Goal: Task Accomplishment & Management: Complete application form

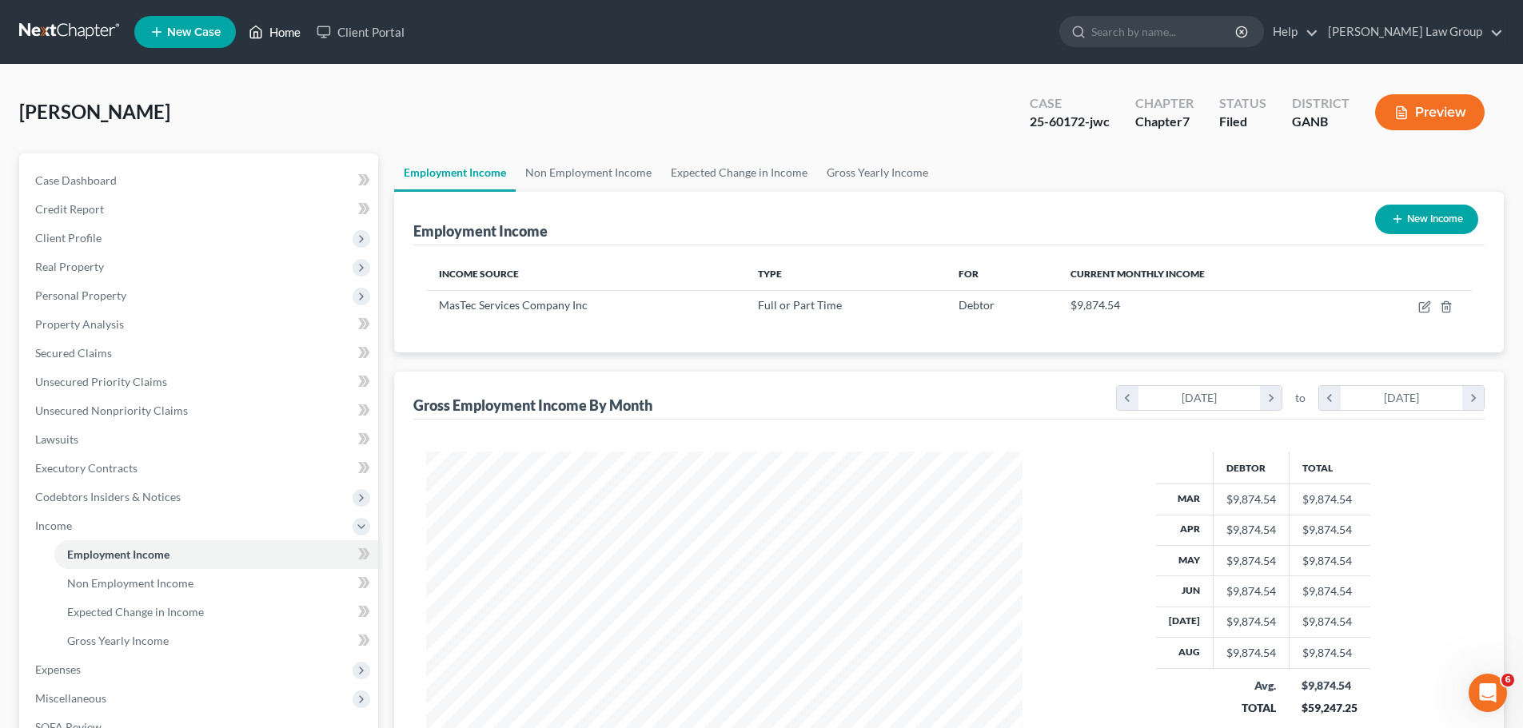
scroll to position [298, 628]
click at [289, 27] on link "Home" at bounding box center [275, 32] width 68 height 29
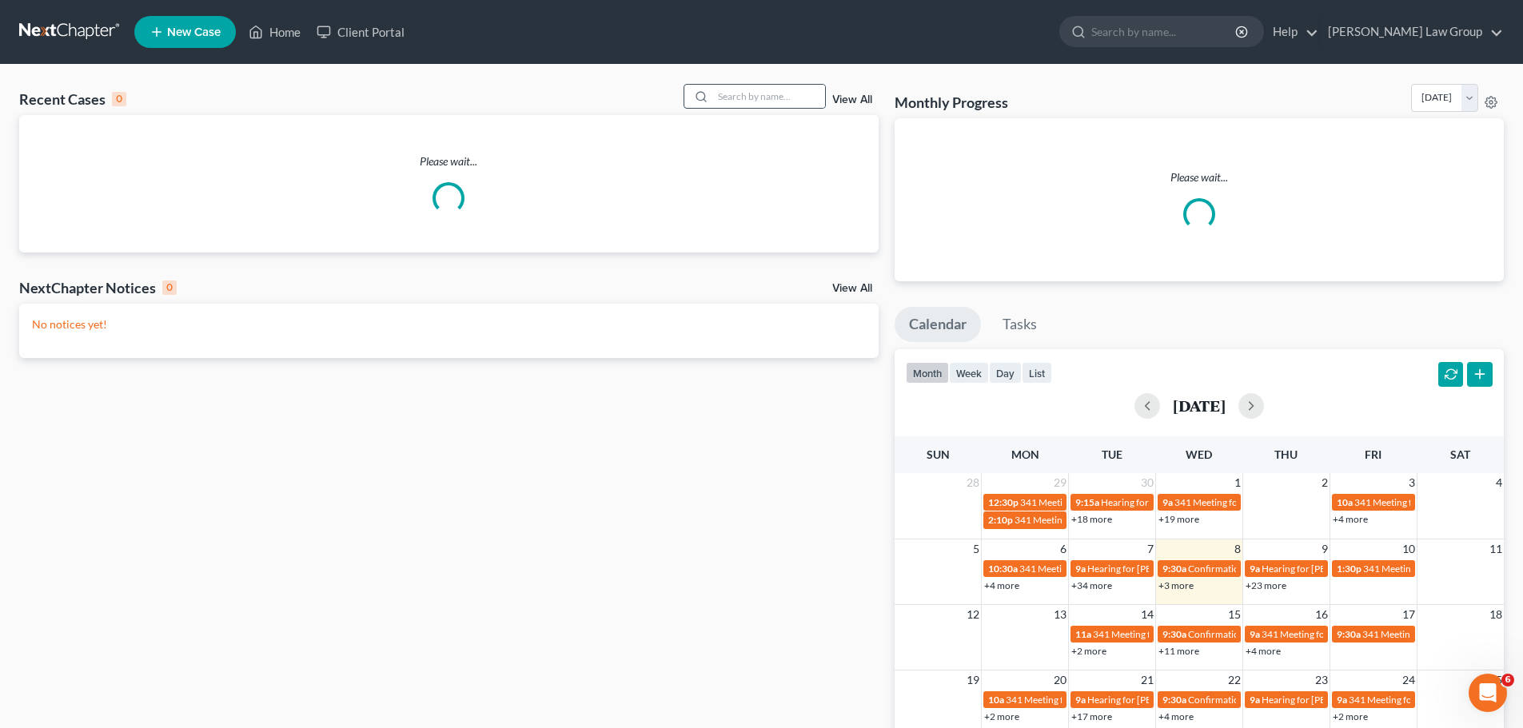
click at [761, 84] on div at bounding box center [754, 96] width 142 height 25
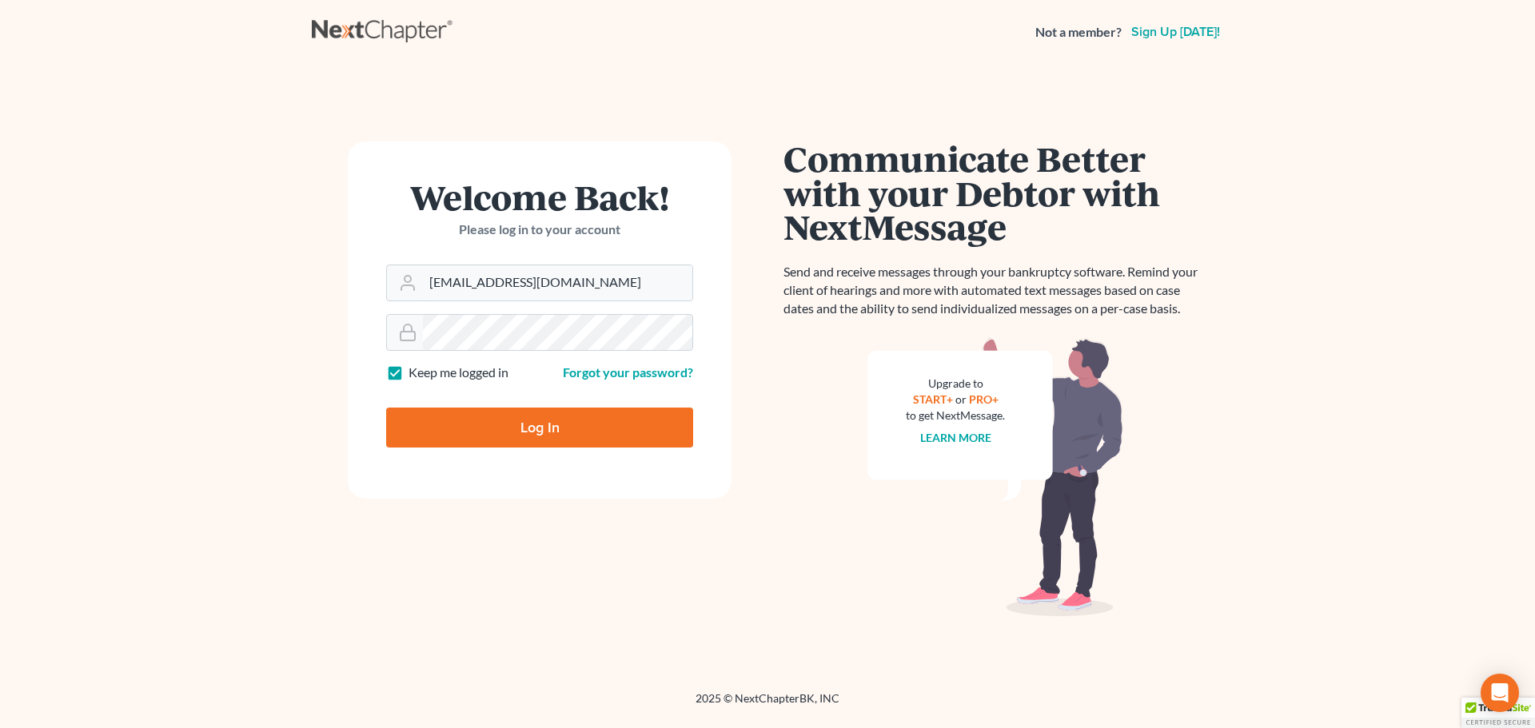
click at [545, 417] on input "Log In" at bounding box center [539, 428] width 307 height 40
type input "Thinking..."
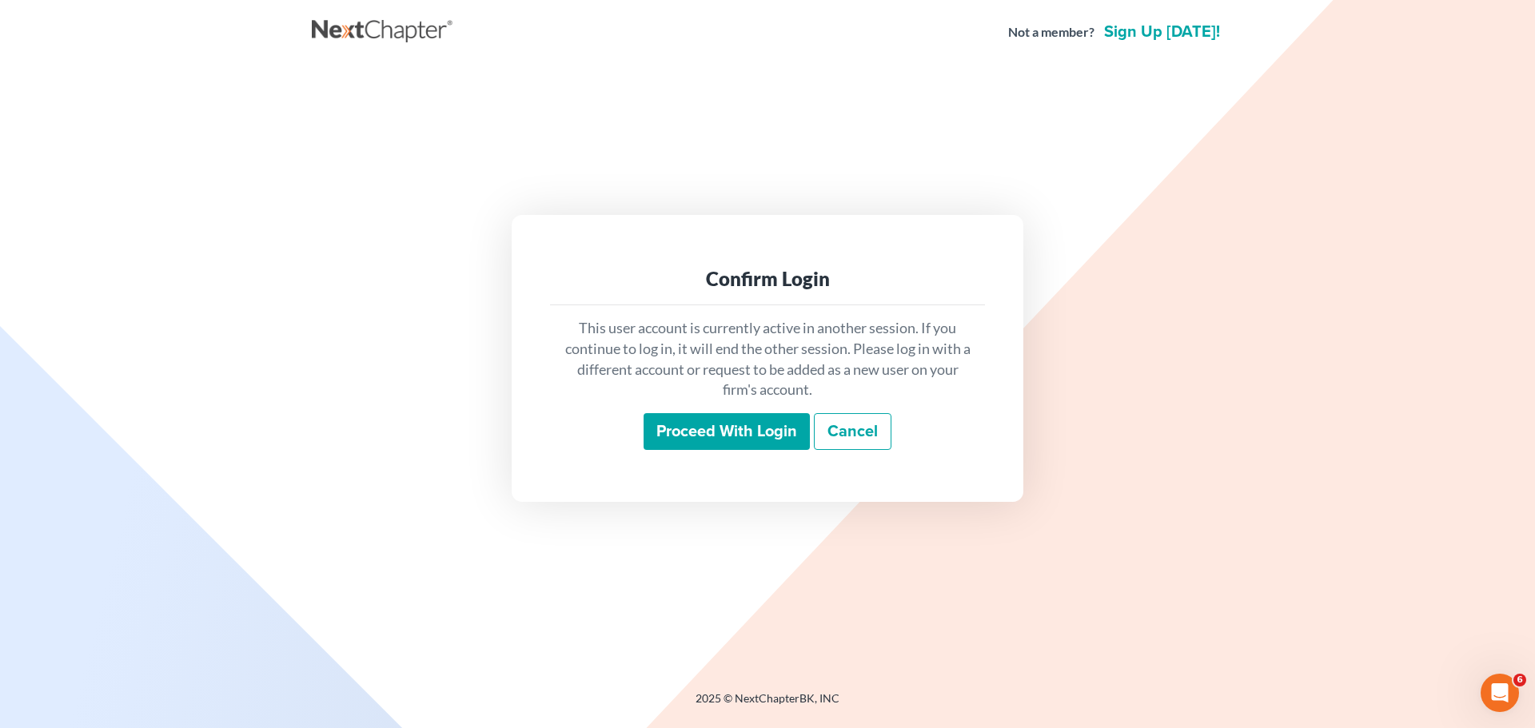
click at [715, 426] on input "Proceed with login" at bounding box center [726, 431] width 166 height 37
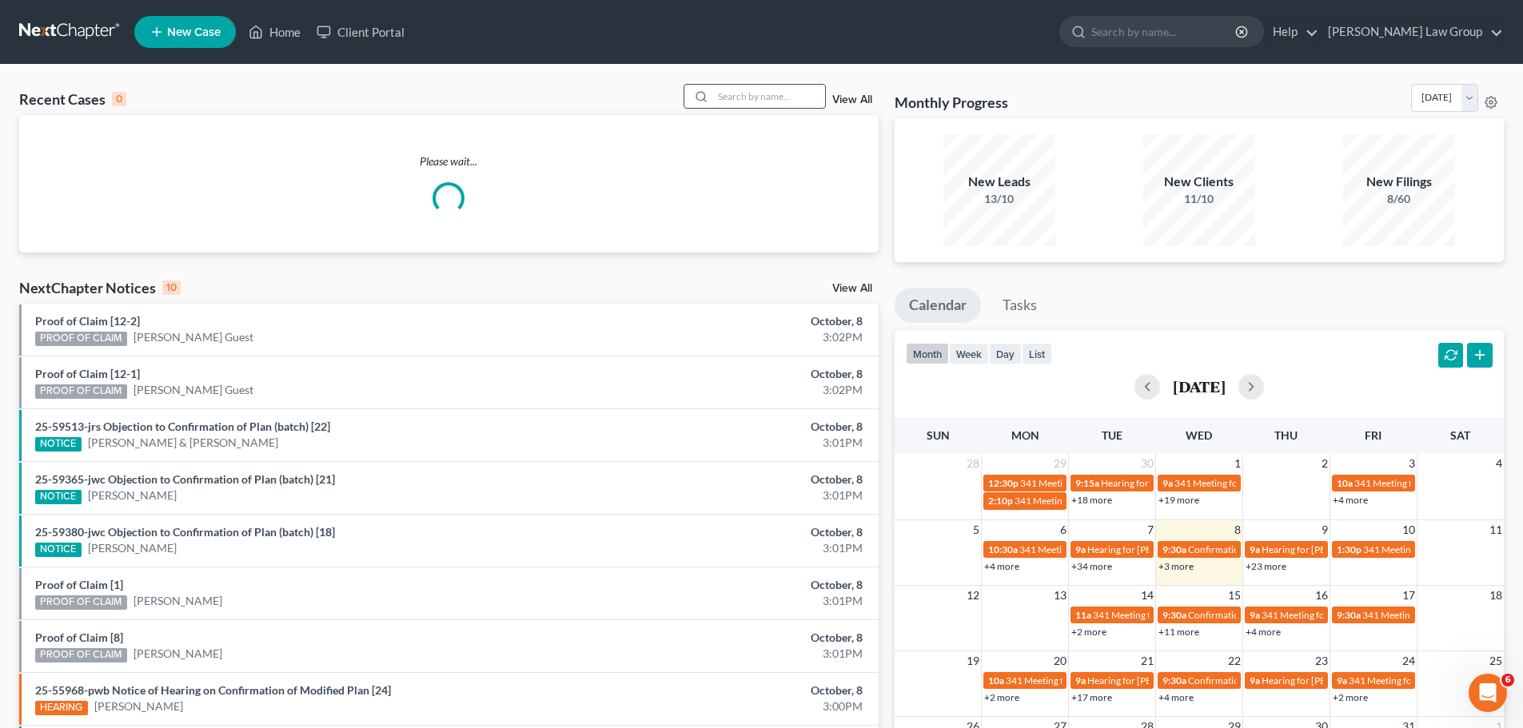
click at [734, 96] on input "search" at bounding box center [769, 96] width 112 height 23
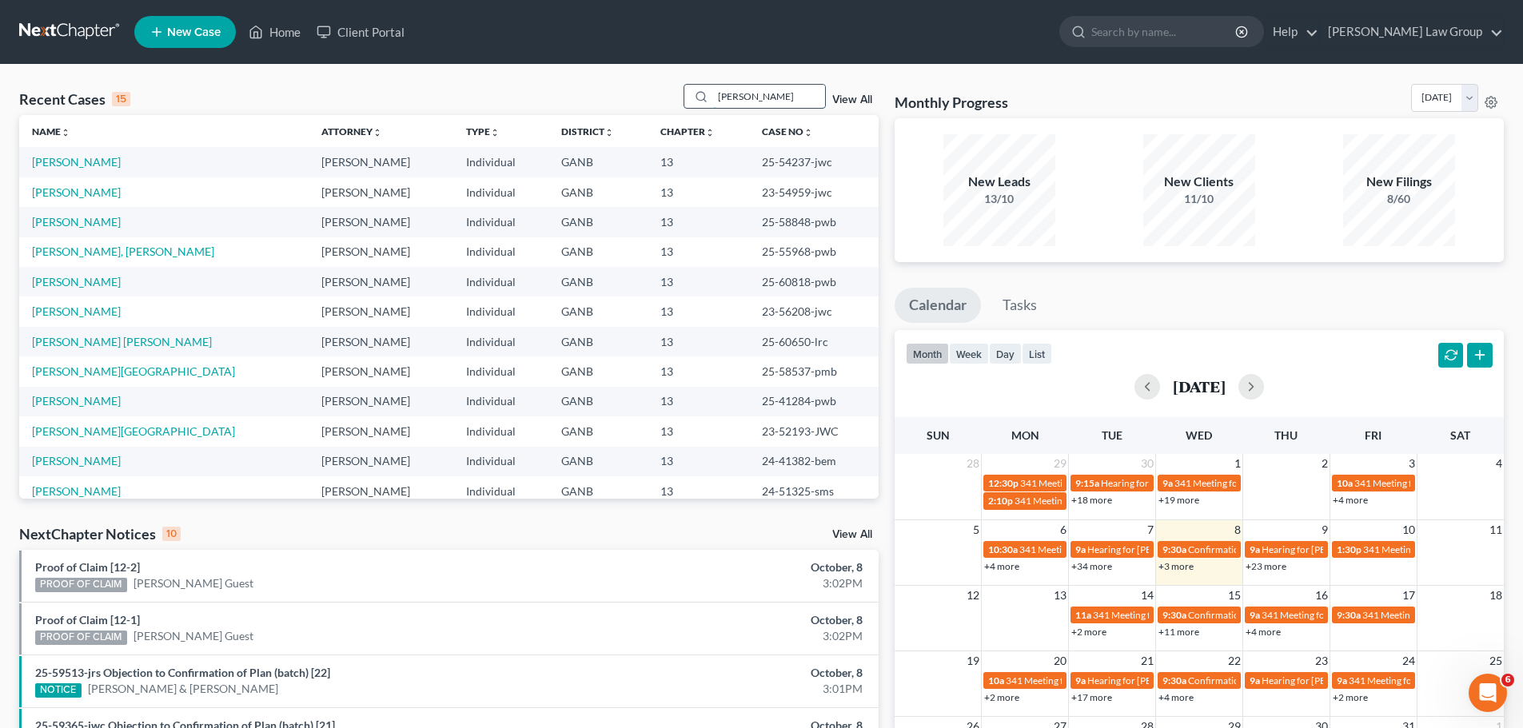
type input "[PERSON_NAME]"
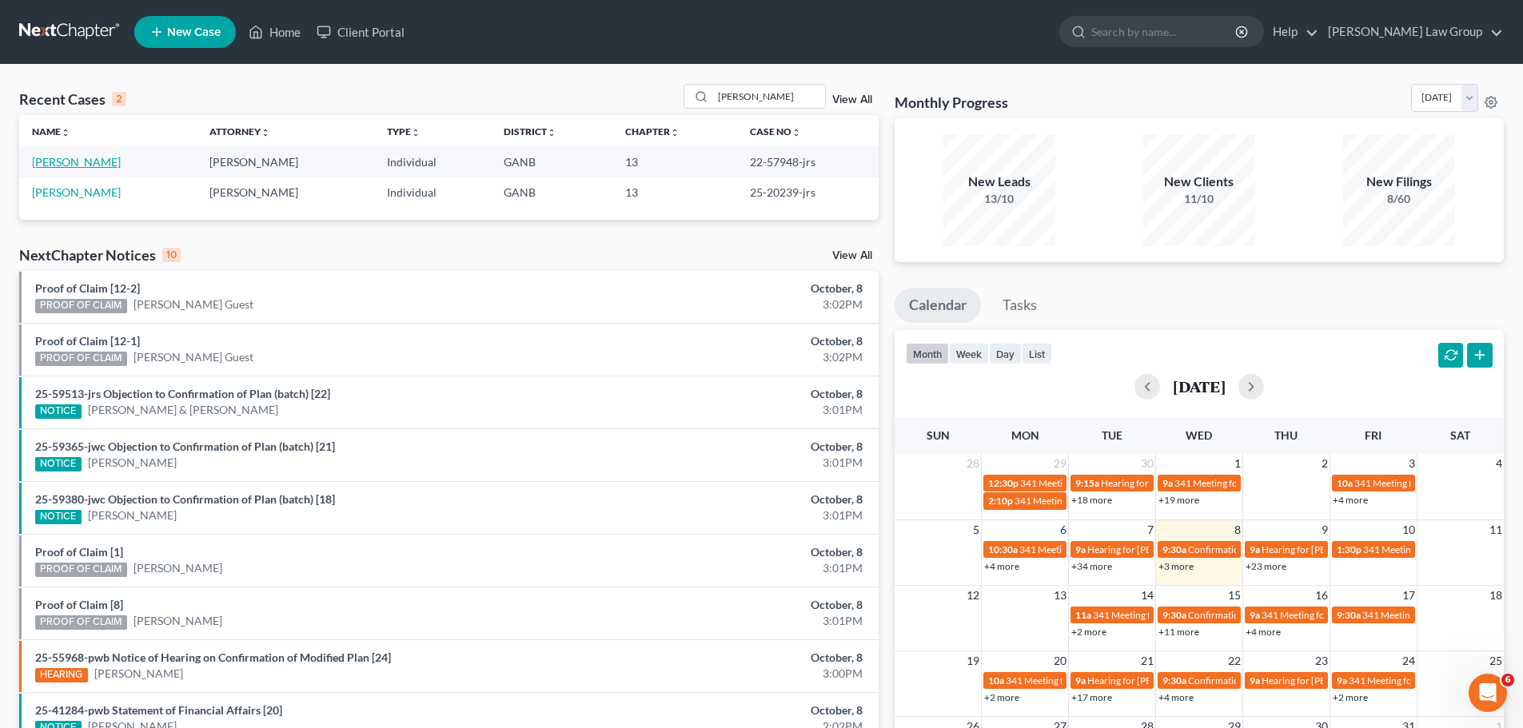
click at [75, 161] on link "[PERSON_NAME]" at bounding box center [76, 162] width 89 height 14
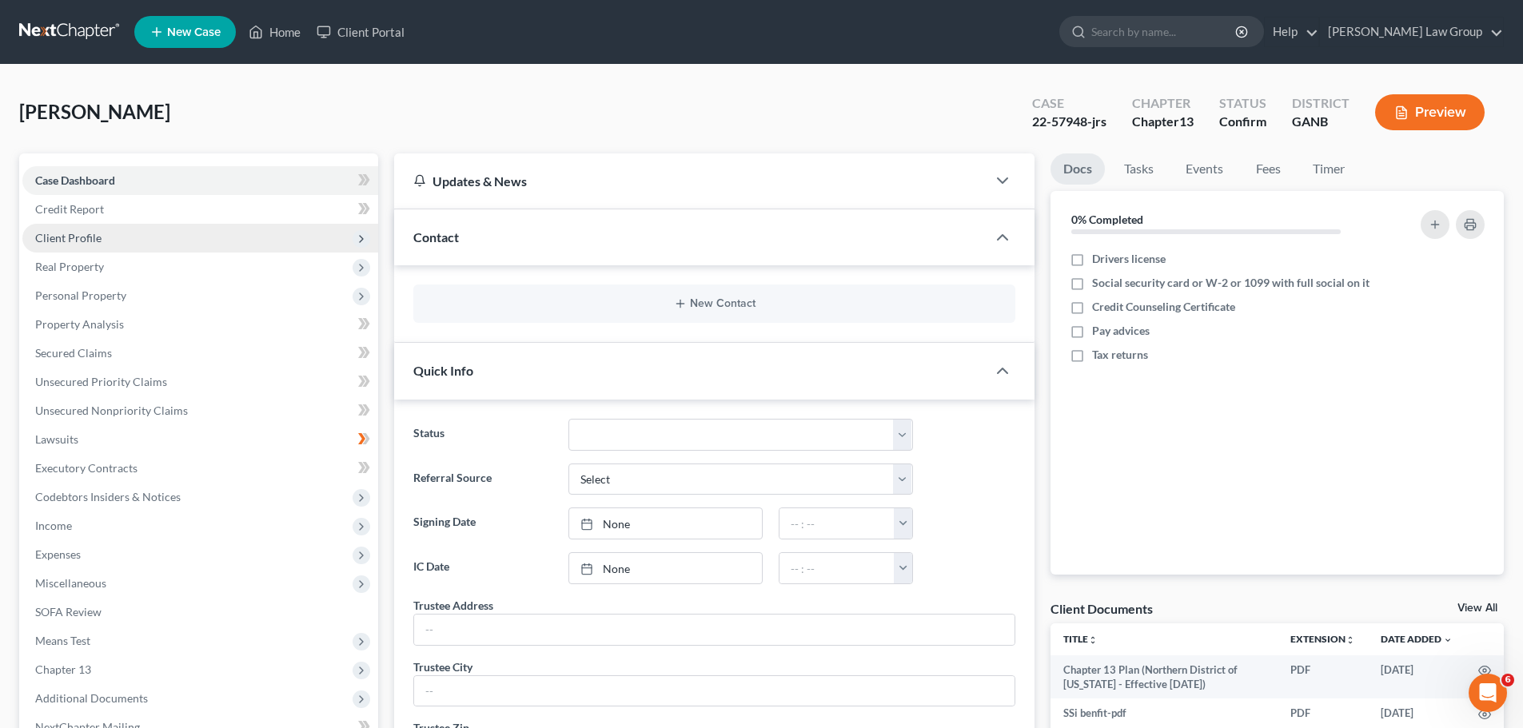
click at [98, 241] on span "Client Profile" at bounding box center [68, 238] width 66 height 14
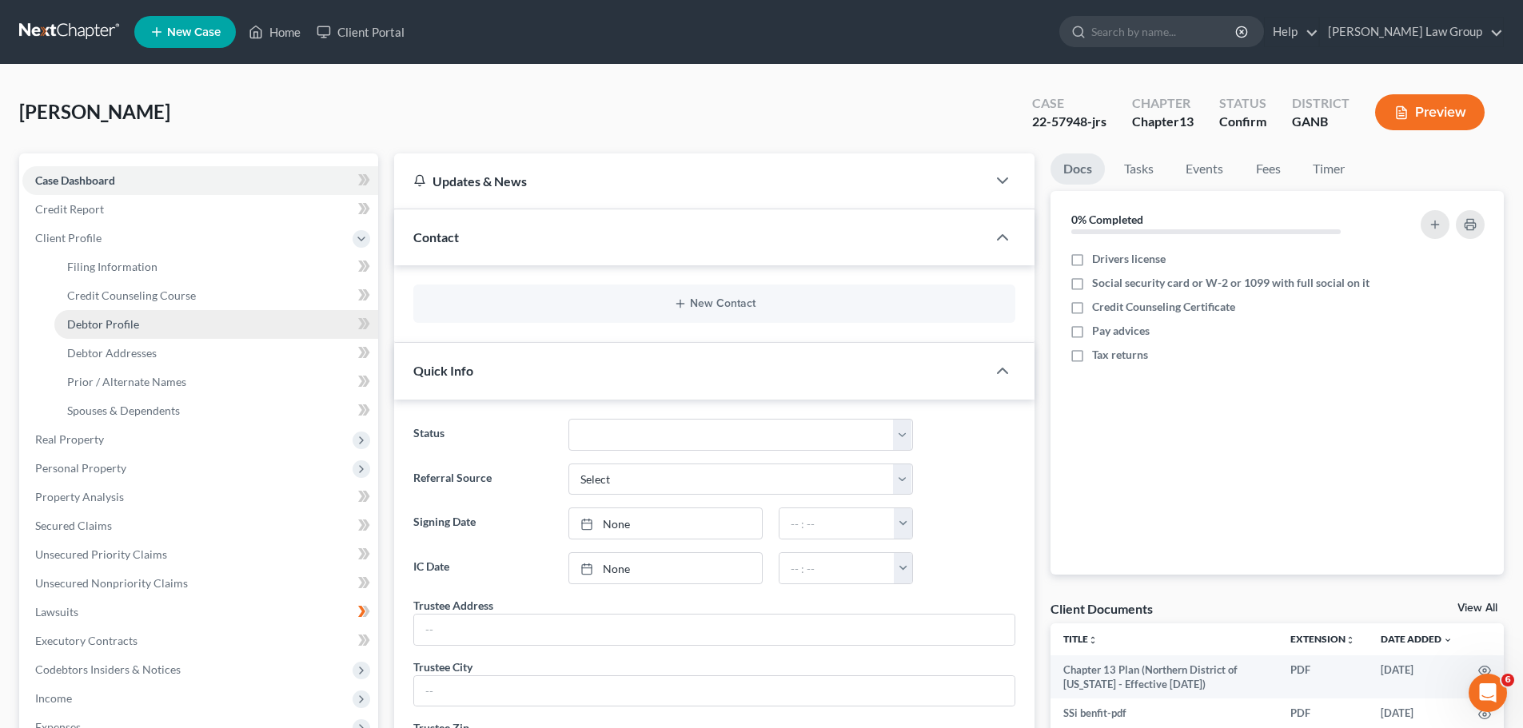
click at [139, 332] on link "Debtor Profile" at bounding box center [216, 324] width 324 height 29
select select "0"
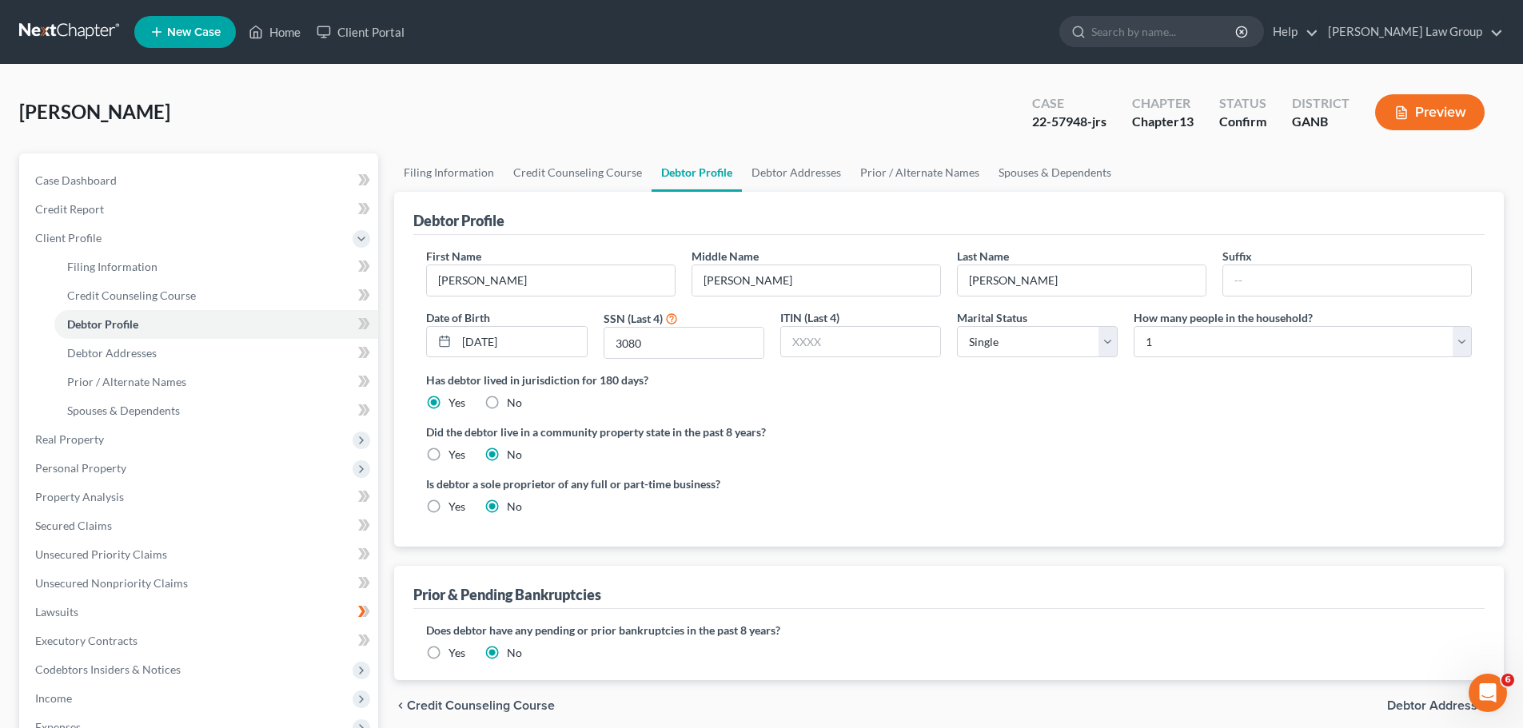
radio input "true"
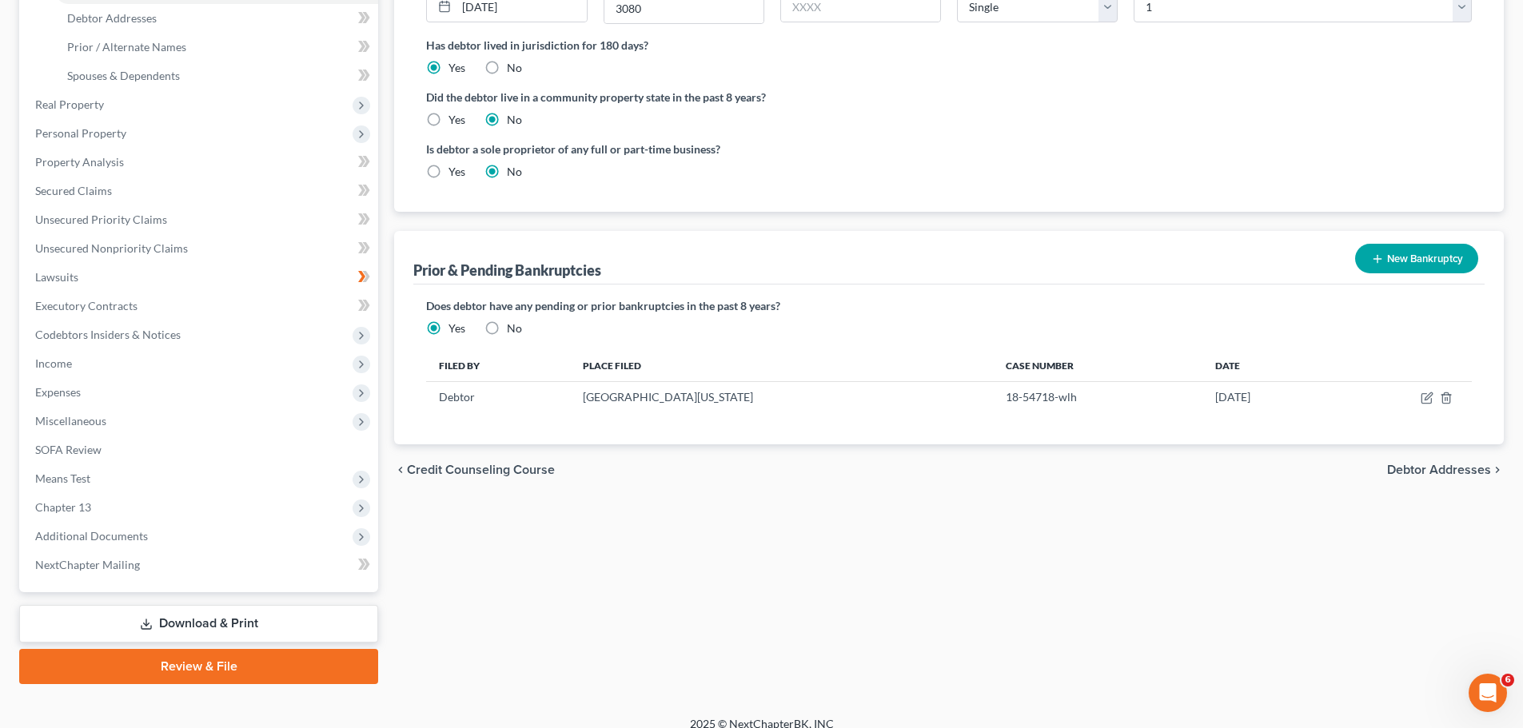
scroll to position [352, 0]
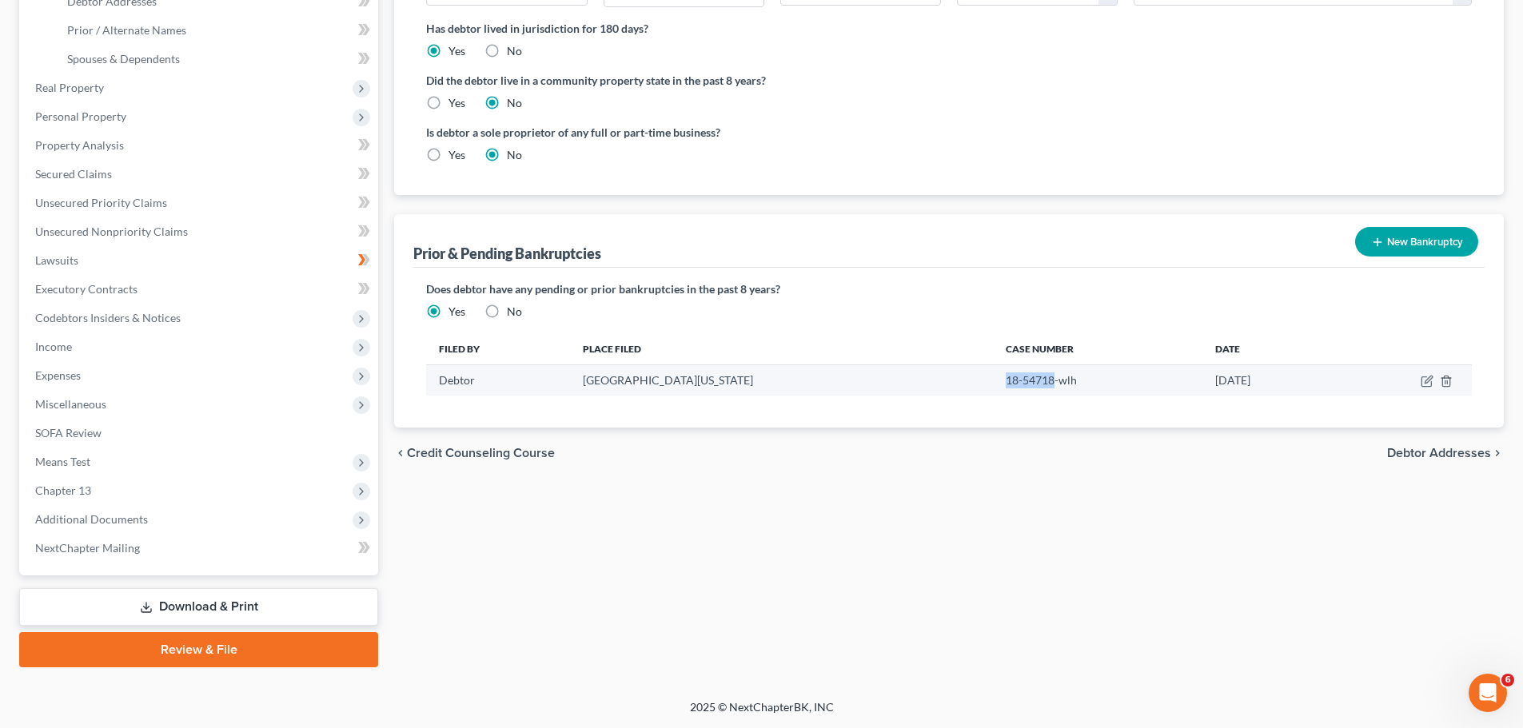
drag, startPoint x: 991, startPoint y: 384, endPoint x: 937, endPoint y: 385, distance: 54.4
click at [993, 385] on td "18-54718-wlh" at bounding box center [1097, 380] width 209 height 30
copy td "18-54718"
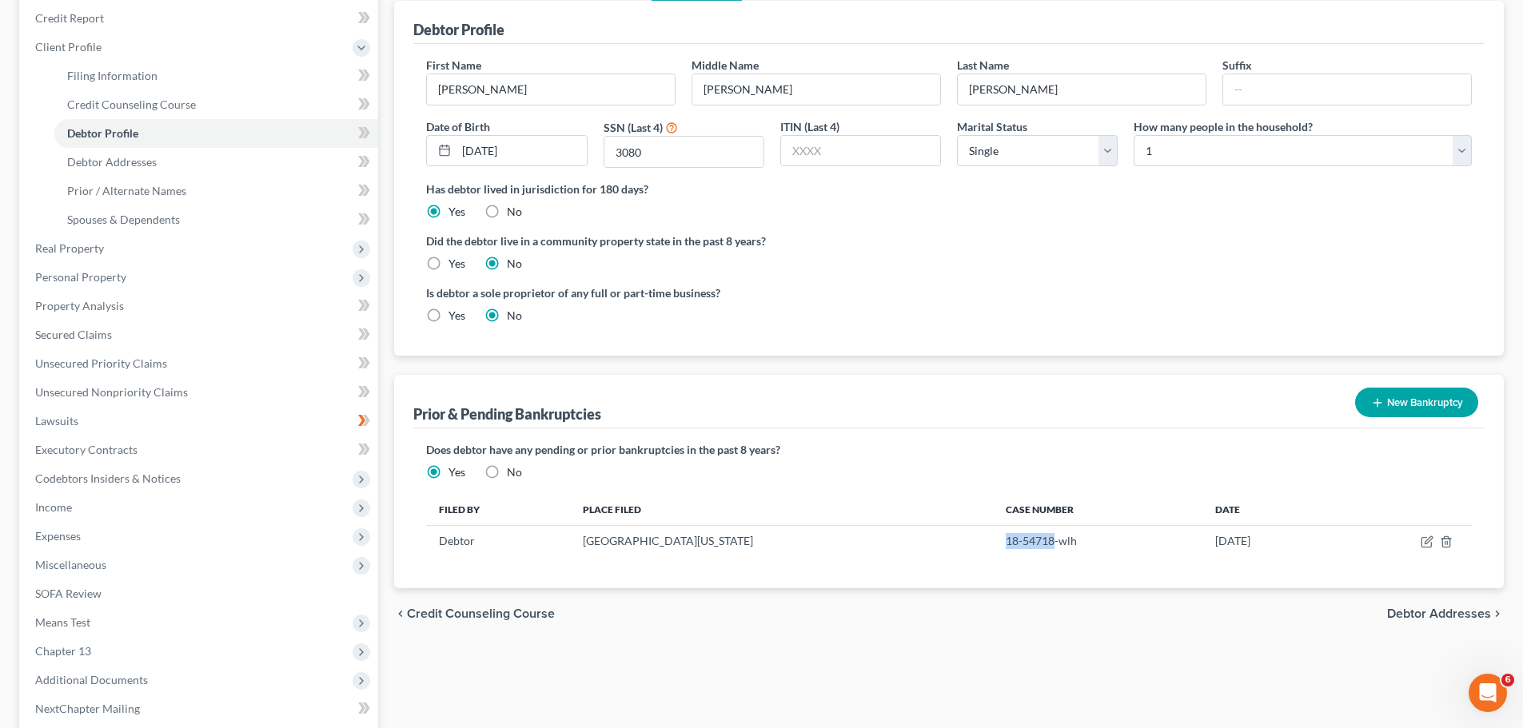
scroll to position [0, 0]
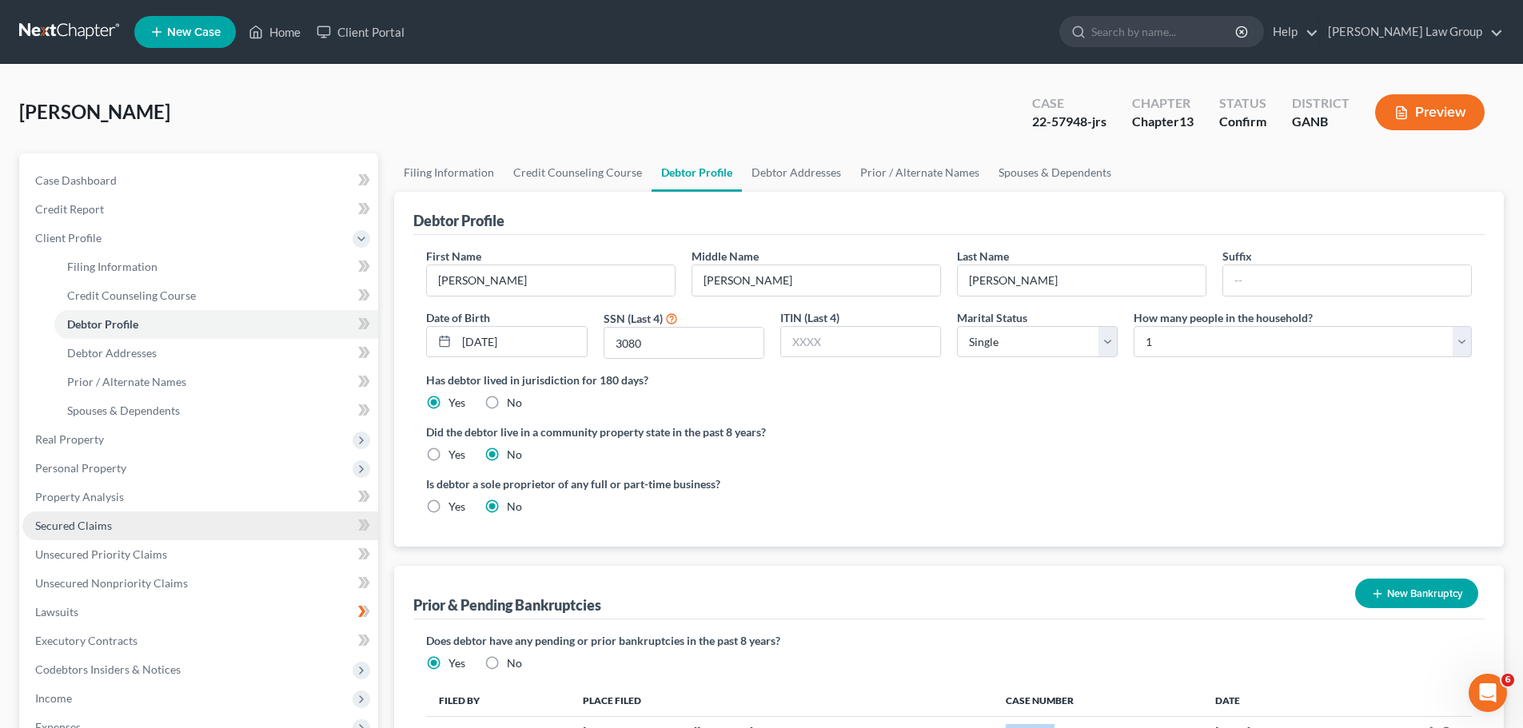
click at [107, 521] on span "Secured Claims" at bounding box center [73, 526] width 77 height 14
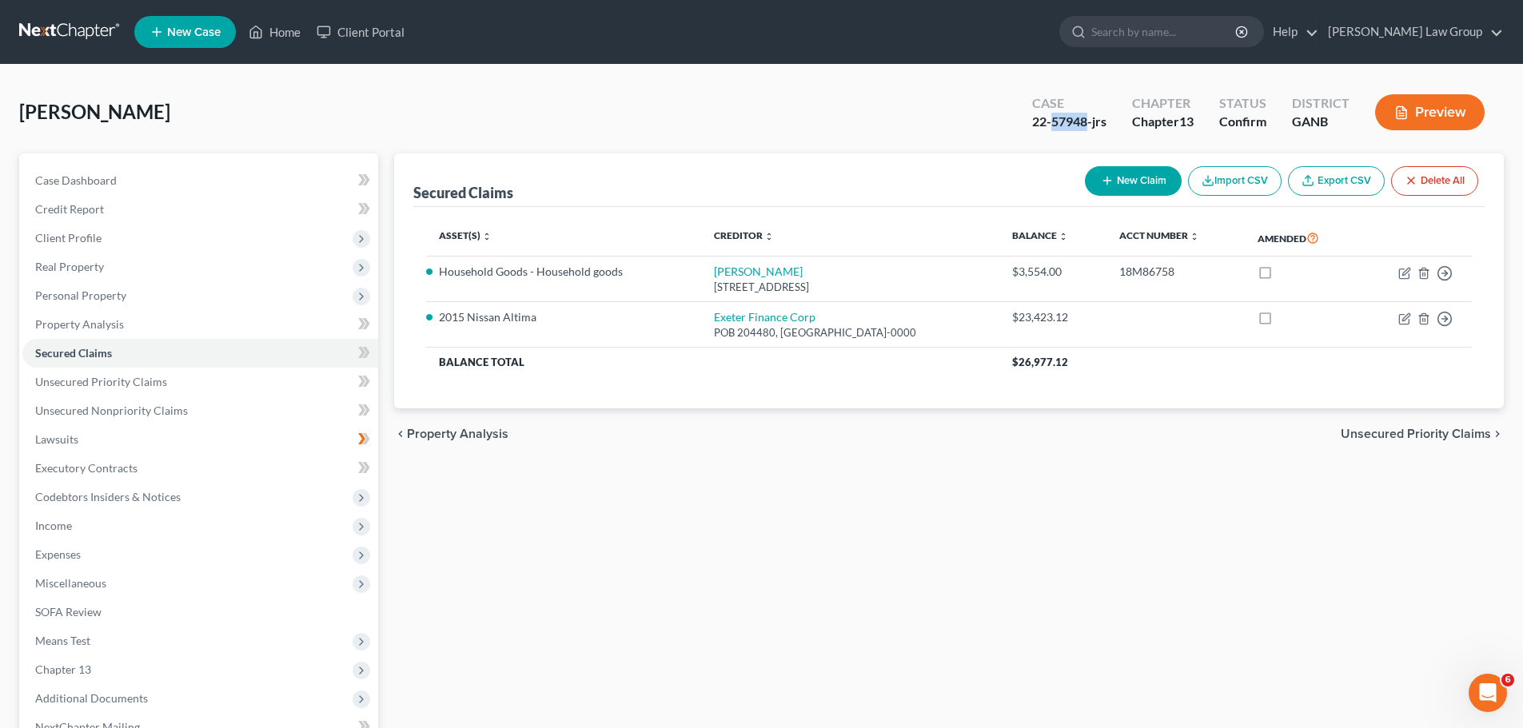
drag, startPoint x: 1087, startPoint y: 118, endPoint x: 1050, endPoint y: 124, distance: 37.2
click at [1050, 124] on div "22-57948-jrs" at bounding box center [1069, 122] width 74 height 18
copy div "57948"
click at [93, 261] on span "Real Property" at bounding box center [69, 267] width 69 height 14
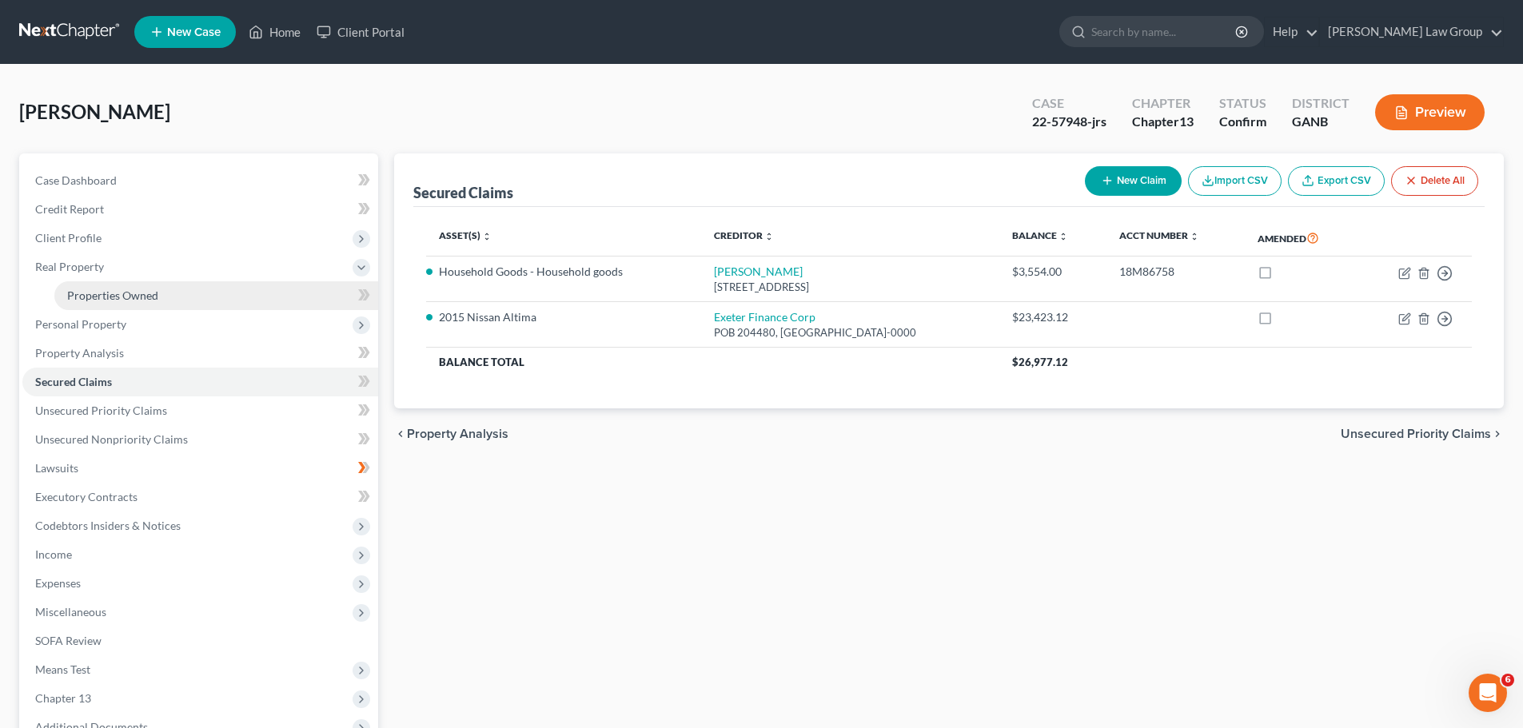
click at [164, 295] on link "Properties Owned" at bounding box center [216, 295] width 324 height 29
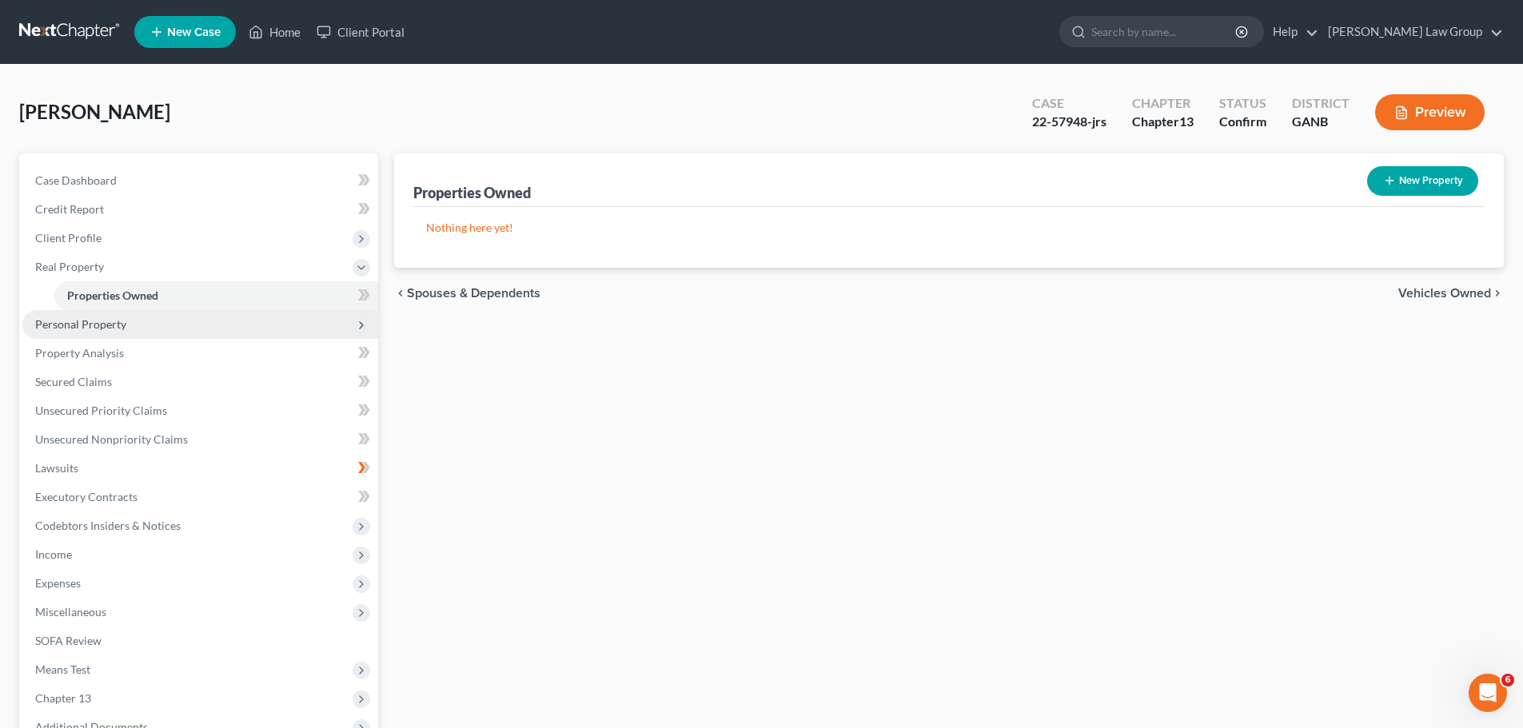
click at [103, 317] on span "Personal Property" at bounding box center [80, 324] width 91 height 14
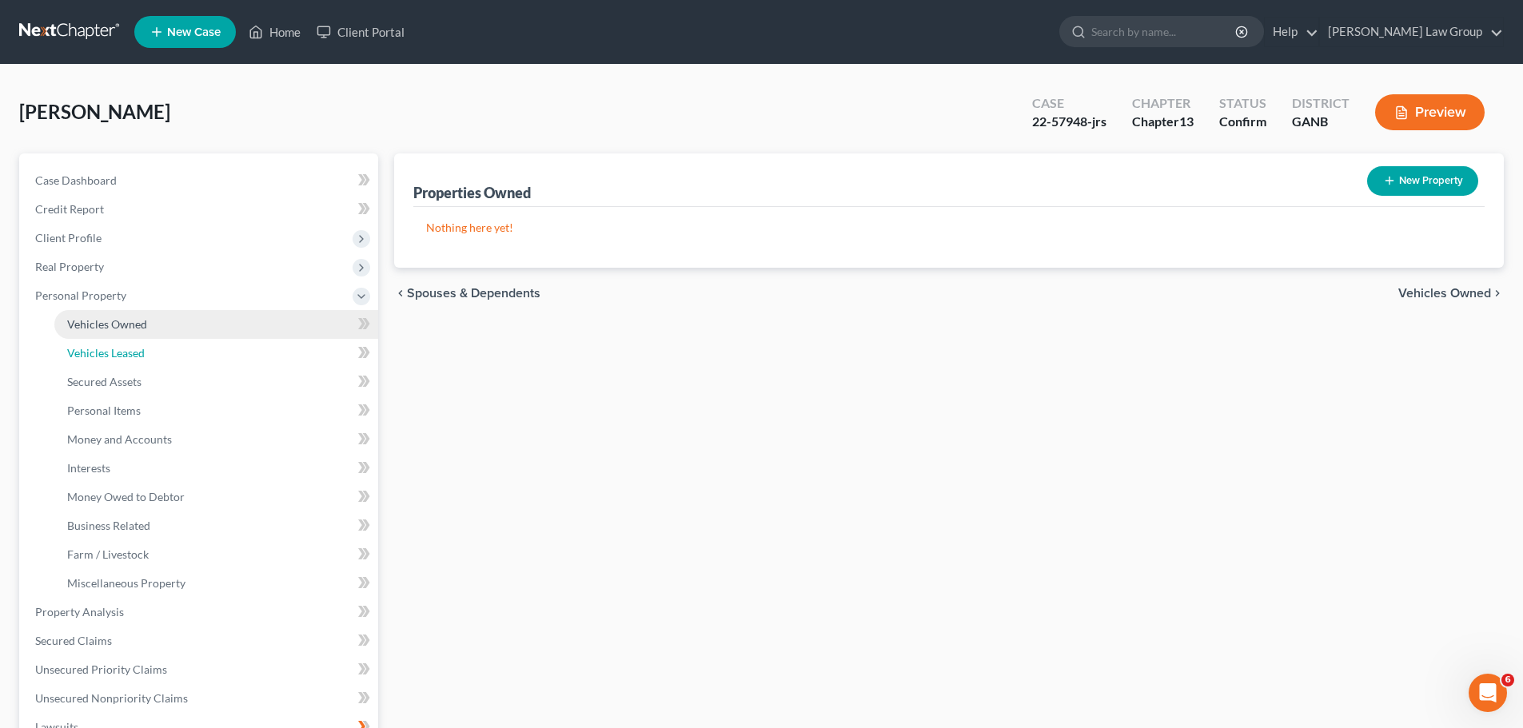
click at [169, 350] on link "Vehicles Leased" at bounding box center [216, 353] width 324 height 29
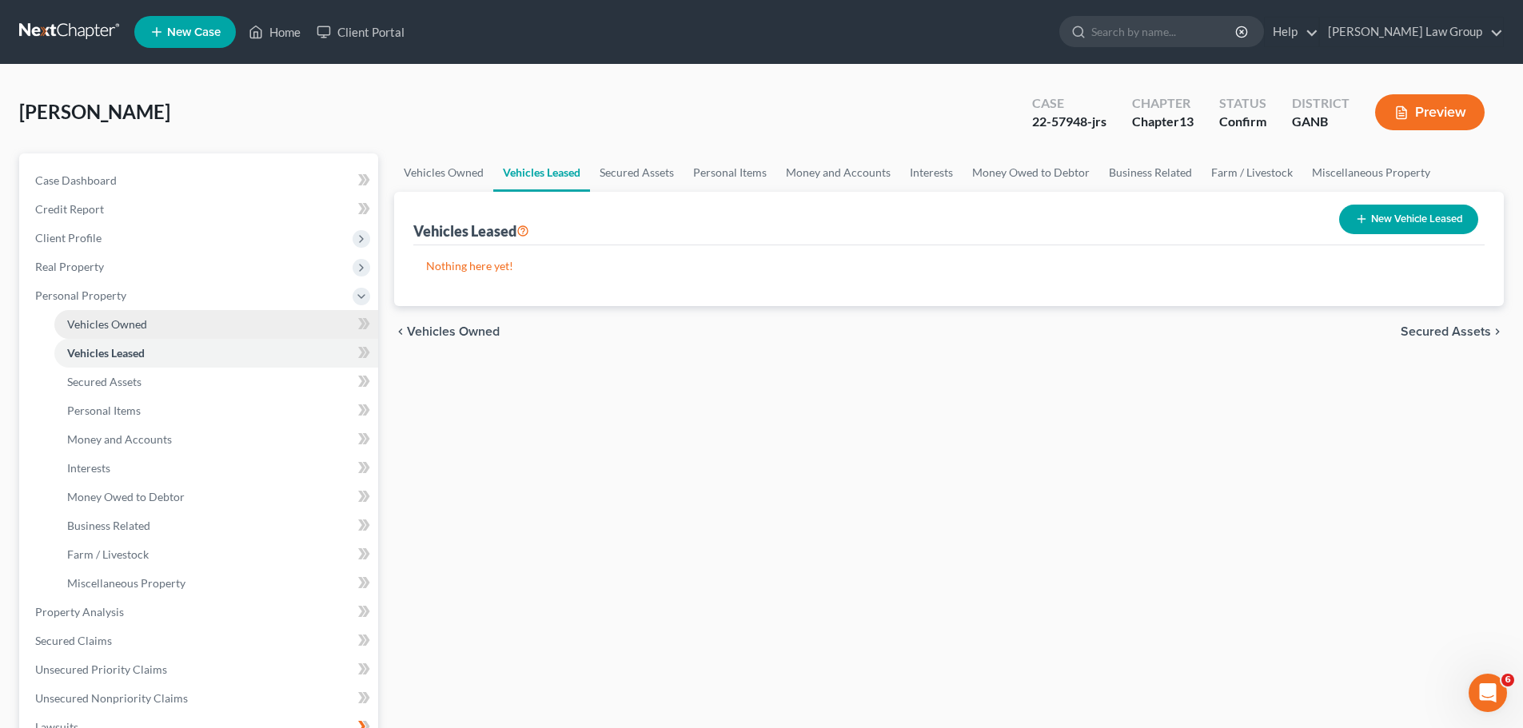
click at [171, 328] on link "Vehicles Owned" at bounding box center [216, 324] width 324 height 29
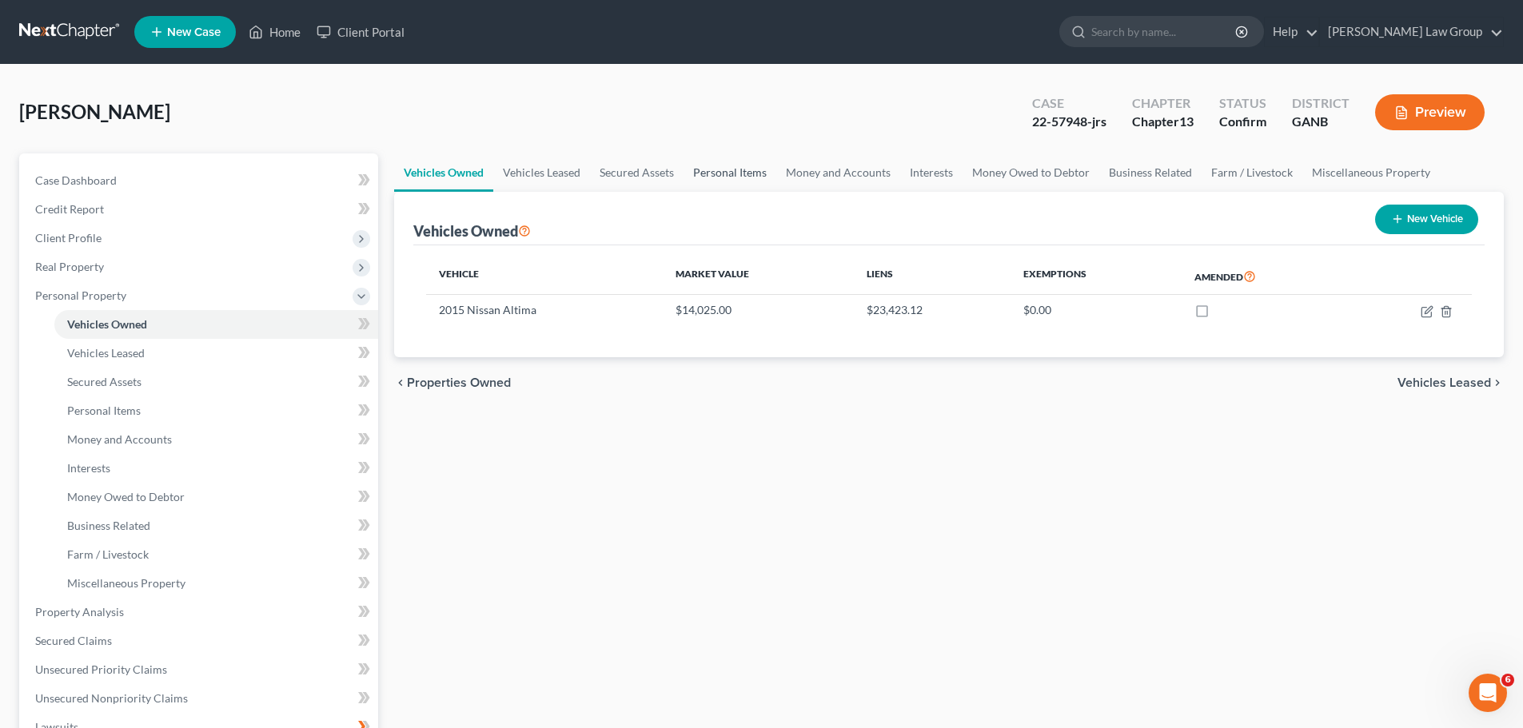
click at [721, 170] on link "Personal Items" at bounding box center [729, 172] width 93 height 38
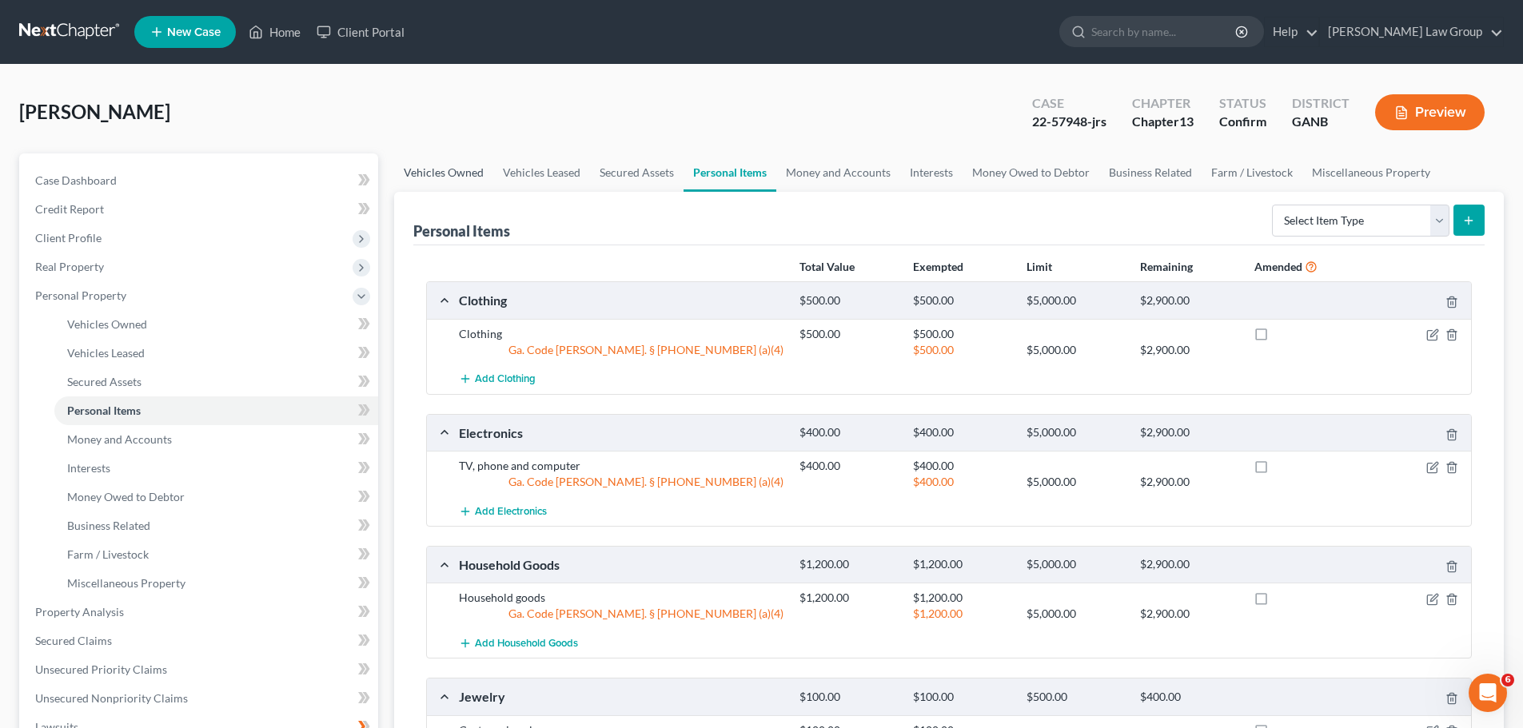
click at [419, 181] on link "Vehicles Owned" at bounding box center [443, 172] width 99 height 38
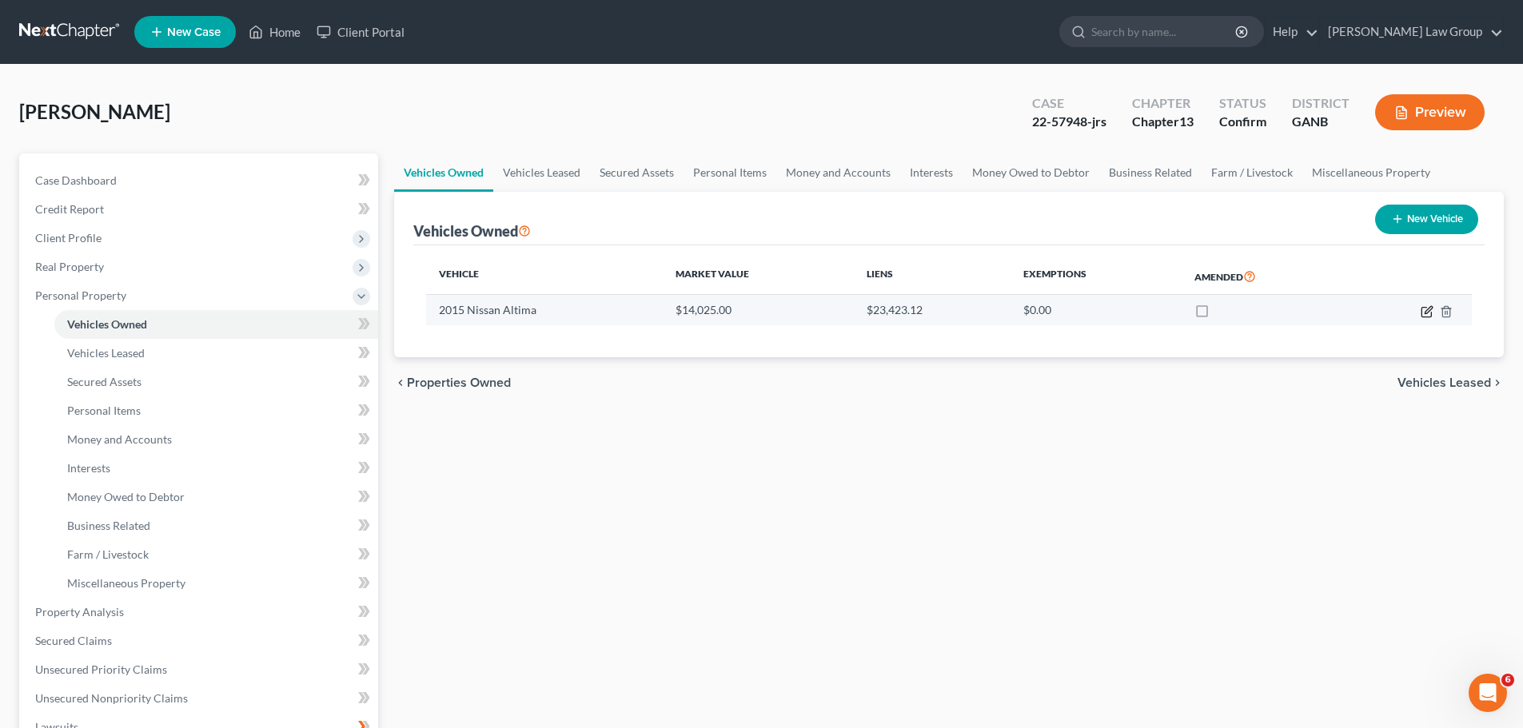
click at [1424, 309] on icon "button" at bounding box center [1426, 311] width 13 height 13
select select "0"
select select "11"
select select "2"
select select "0"
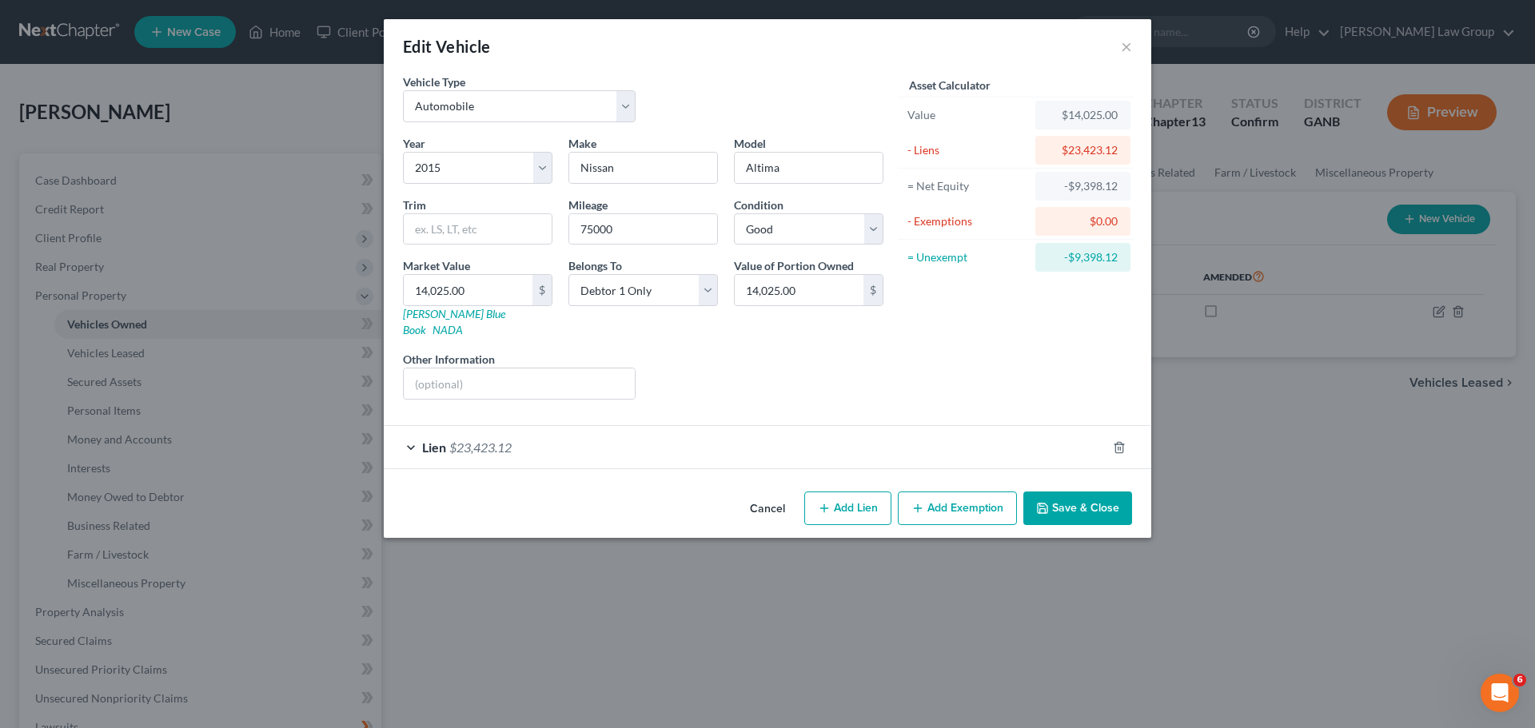
click at [466, 440] on span "$23,423.12" at bounding box center [480, 447] width 62 height 15
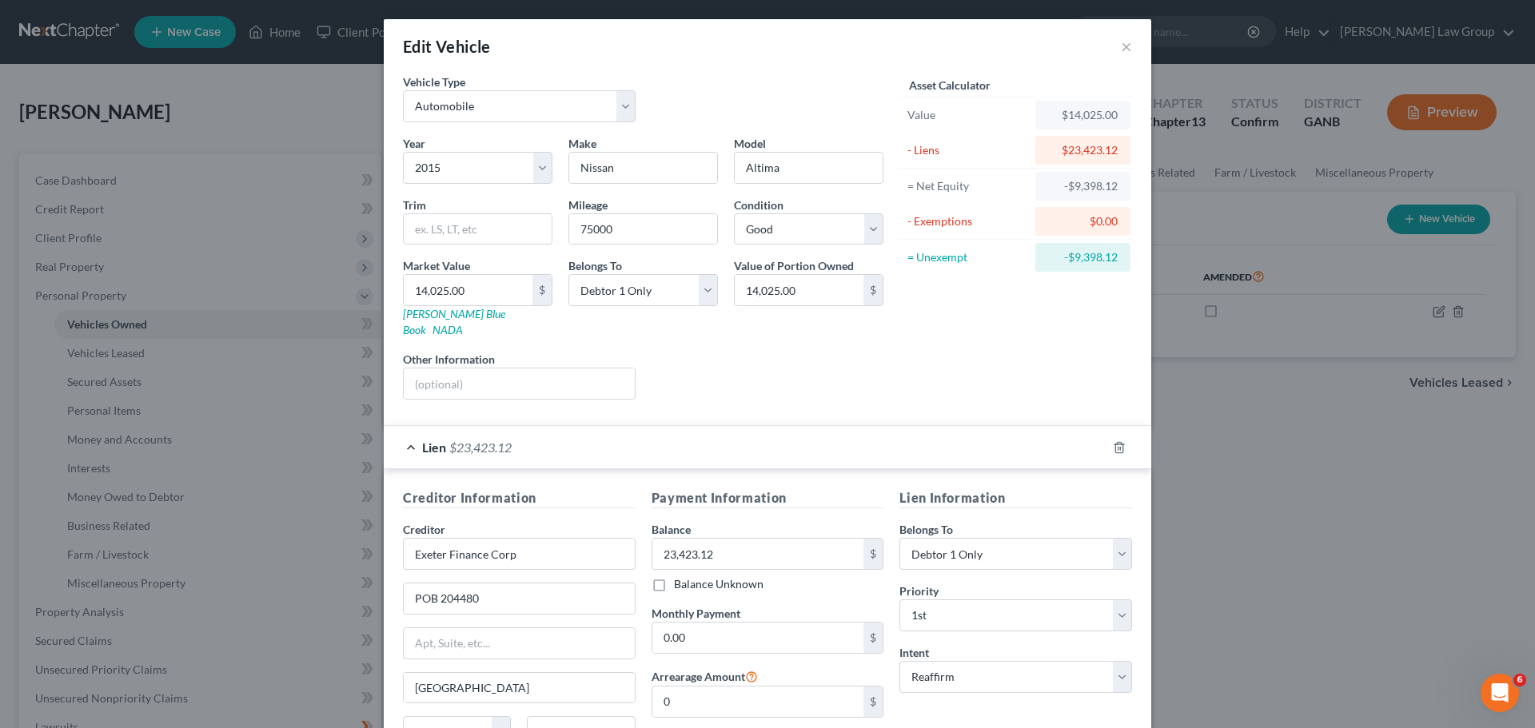
click at [466, 440] on span "$23,423.12" at bounding box center [480, 447] width 62 height 15
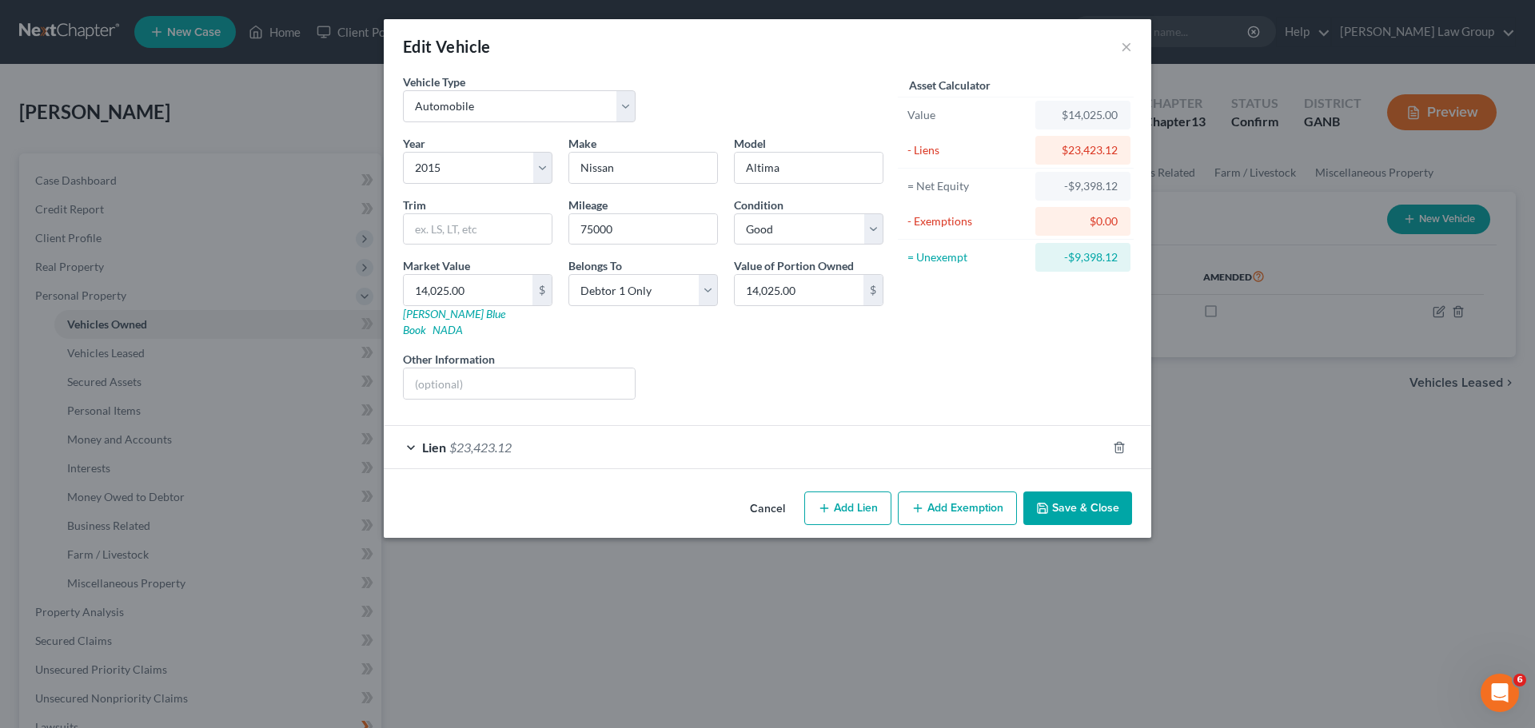
click at [1070, 492] on button "Save & Close" at bounding box center [1077, 509] width 109 height 34
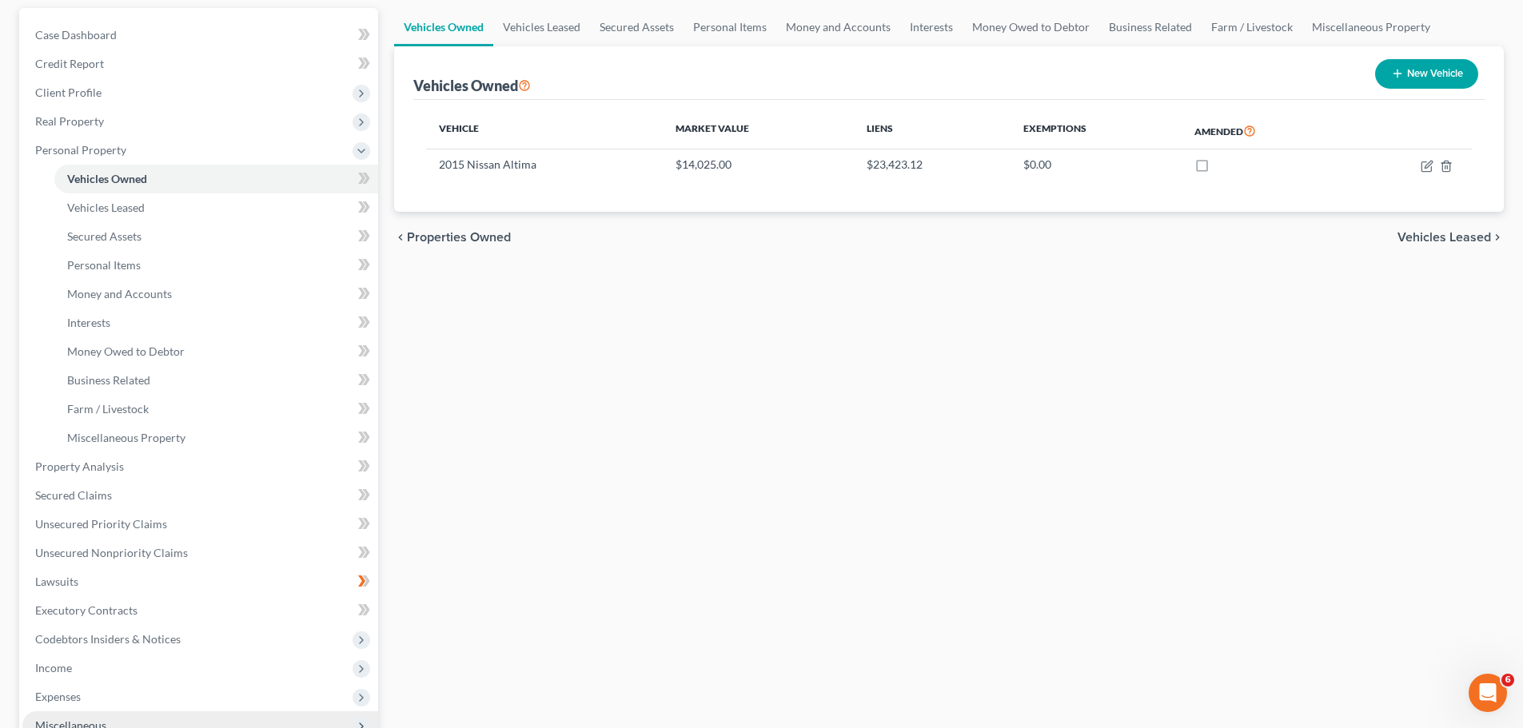
scroll to position [400, 0]
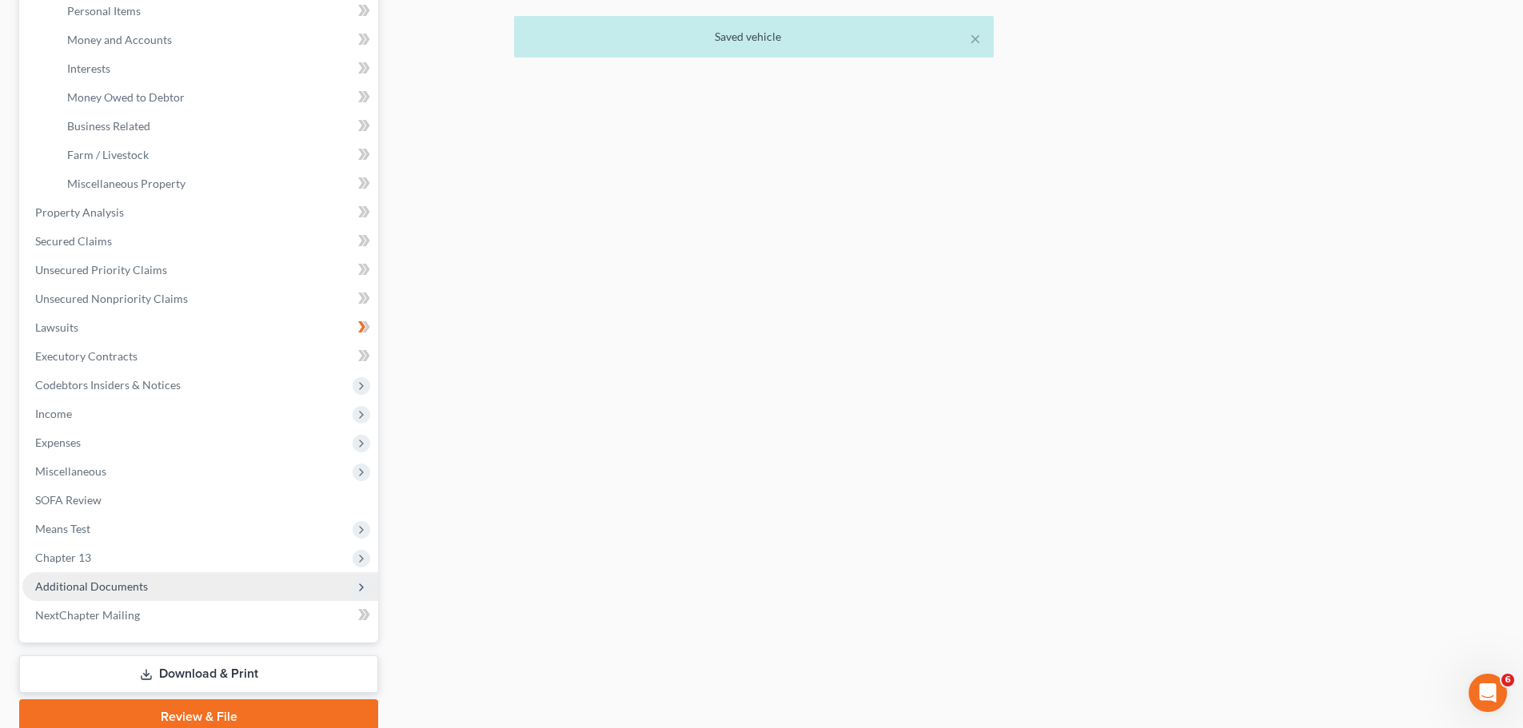
click at [149, 580] on span "Additional Documents" at bounding box center [200, 586] width 356 height 29
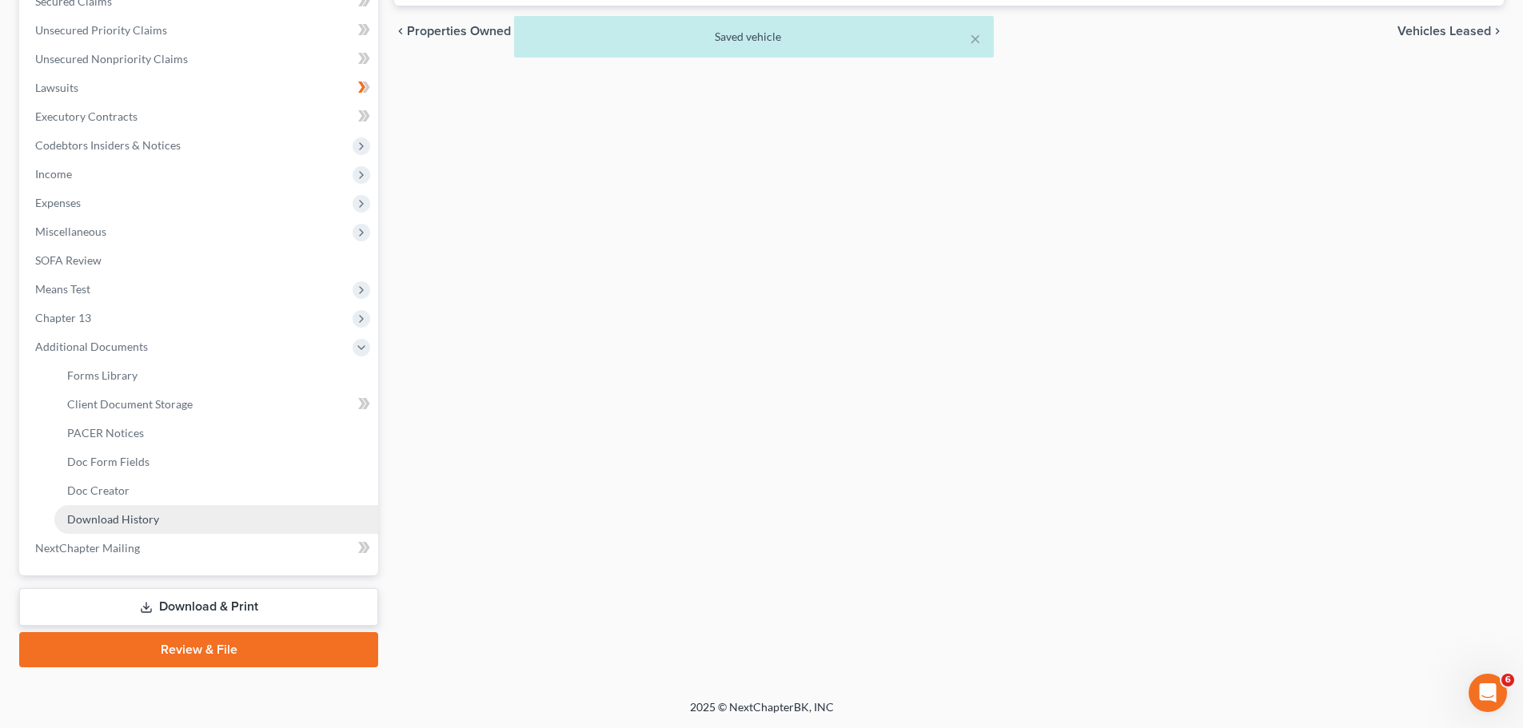
scroll to position [352, 0]
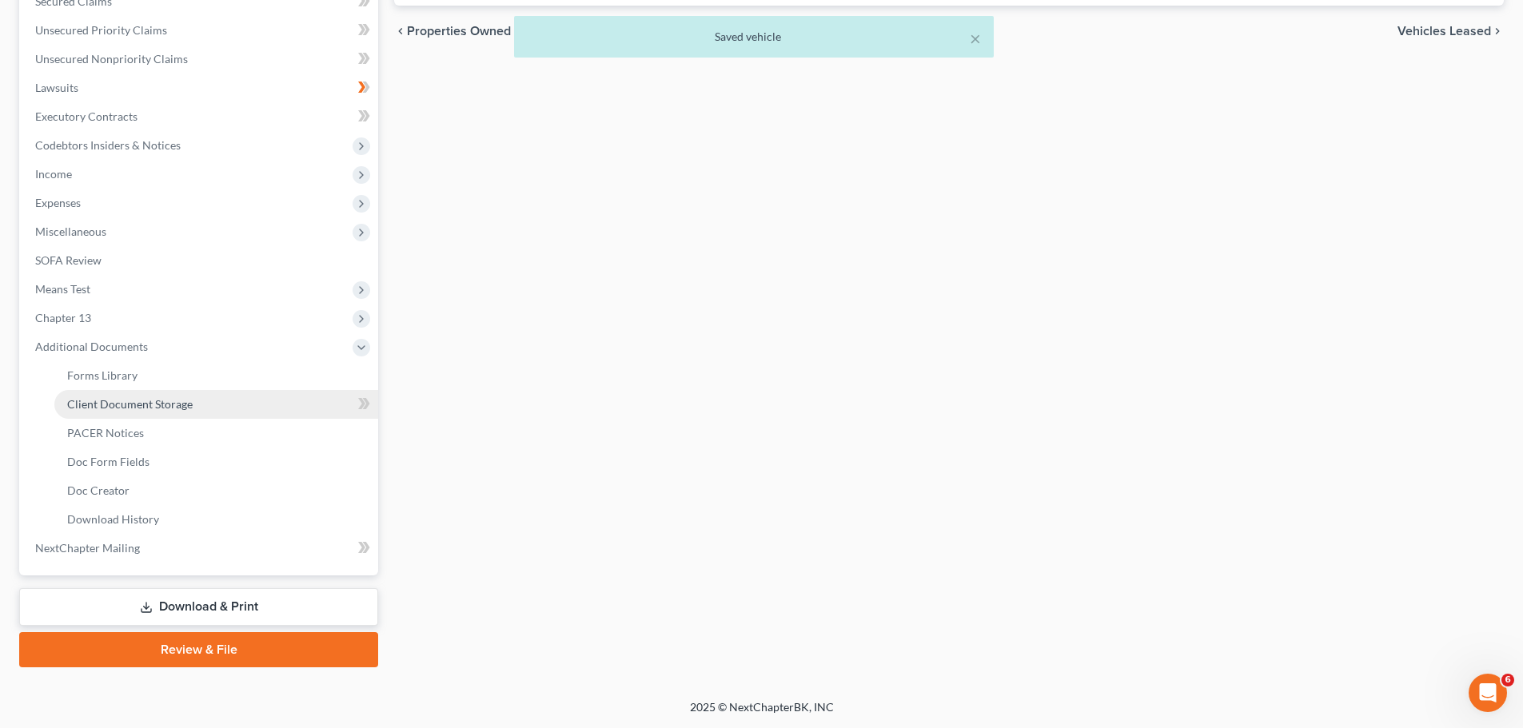
click at [236, 409] on link "Client Document Storage" at bounding box center [216, 404] width 324 height 29
select select "1"
select select "5"
select select "35"
select select "0"
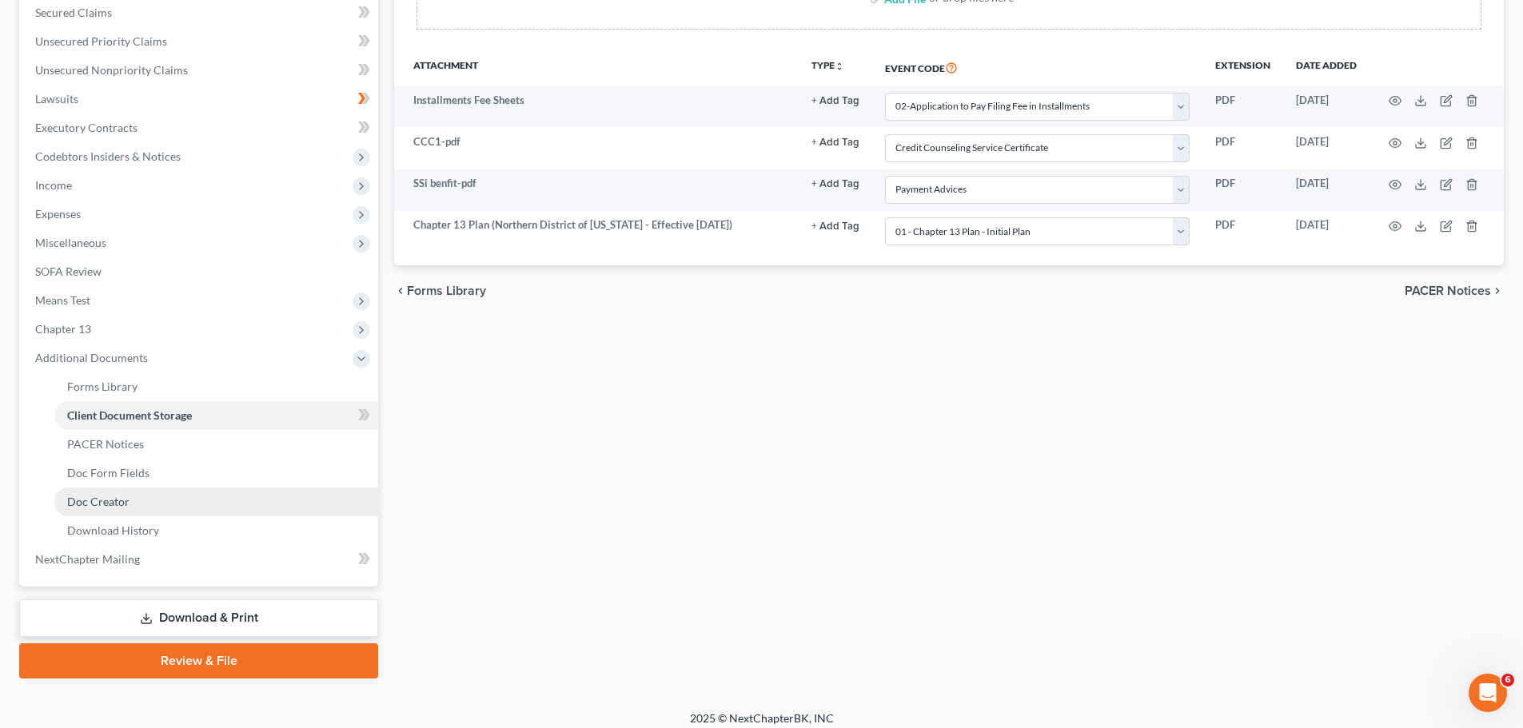
scroll to position [352, 0]
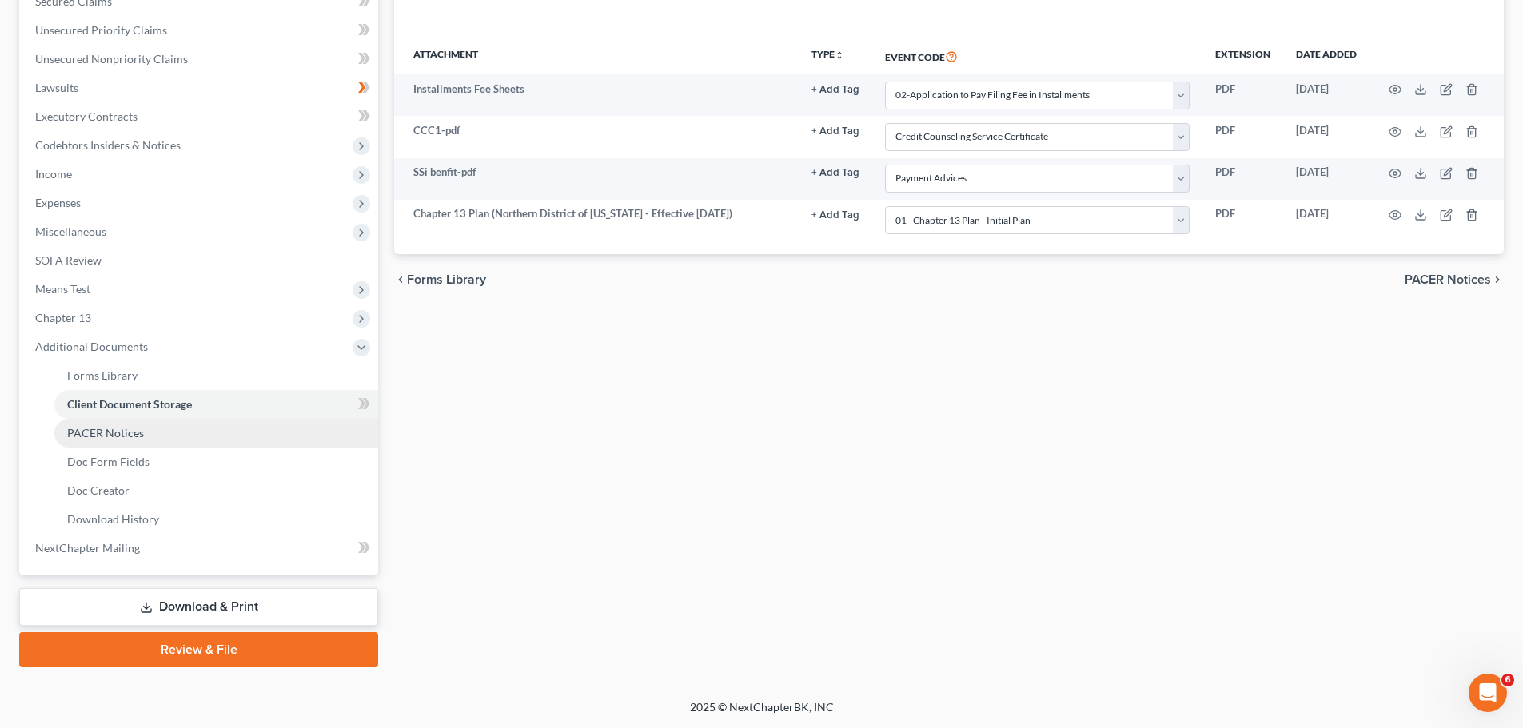
click at [145, 436] on link "PACER Notices" at bounding box center [216, 433] width 324 height 29
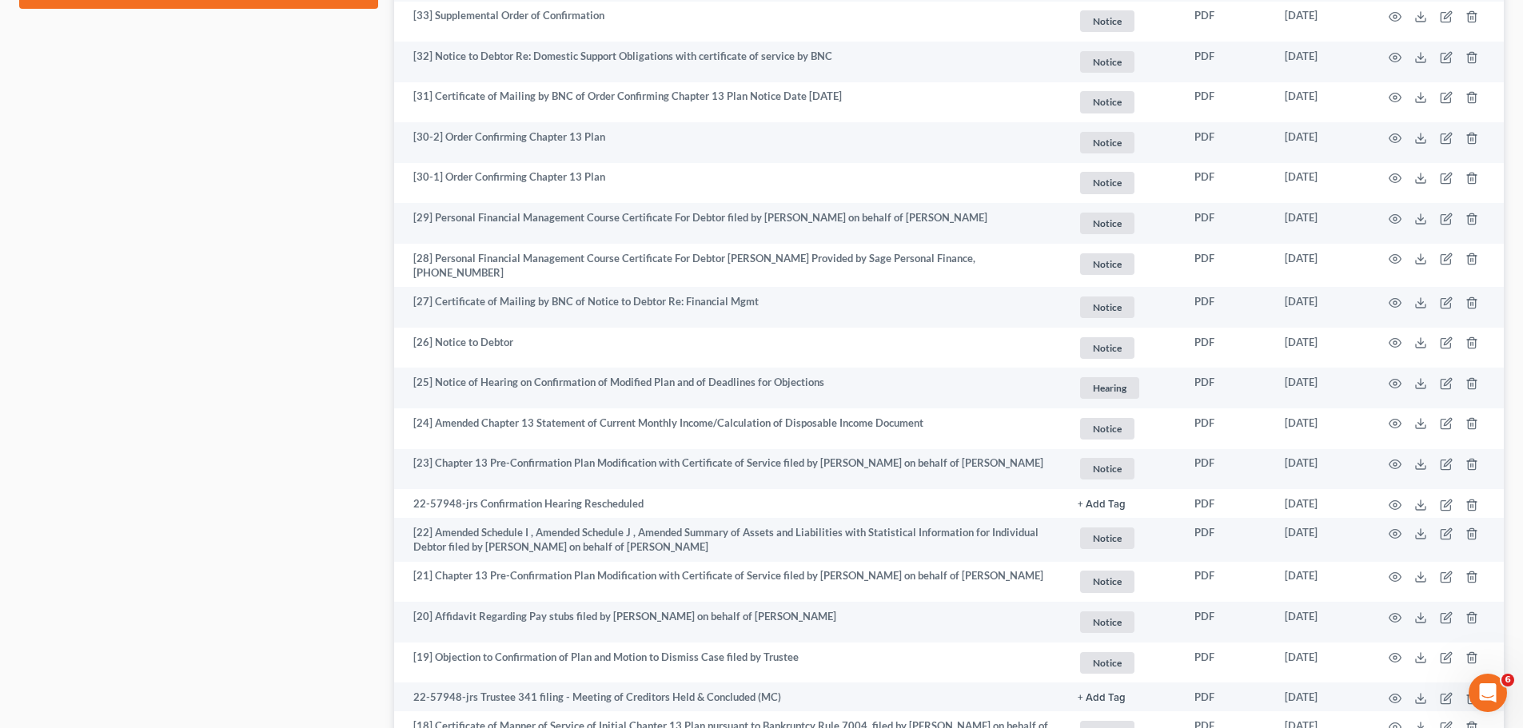
scroll to position [1039, 0]
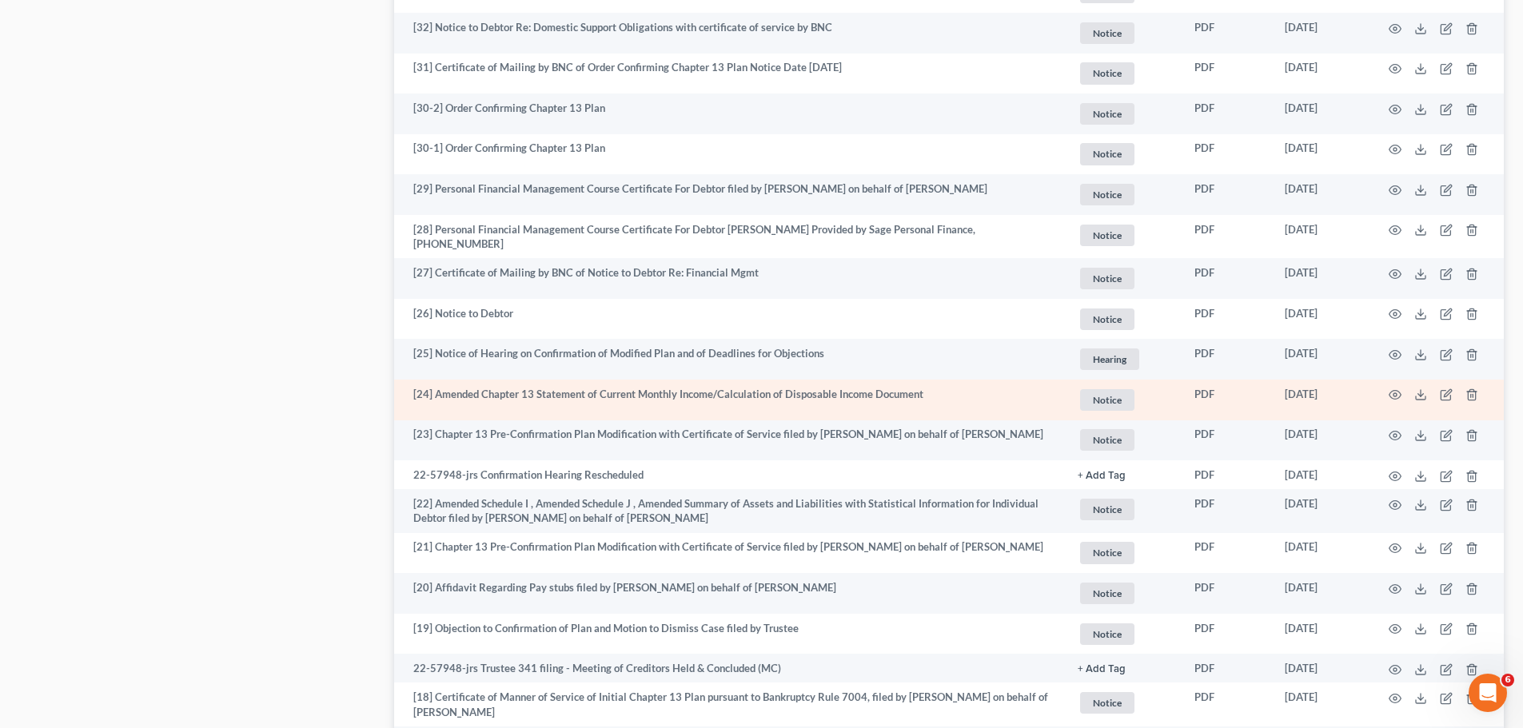
click at [1401, 388] on td at bounding box center [1436, 400] width 134 height 41
click at [1392, 391] on icon "button" at bounding box center [1395, 394] width 13 height 13
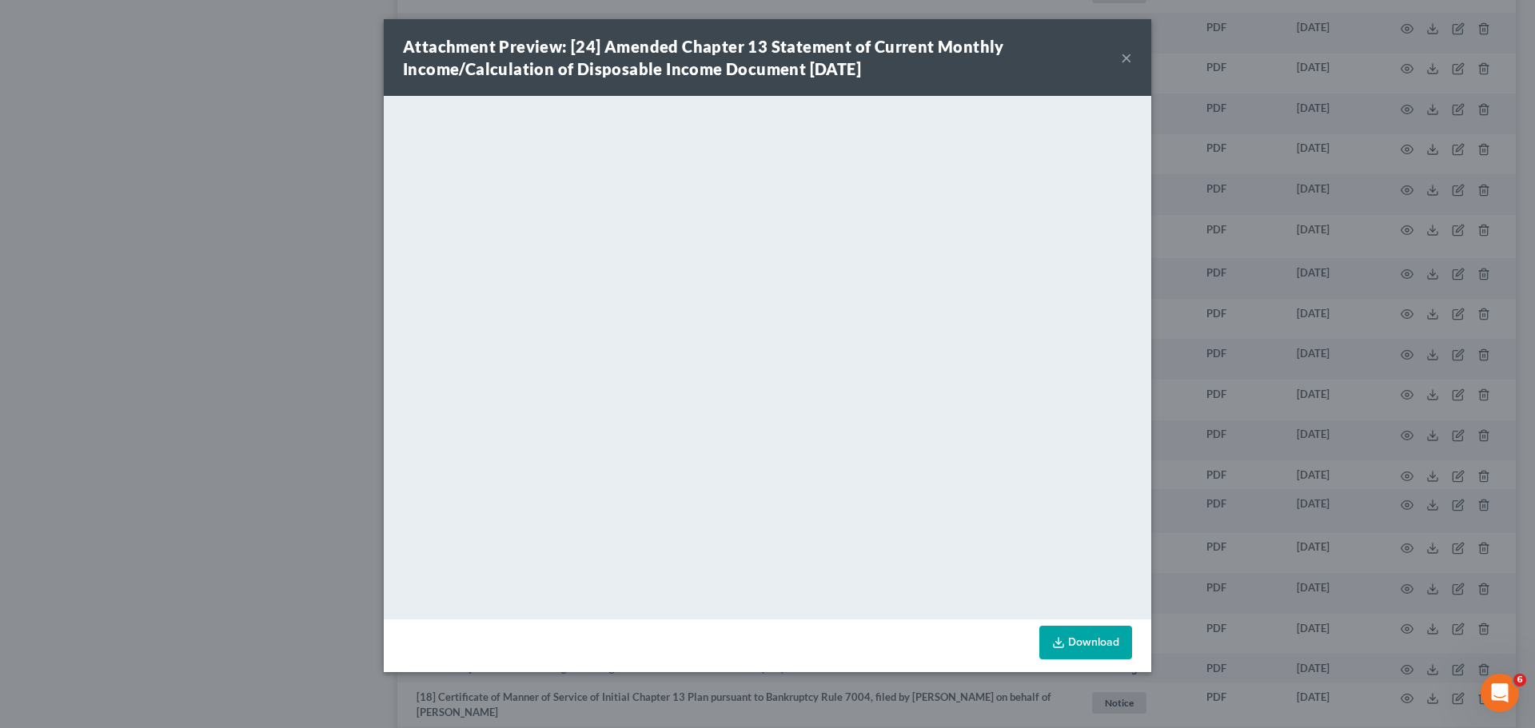
click at [1126, 64] on button "×" at bounding box center [1126, 57] width 11 height 19
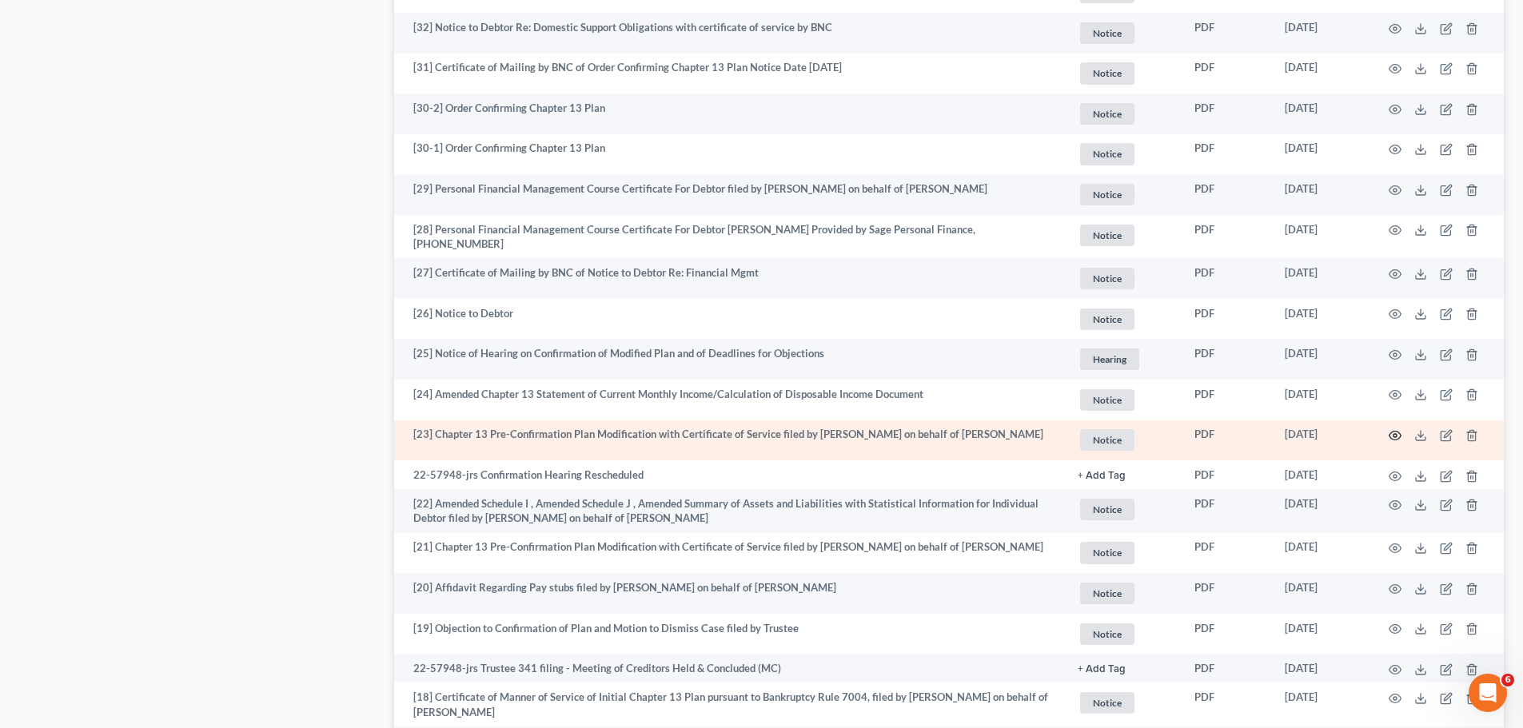
click at [1395, 432] on icon "button" at bounding box center [1395, 435] width 13 height 13
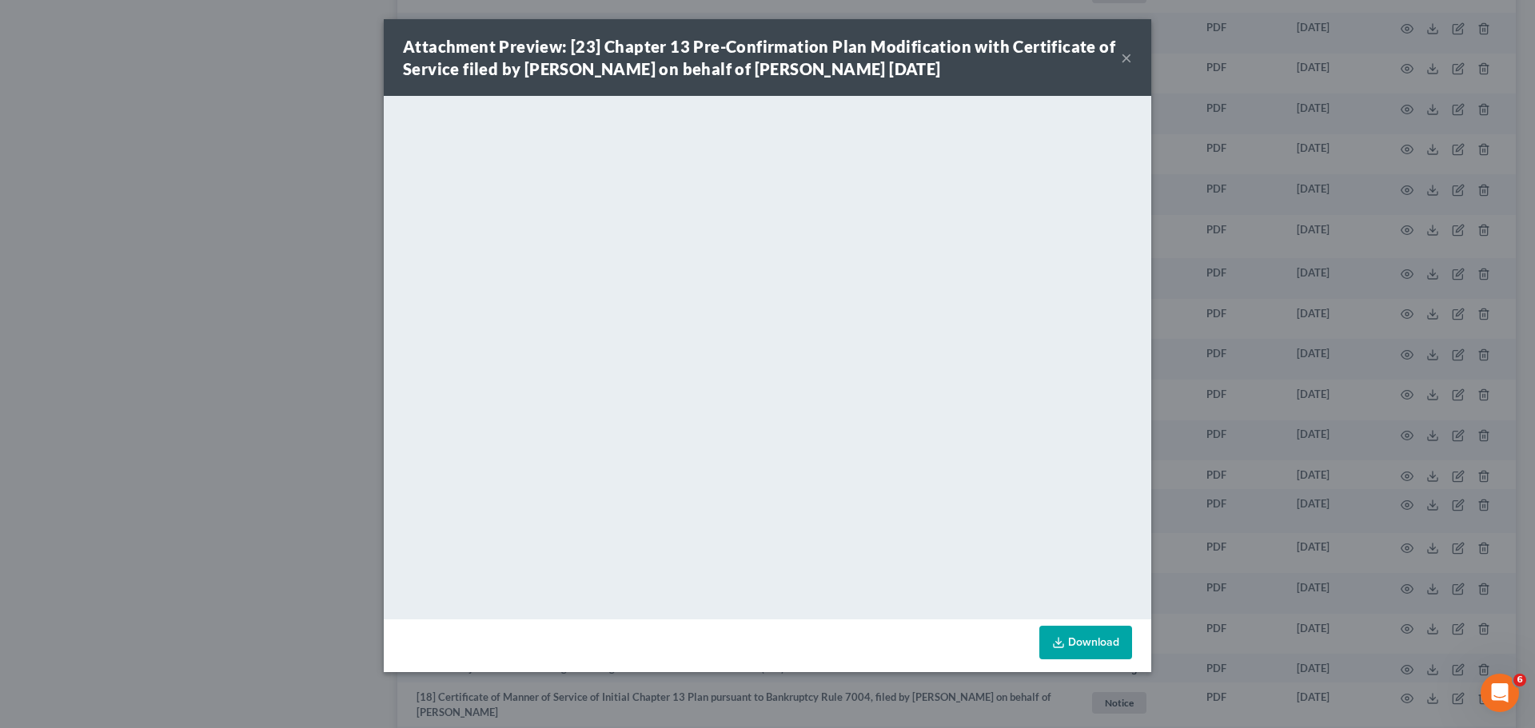
drag, startPoint x: 1118, startPoint y: 58, endPoint x: 1133, endPoint y: 58, distance: 14.4
click at [1126, 58] on div "Attachment Preview: [23] Chapter 13 Pre-Confirmation Plan Modification with Cer…" at bounding box center [767, 57] width 767 height 77
click at [1133, 62] on div "Attachment Preview: [23] Chapter 13 Pre-Confirmation Plan Modification with Cer…" at bounding box center [767, 57] width 767 height 77
click at [1118, 54] on div "Attachment Preview: [23] Chapter 13 Pre-Confirmation Plan Modification with Cer…" at bounding box center [762, 57] width 718 height 45
click at [1126, 56] on button "×" at bounding box center [1126, 57] width 11 height 19
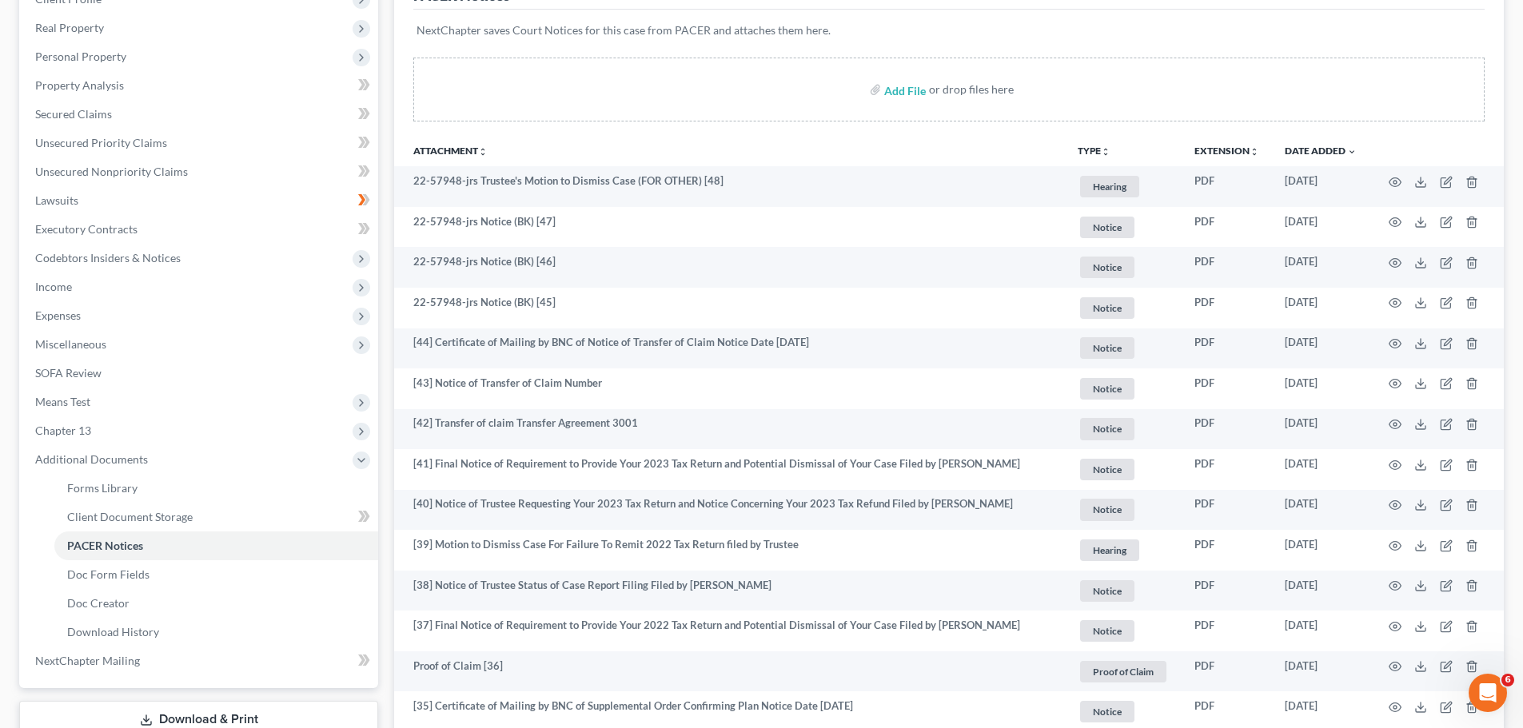
scroll to position [0, 0]
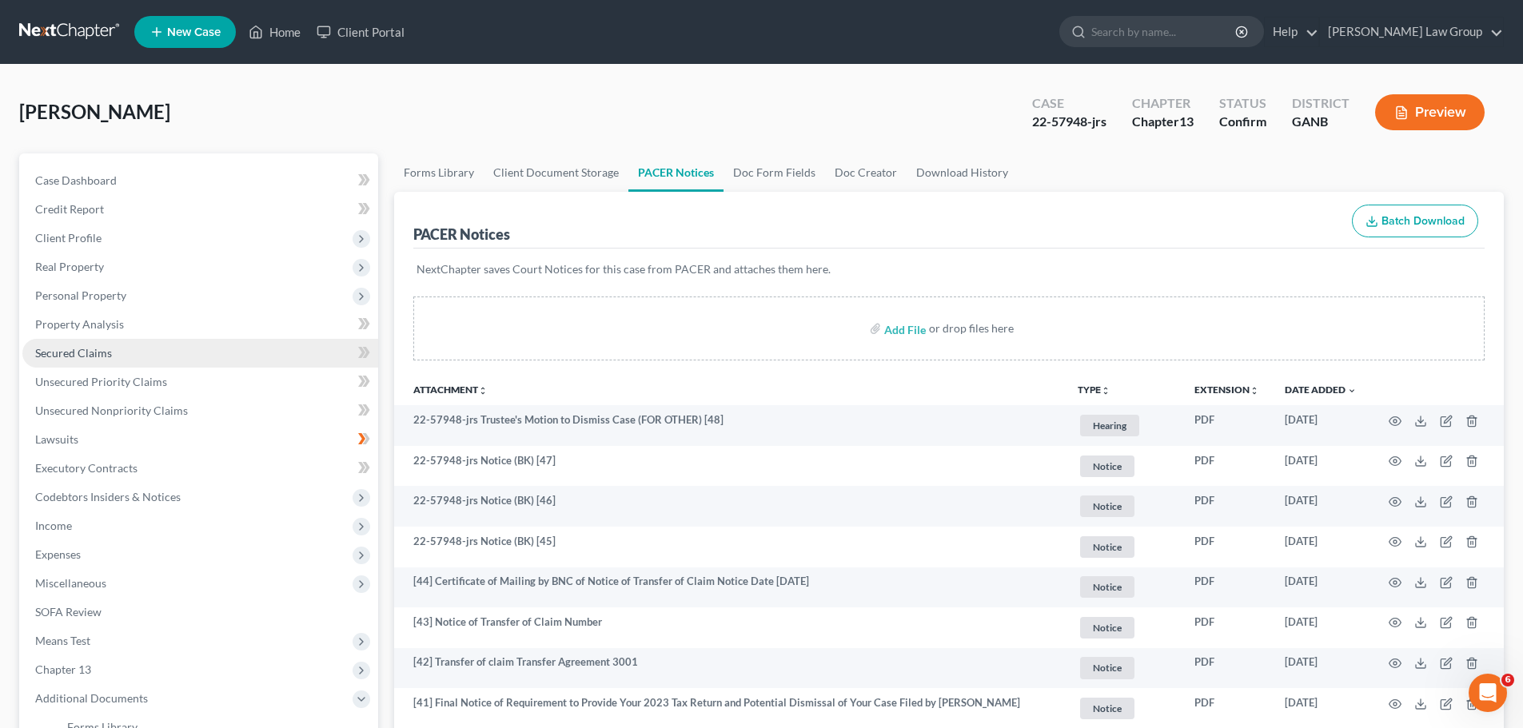
click at [85, 355] on span "Secured Claims" at bounding box center [73, 353] width 77 height 14
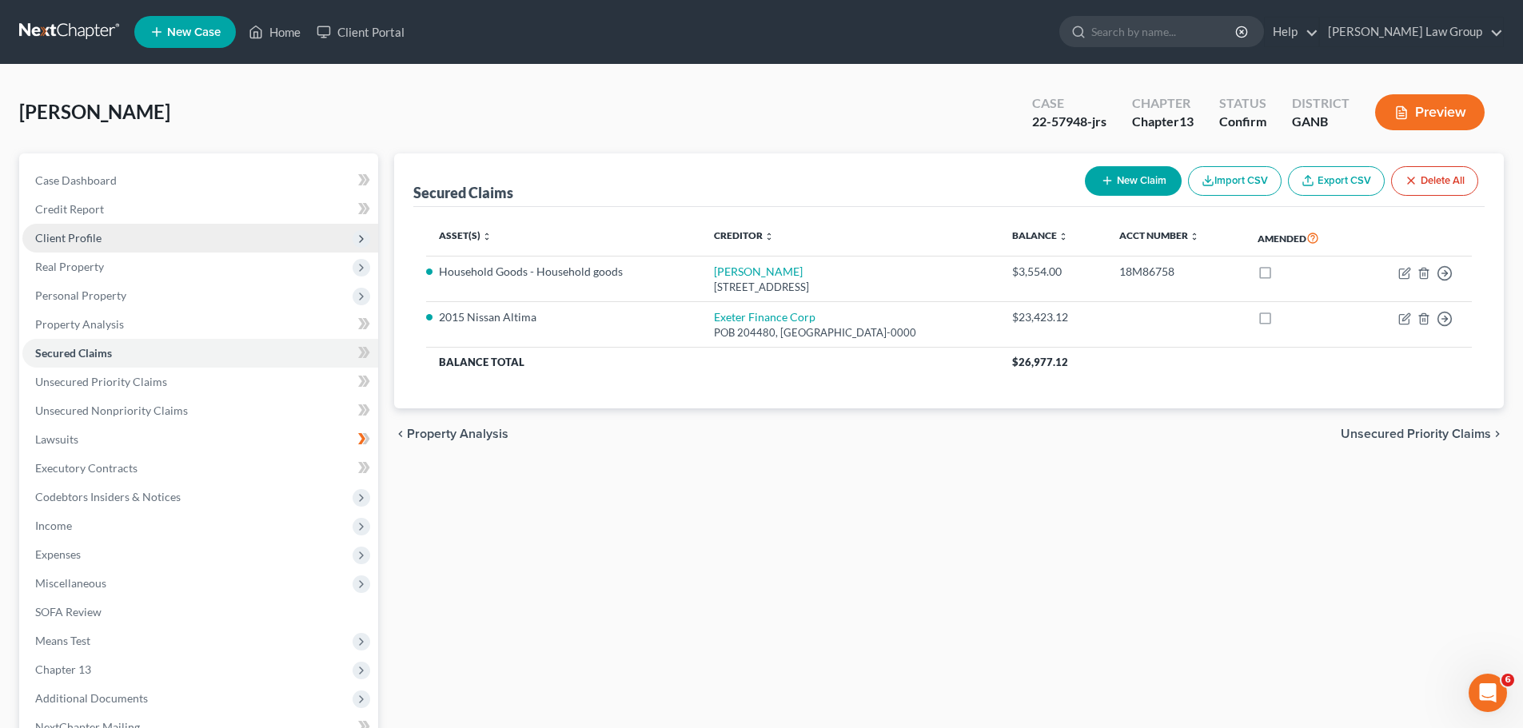
click at [92, 233] on span "Client Profile" at bounding box center [68, 238] width 66 height 14
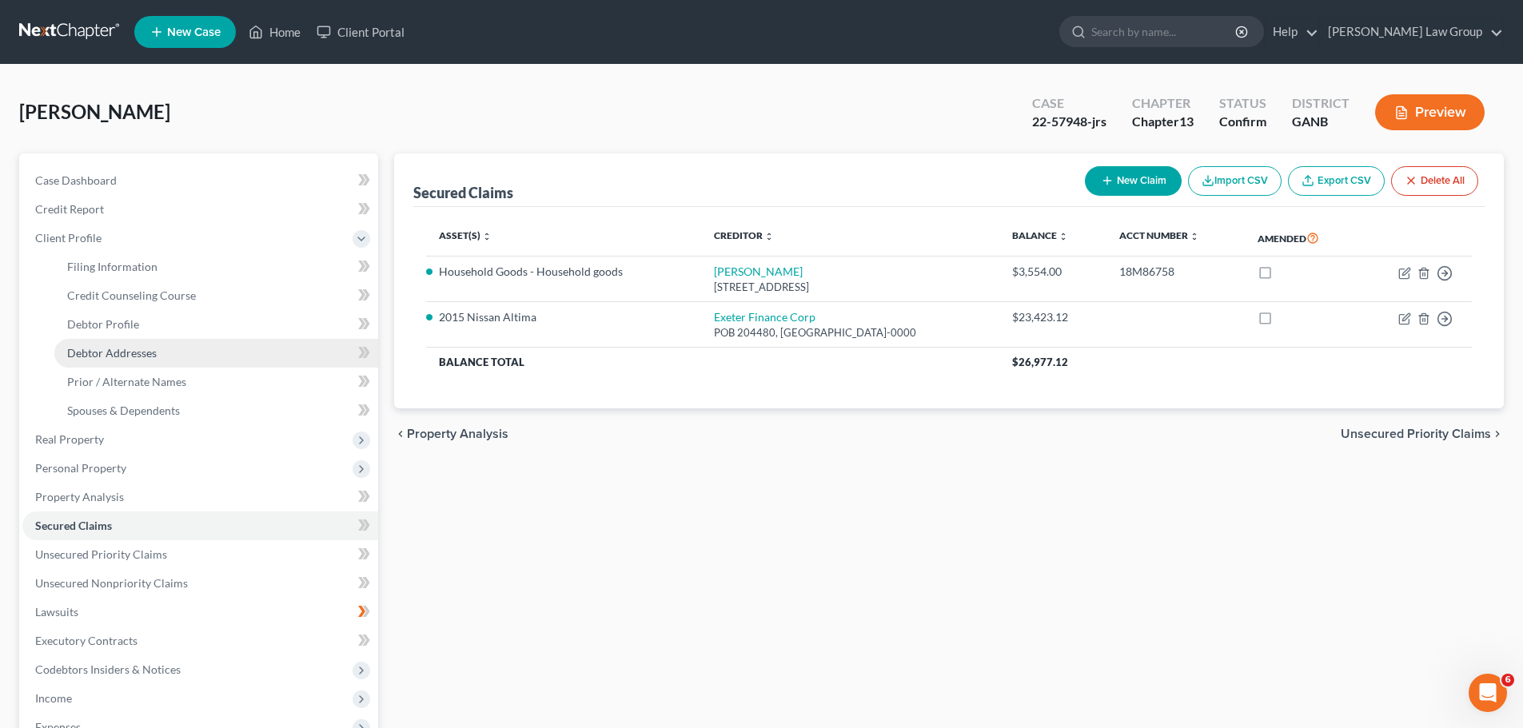
click at [141, 356] on span "Debtor Addresses" at bounding box center [112, 353] width 90 height 14
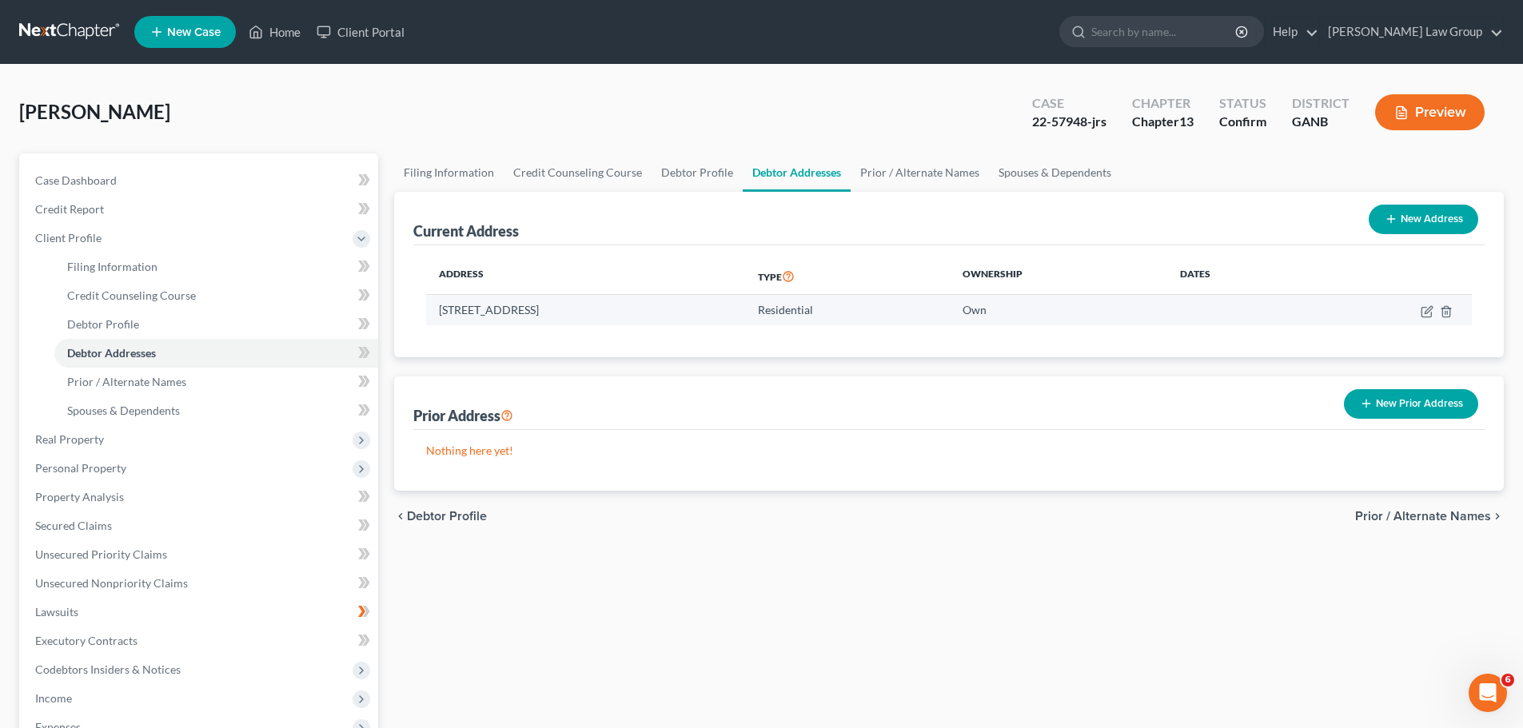
drag, startPoint x: 648, startPoint y: 316, endPoint x: 607, endPoint y: 310, distance: 41.9
click at [607, 310] on td "[STREET_ADDRESS]" at bounding box center [585, 310] width 319 height 30
copy td "0317"
drag, startPoint x: 756, startPoint y: 262, endPoint x: 701, endPoint y: 277, distance: 57.2
click at [745, 263] on th "Address" at bounding box center [585, 276] width 319 height 37
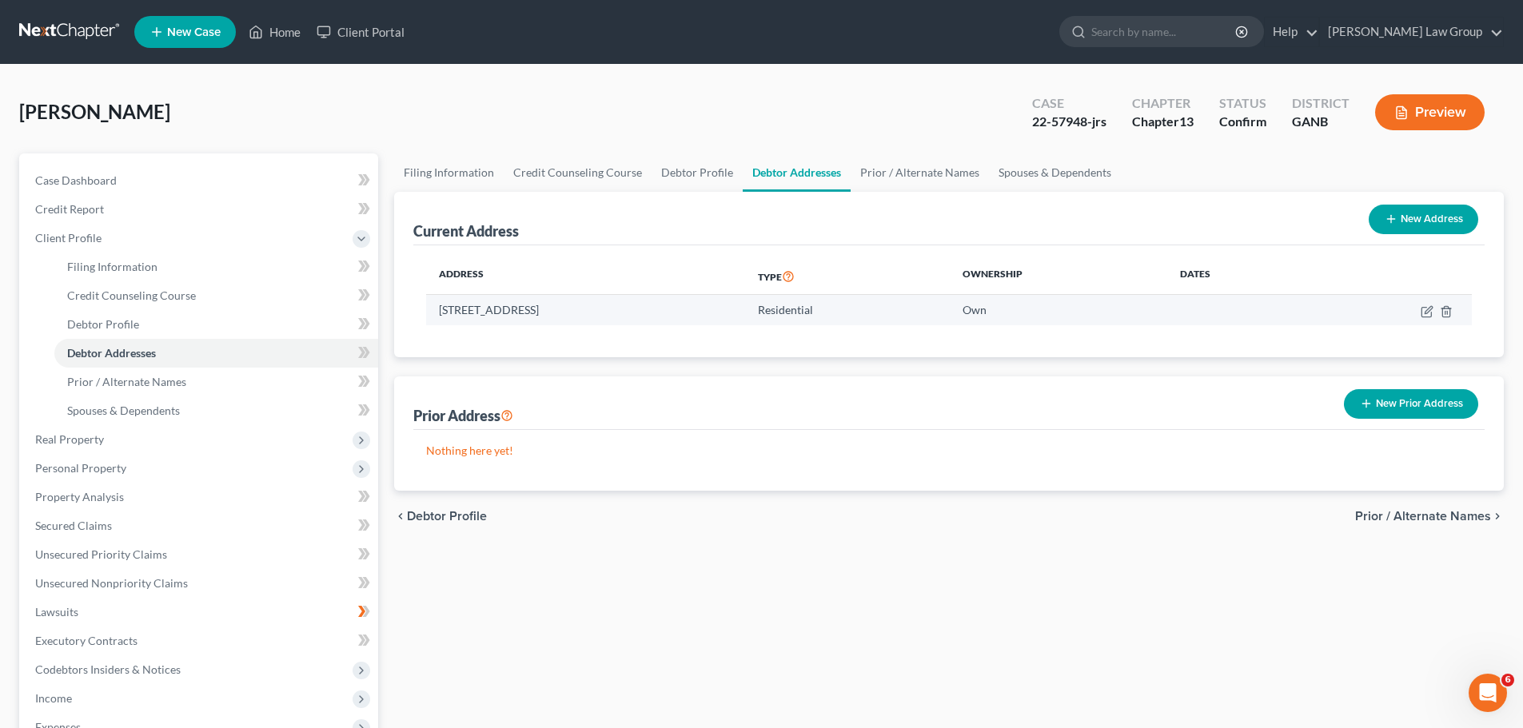
drag, startPoint x: 637, startPoint y: 314, endPoint x: 603, endPoint y: 314, distance: 34.4
click at [603, 314] on td "[STREET_ADDRESS]" at bounding box center [585, 310] width 319 height 30
copy td "30317"
click at [281, 29] on link "Home" at bounding box center [275, 32] width 68 height 29
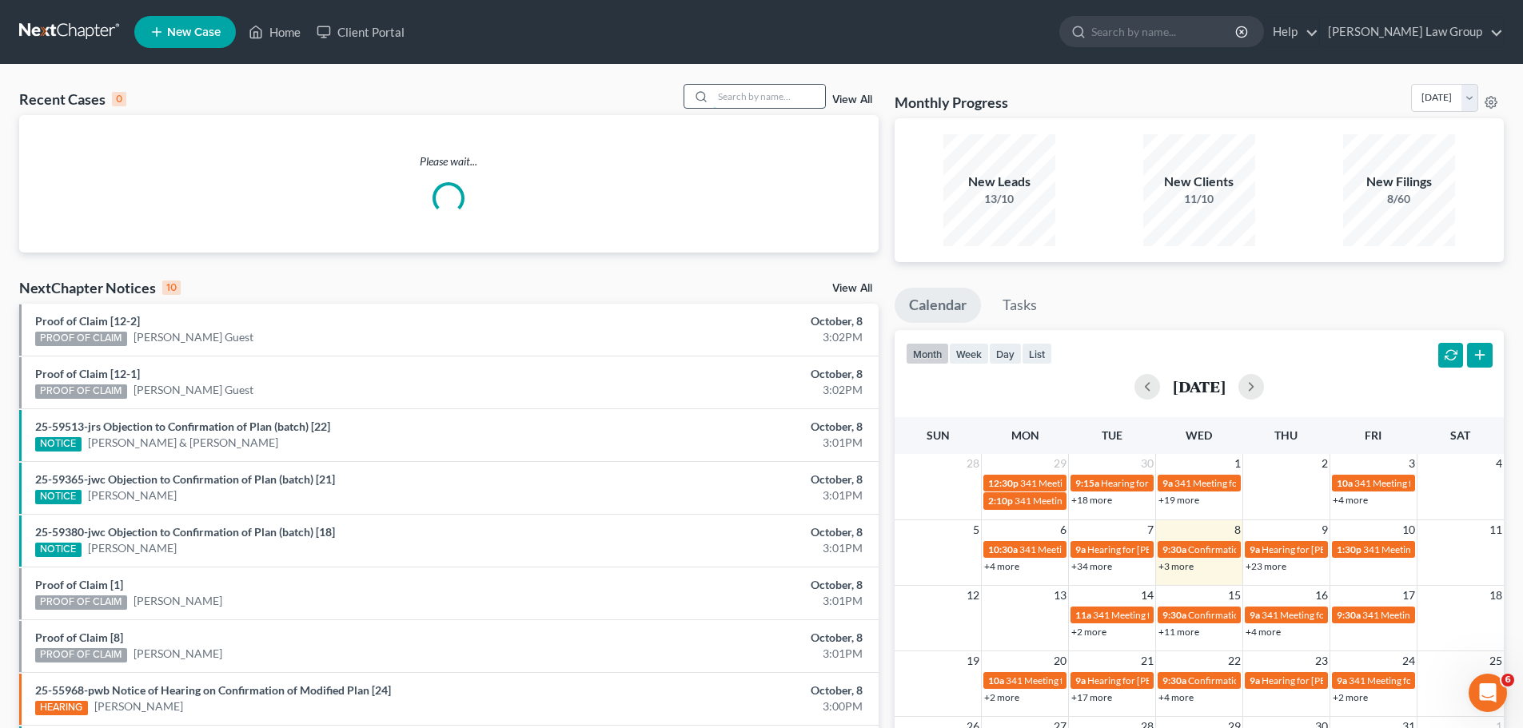
click at [757, 90] on input "search" at bounding box center [769, 96] width 112 height 23
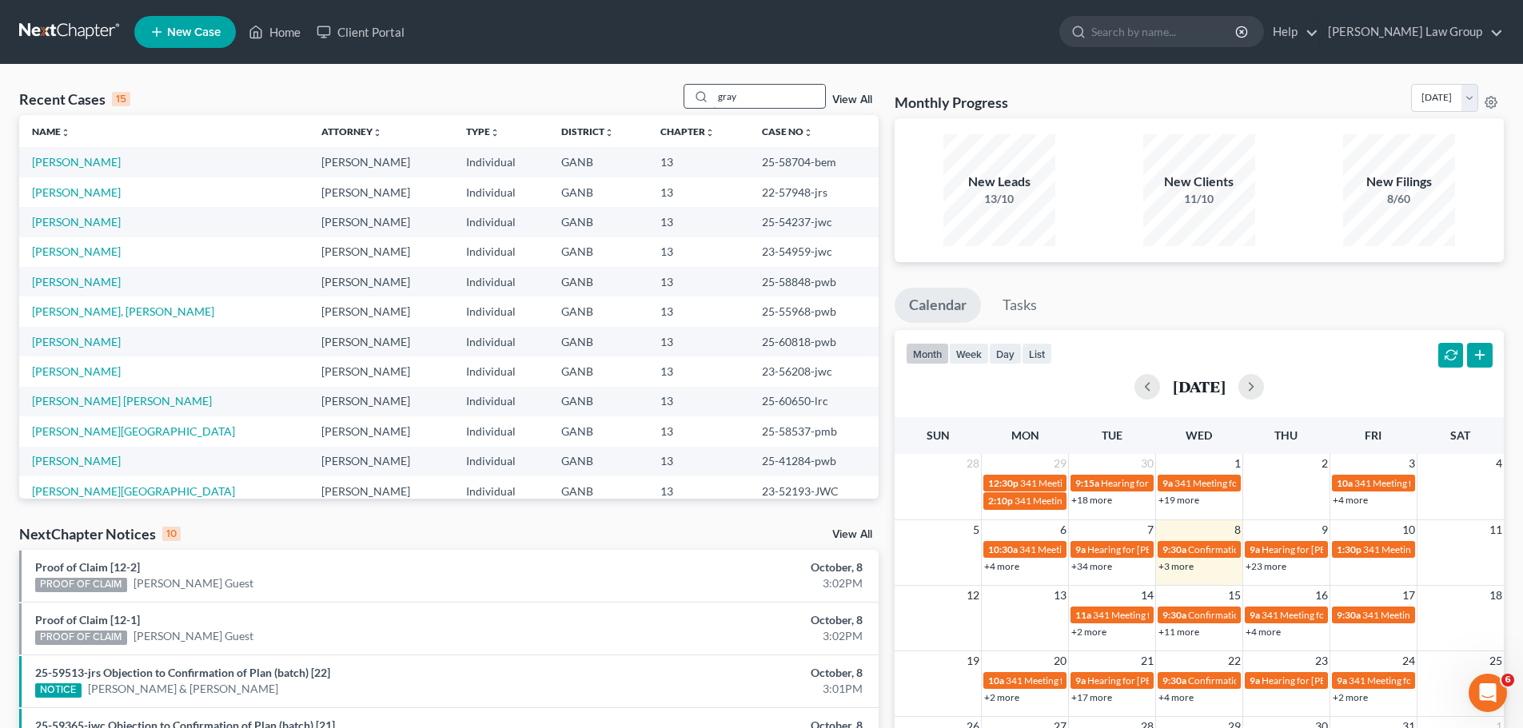
type input "gray"
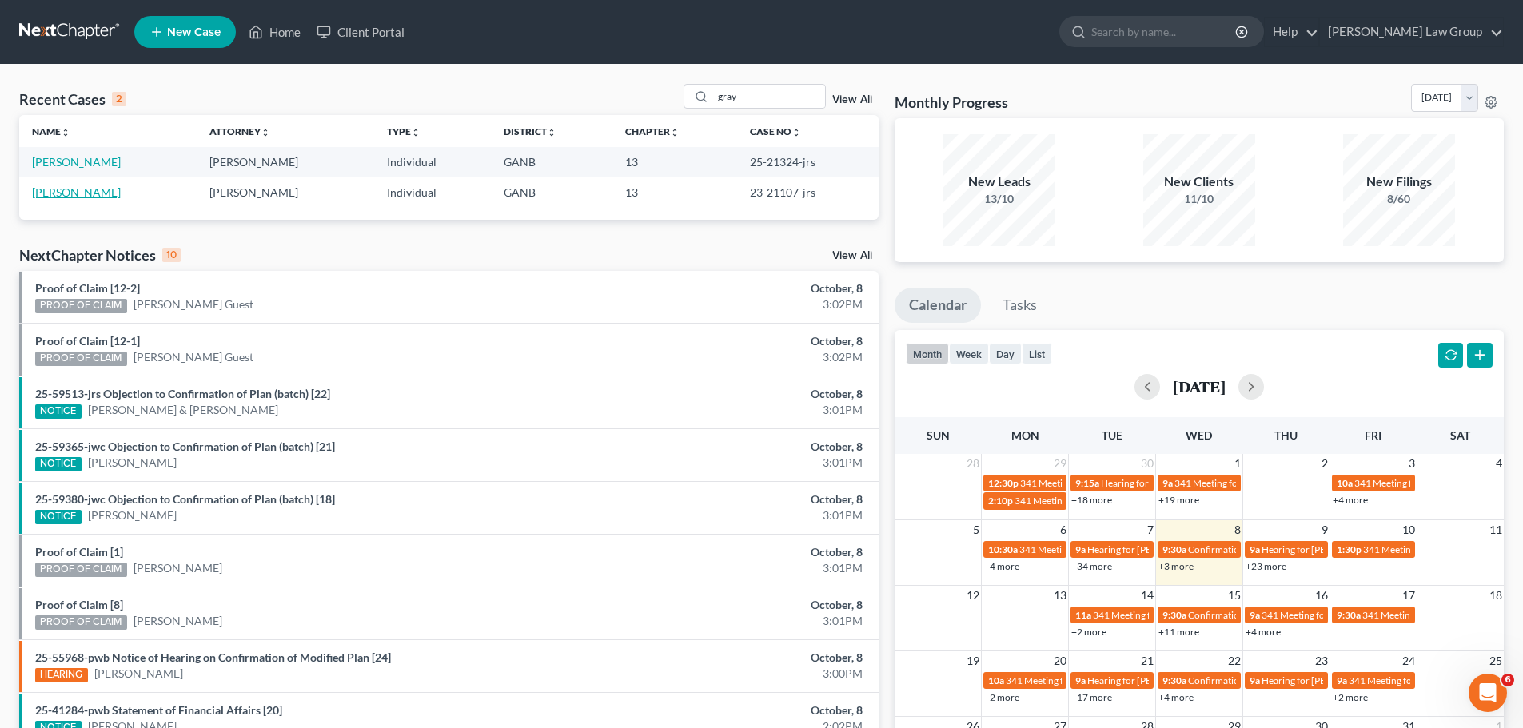
click at [60, 188] on link "[PERSON_NAME]" at bounding box center [76, 192] width 89 height 14
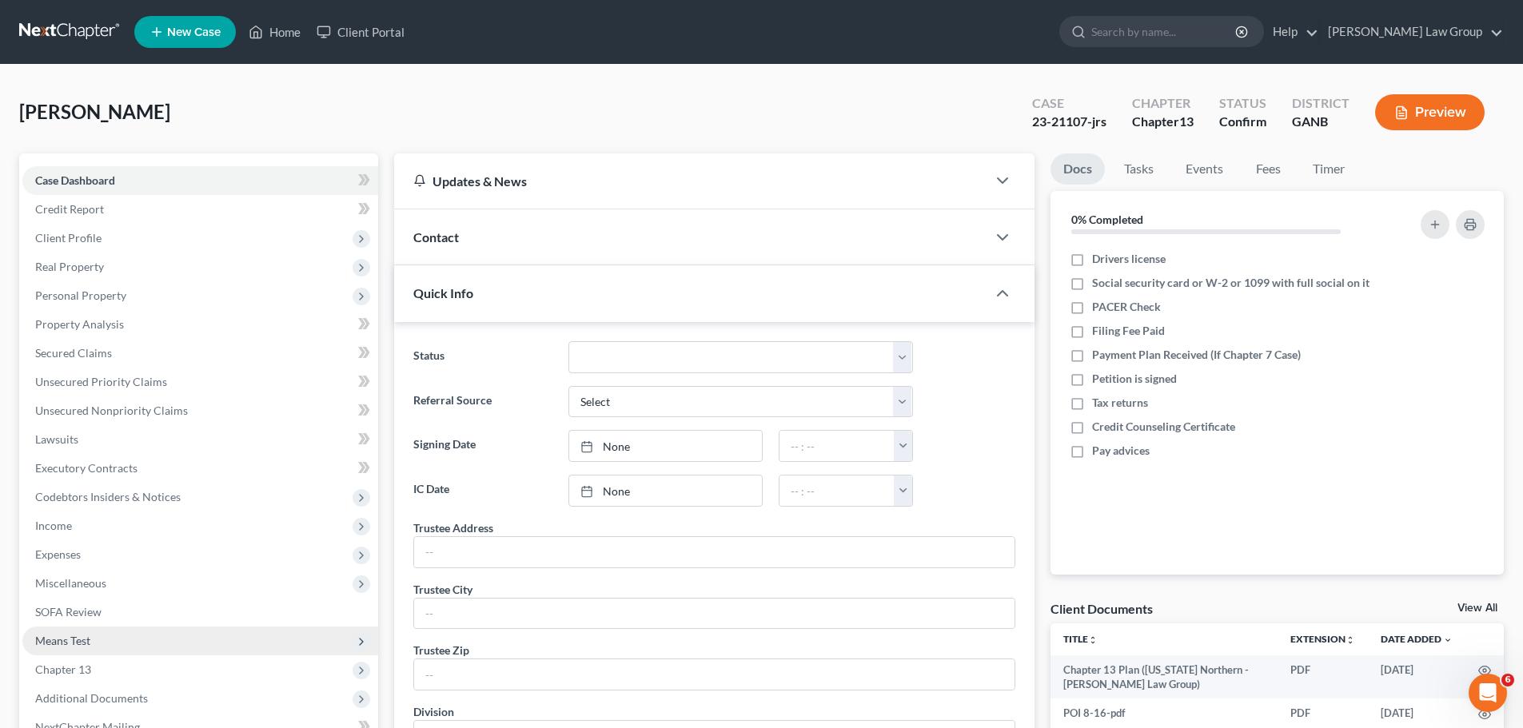
scroll to position [221, 0]
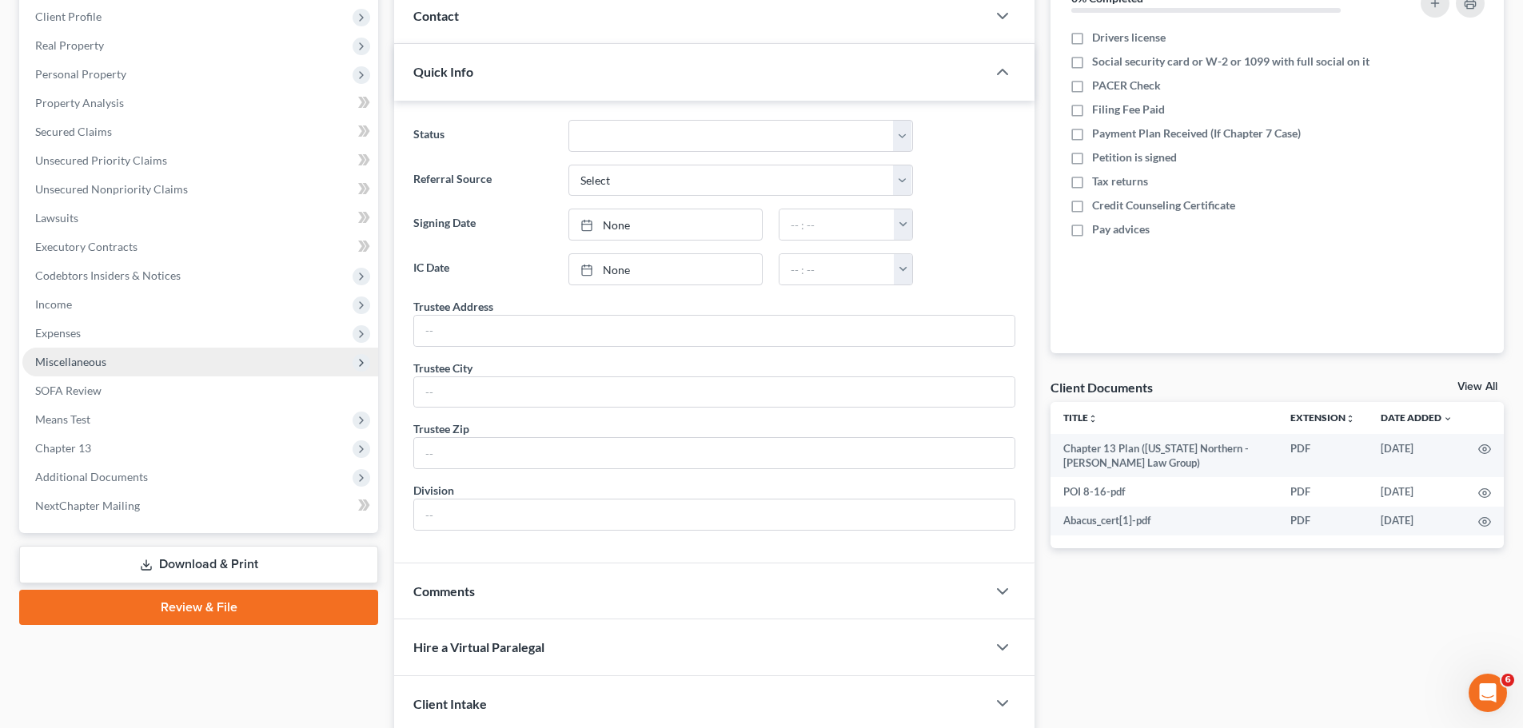
drag, startPoint x: 205, startPoint y: 353, endPoint x: 218, endPoint y: 353, distance: 12.8
click at [218, 353] on span "Miscellaneous" at bounding box center [200, 362] width 356 height 29
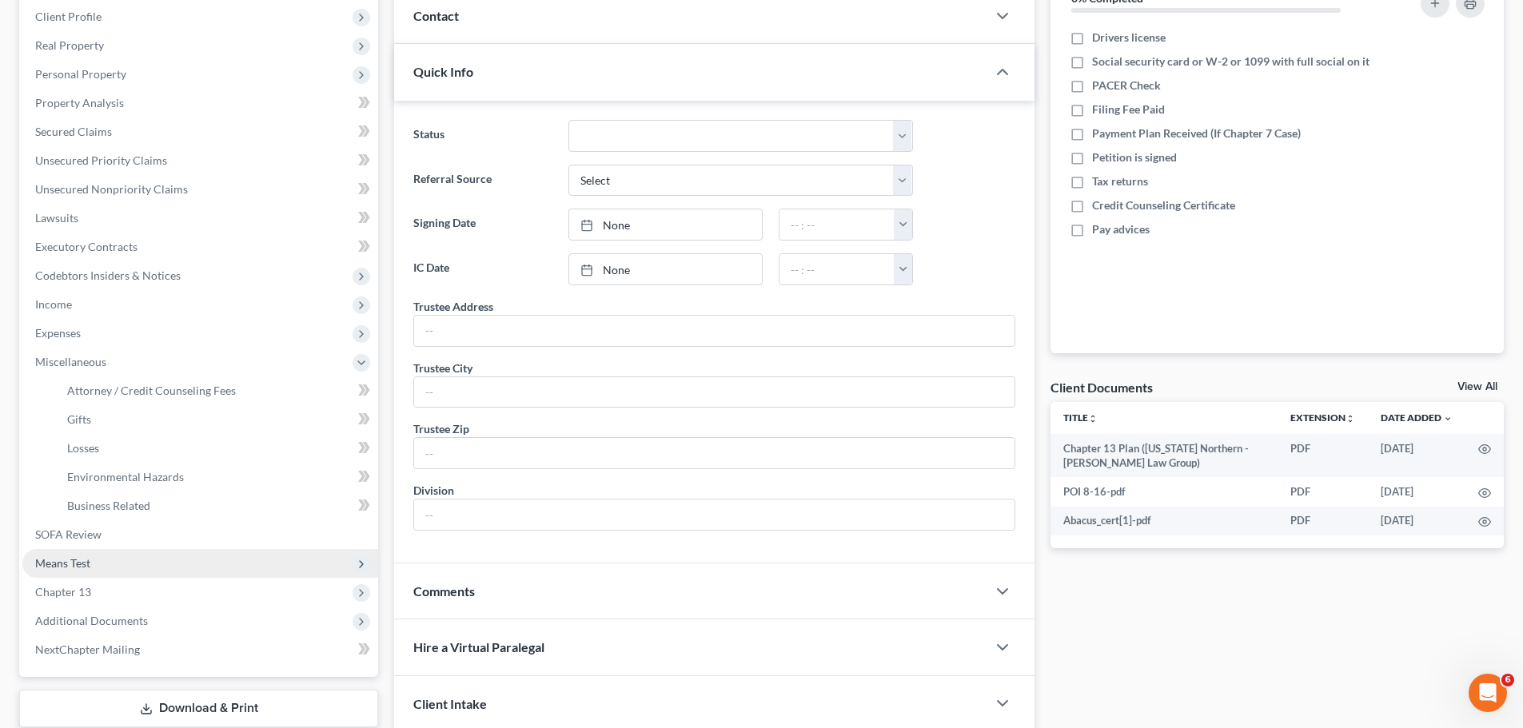
scroll to position [301, 0]
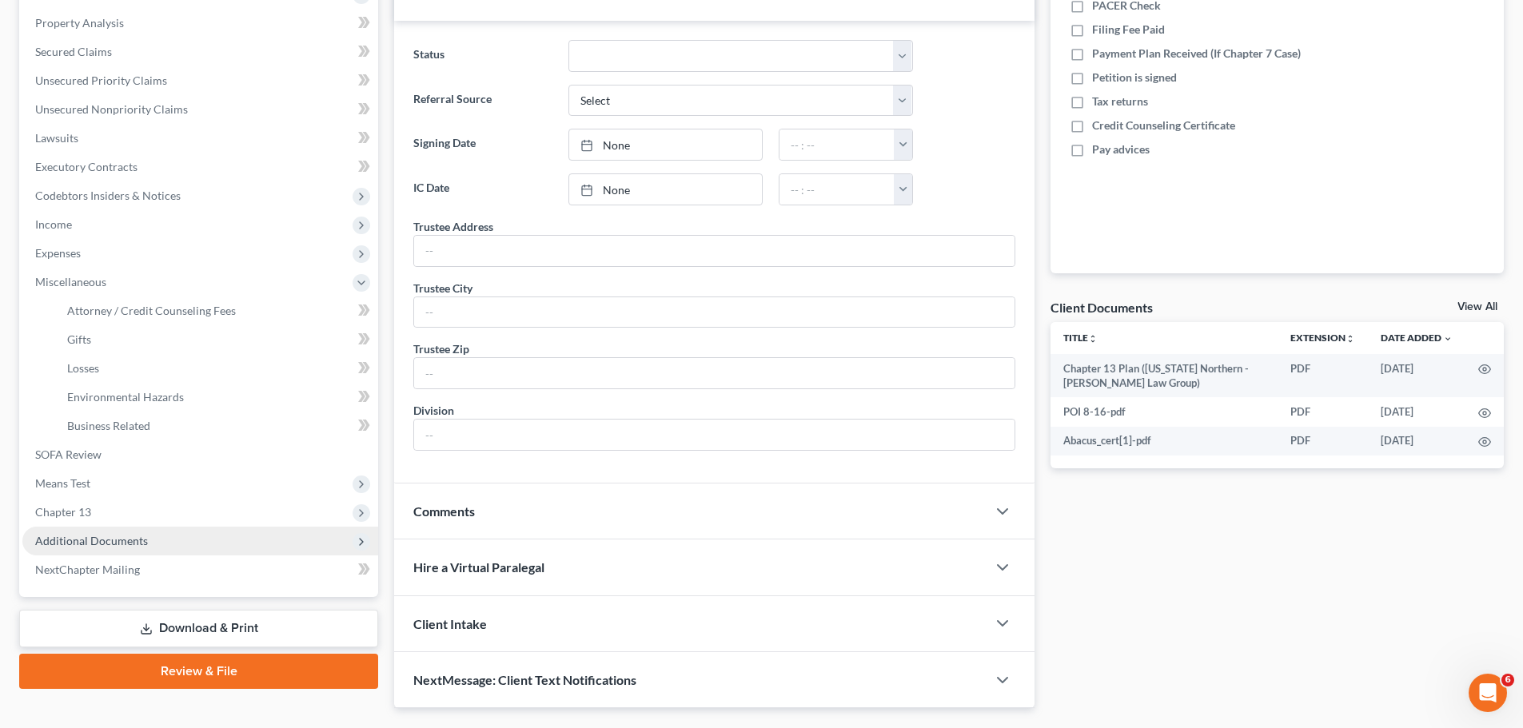
click at [193, 548] on span "Additional Documents" at bounding box center [200, 541] width 356 height 29
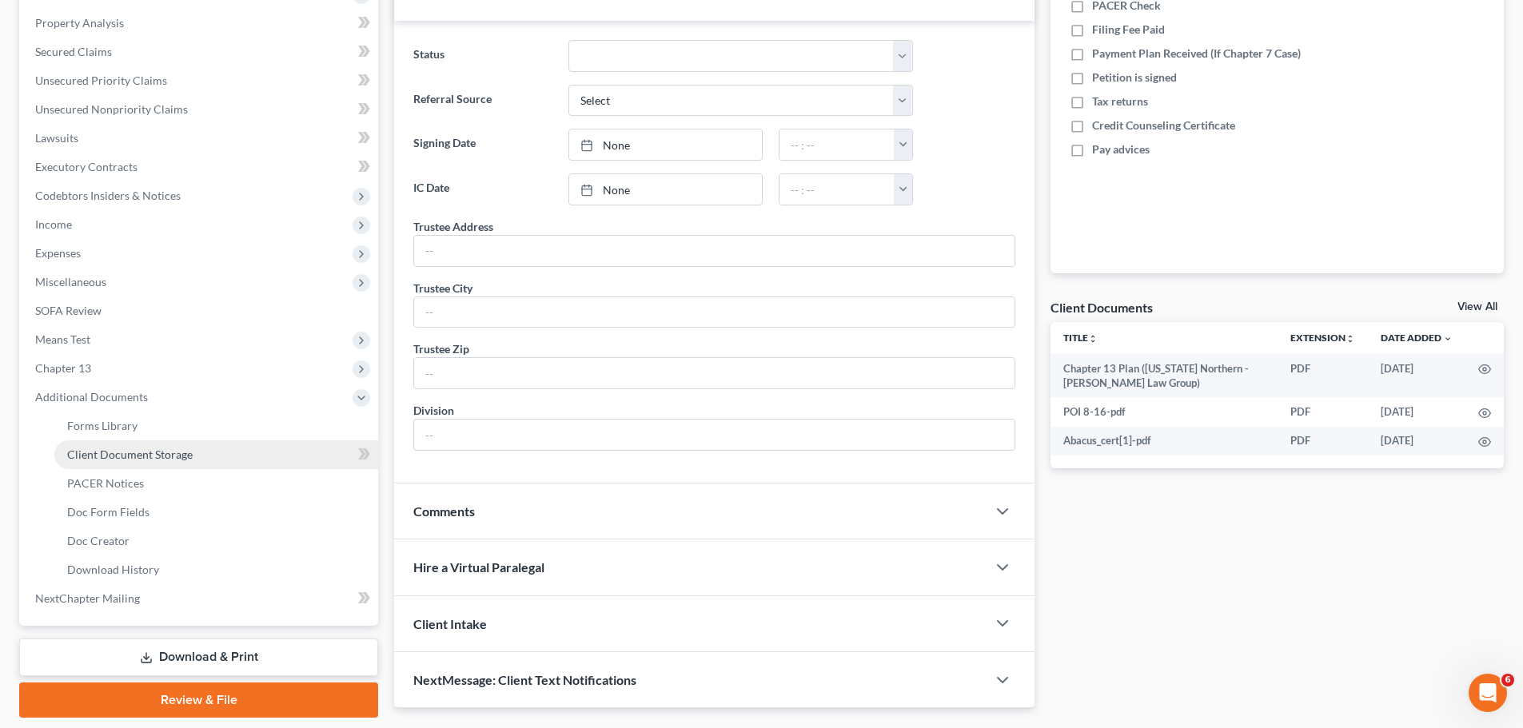
click at [229, 454] on link "Client Document Storage" at bounding box center [216, 454] width 324 height 29
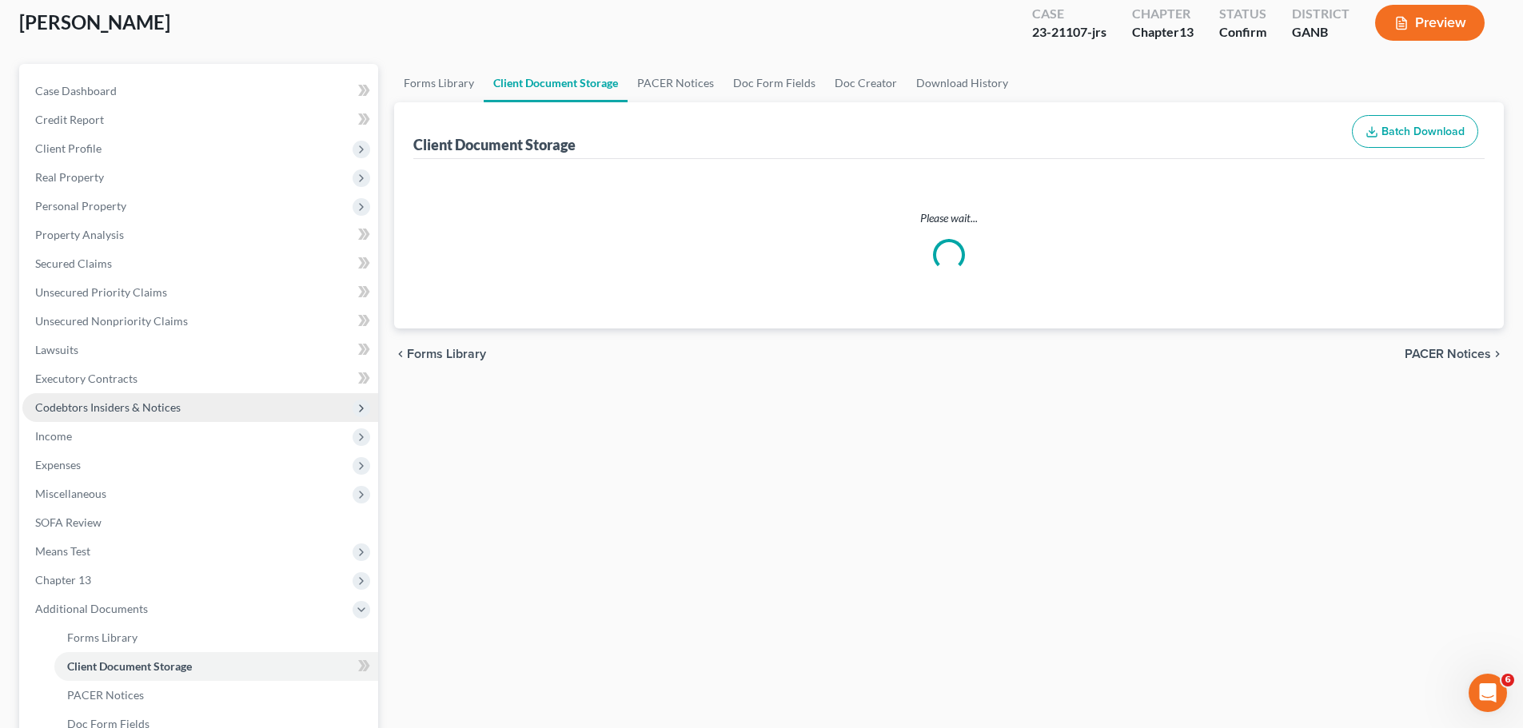
select select "5"
select select "35"
select select "0"
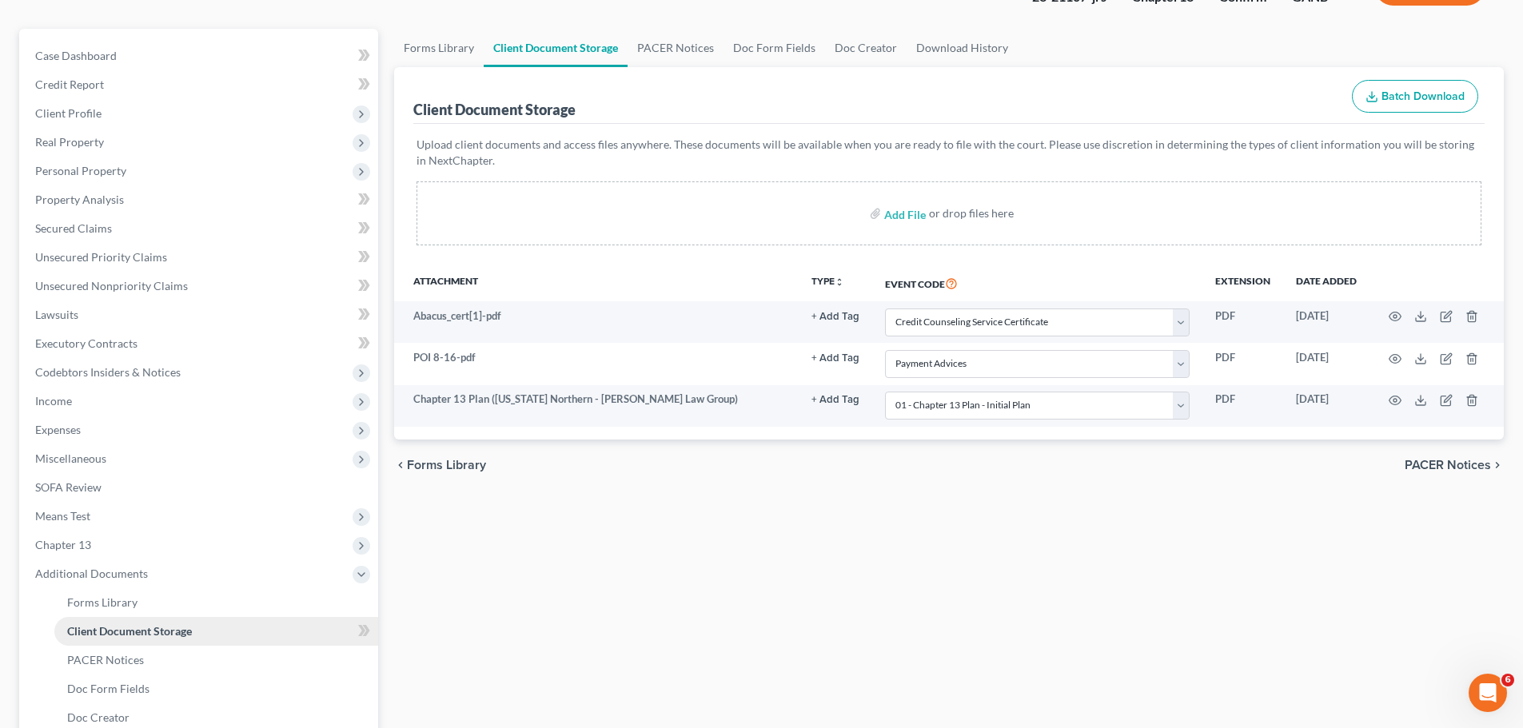
scroll to position [320, 0]
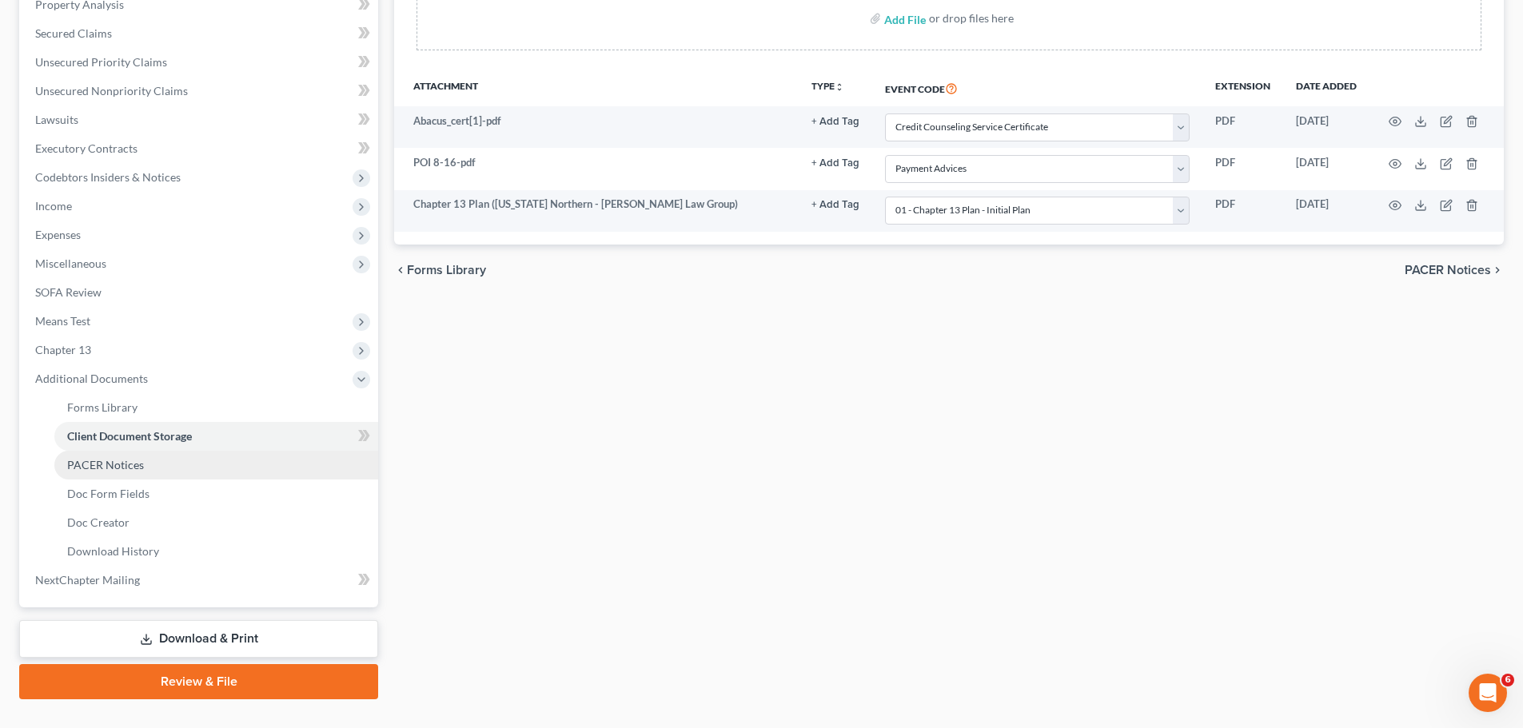
click at [139, 456] on link "PACER Notices" at bounding box center [216, 465] width 324 height 29
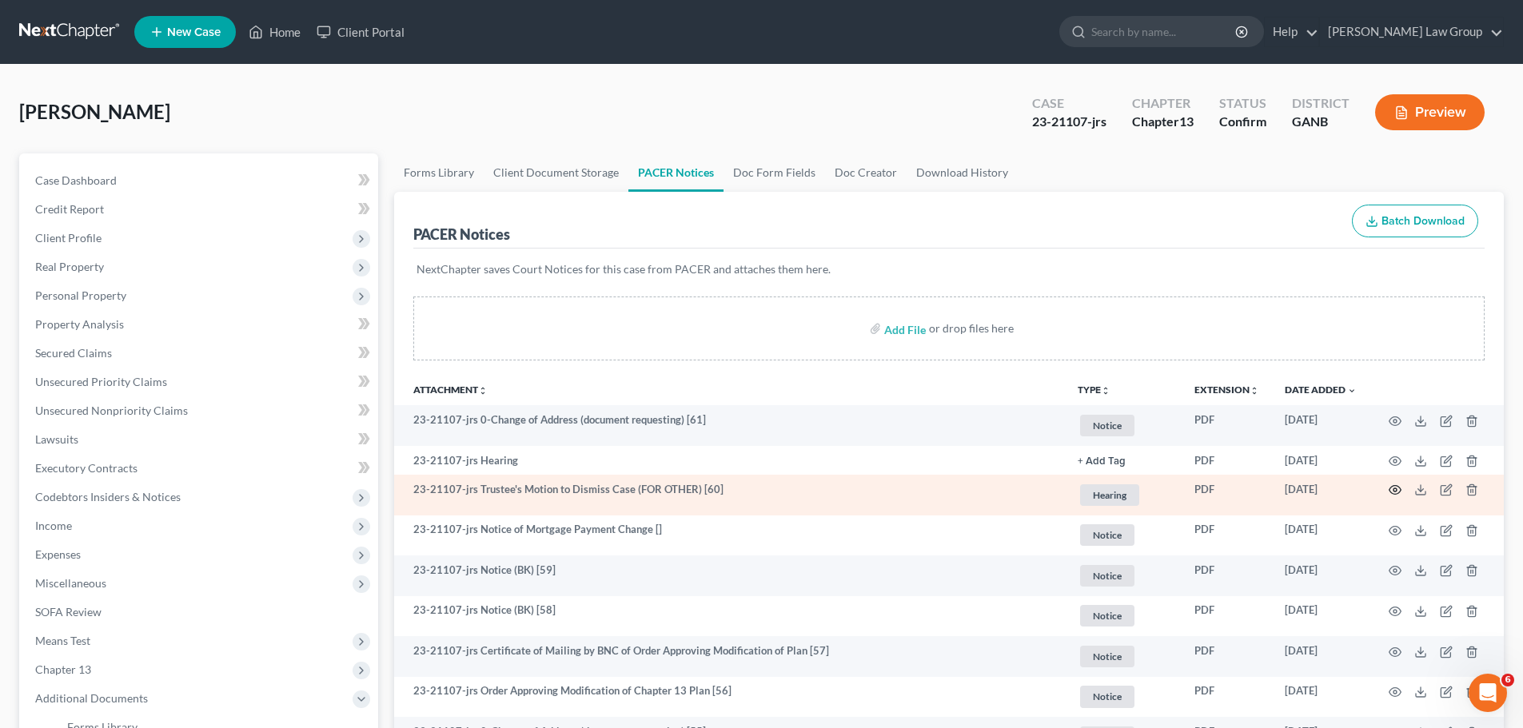
click at [1393, 493] on icon "button" at bounding box center [1395, 490] width 13 height 13
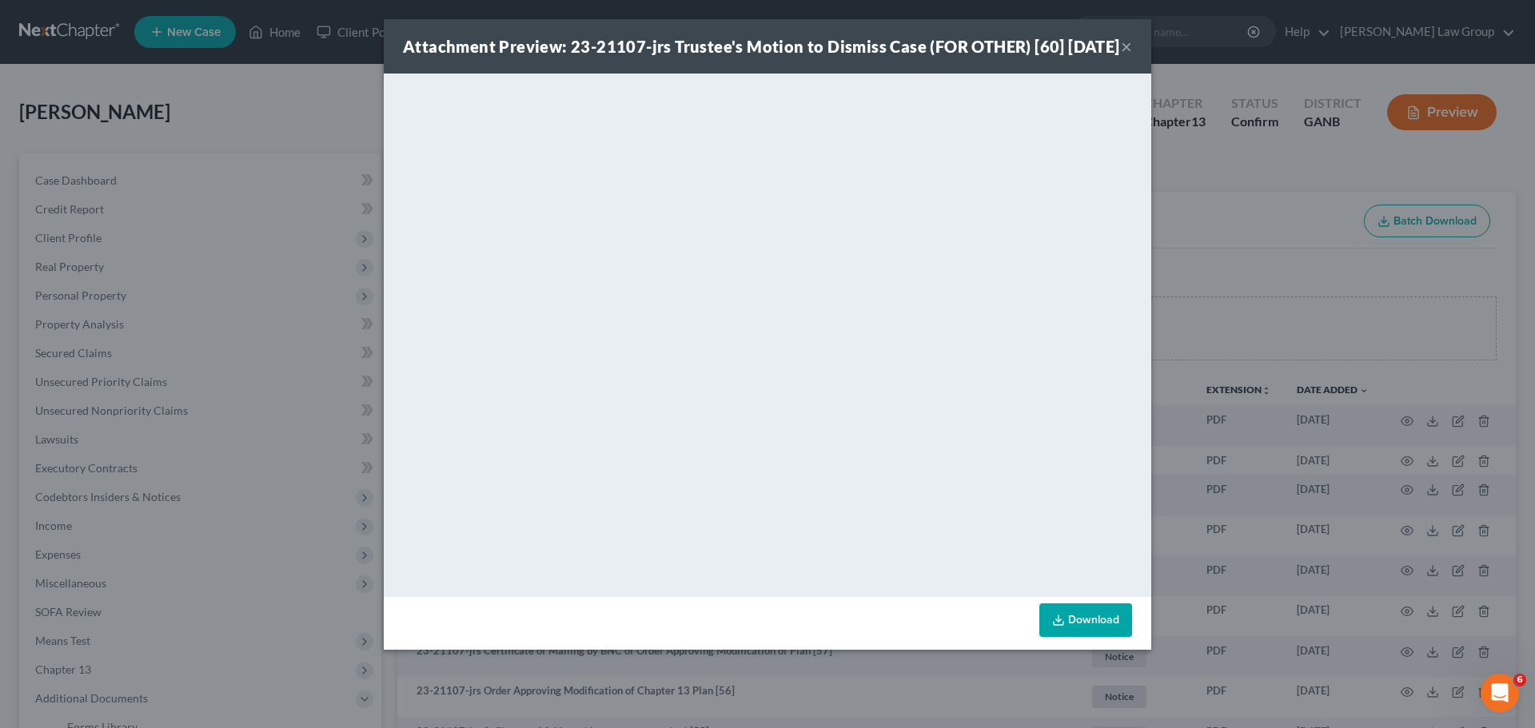
click at [1128, 56] on button "×" at bounding box center [1126, 46] width 11 height 19
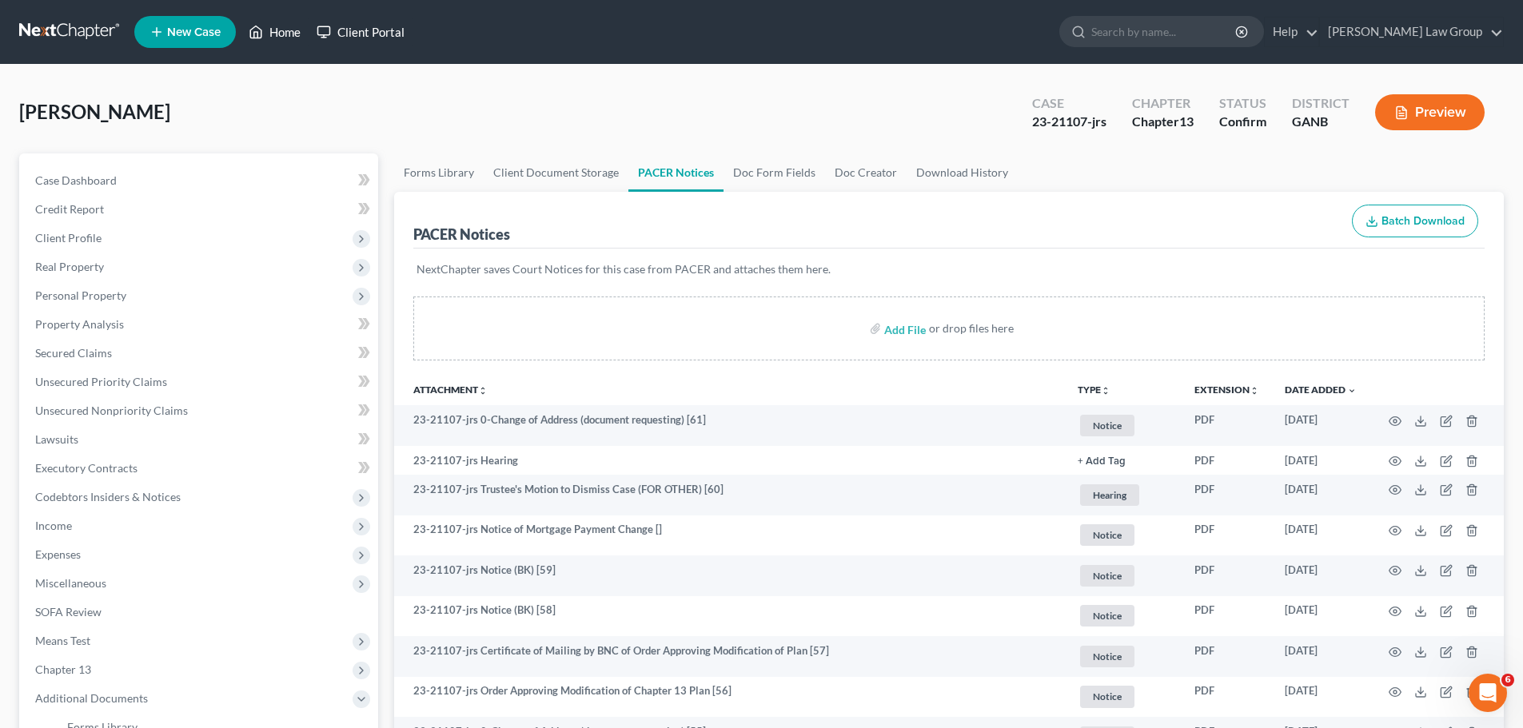
drag, startPoint x: 274, startPoint y: 34, endPoint x: 315, endPoint y: 38, distance: 41.0
click at [274, 34] on link "Home" at bounding box center [275, 32] width 68 height 29
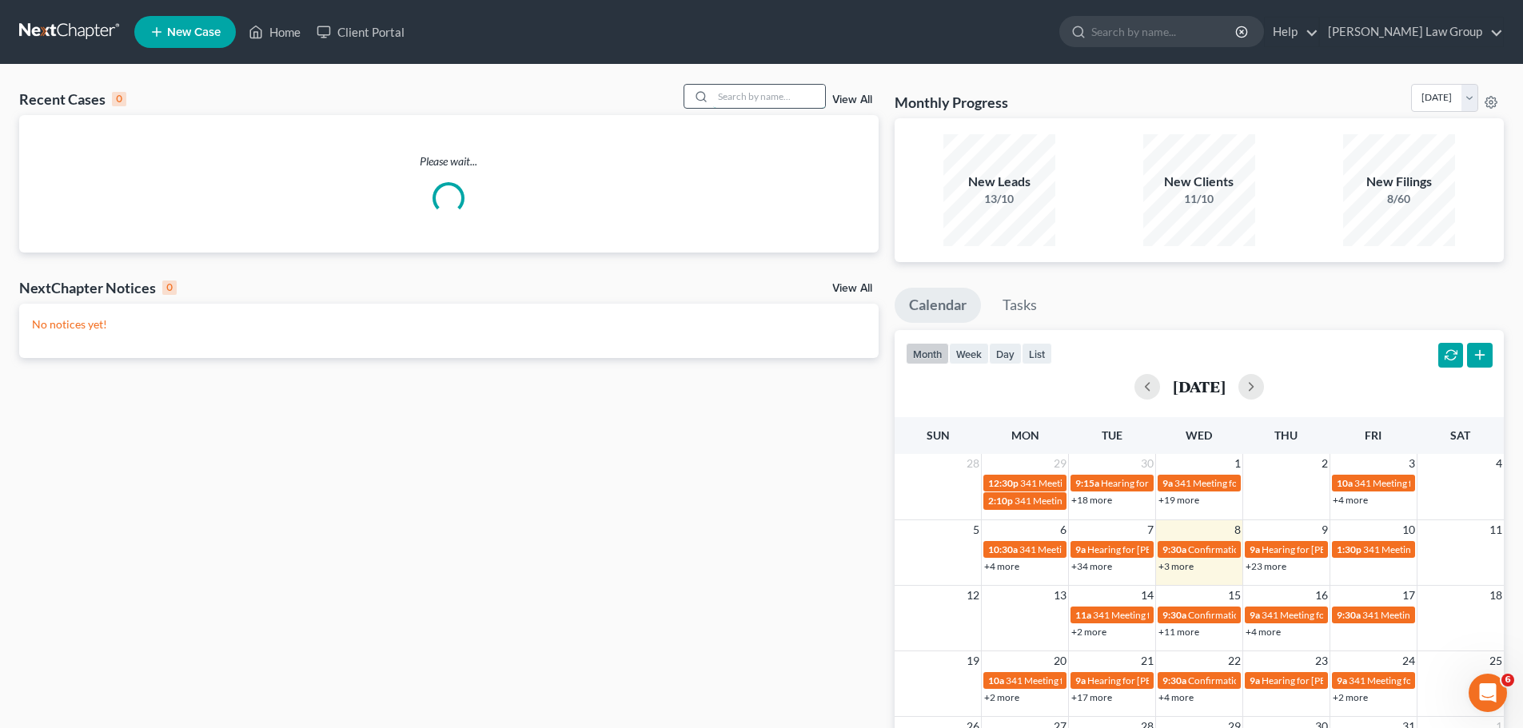
click at [747, 94] on input "search" at bounding box center [769, 96] width 112 height 23
type input "[PERSON_NAME]"
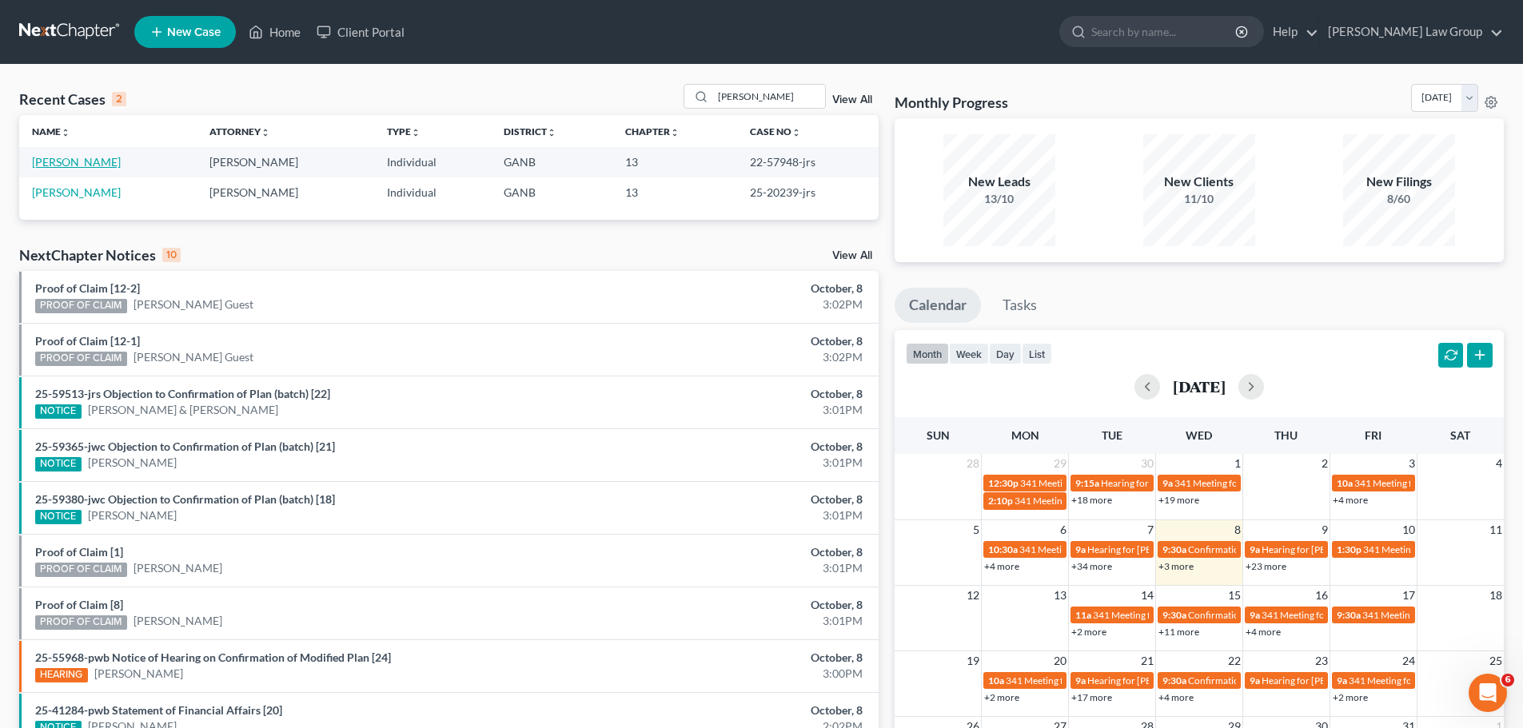
click at [74, 165] on link "[PERSON_NAME]" at bounding box center [76, 162] width 89 height 14
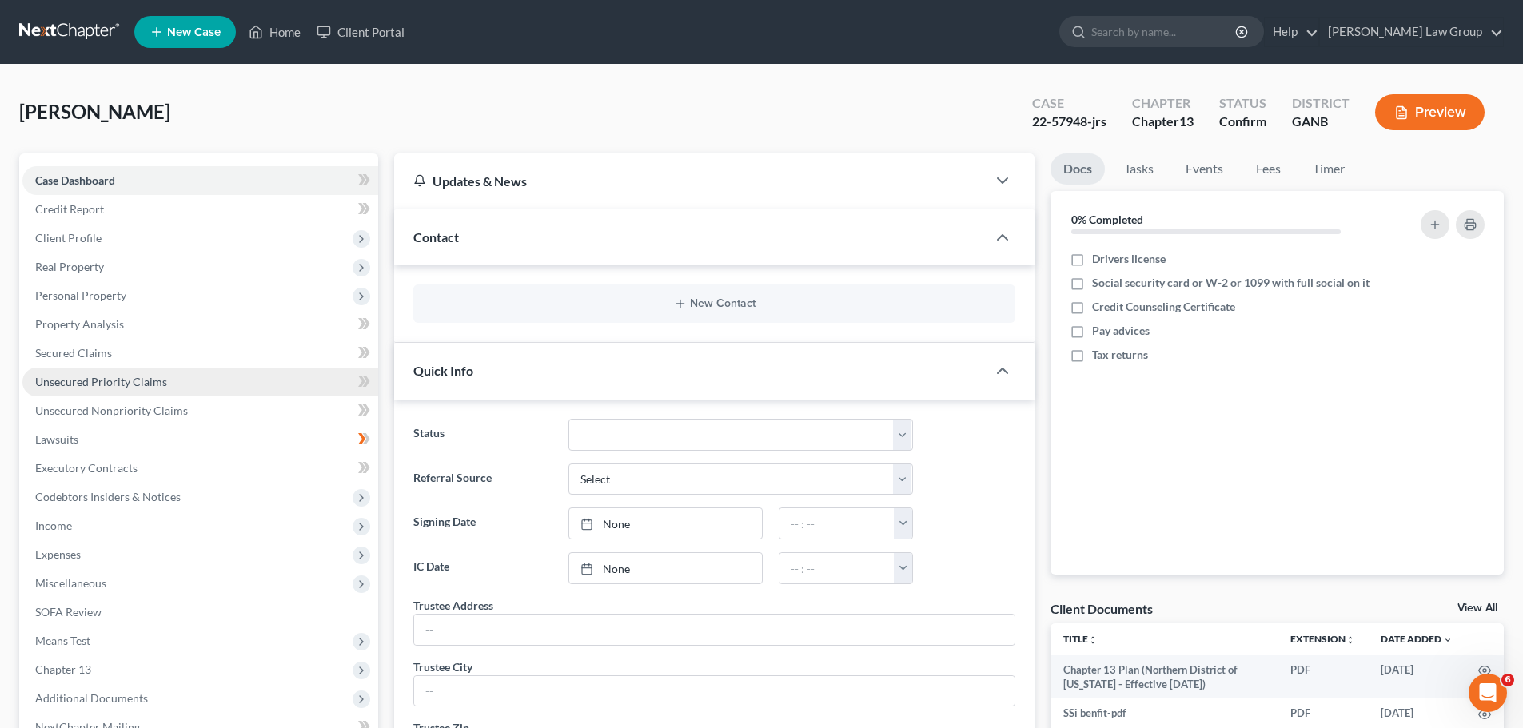
click at [133, 380] on span "Unsecured Priority Claims" at bounding box center [101, 382] width 132 height 14
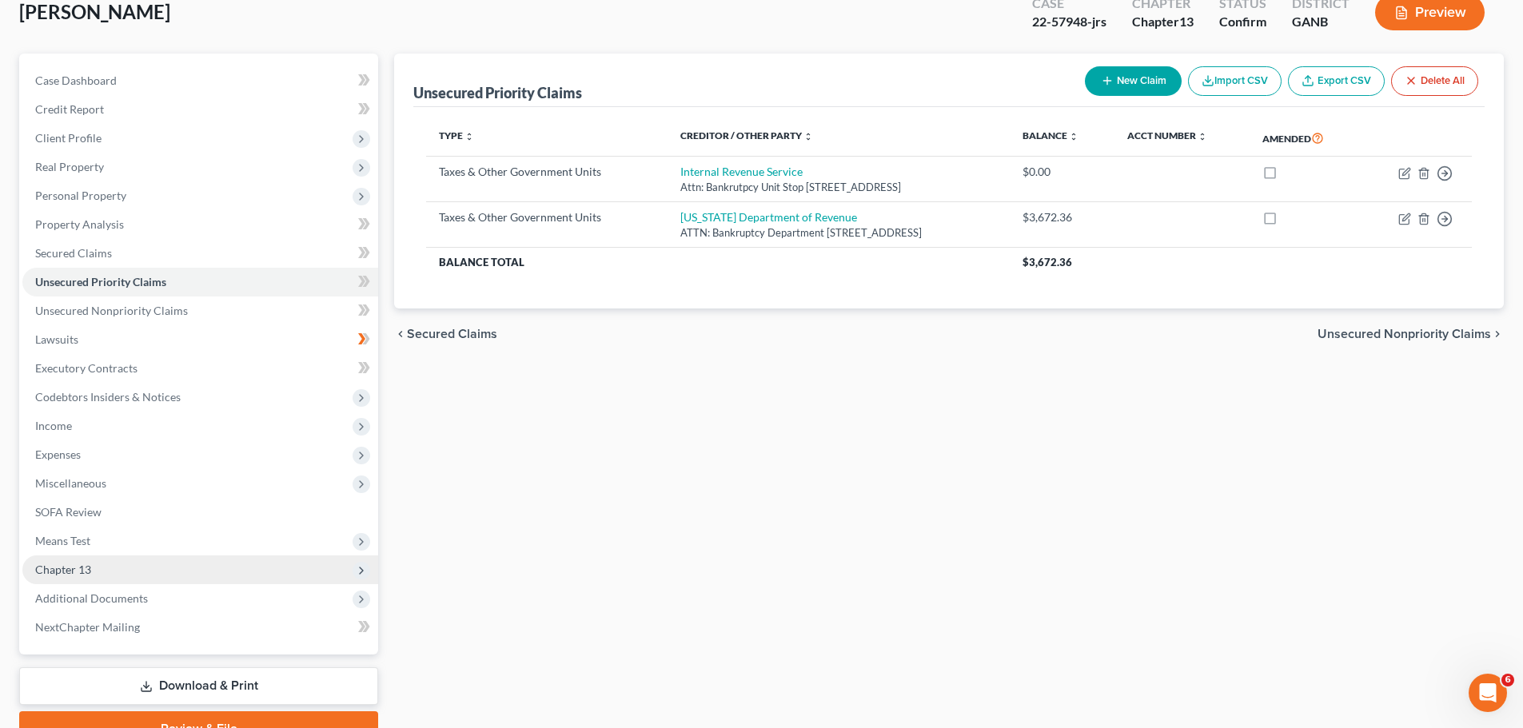
scroll to position [179, 0]
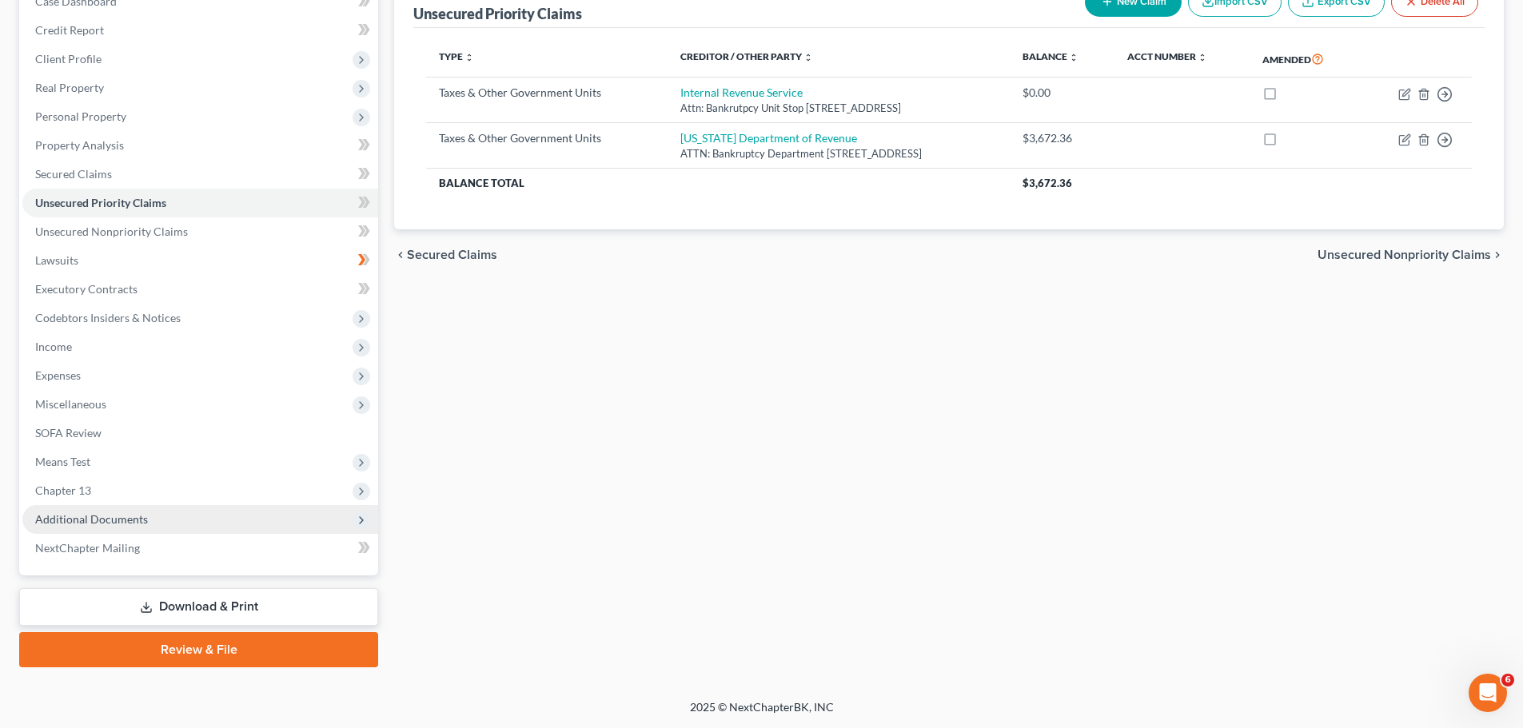
click at [170, 512] on span "Additional Documents" at bounding box center [200, 519] width 356 height 29
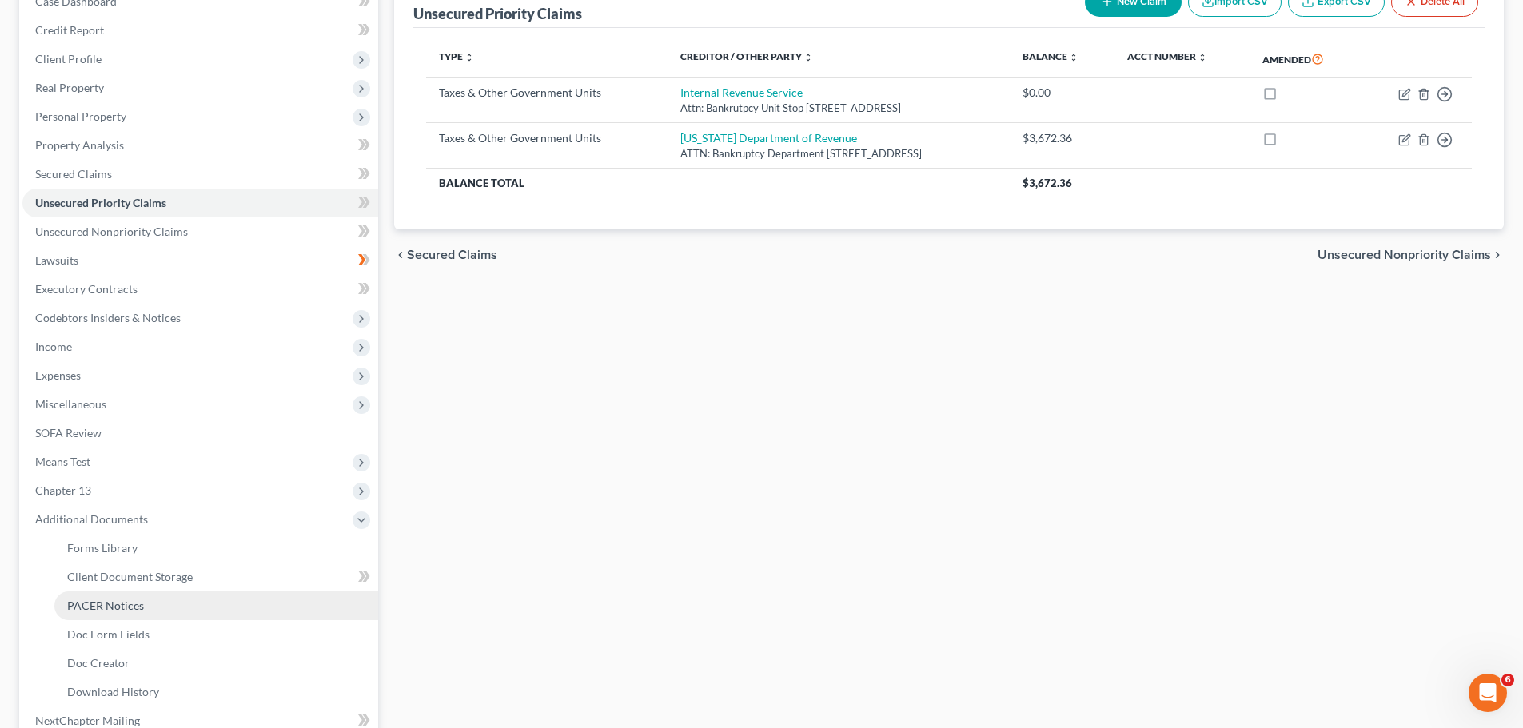
click at [145, 607] on link "PACER Notices" at bounding box center [216, 606] width 324 height 29
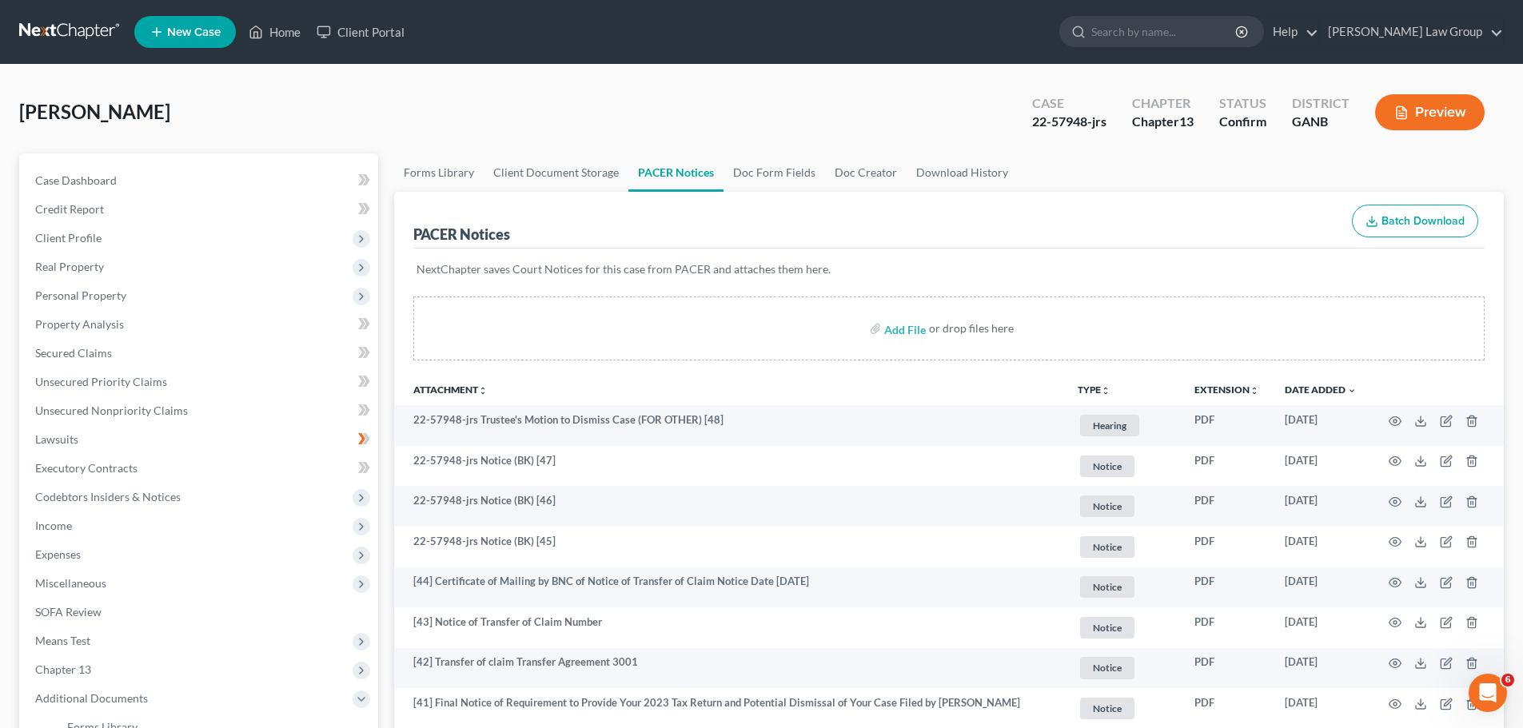
click at [1094, 392] on button "TYPE unfold_more" at bounding box center [1094, 390] width 33 height 10
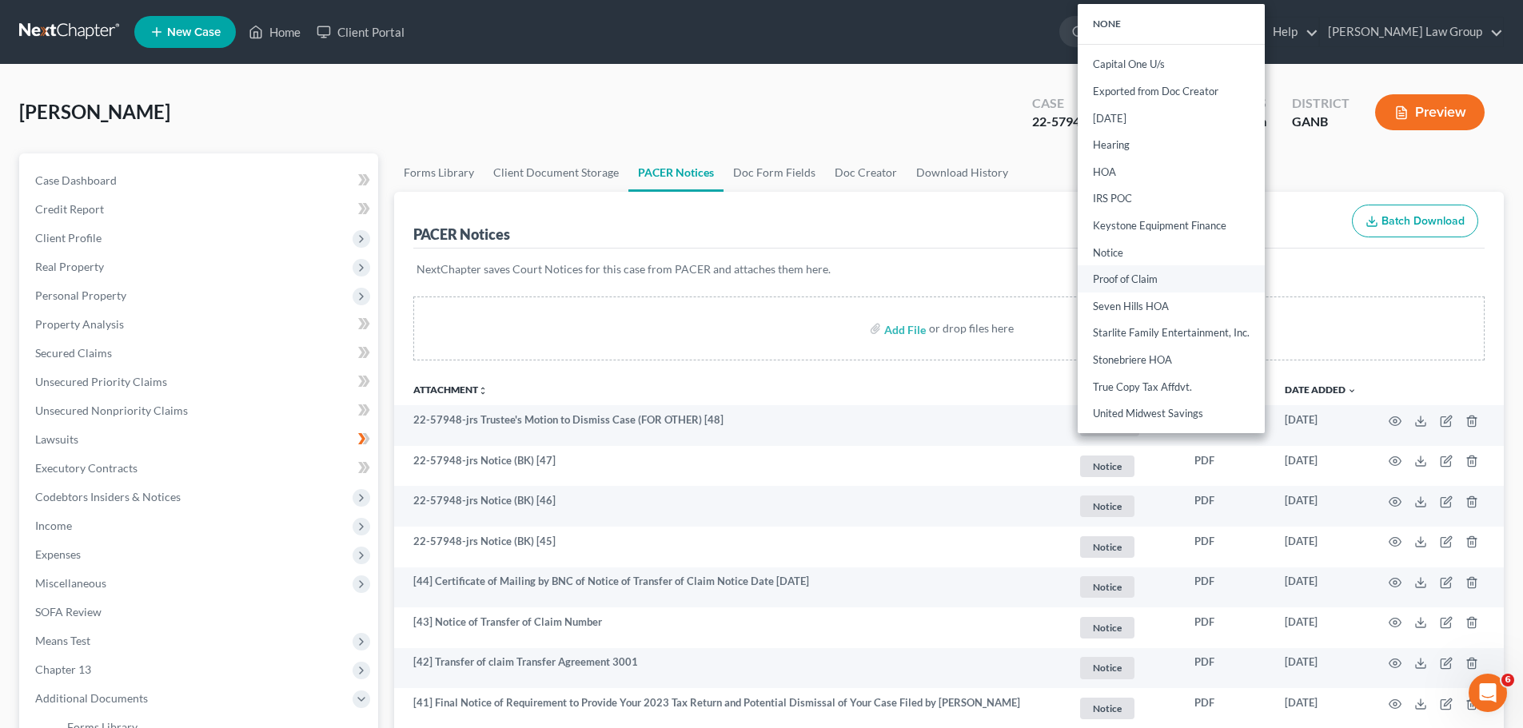
click at [1130, 280] on link "Proof of Claim" at bounding box center [1171, 279] width 187 height 27
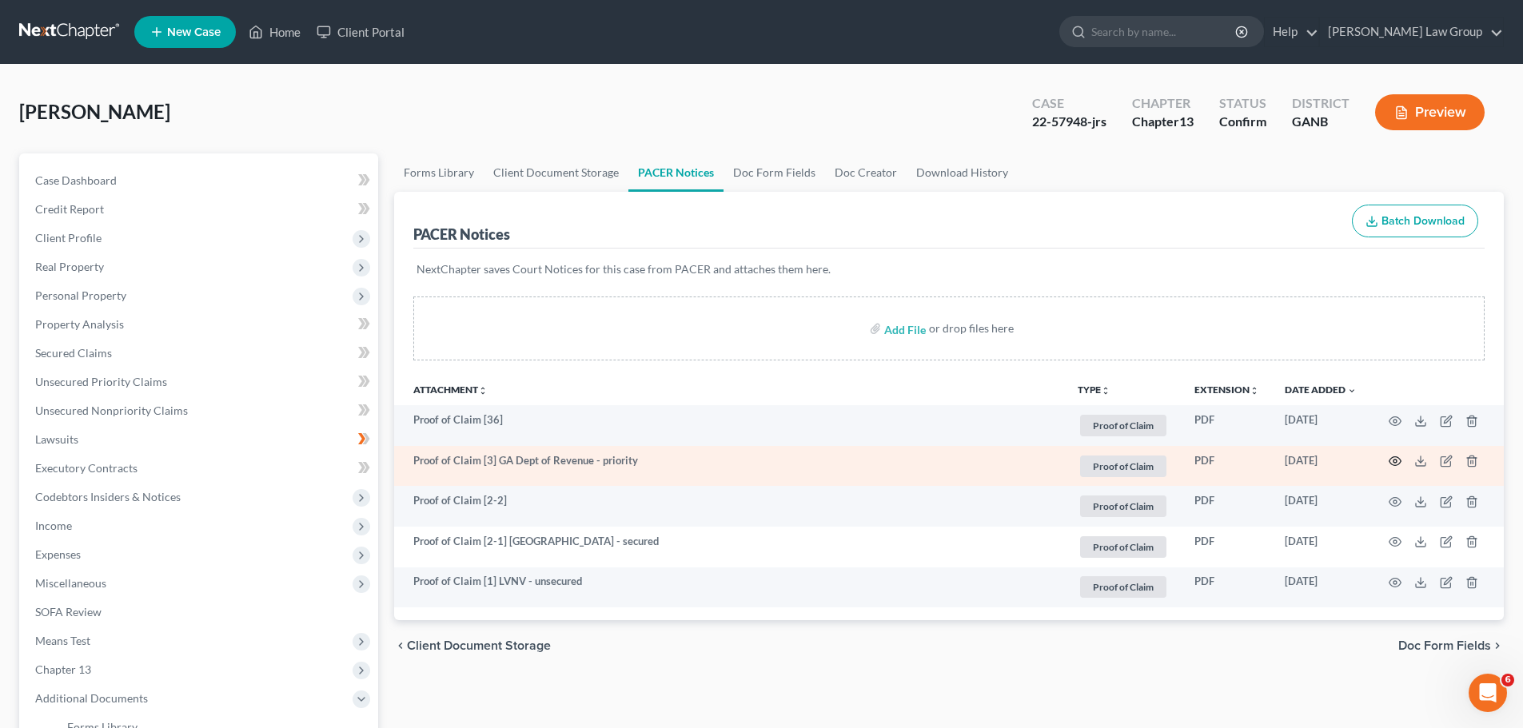
click at [1393, 465] on icon "button" at bounding box center [1395, 461] width 12 height 9
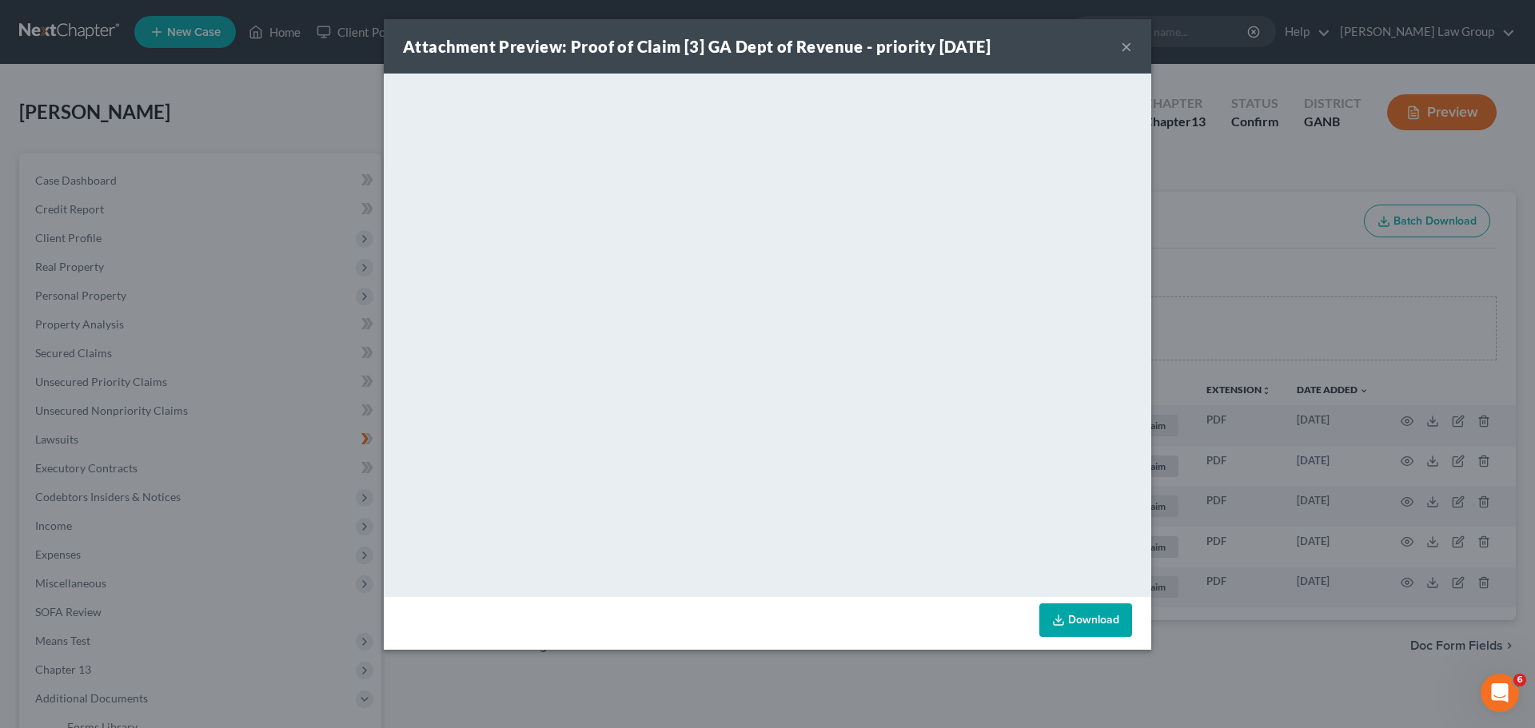
click at [1129, 43] on button "×" at bounding box center [1126, 46] width 11 height 19
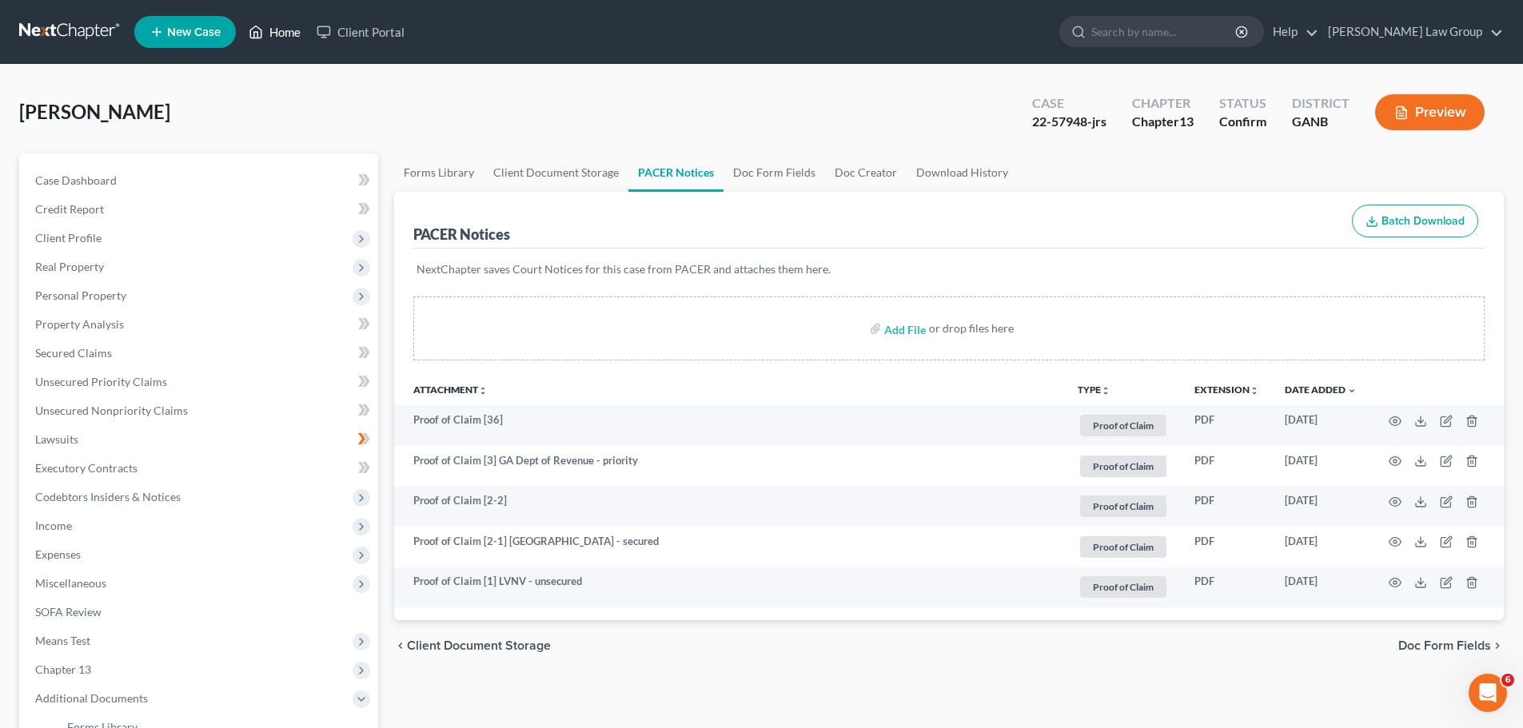
click at [269, 30] on link "Home" at bounding box center [275, 32] width 68 height 29
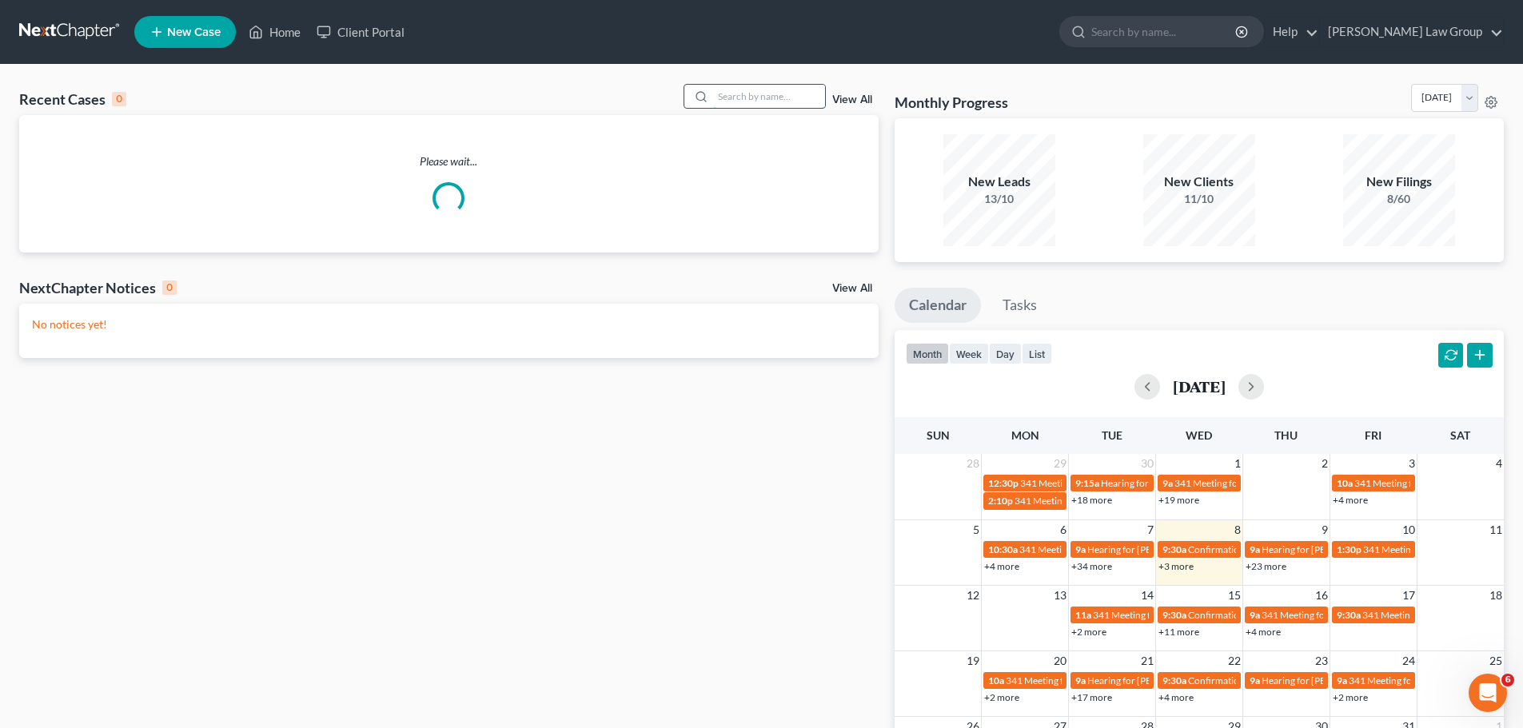
click at [758, 94] on input "search" at bounding box center [769, 96] width 112 height 23
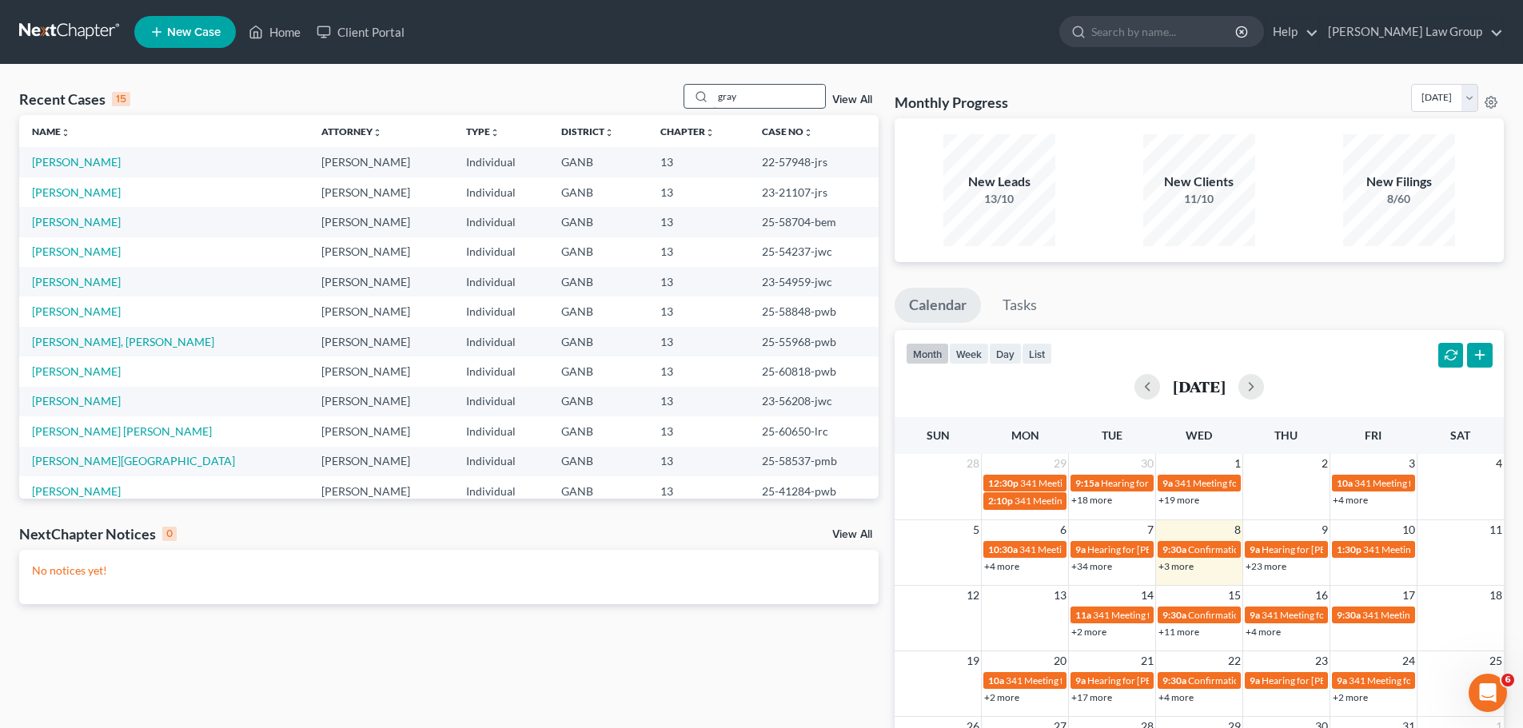
type input "gray"
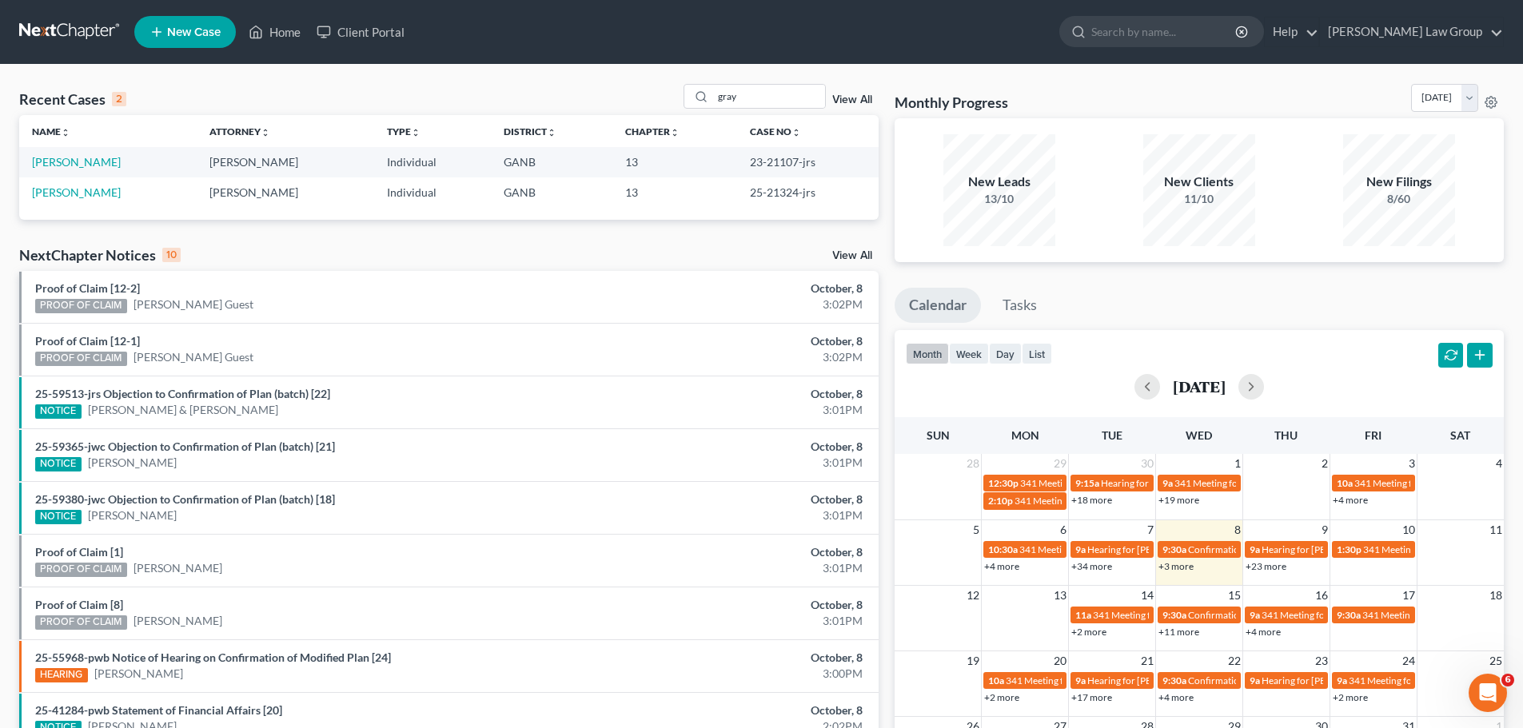
click at [41, 152] on td "[PERSON_NAME]" at bounding box center [107, 162] width 177 height 30
click at [58, 163] on link "[PERSON_NAME]" at bounding box center [76, 162] width 89 height 14
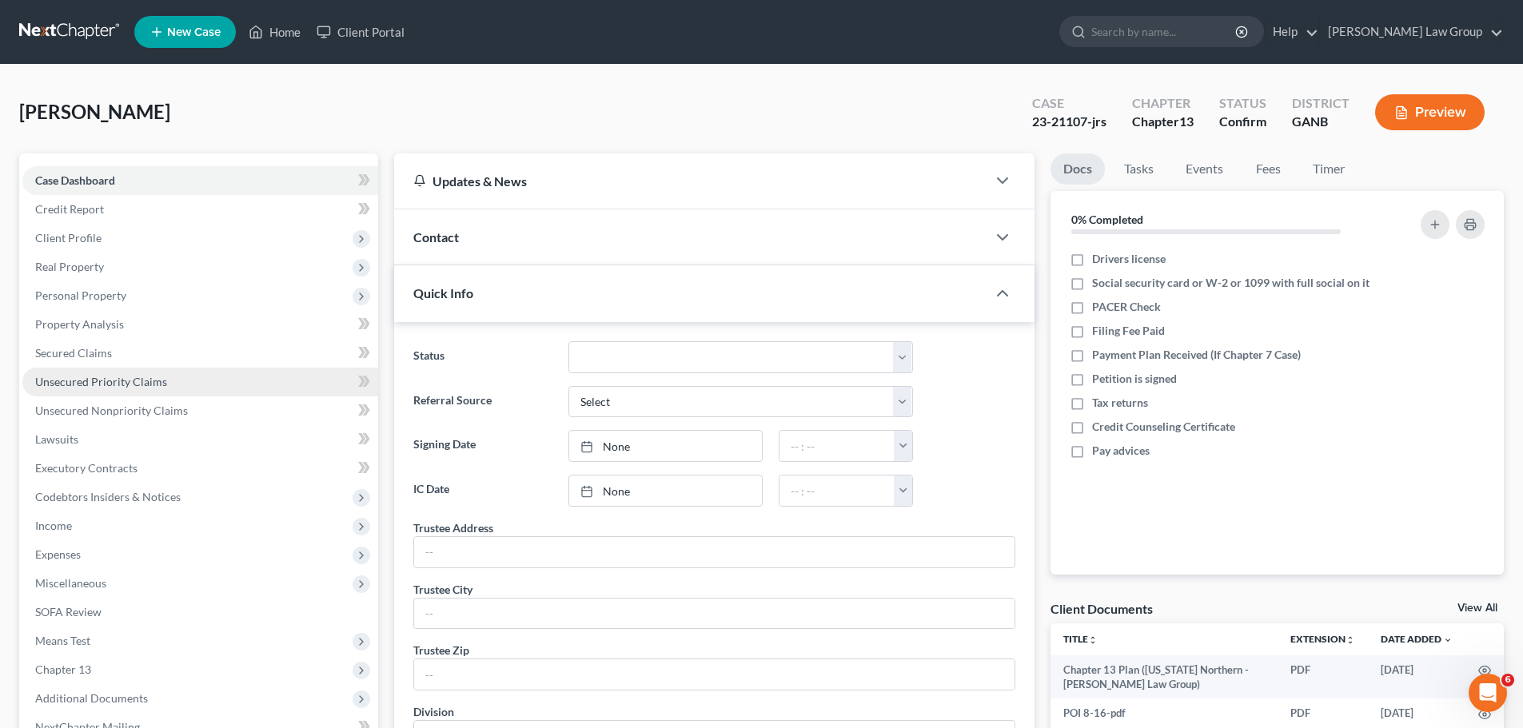
click at [169, 377] on link "Unsecured Priority Claims" at bounding box center [200, 382] width 356 height 29
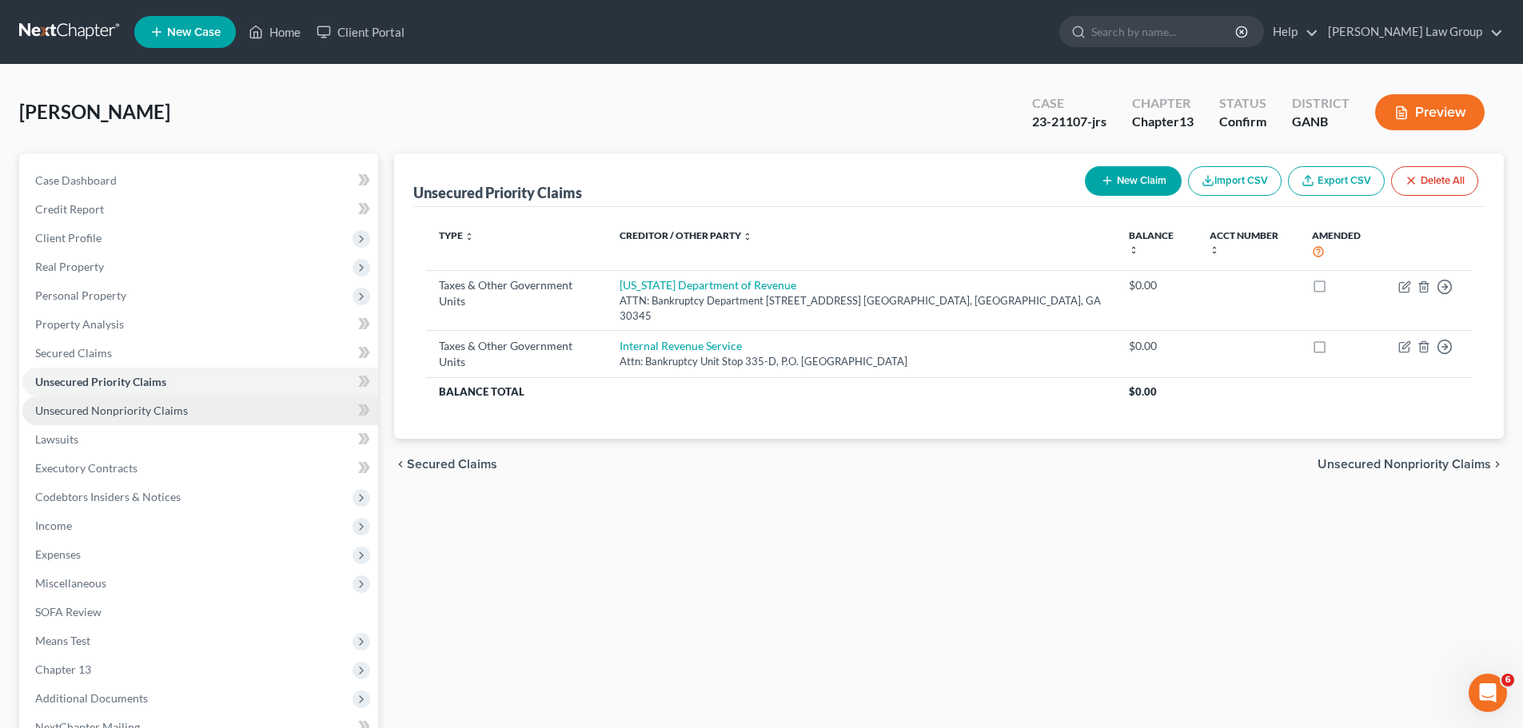
click at [182, 408] on span "Unsecured Nonpriority Claims" at bounding box center [111, 411] width 153 height 14
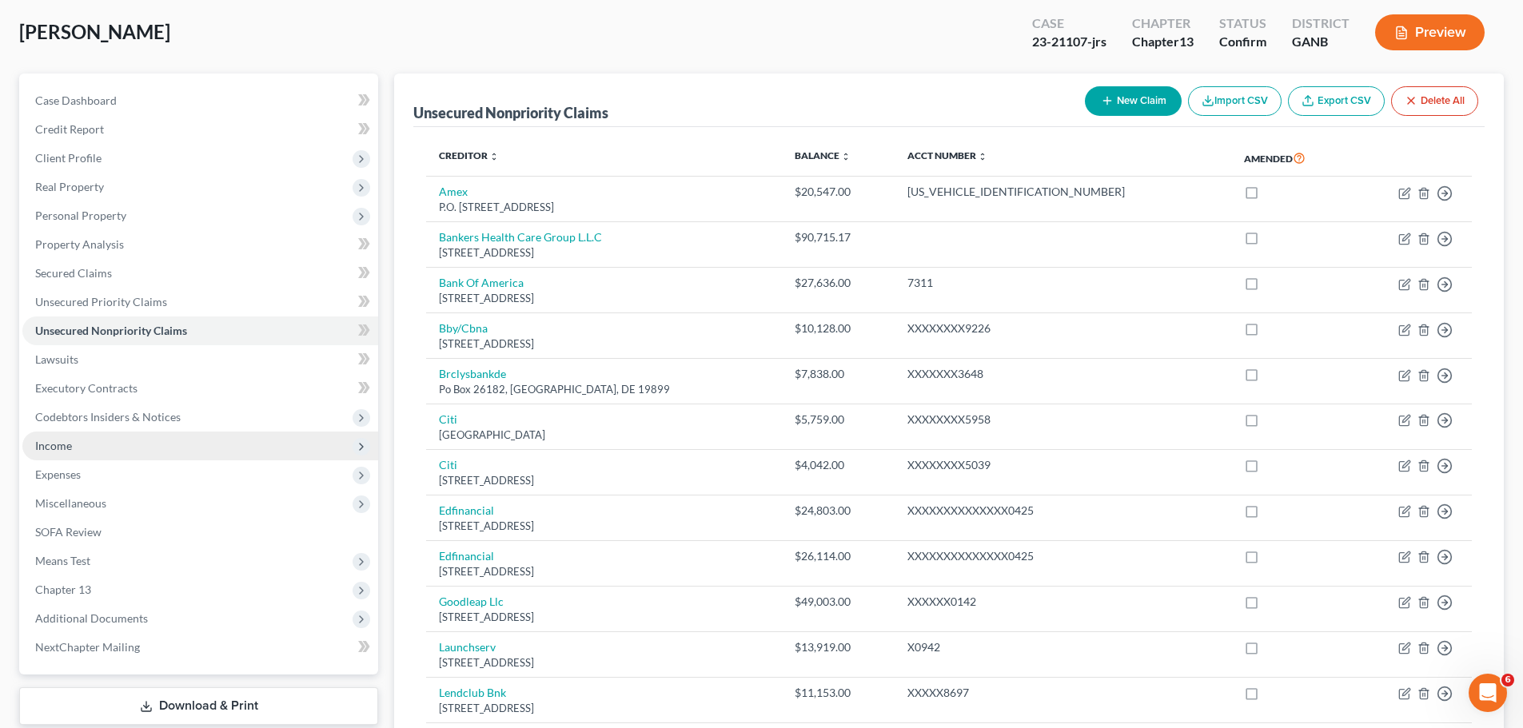
scroll to position [240, 0]
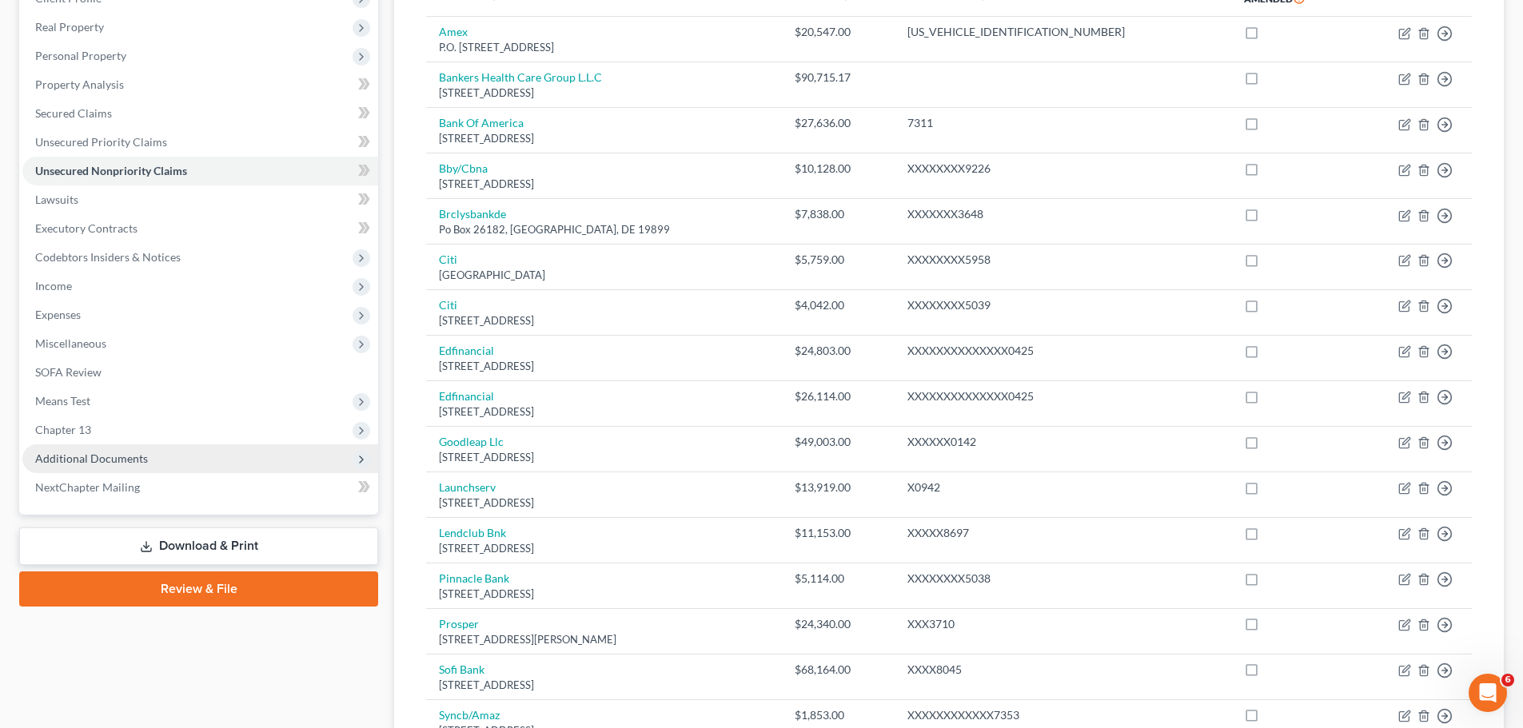
click at [135, 457] on span "Additional Documents" at bounding box center [91, 459] width 113 height 14
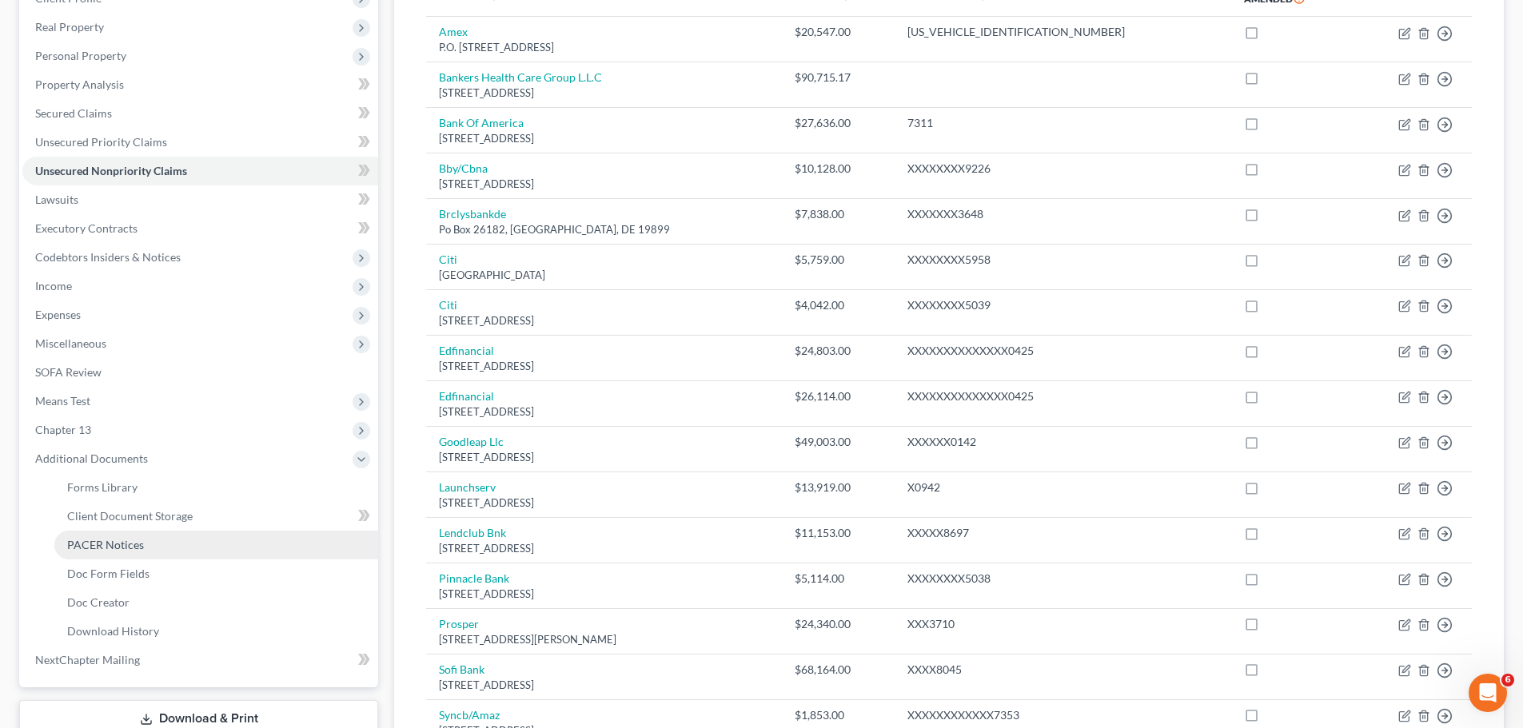
click at [118, 548] on span "PACER Notices" at bounding box center [105, 545] width 77 height 14
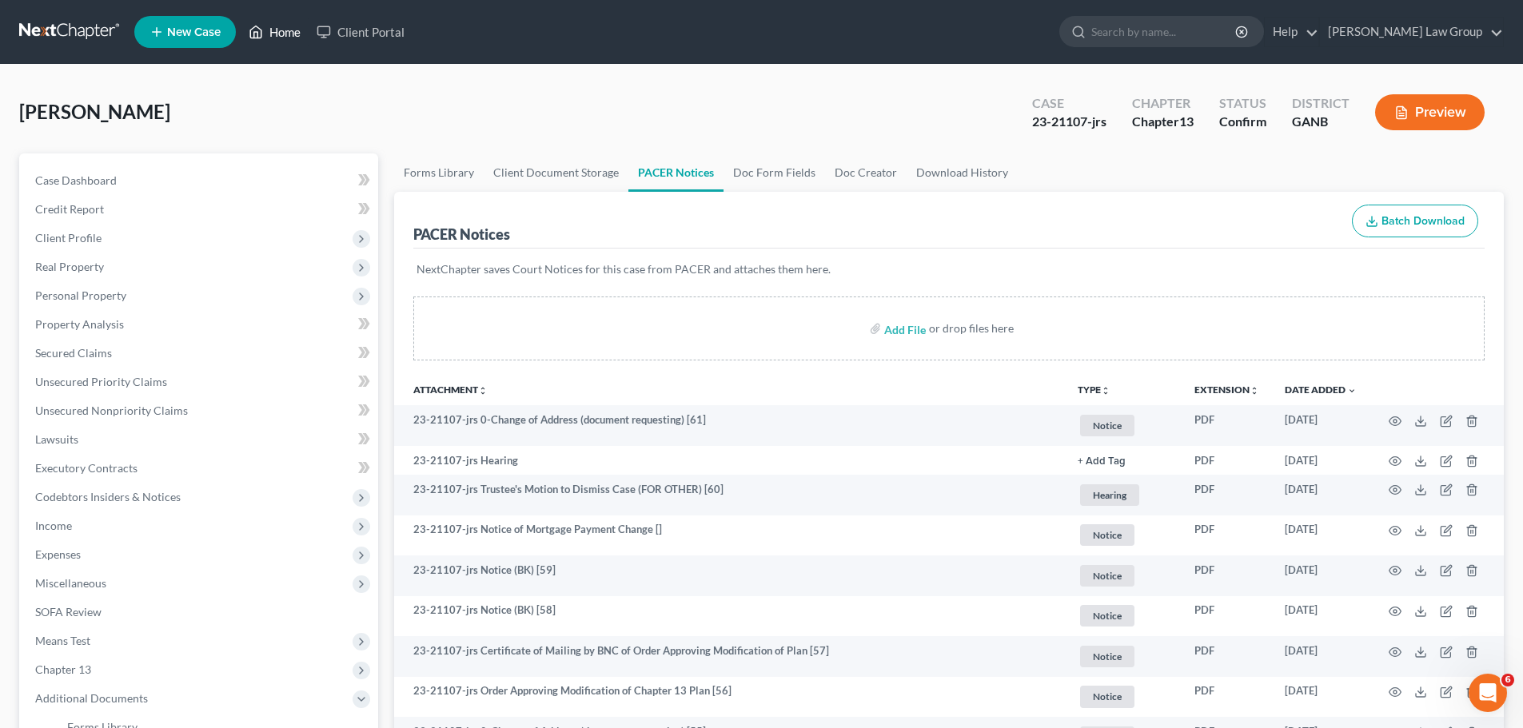
click at [284, 28] on link "Home" at bounding box center [275, 32] width 68 height 29
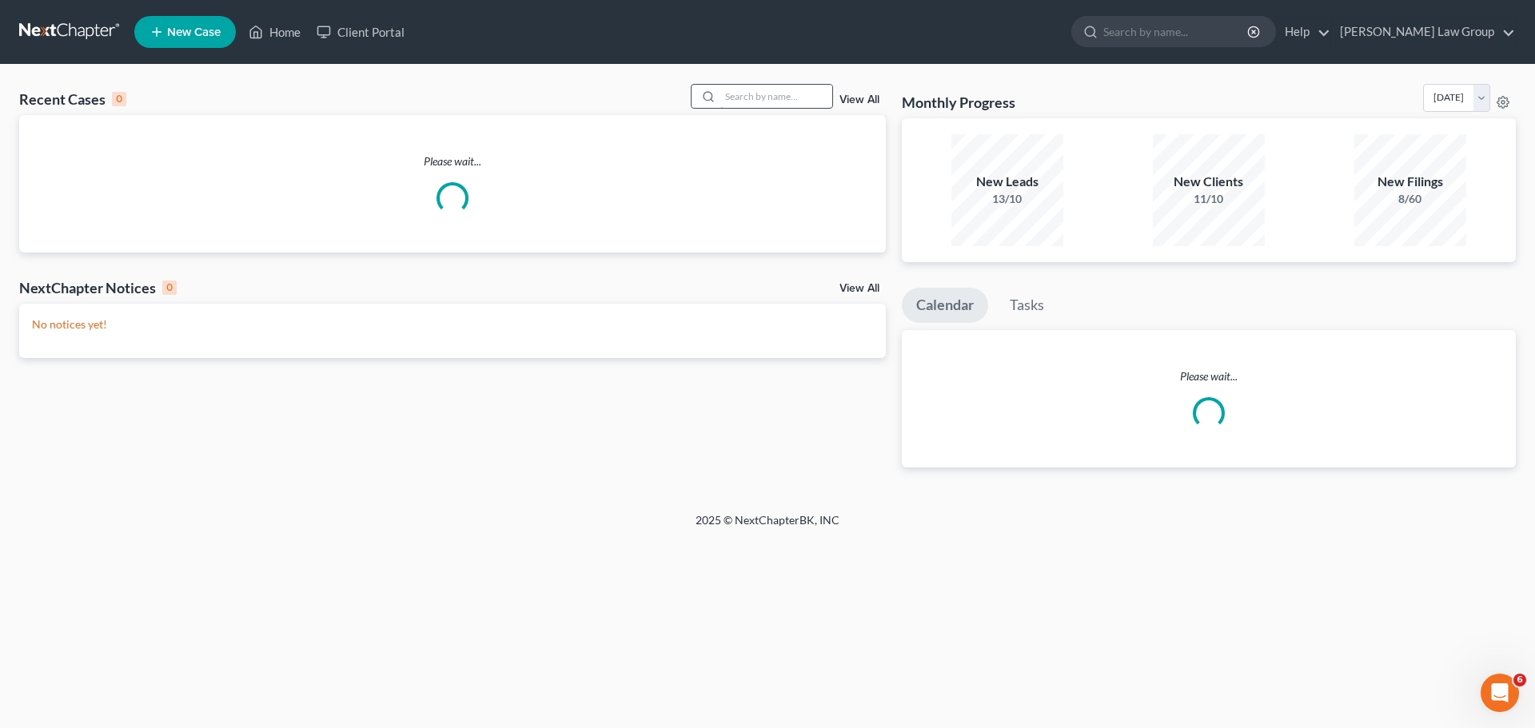
click at [771, 104] on input "search" at bounding box center [776, 96] width 112 height 23
paste input "25-58844"
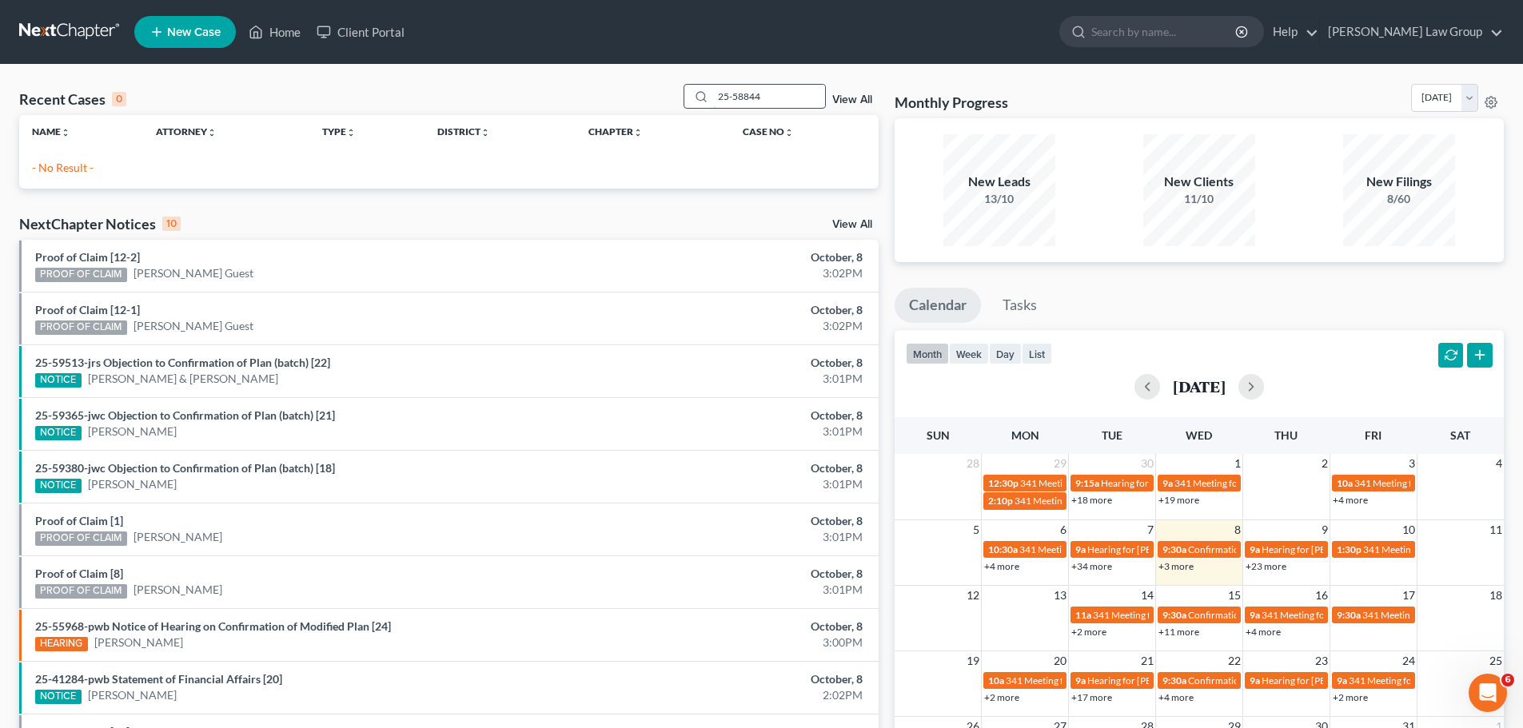
click at [774, 106] on input "25-58844" at bounding box center [769, 96] width 112 height 23
drag, startPoint x: 774, startPoint y: 106, endPoint x: 705, endPoint y: 92, distance: 70.2
click at [699, 94] on div "25-58844" at bounding box center [754, 96] width 142 height 25
paste input "9933"
type input "25-59933"
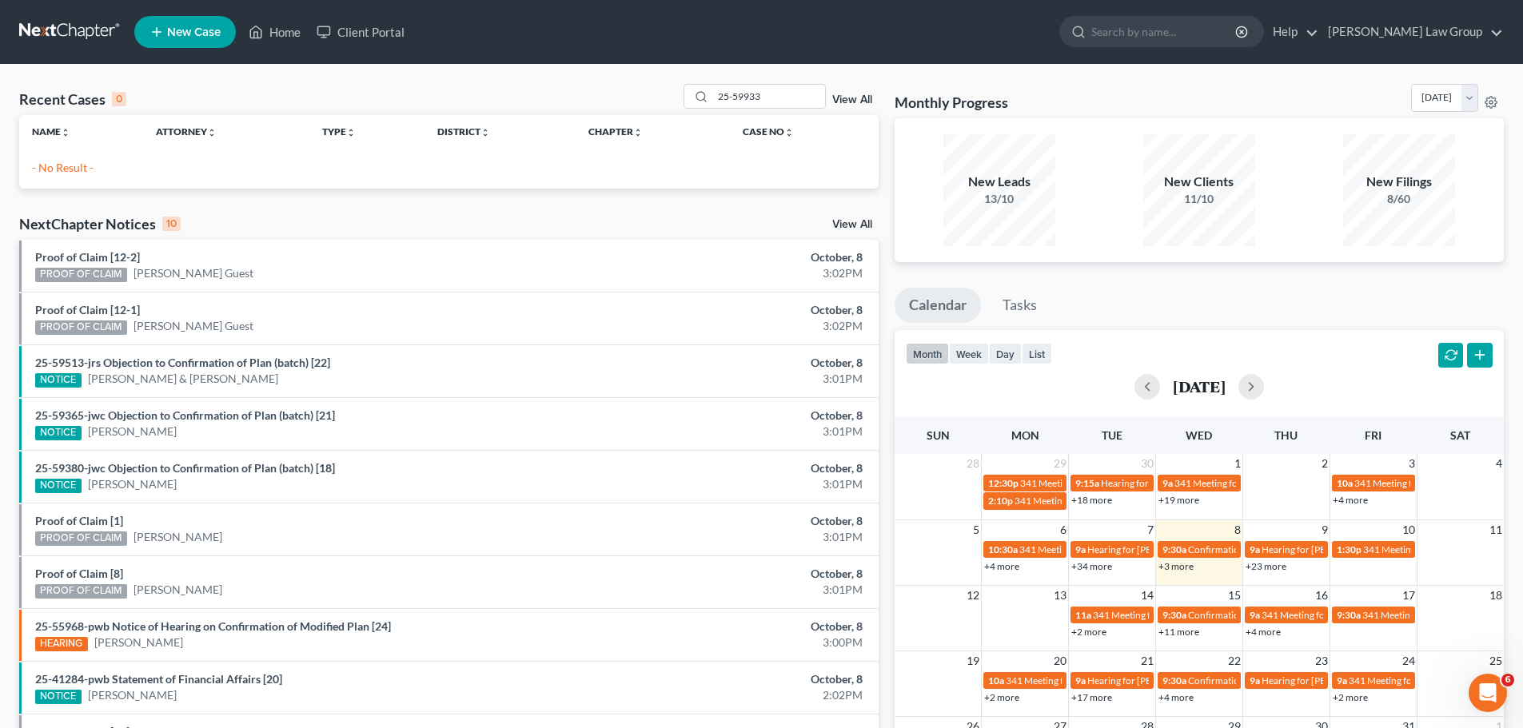
click at [858, 96] on link "View All" at bounding box center [852, 99] width 40 height 11
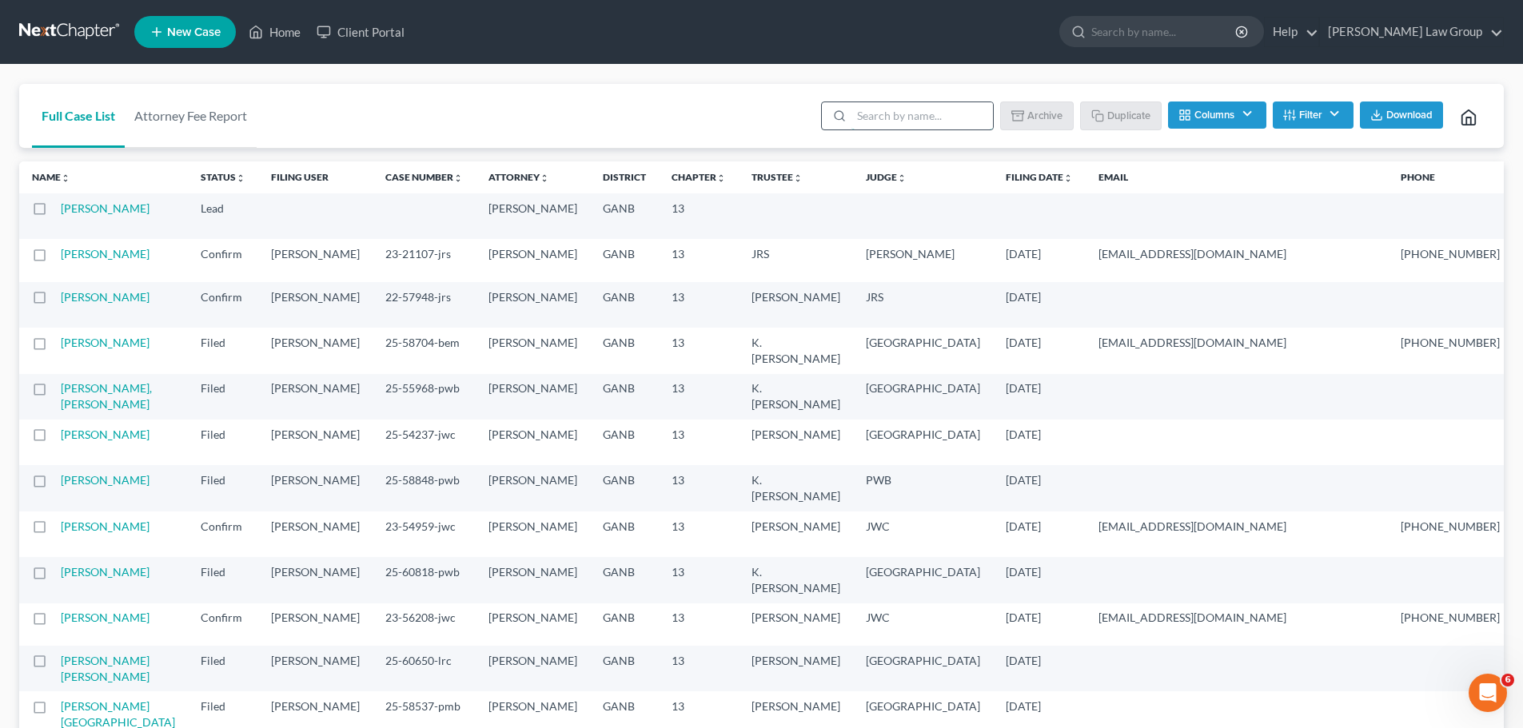
click at [855, 114] on input "search" at bounding box center [921, 115] width 141 height 27
paste input "25-59933"
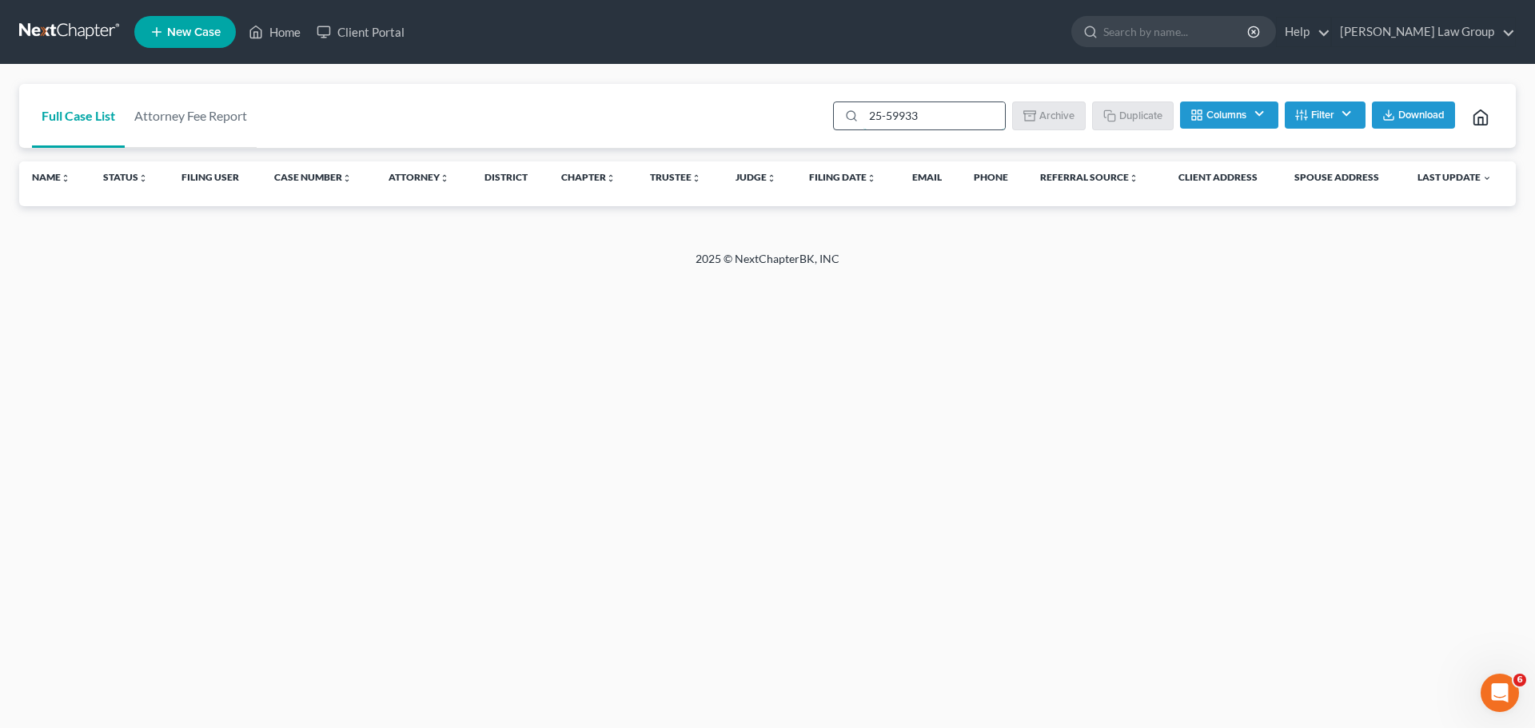
click at [946, 122] on input "25-59933" at bounding box center [933, 115] width 141 height 27
drag, startPoint x: 946, startPoint y: 122, endPoint x: 789, endPoint y: 113, distance: 157.7
click at [789, 113] on div "Full Case List Attorney Fee Report 25-59933 Batch Download Archive Un-archive D…" at bounding box center [767, 116] width 1496 height 65
paste input "60430"
drag, startPoint x: 942, startPoint y: 113, endPoint x: 644, endPoint y: 99, distance: 297.7
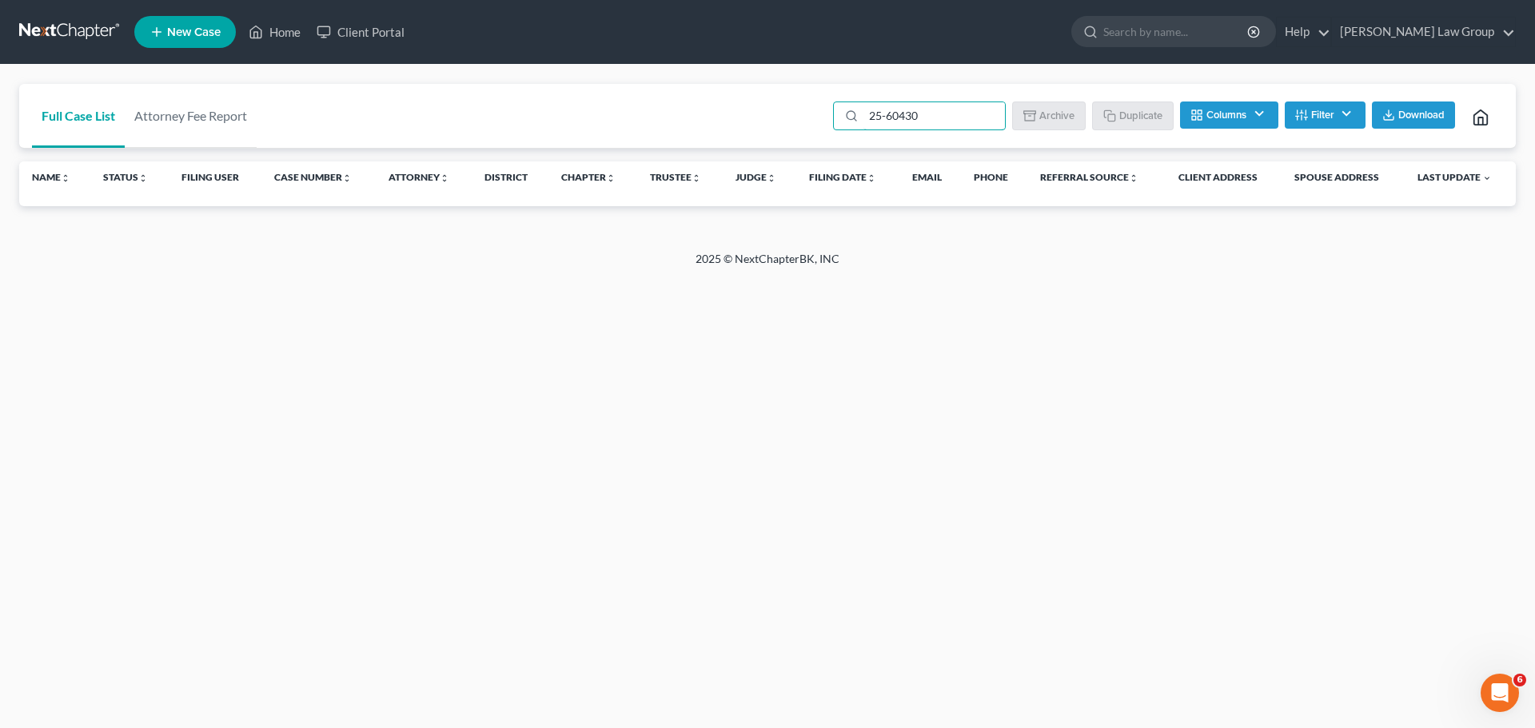
click at [644, 99] on div "Full Case List Attorney Fee Report 25-60430 Batch Download Archive Un-archive D…" at bounding box center [767, 116] width 1496 height 65
type input "[PERSON_NAME]"
click at [1322, 119] on button "Filter" at bounding box center [1325, 115] width 81 height 27
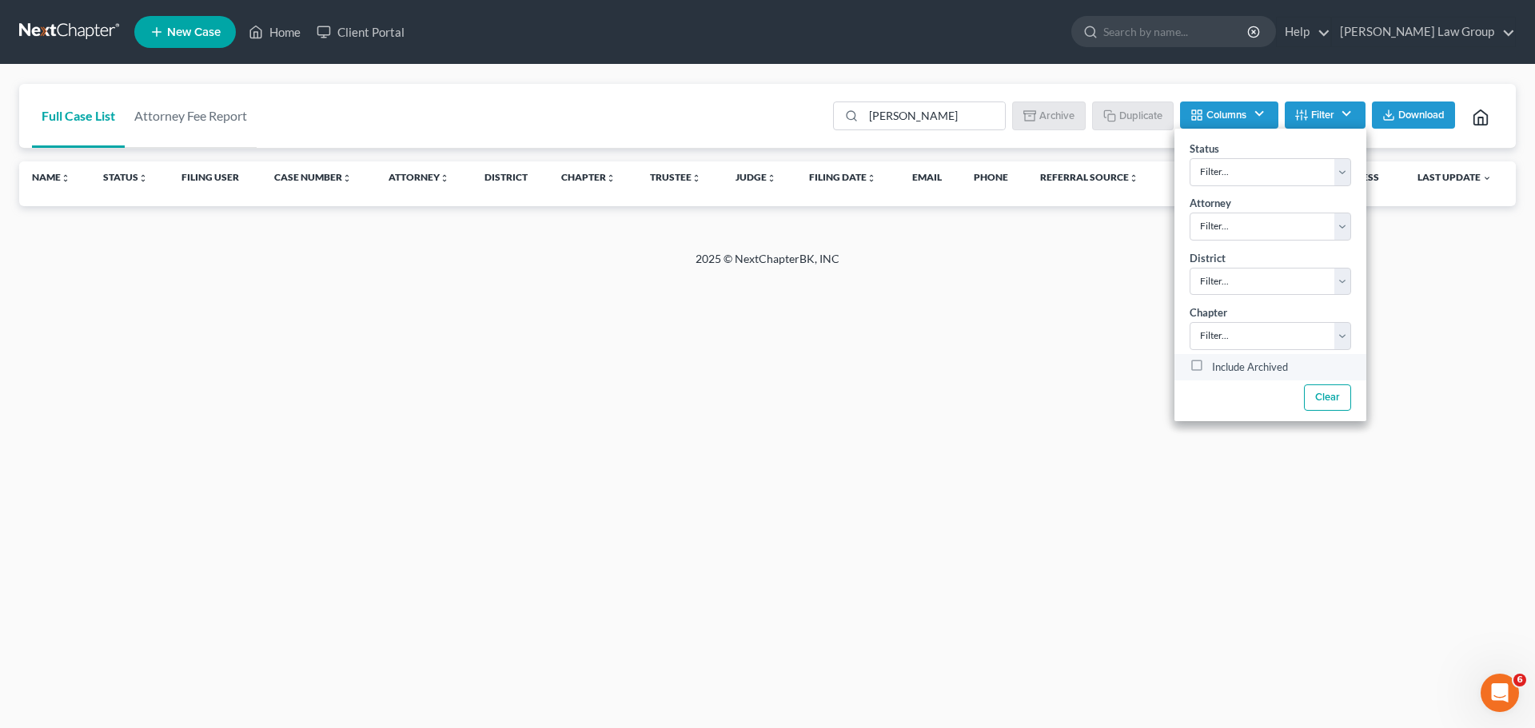
click at [1212, 368] on label "Include Archived" at bounding box center [1250, 367] width 76 height 19
click at [1218, 368] on input "Include Archived" at bounding box center [1223, 363] width 10 height 10
checkbox input "true"
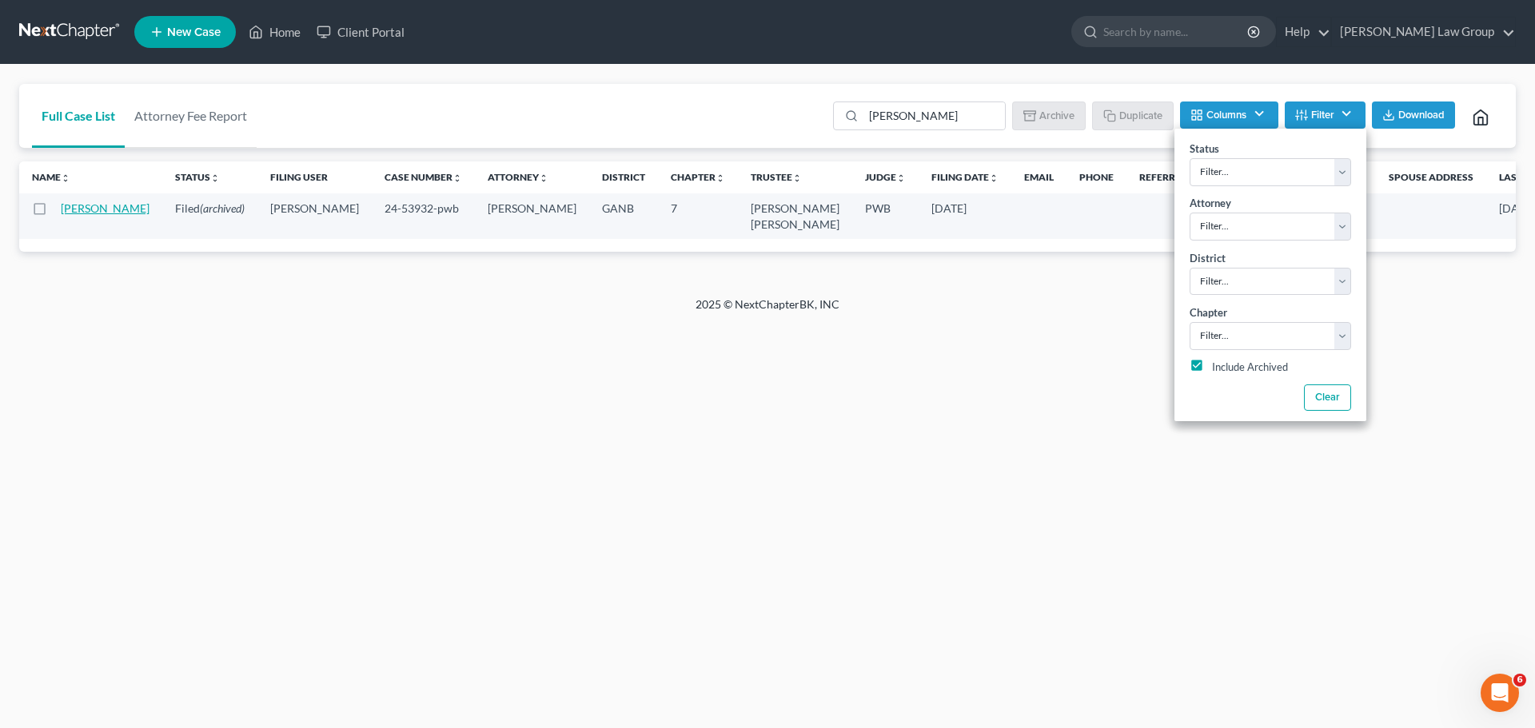
click at [75, 215] on link "[PERSON_NAME]" at bounding box center [105, 208] width 89 height 14
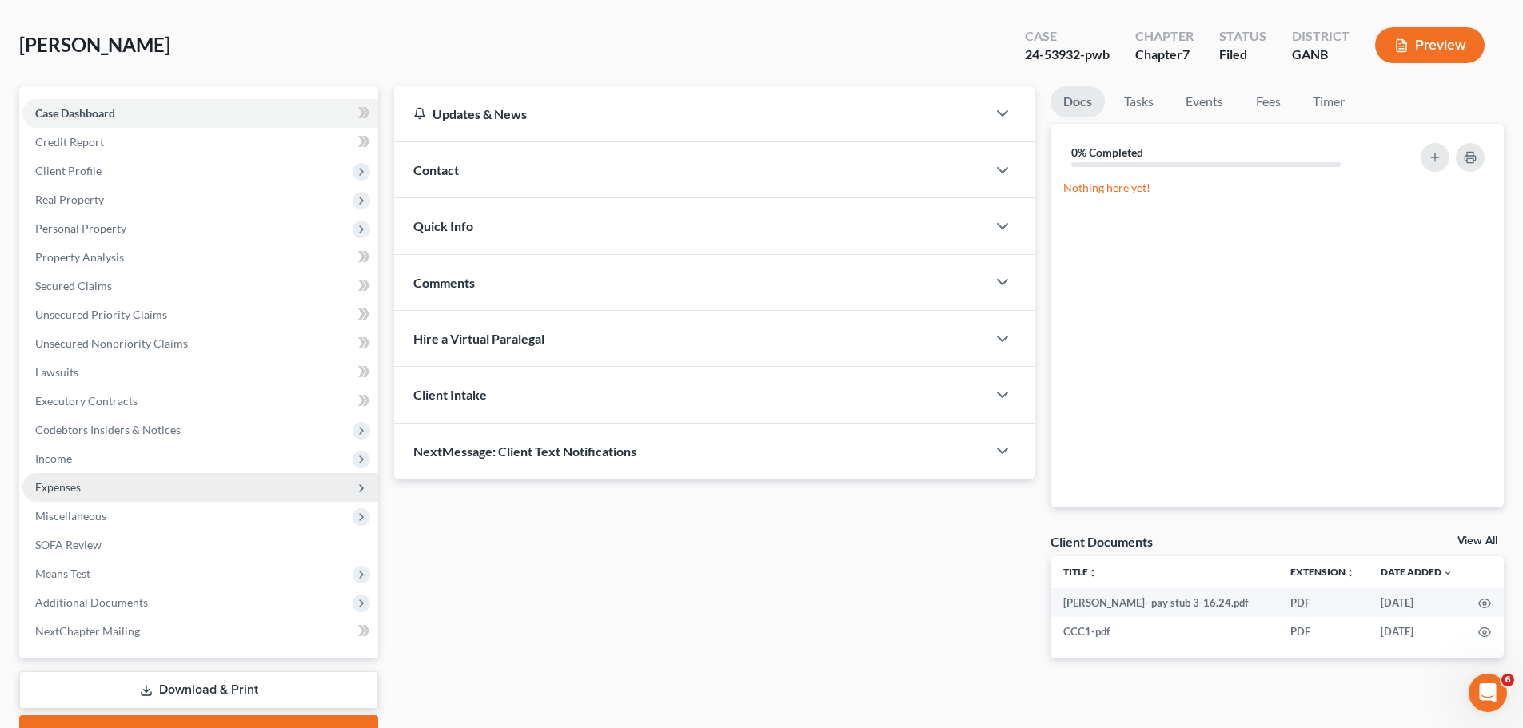
scroll to position [150, 0]
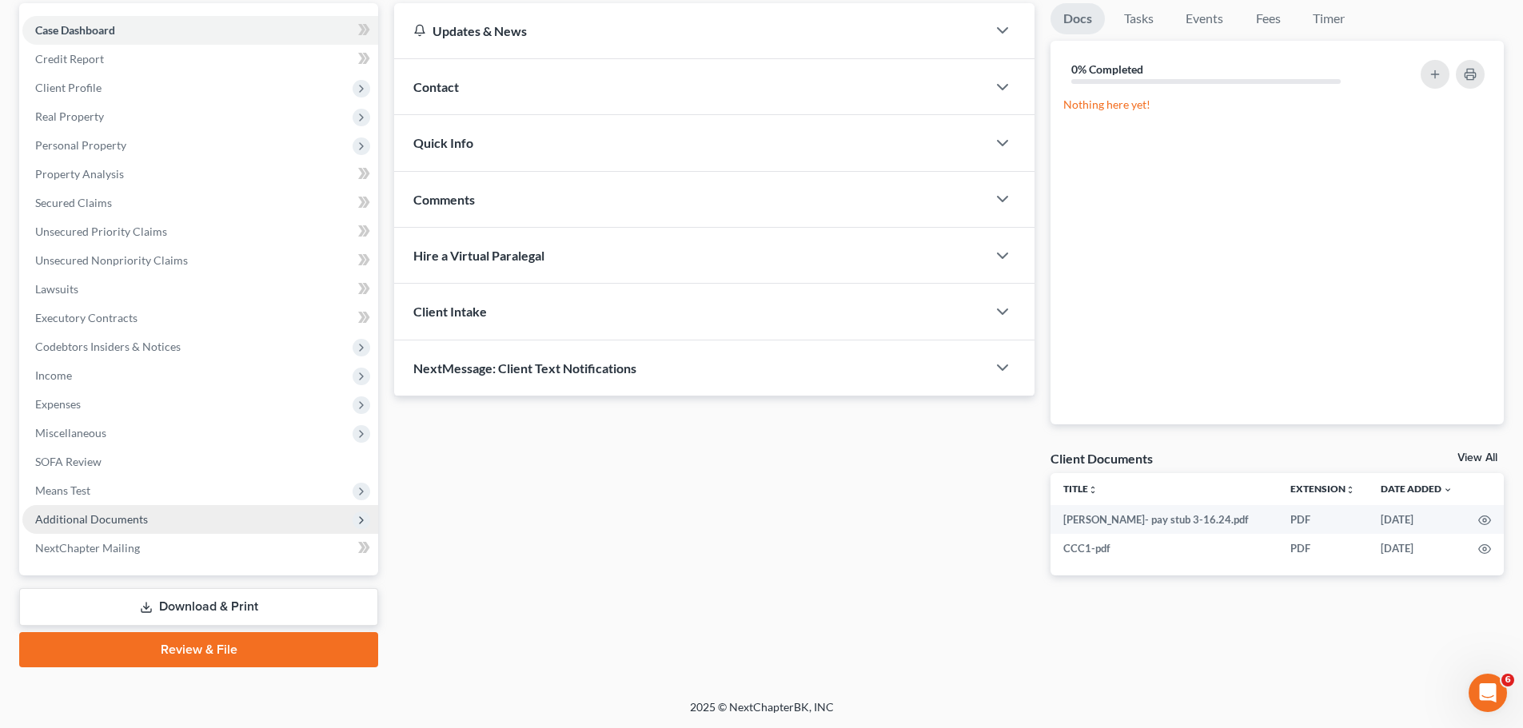
click at [115, 519] on span "Additional Documents" at bounding box center [91, 519] width 113 height 14
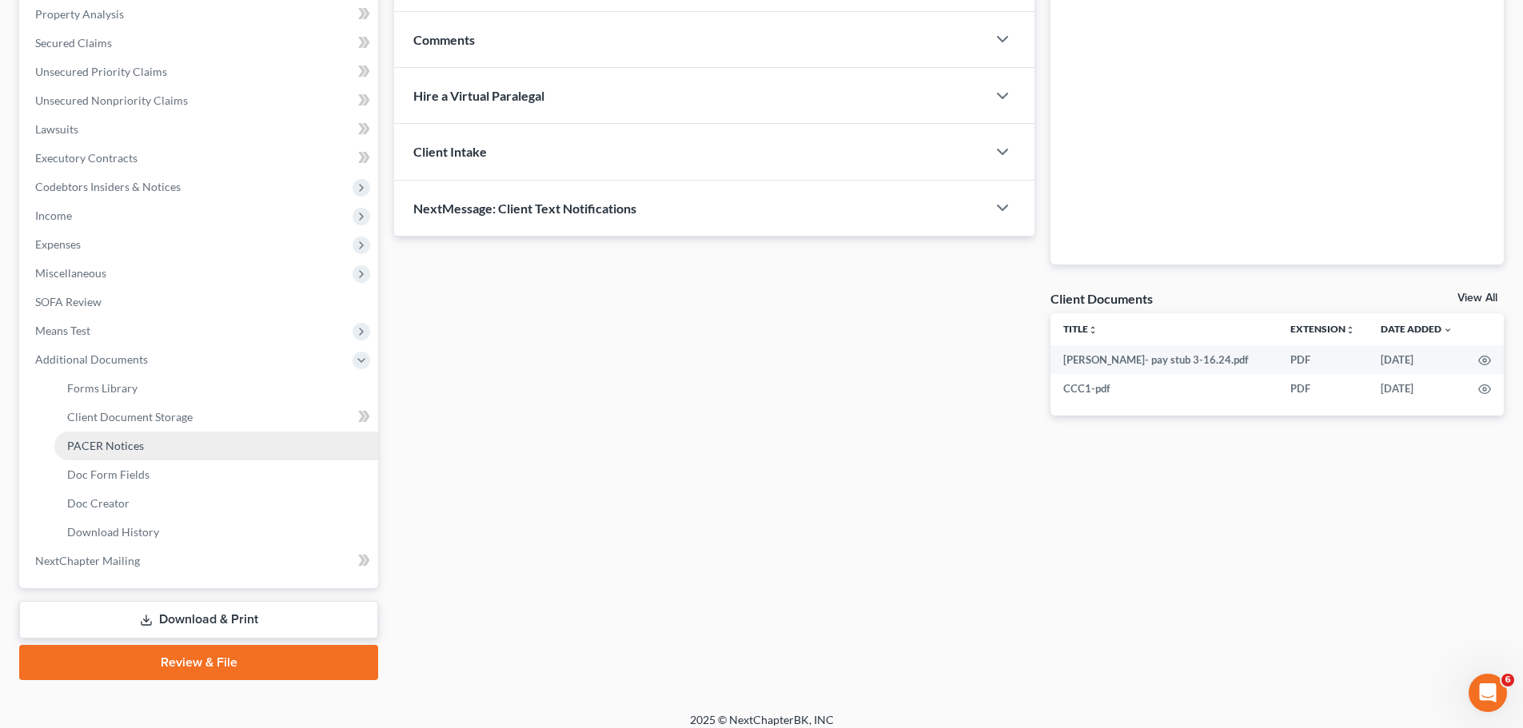
click at [136, 448] on span "PACER Notices" at bounding box center [105, 446] width 77 height 14
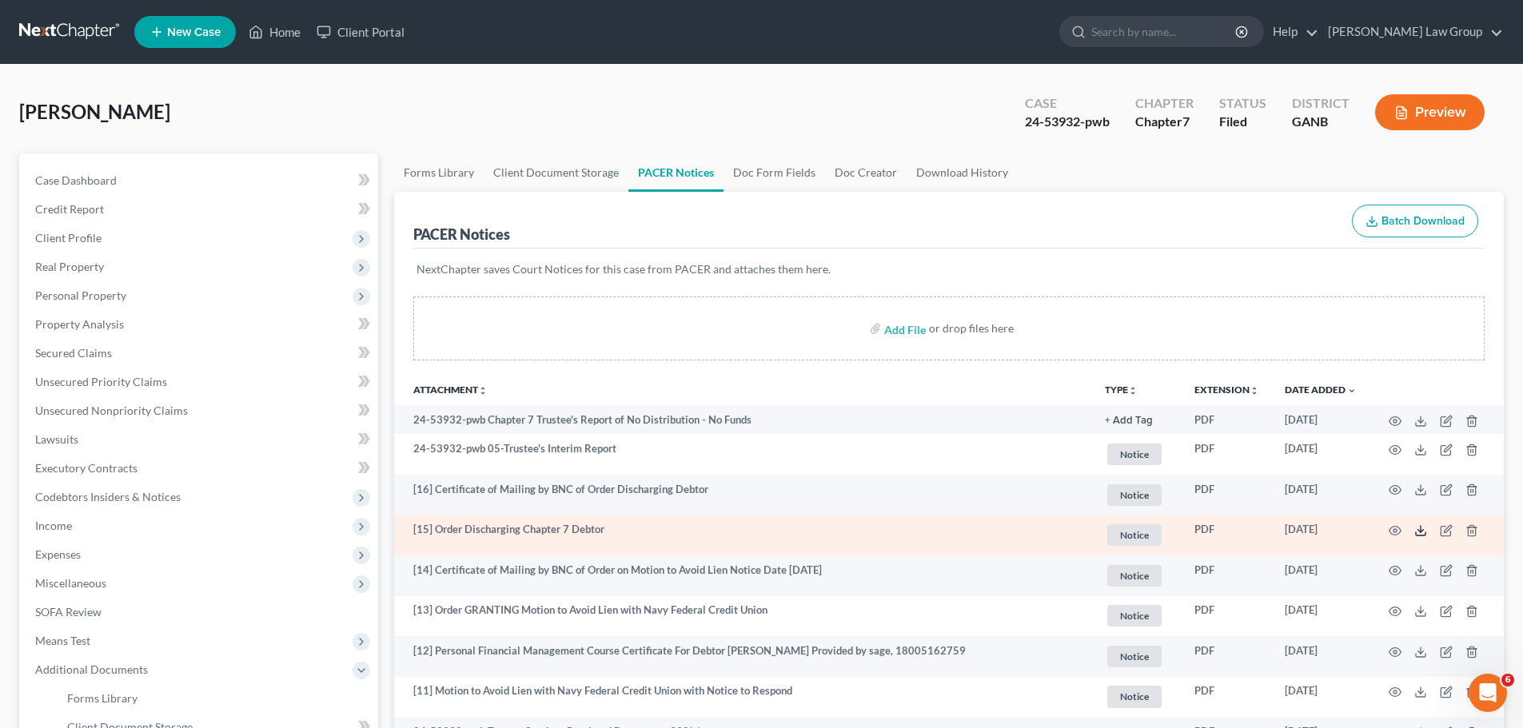
click at [1419, 528] on icon at bounding box center [1420, 530] width 13 height 13
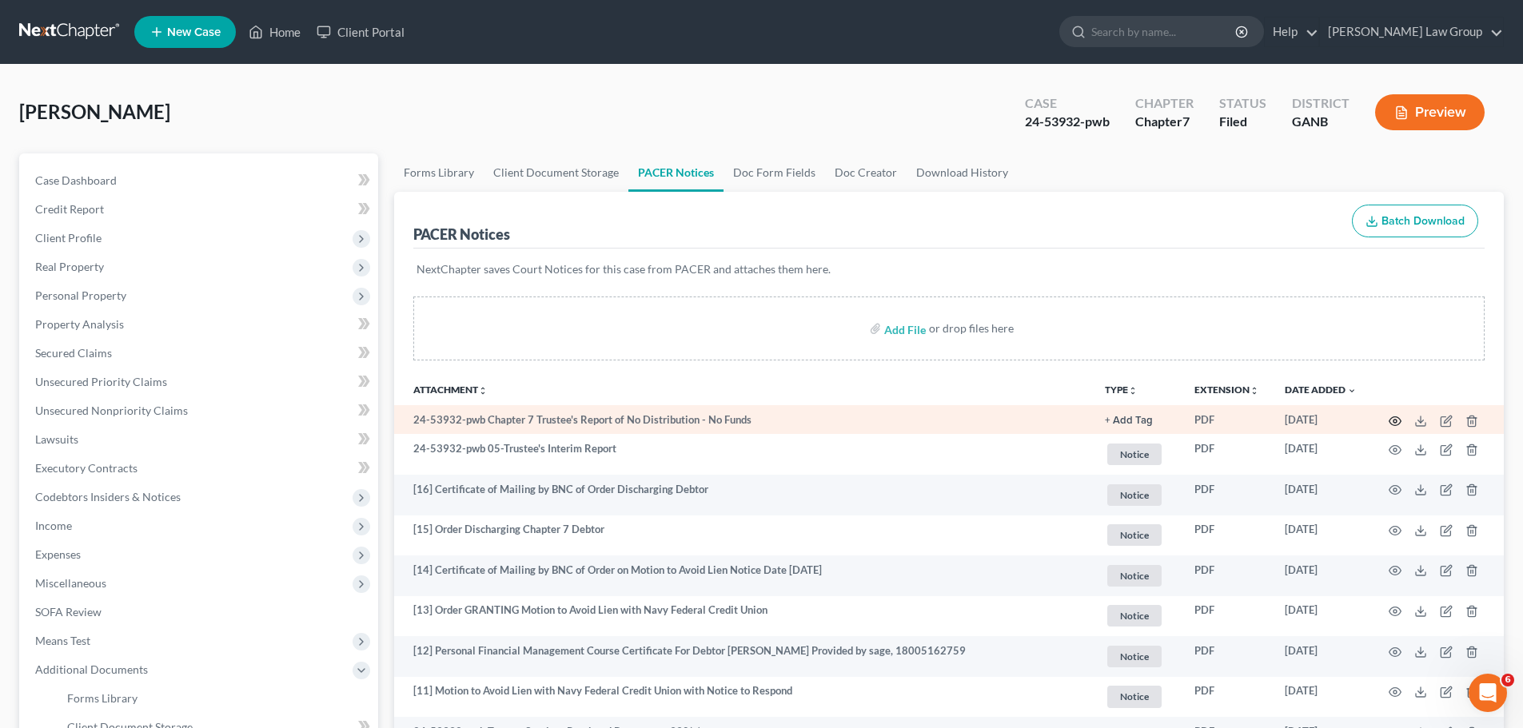
click at [1396, 420] on icon "button" at bounding box center [1395, 421] width 13 height 13
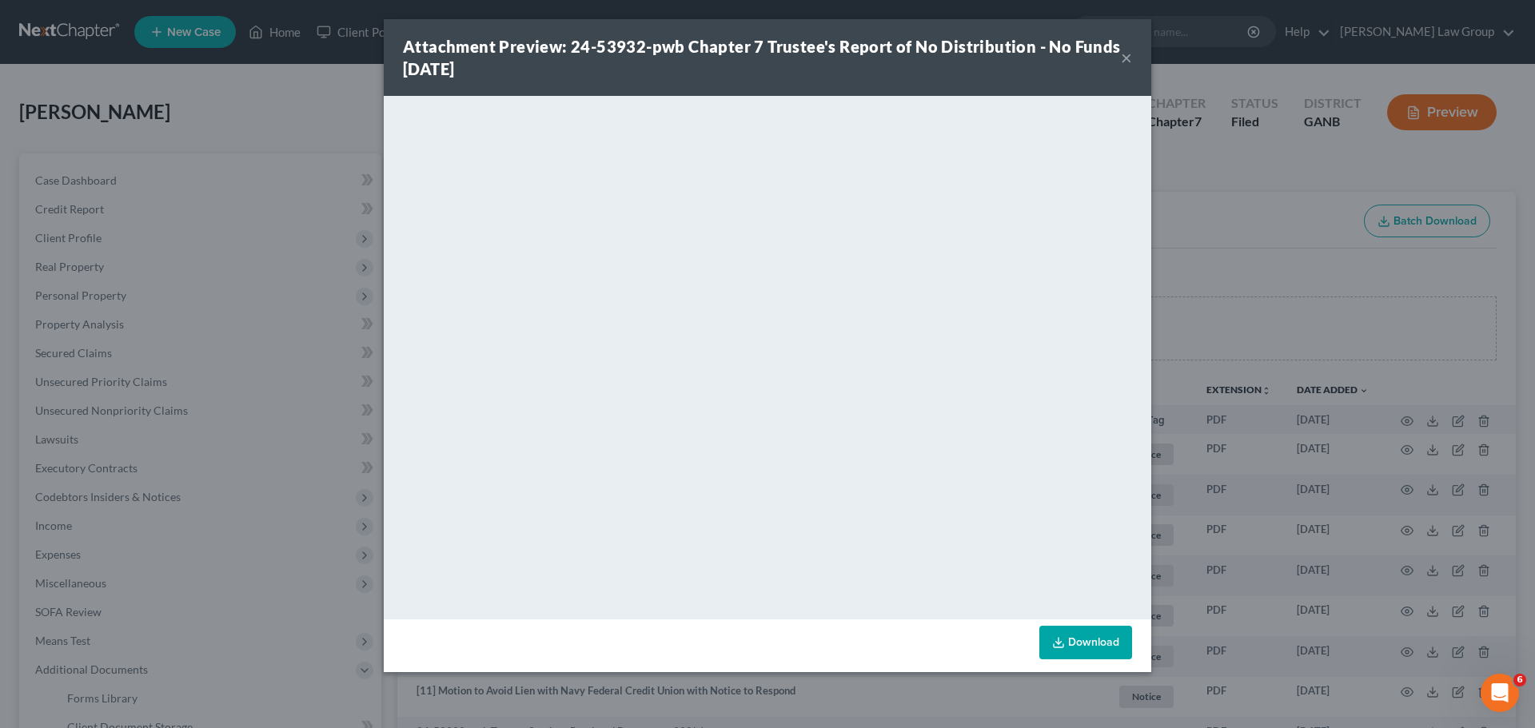
click at [1127, 52] on button "×" at bounding box center [1126, 57] width 11 height 19
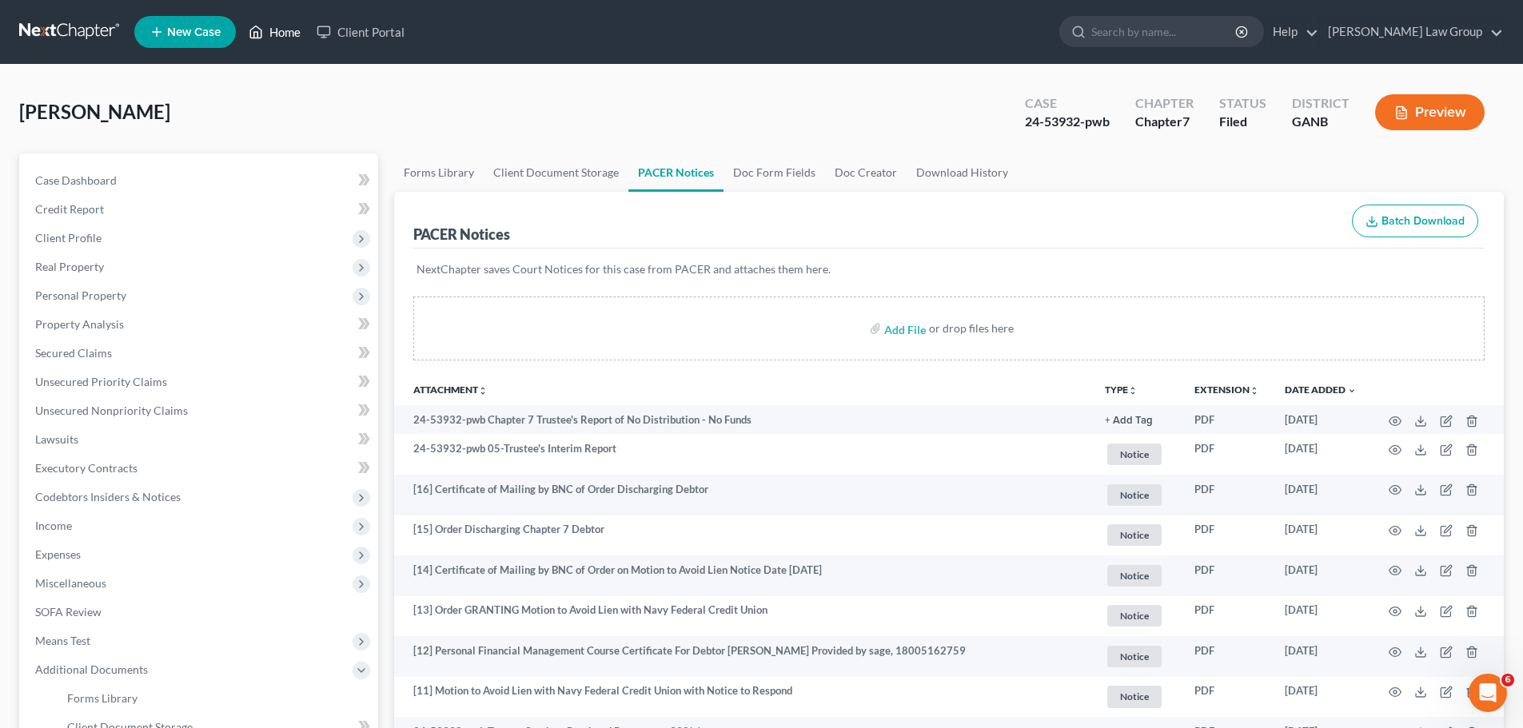
click at [276, 25] on link "Home" at bounding box center [275, 32] width 68 height 29
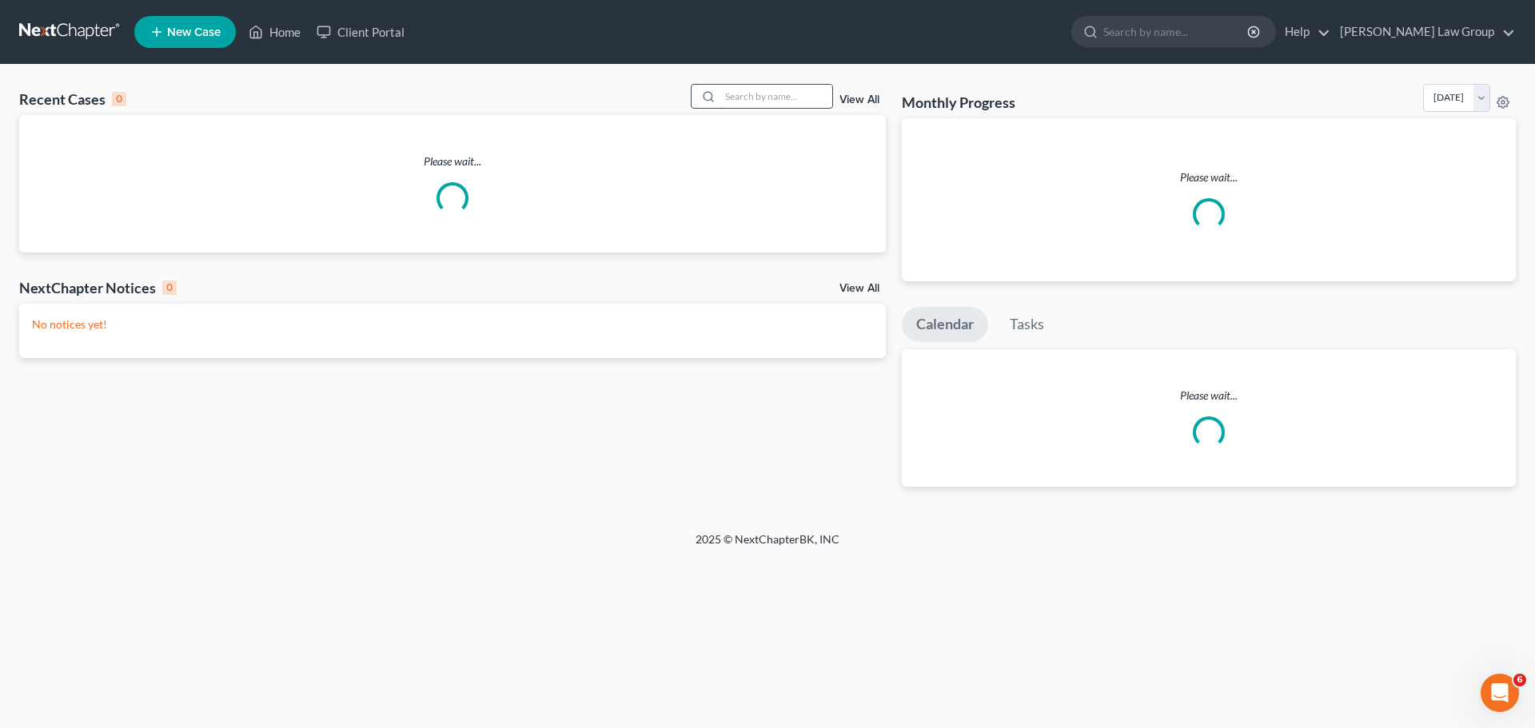
click at [791, 96] on input "search" at bounding box center [776, 96] width 112 height 23
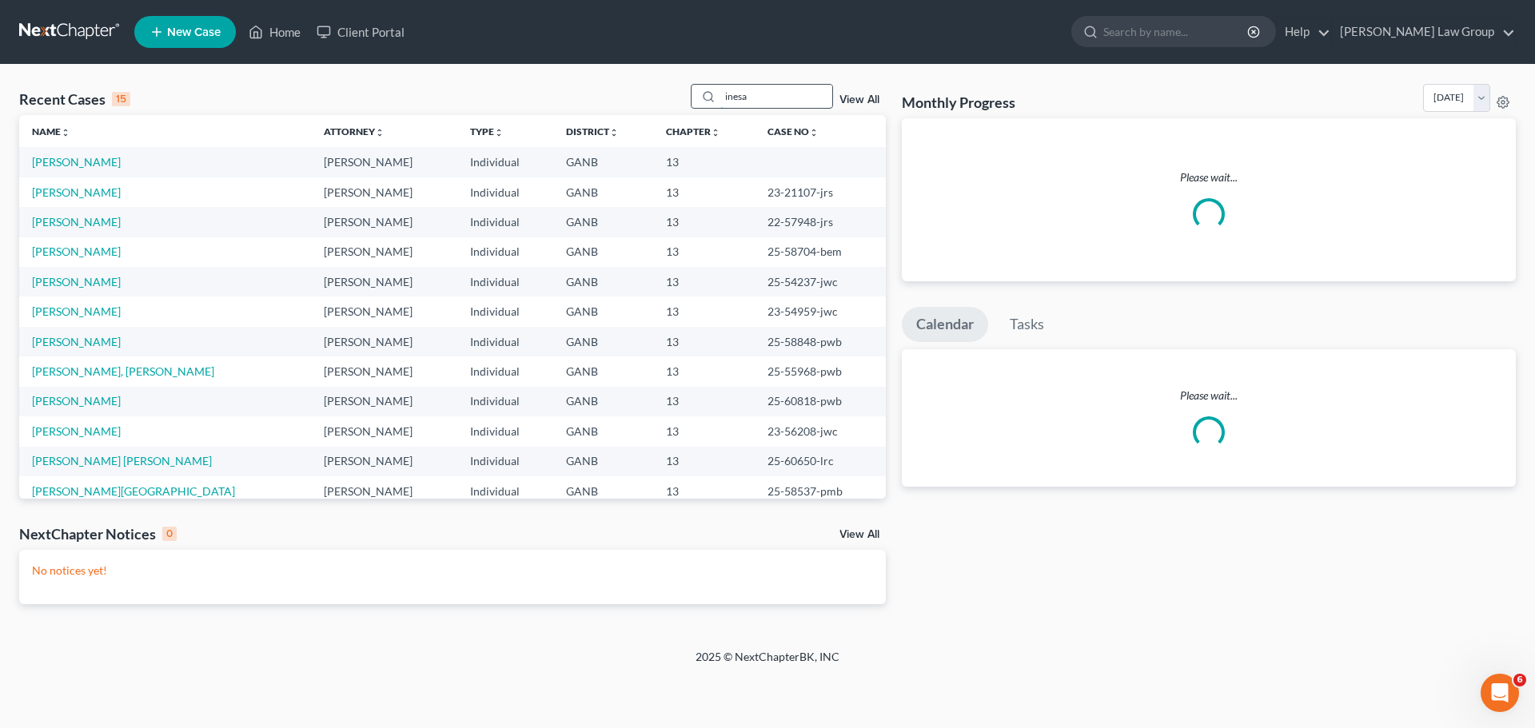
type input "inesa"
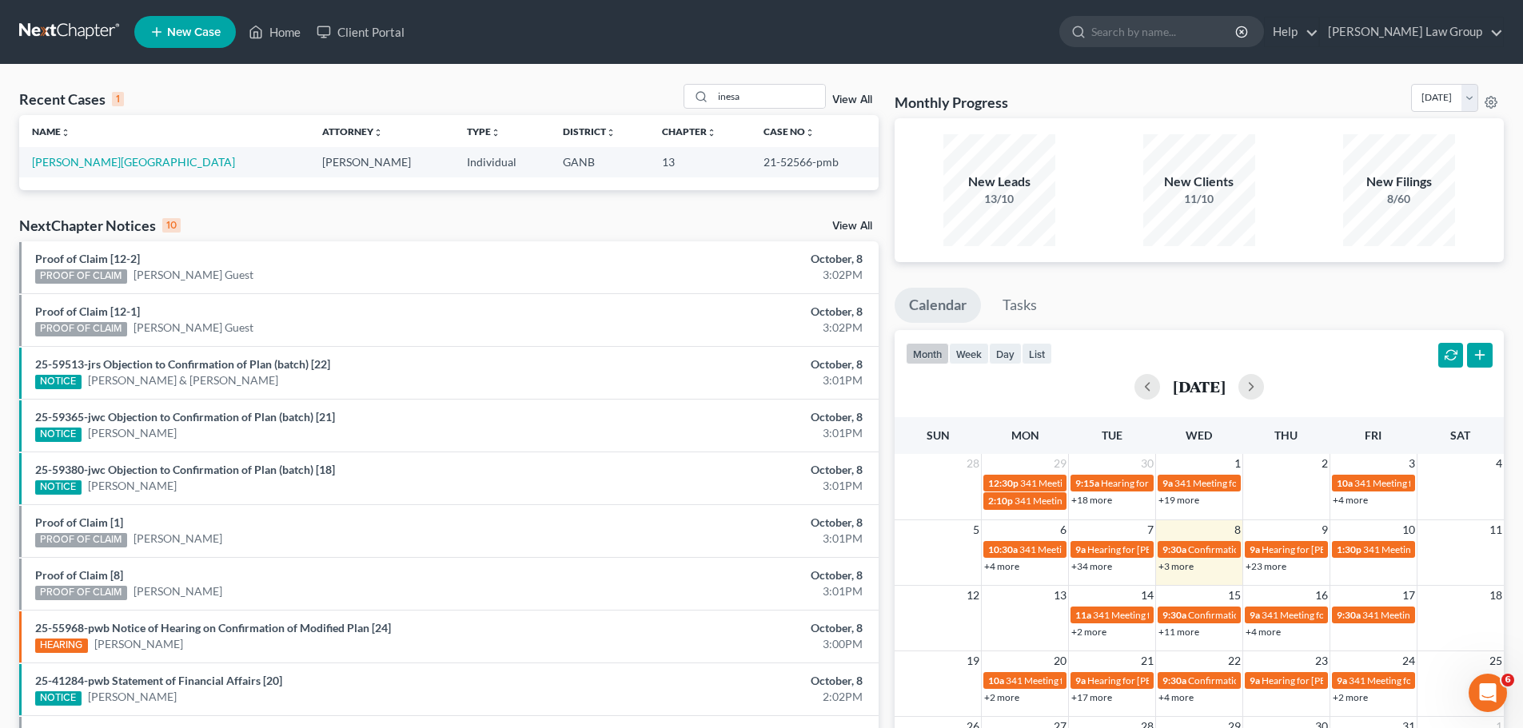
click at [54, 154] on td "[PERSON_NAME][GEOGRAPHIC_DATA]" at bounding box center [164, 162] width 290 height 30
click at [78, 164] on link "[PERSON_NAME][GEOGRAPHIC_DATA]" at bounding box center [133, 162] width 203 height 14
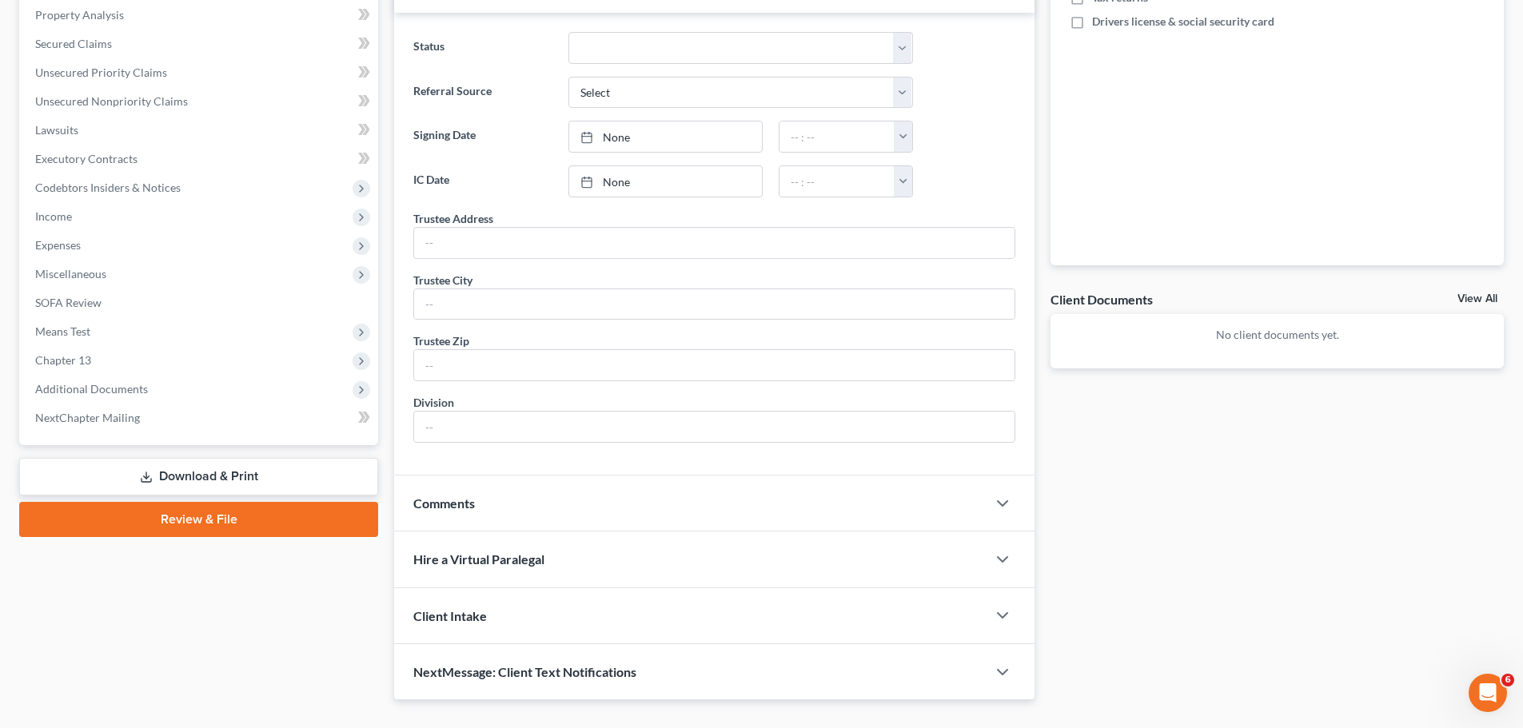
scroll to position [320, 0]
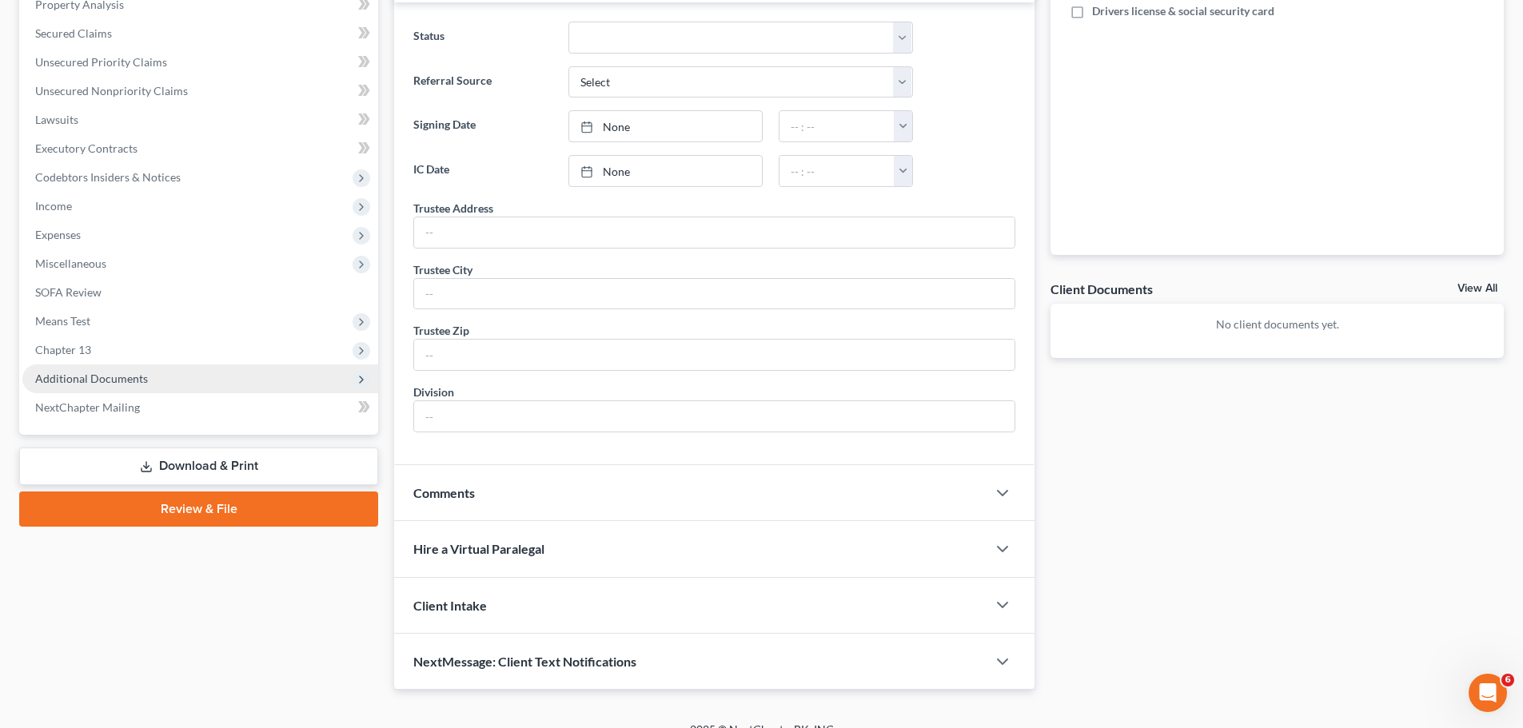
click at [126, 380] on span "Additional Documents" at bounding box center [91, 379] width 113 height 14
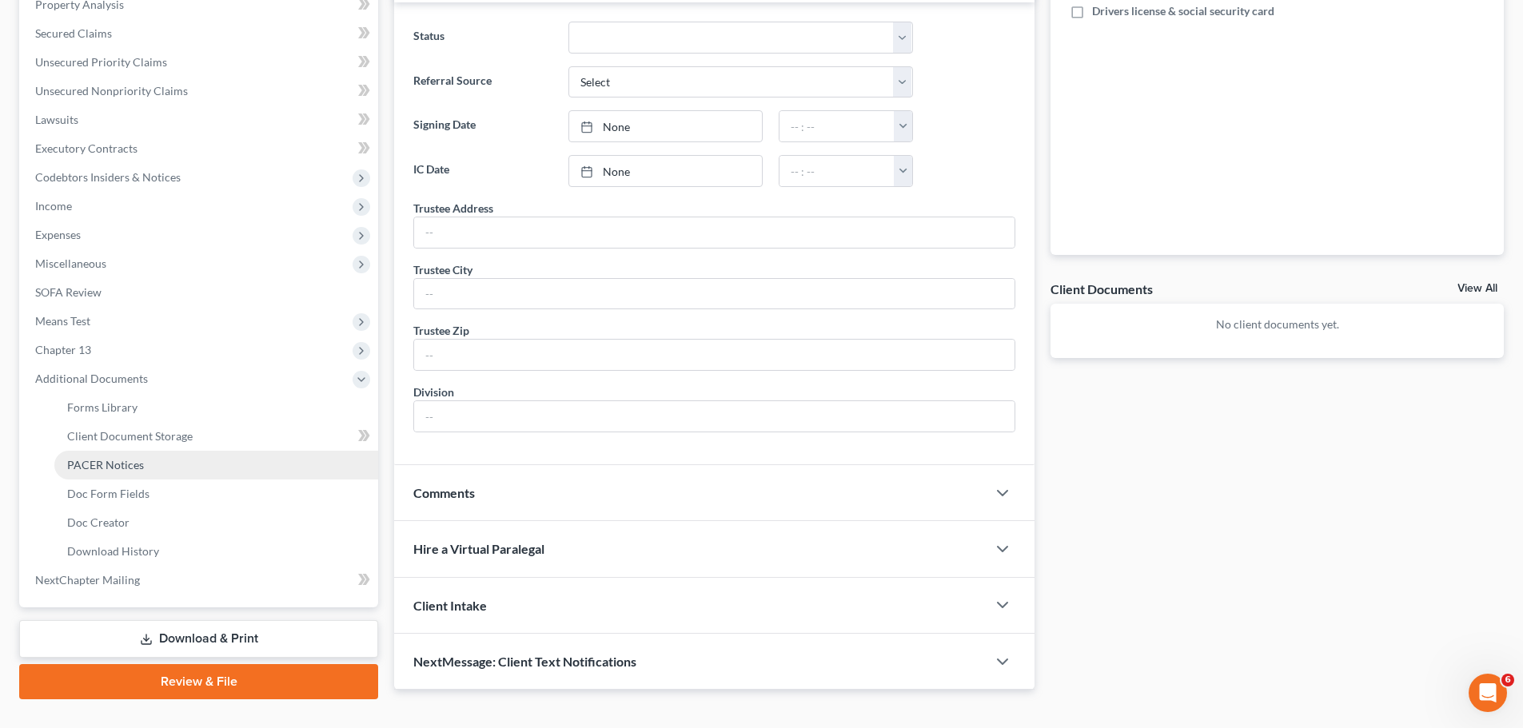
click at [155, 460] on link "PACER Notices" at bounding box center [216, 465] width 324 height 29
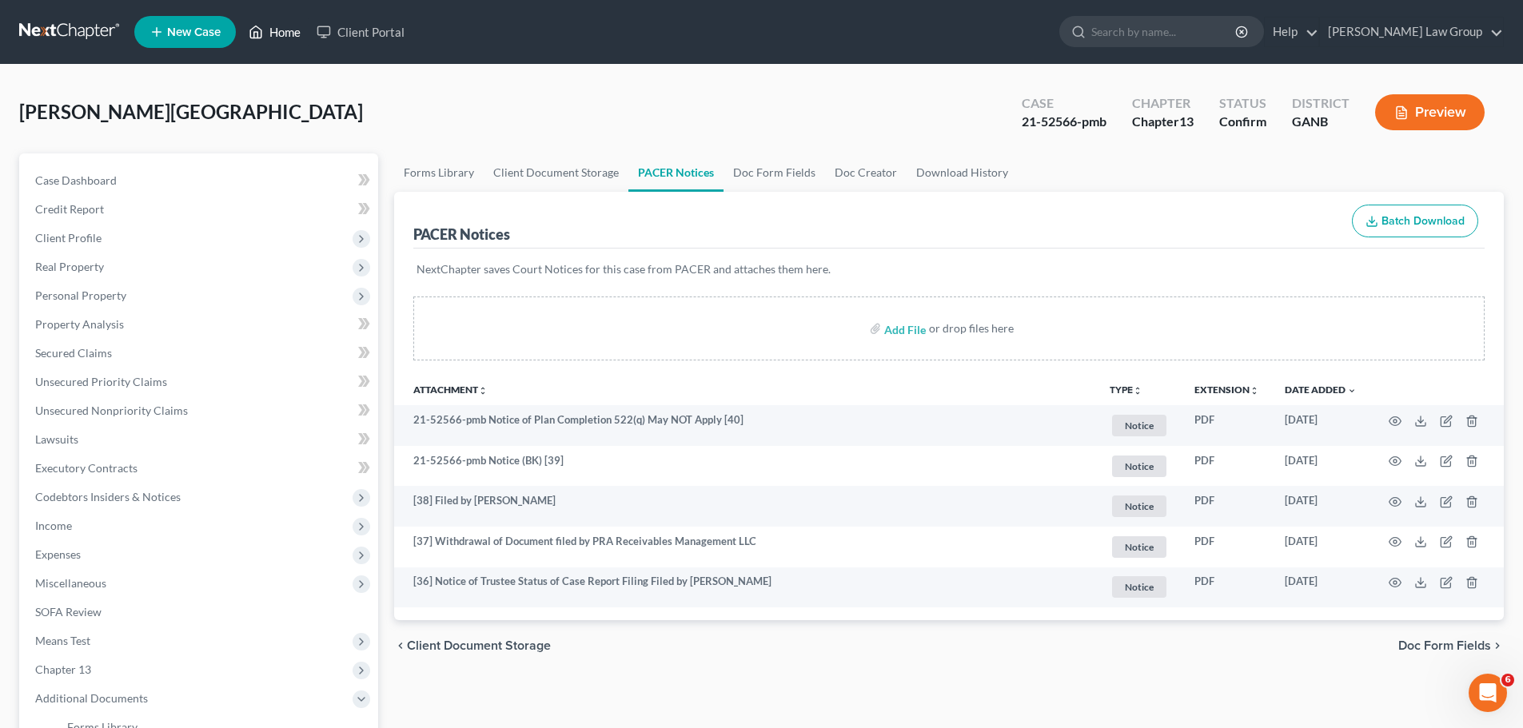
click at [287, 32] on link "Home" at bounding box center [275, 32] width 68 height 29
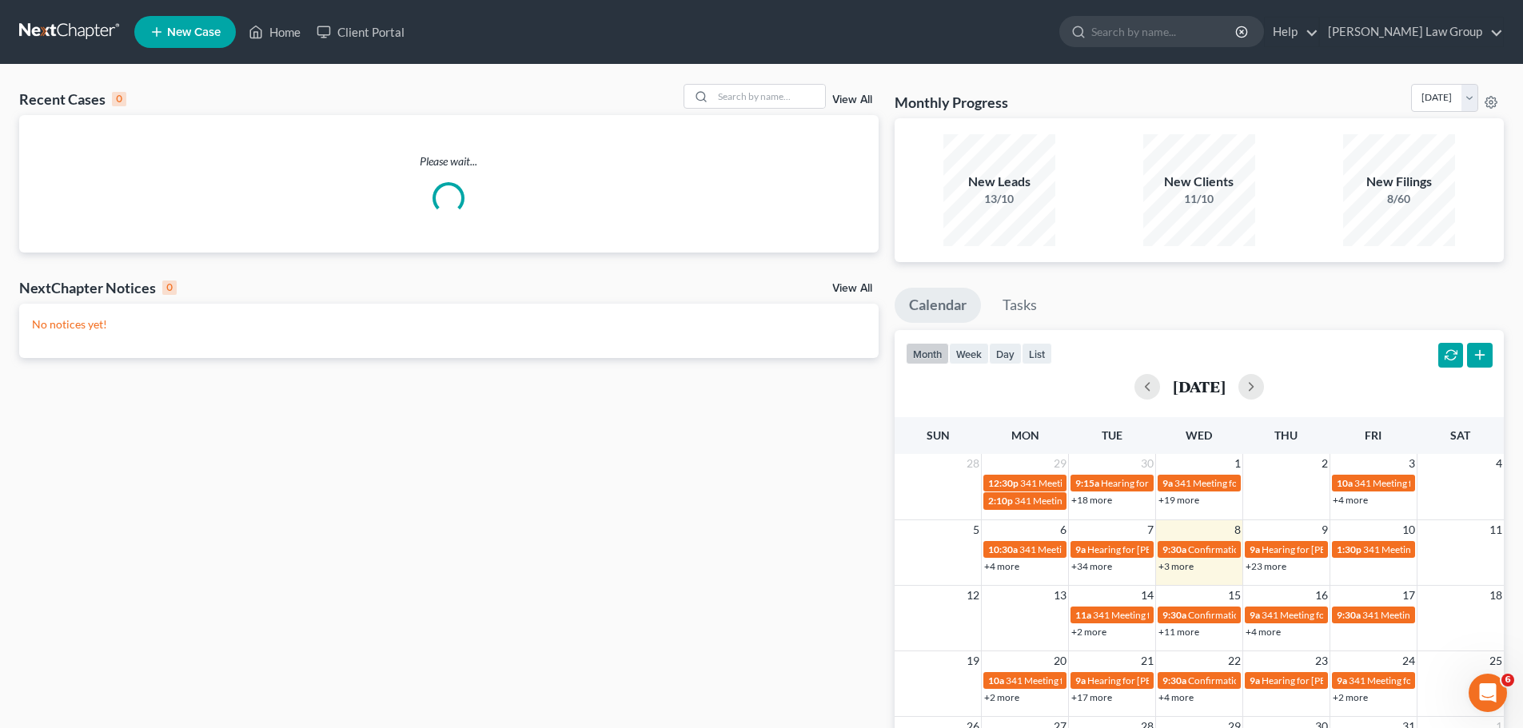
click at [739, 83] on div "Recent Cases 0 View All Please wait... NextChapter Notices 0 View All No notice…" at bounding box center [761, 480] width 1523 height 830
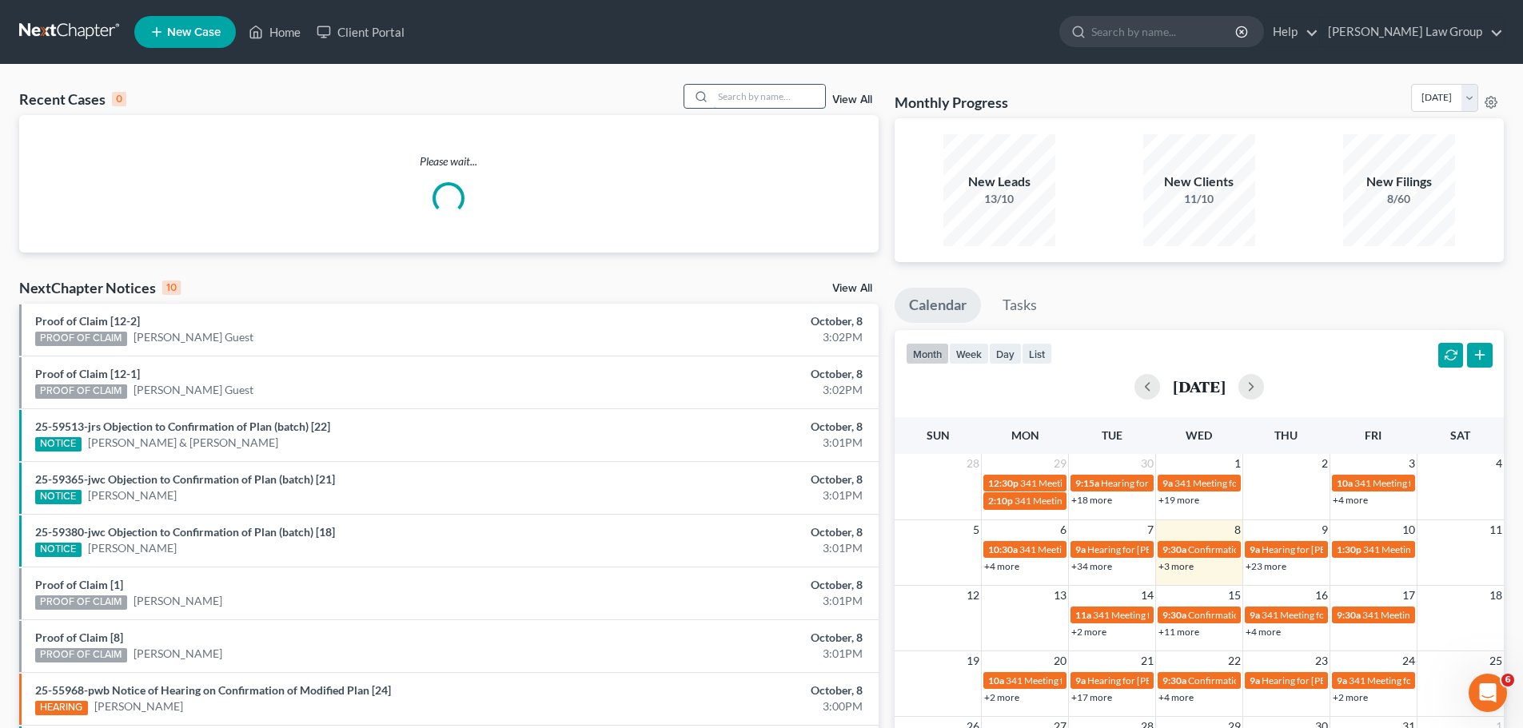
click at [735, 92] on input "search" at bounding box center [769, 96] width 112 height 23
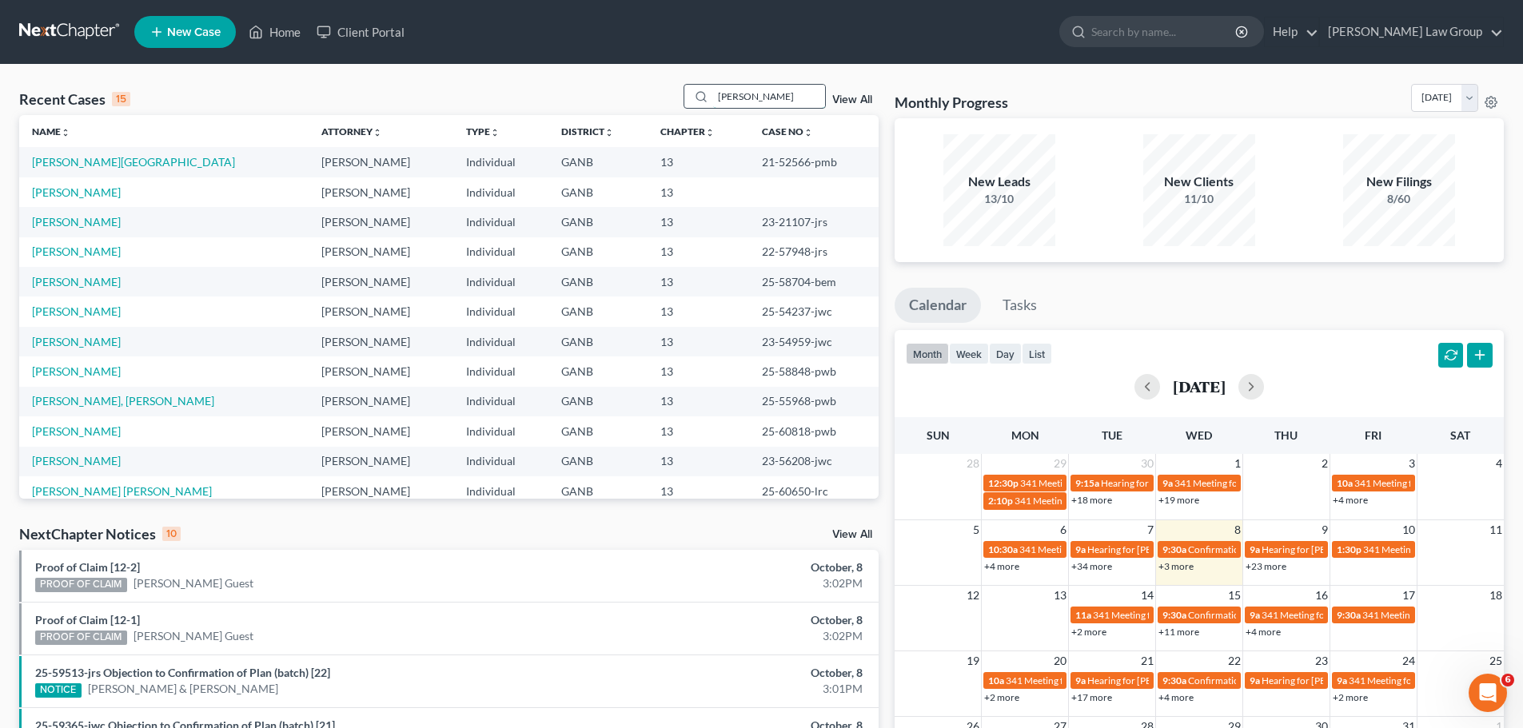
type input "[PERSON_NAME]"
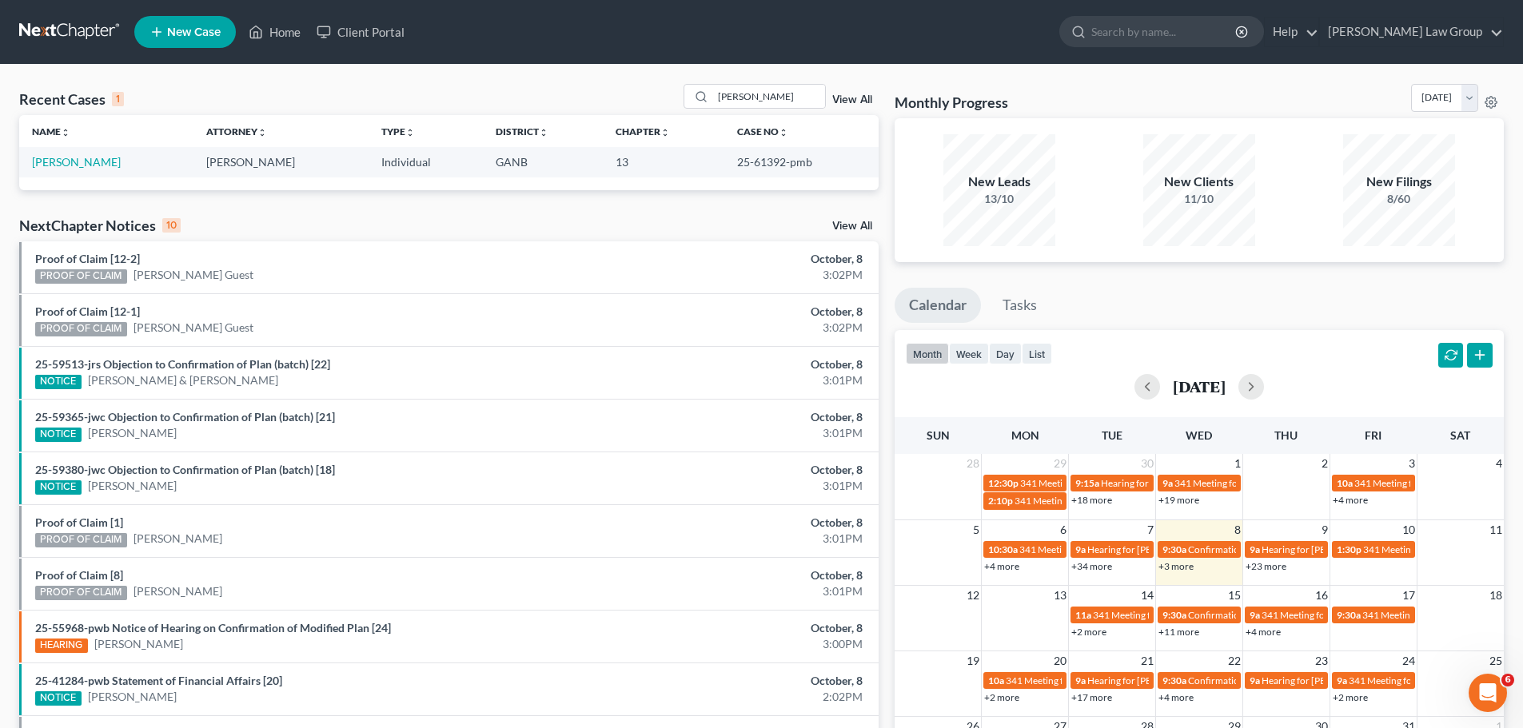
click at [92, 171] on td "[PERSON_NAME]" at bounding box center [106, 162] width 174 height 30
click at [81, 157] on link "[PERSON_NAME]" at bounding box center [76, 162] width 89 height 14
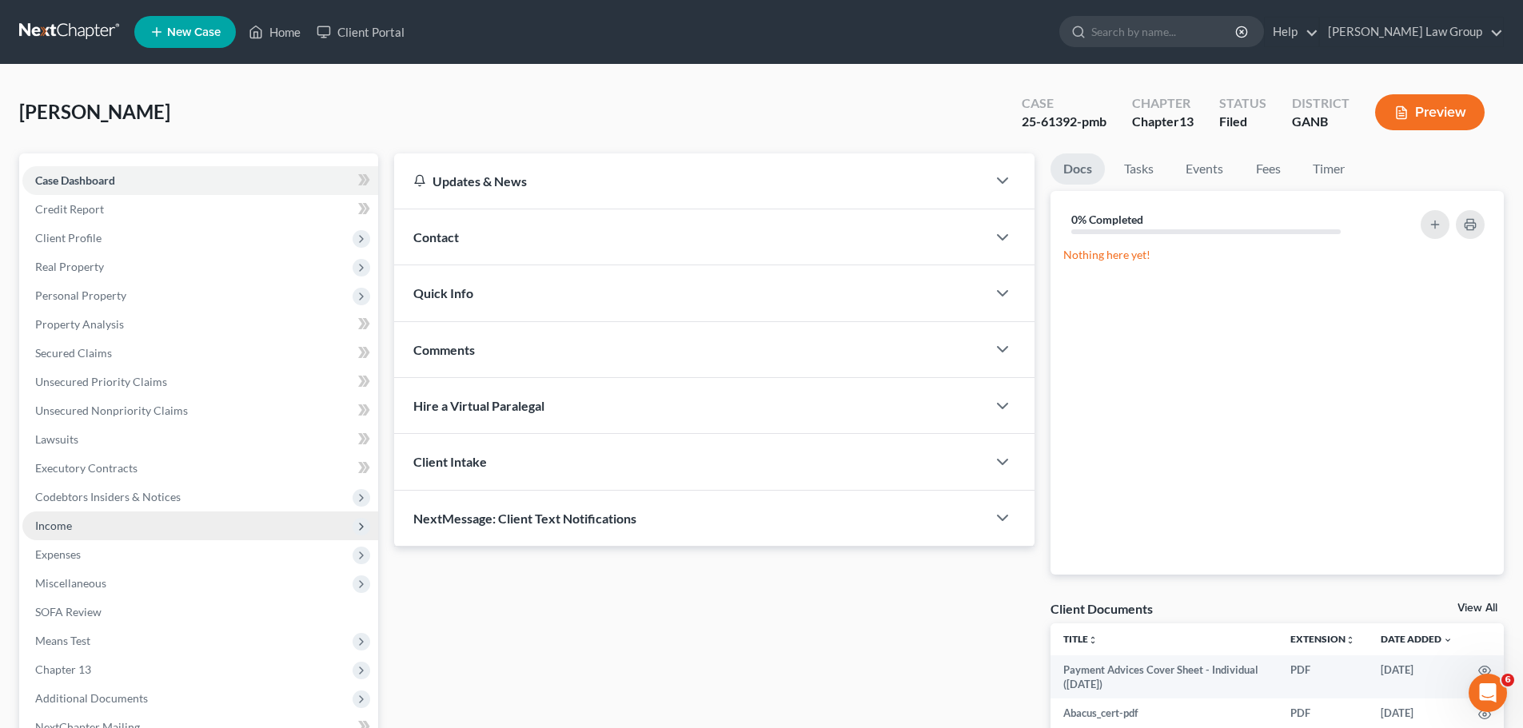
click at [88, 524] on span "Income" at bounding box center [200, 526] width 356 height 29
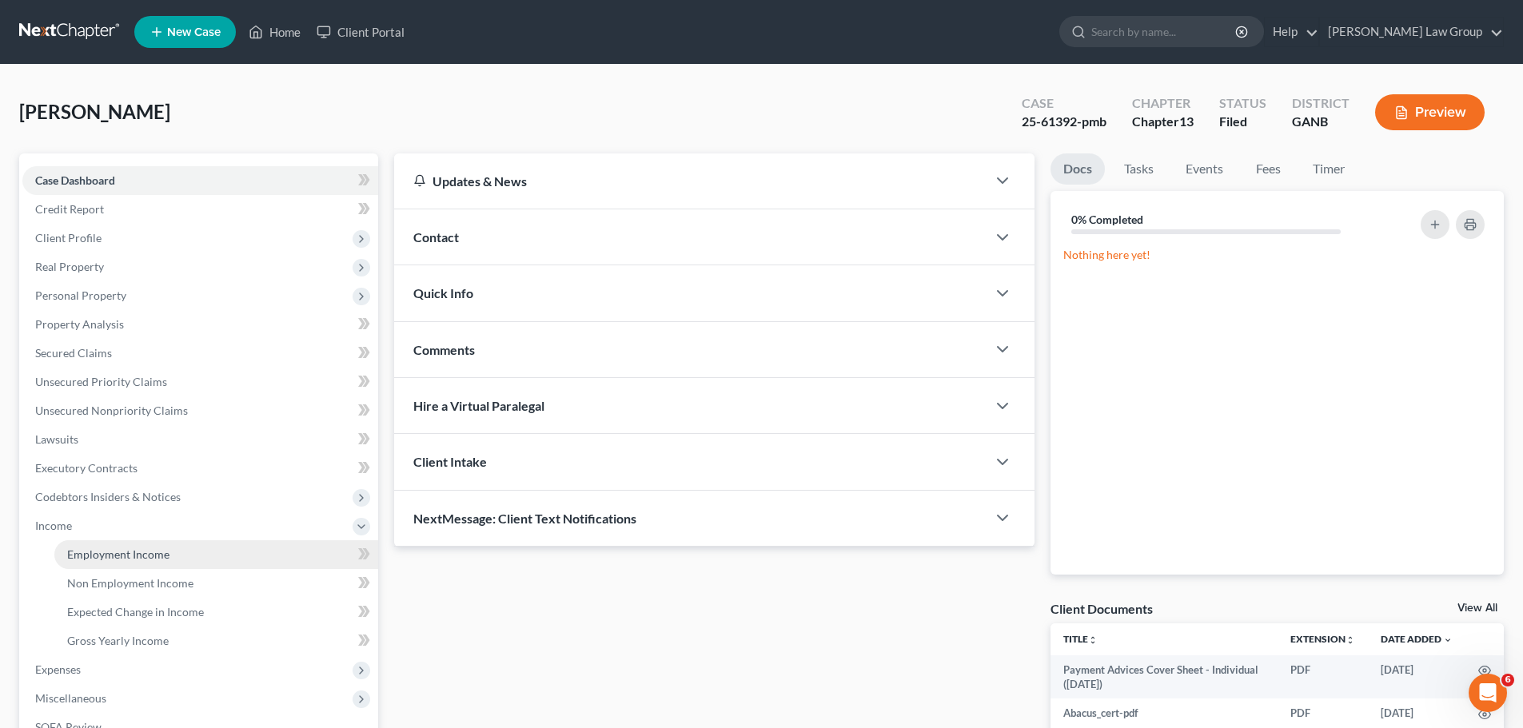
click at [167, 554] on span "Employment Income" at bounding box center [118, 555] width 102 height 14
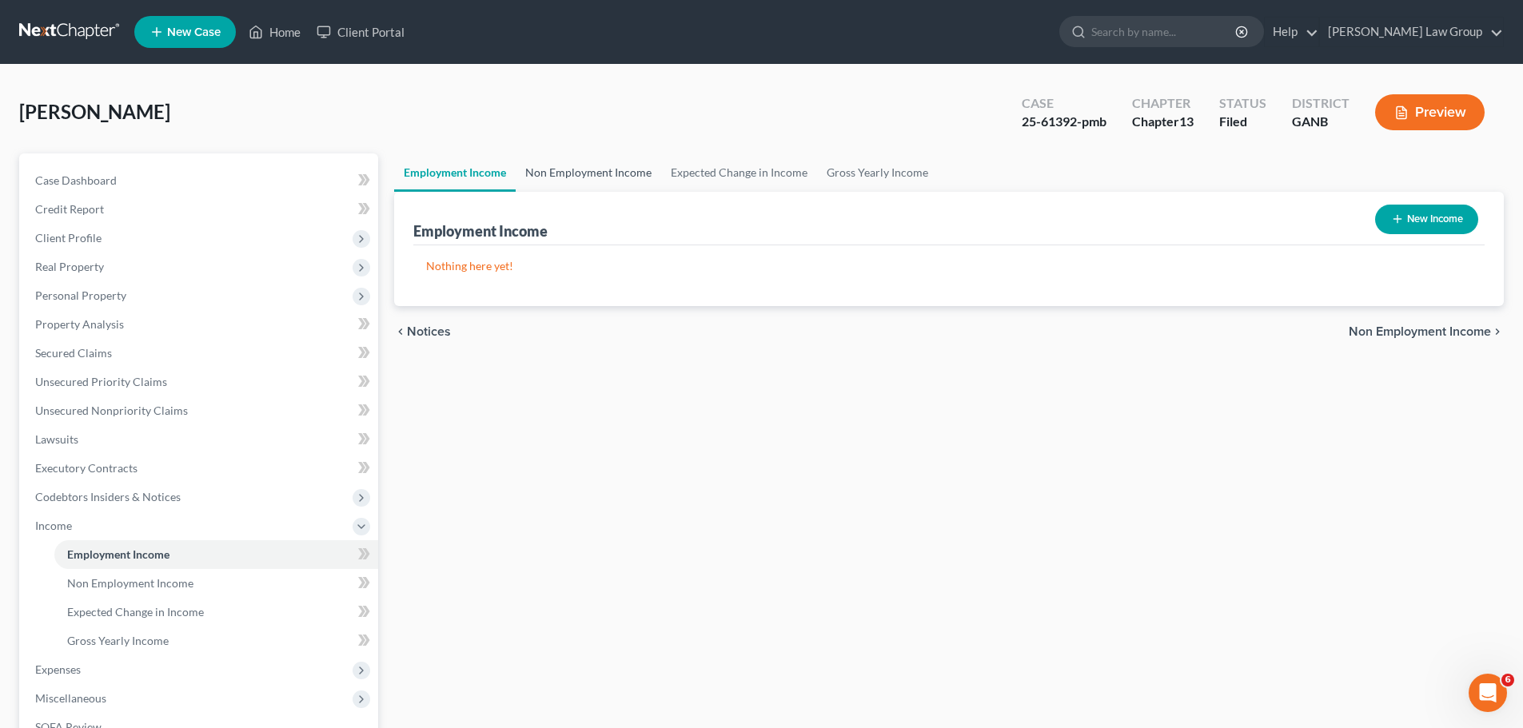
click at [592, 177] on link "Non Employment Income" at bounding box center [588, 172] width 145 height 38
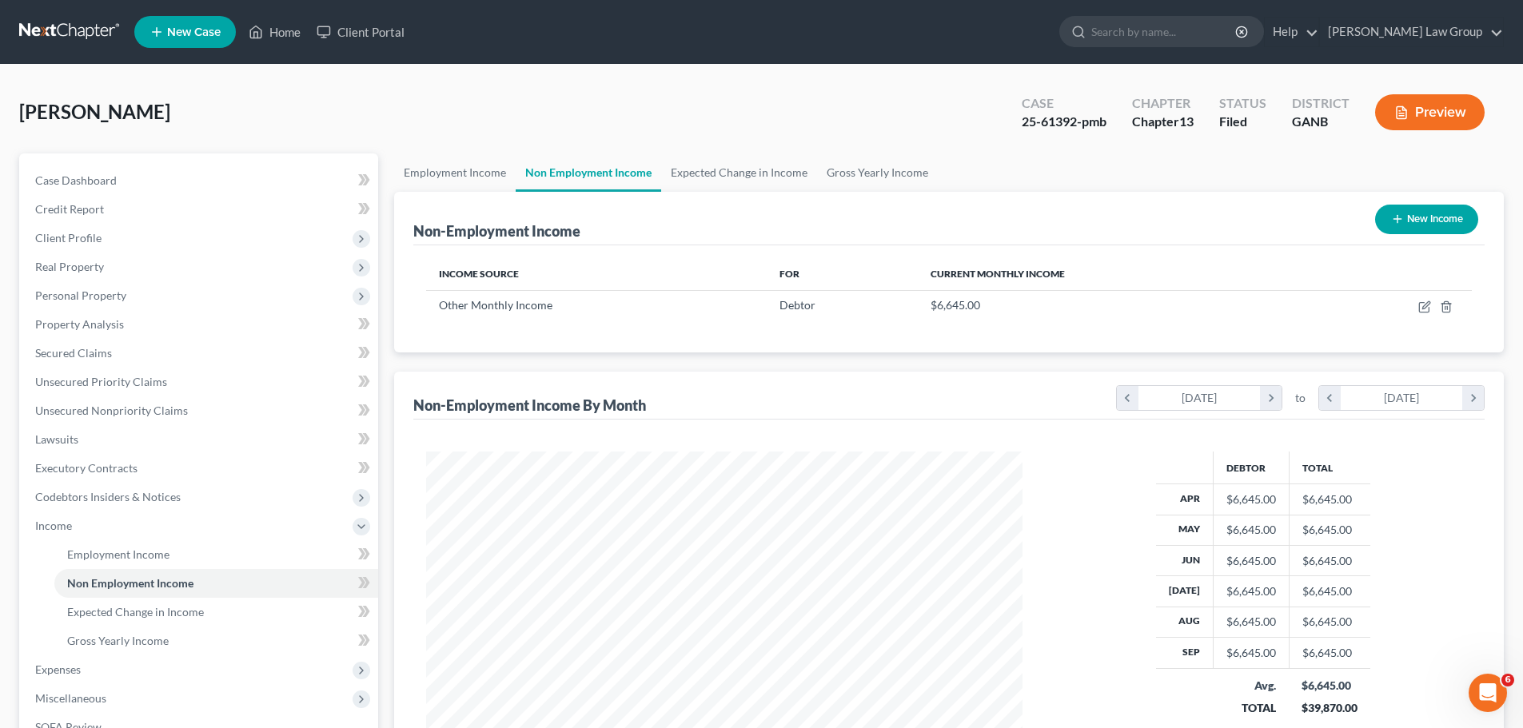
scroll to position [298, 628]
click at [122, 265] on span "Real Property" at bounding box center [200, 267] width 356 height 29
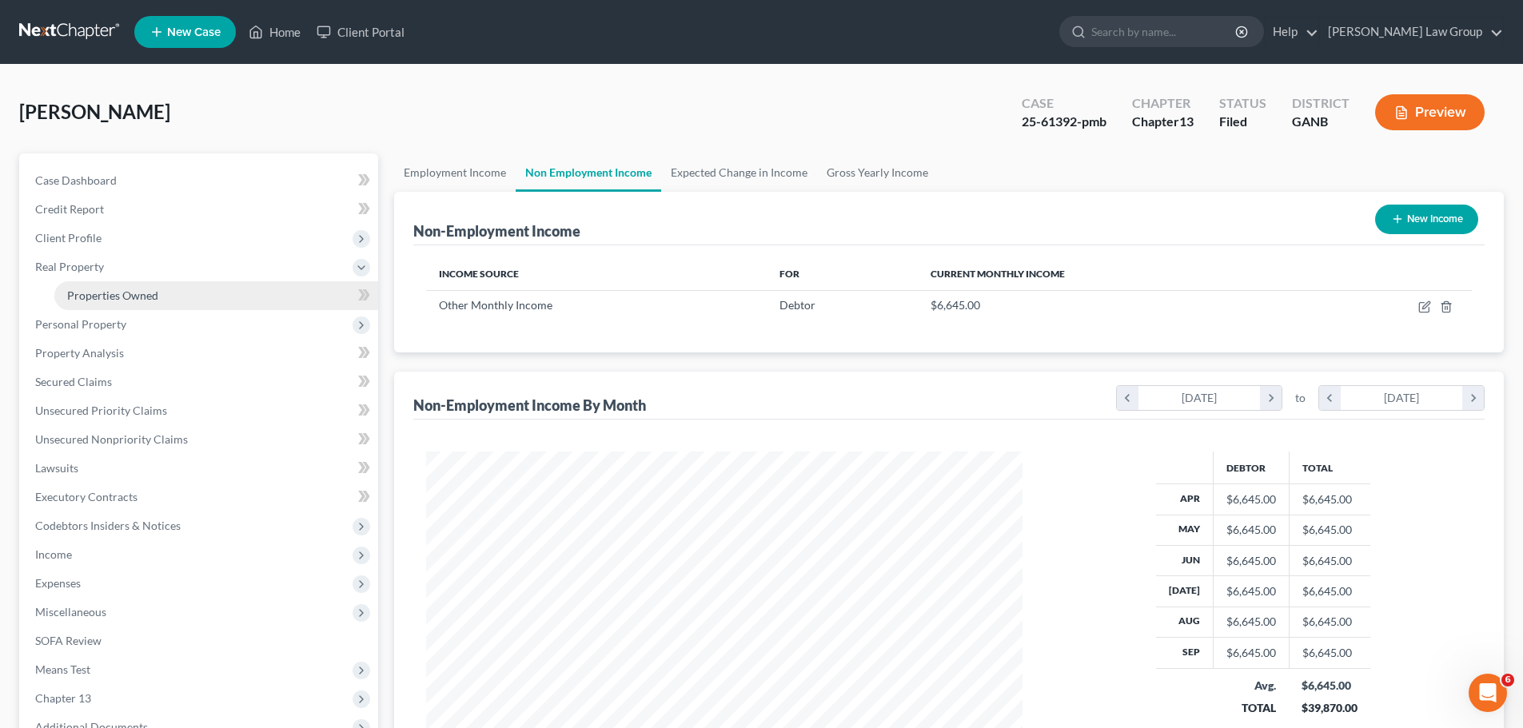
click at [151, 295] on span "Properties Owned" at bounding box center [112, 296] width 91 height 14
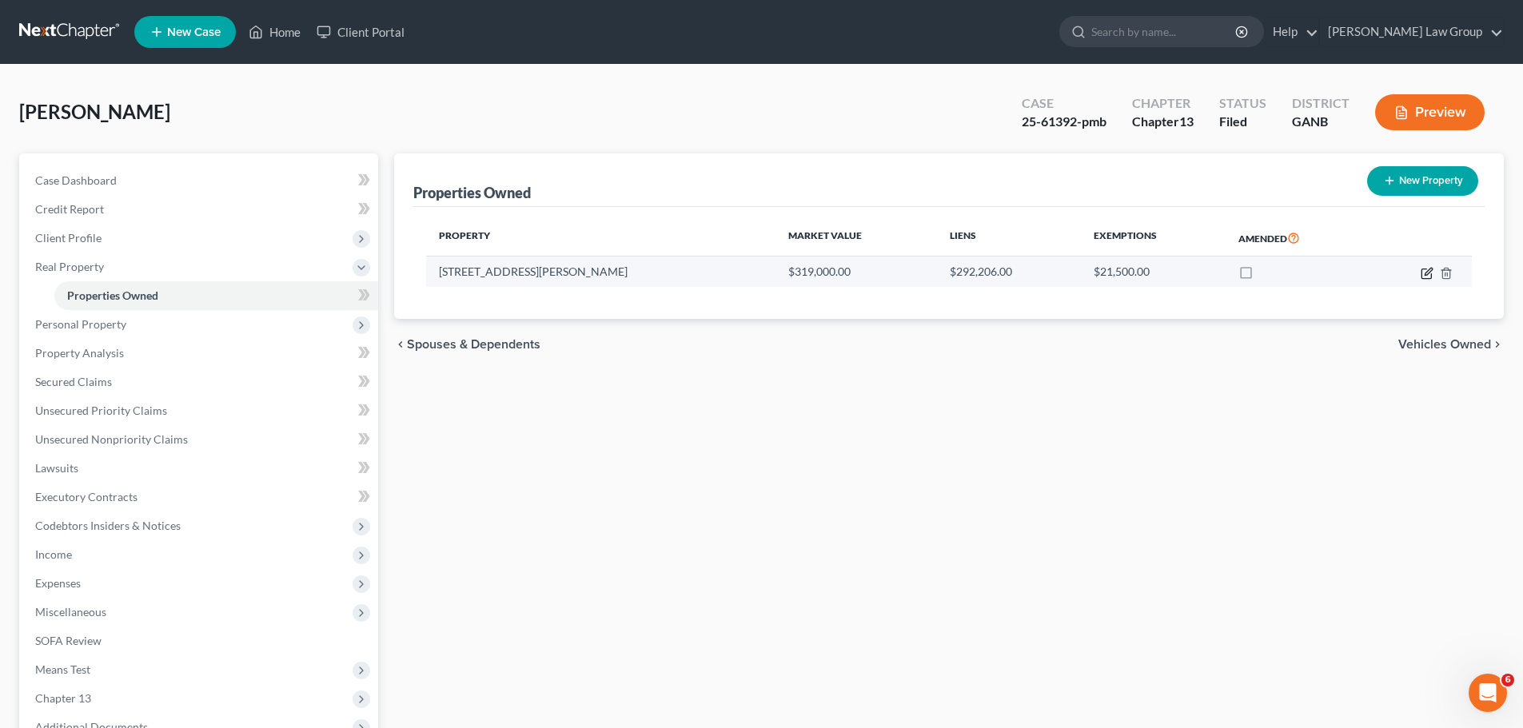
click at [1425, 276] on icon "button" at bounding box center [1426, 273] width 13 height 13
select select "10"
select select "0"
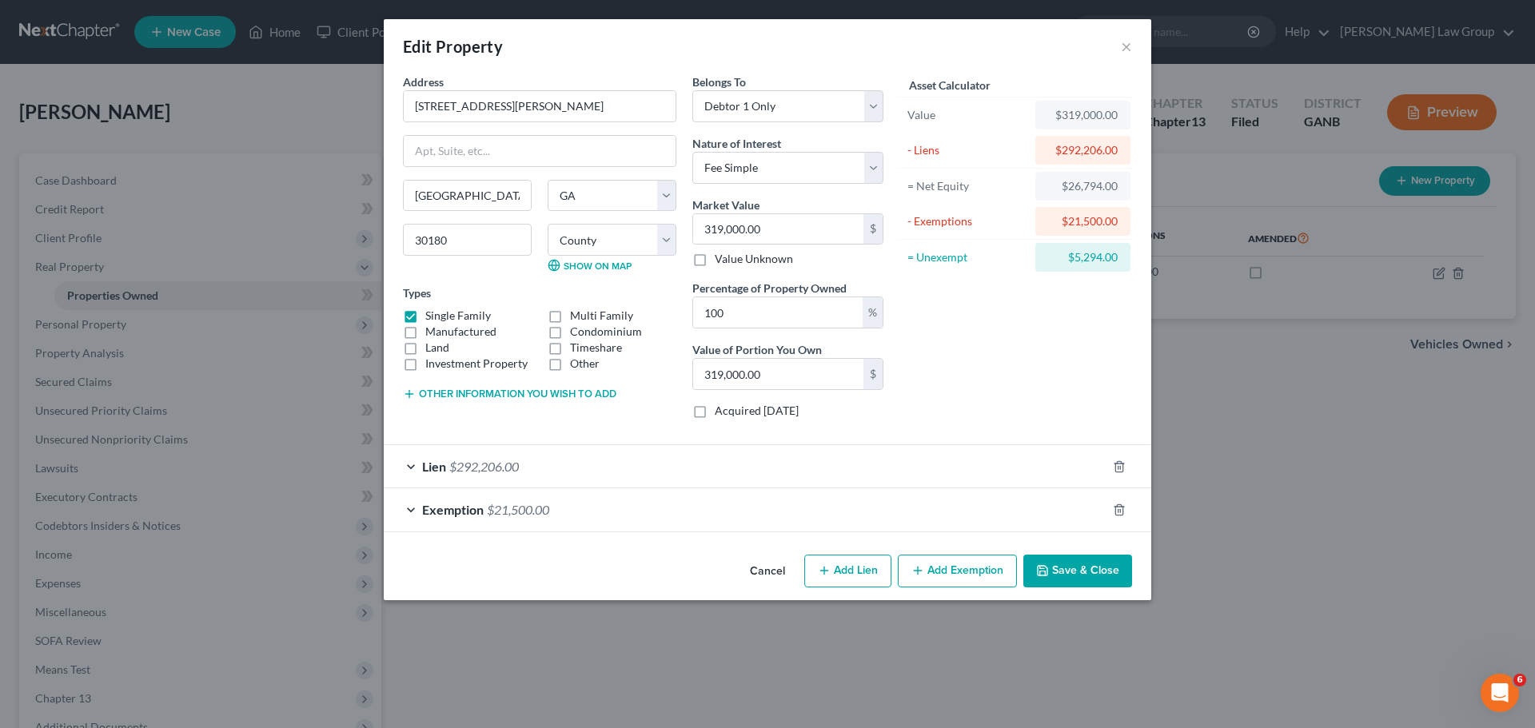
click at [1089, 564] on button "Save & Close" at bounding box center [1077, 572] width 109 height 34
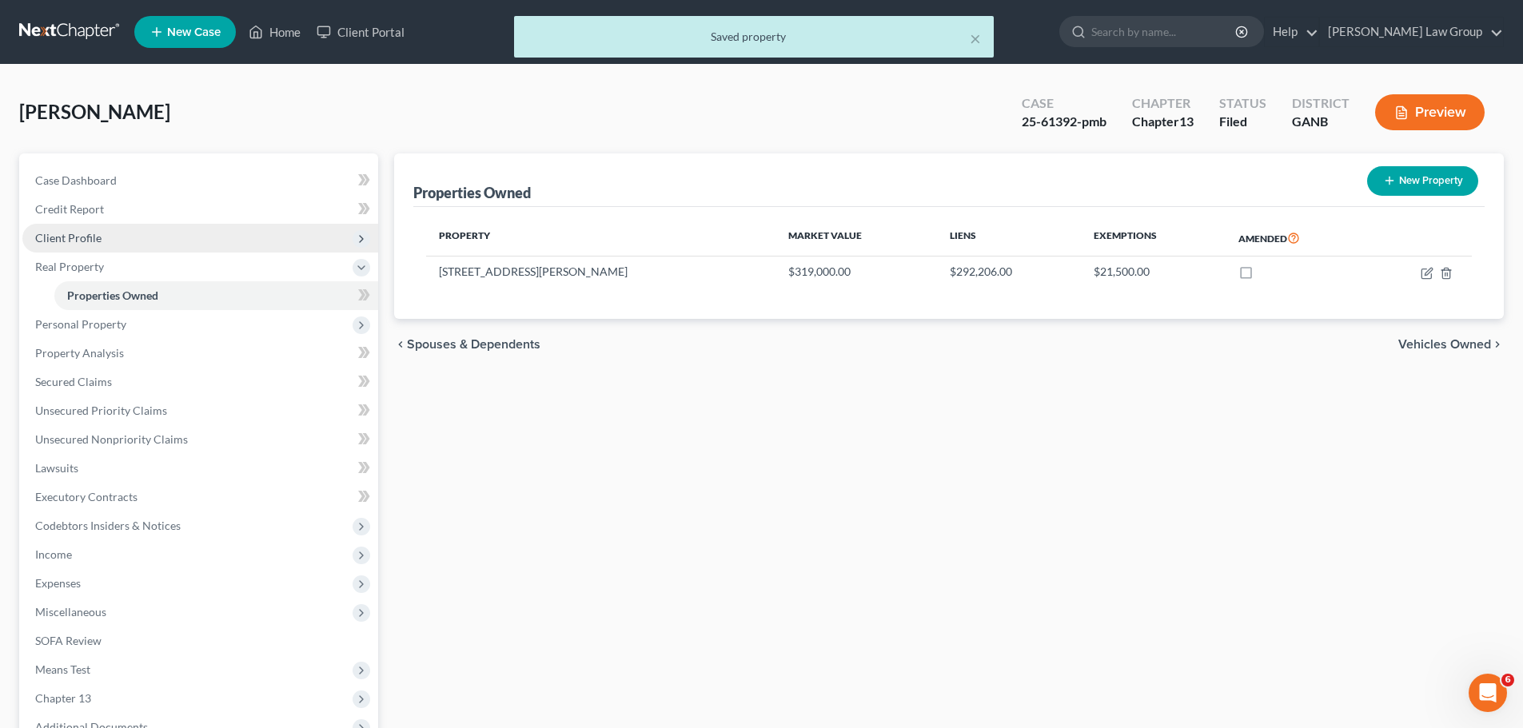
click at [156, 236] on span "Client Profile" at bounding box center [200, 238] width 356 height 29
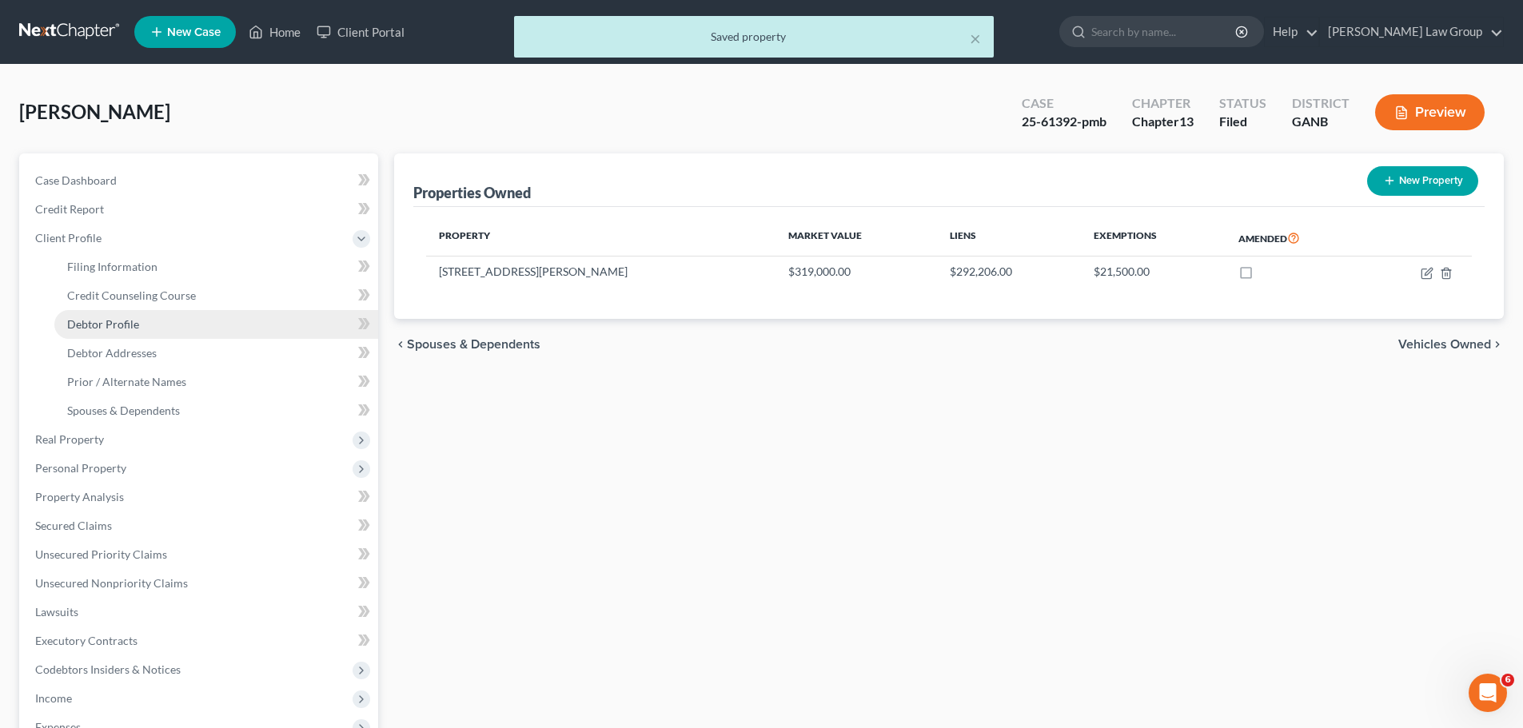
click at [137, 331] on link "Debtor Profile" at bounding box center [216, 324] width 324 height 29
select select "0"
select select "2"
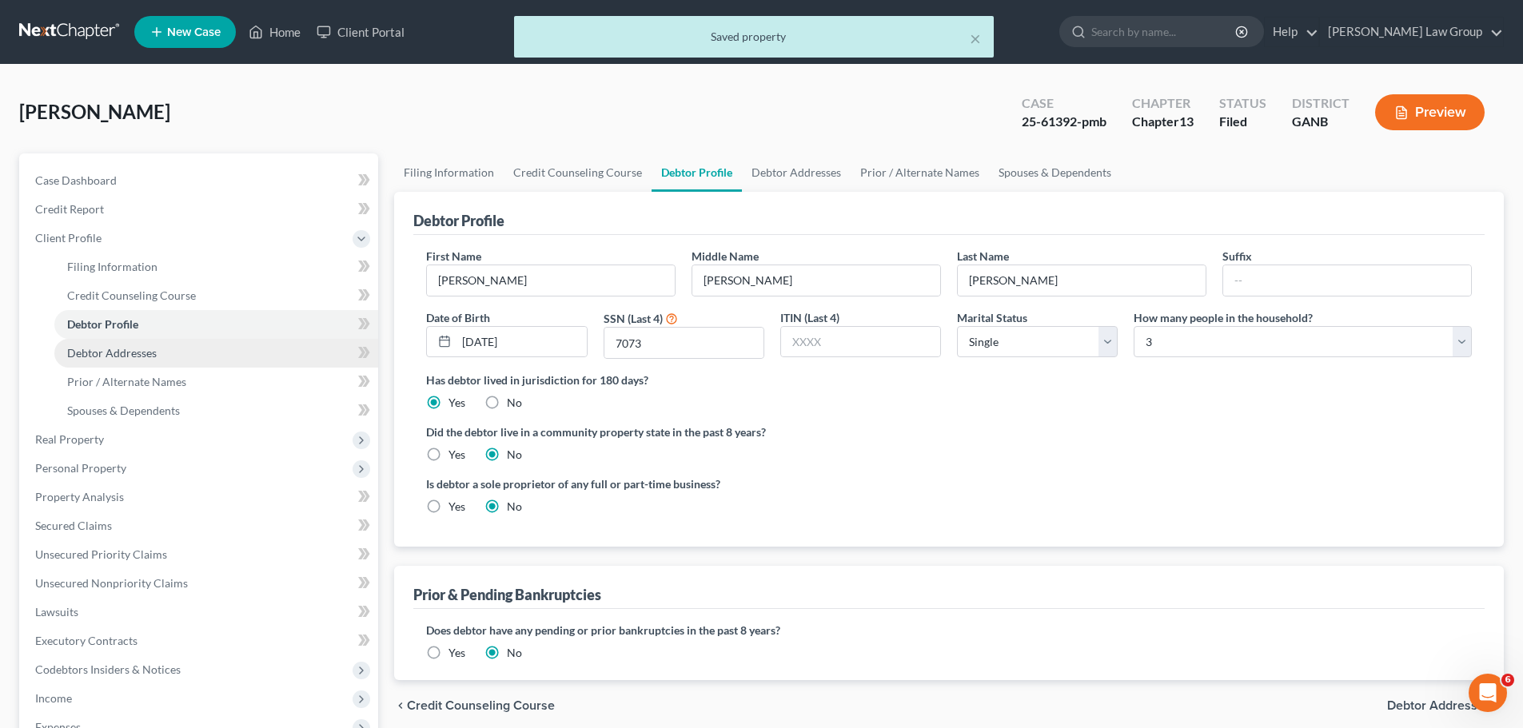
radio input "true"
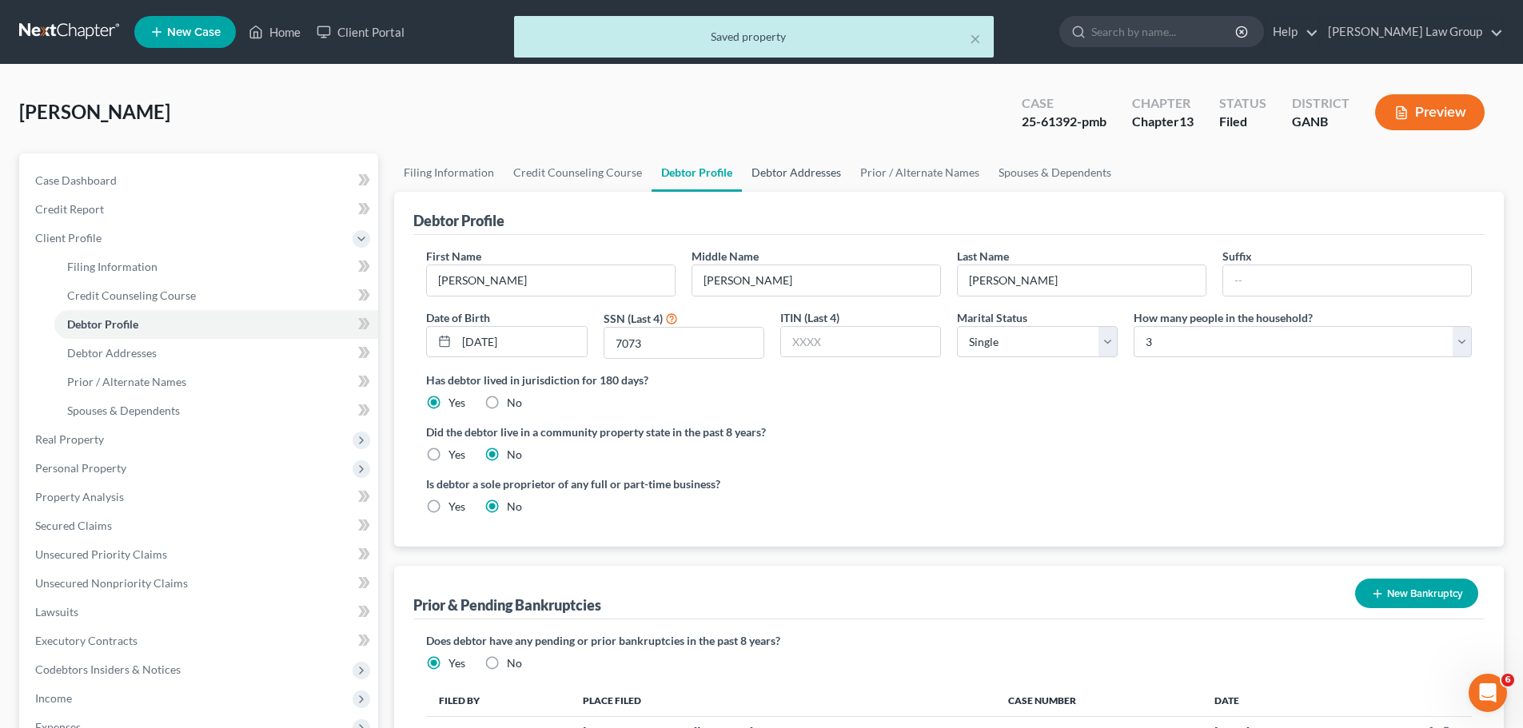
click at [821, 181] on link "Debtor Addresses" at bounding box center [796, 172] width 109 height 38
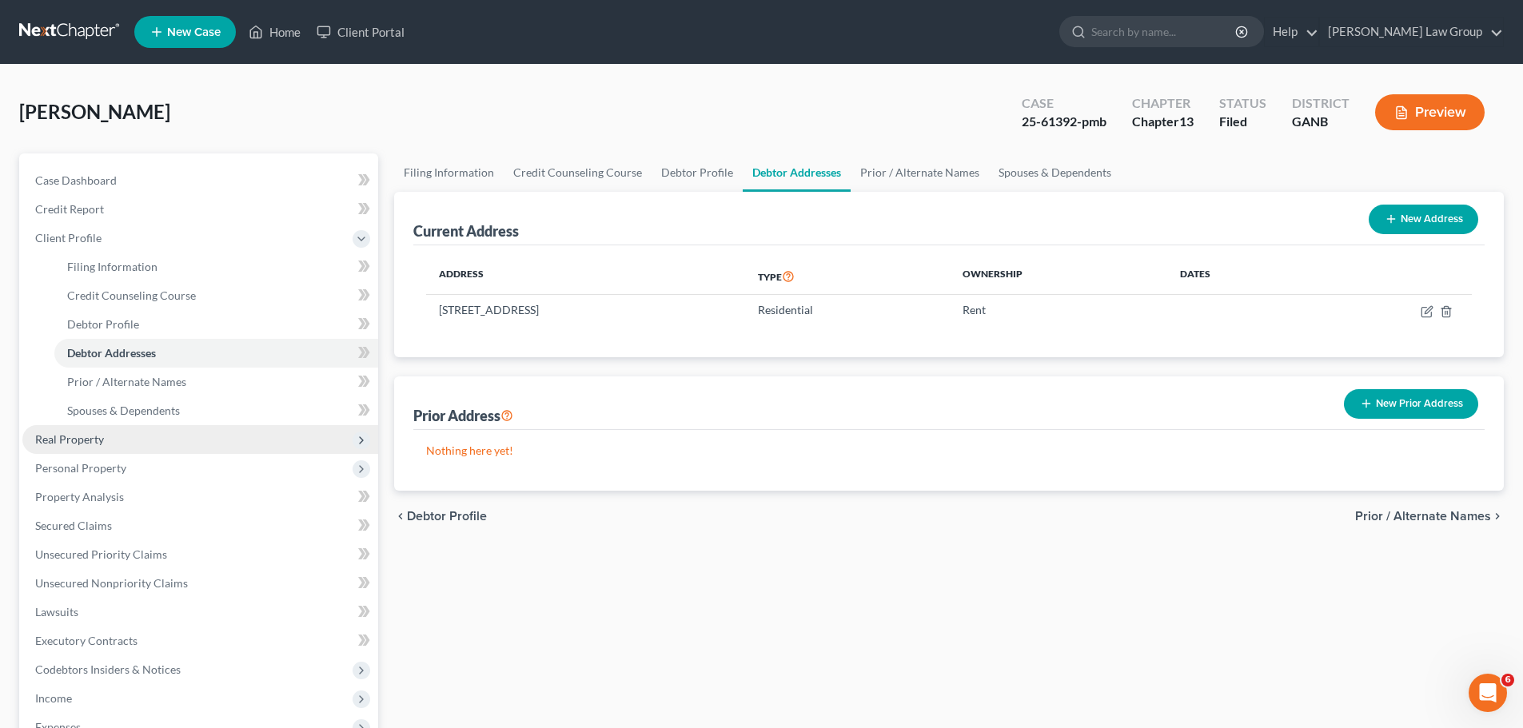
click at [129, 439] on span "Real Property" at bounding box center [200, 439] width 356 height 29
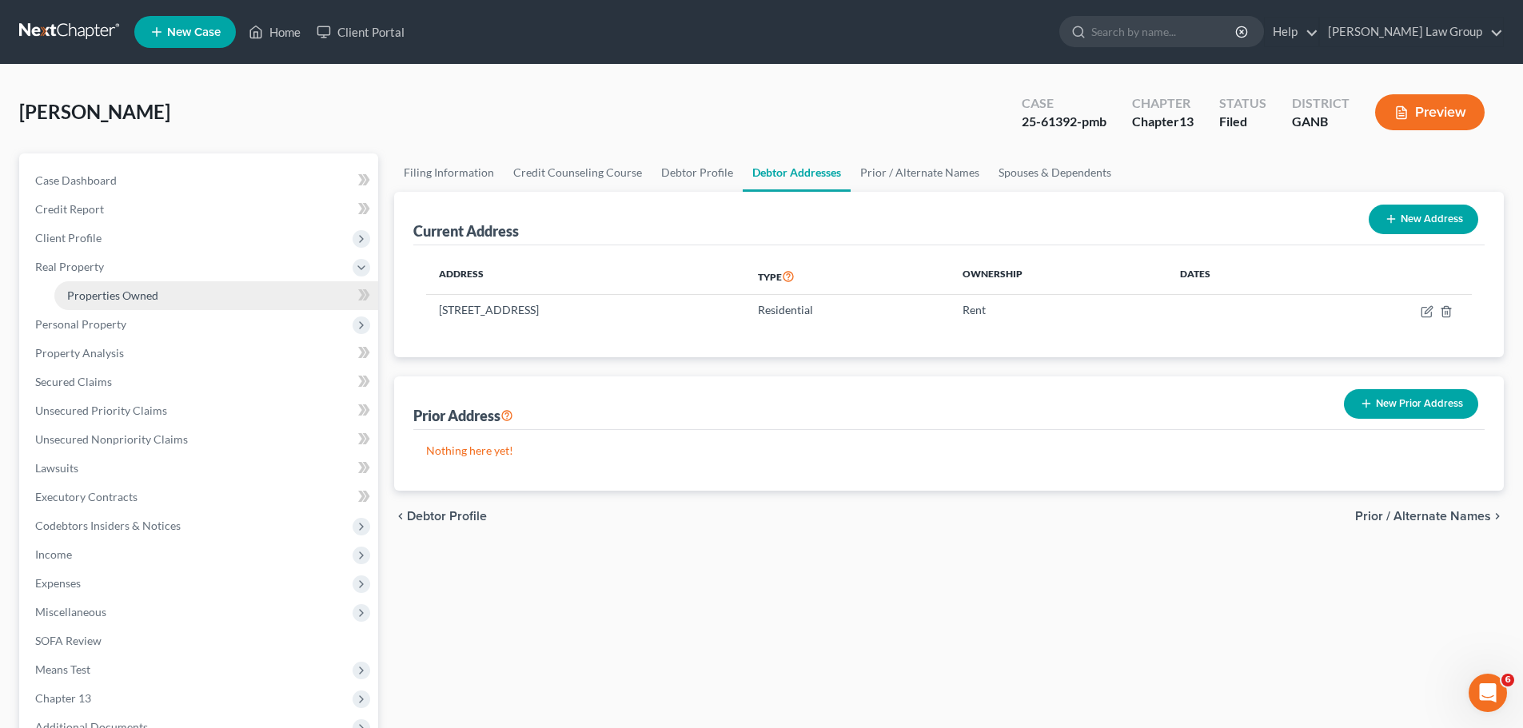
click at [141, 301] on link "Properties Owned" at bounding box center [216, 295] width 324 height 29
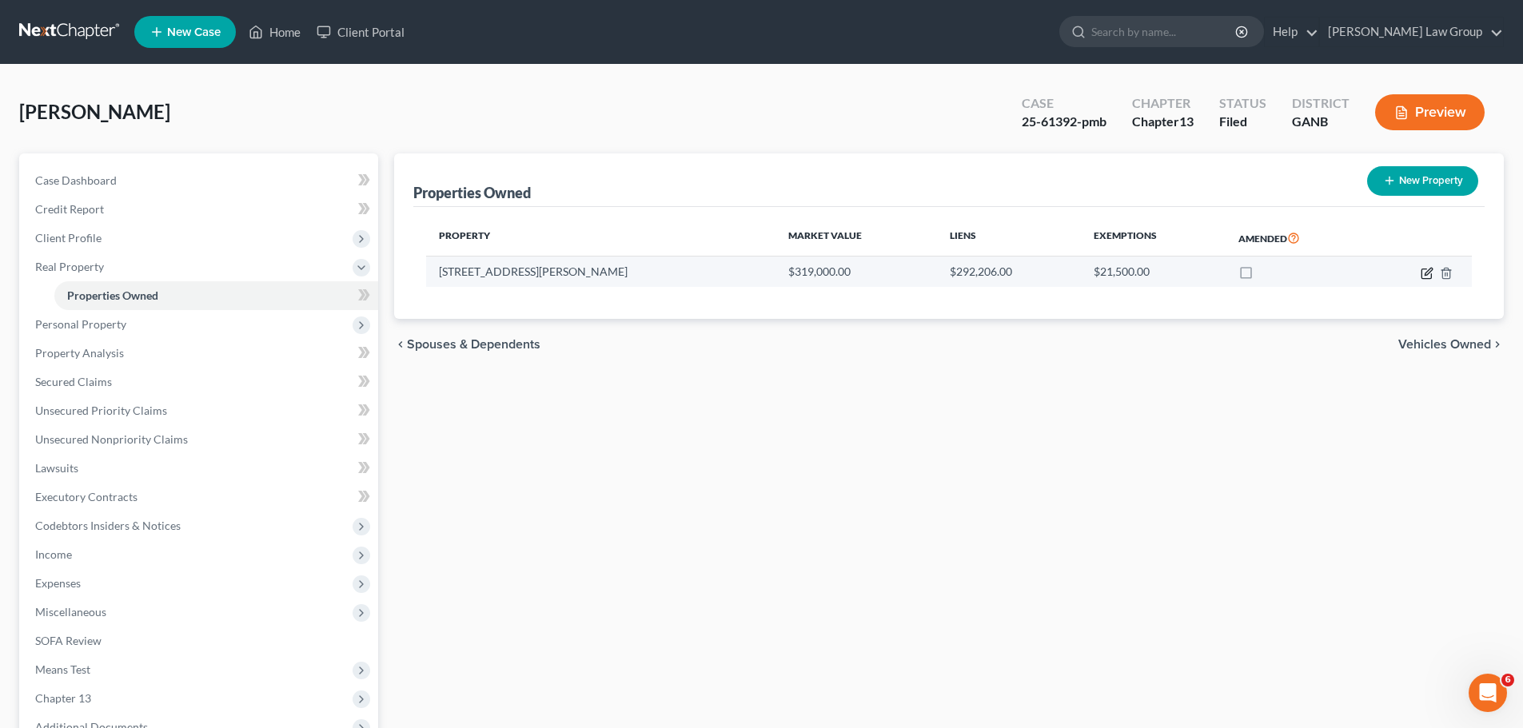
click at [1424, 272] on icon "button" at bounding box center [1426, 273] width 13 height 13
select select "10"
select select "47"
select select "0"
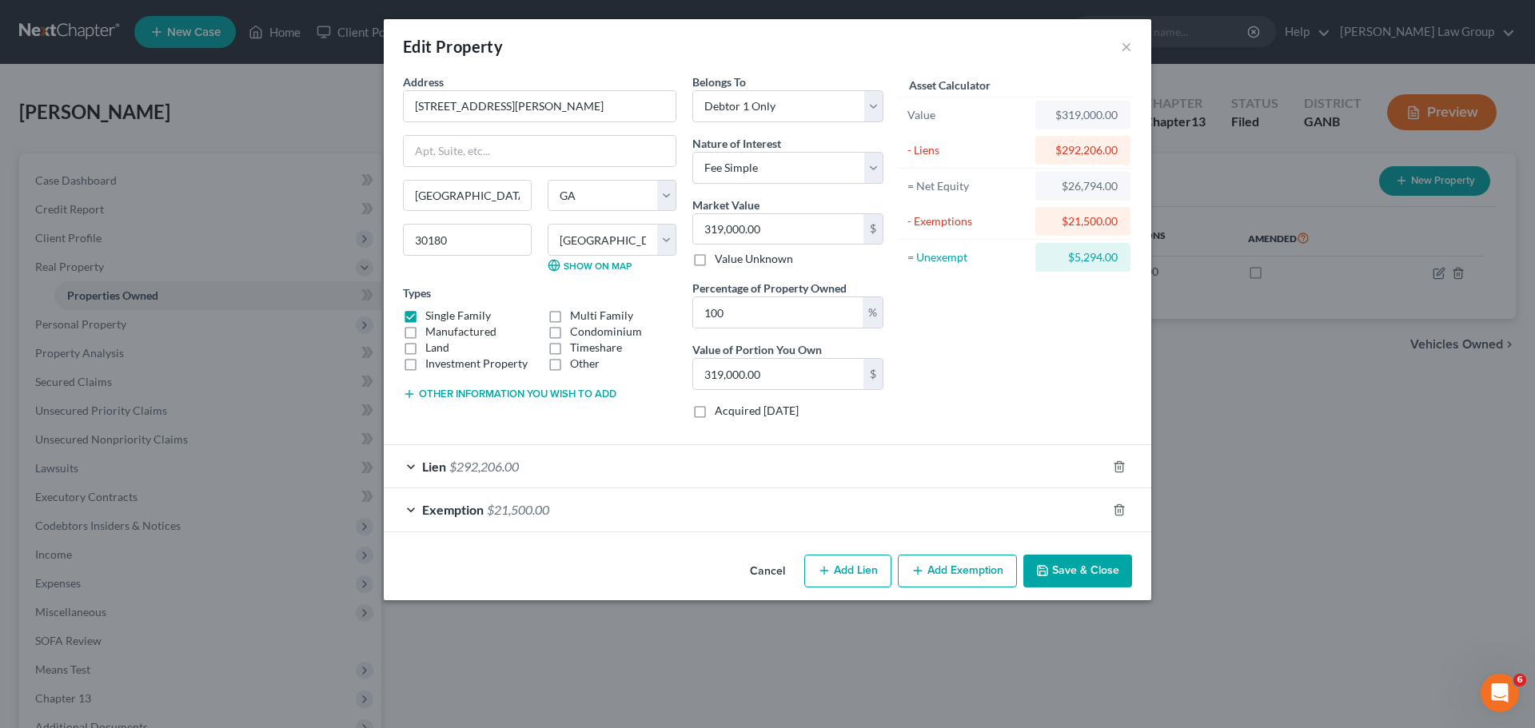
click at [1062, 573] on button "Save & Close" at bounding box center [1077, 572] width 109 height 34
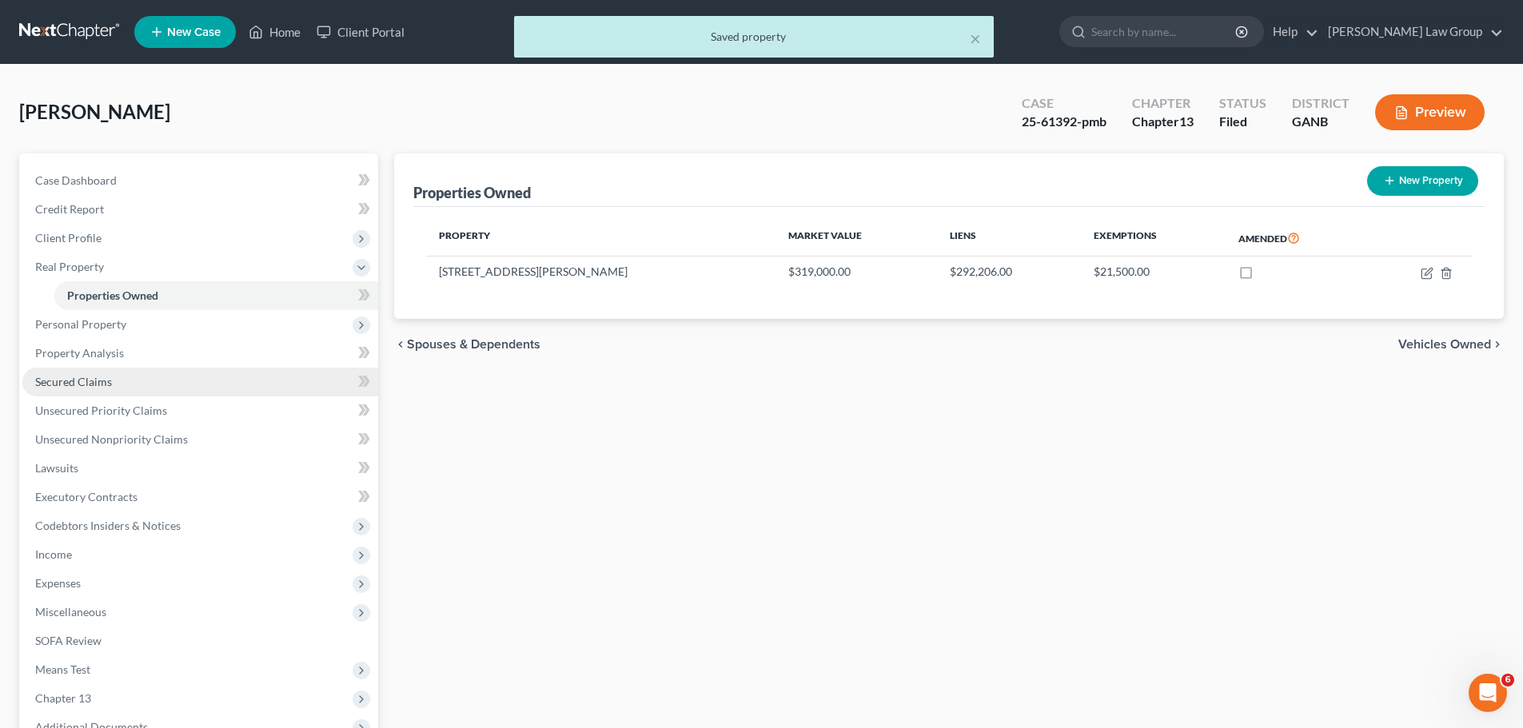
click at [116, 377] on link "Secured Claims" at bounding box center [200, 382] width 356 height 29
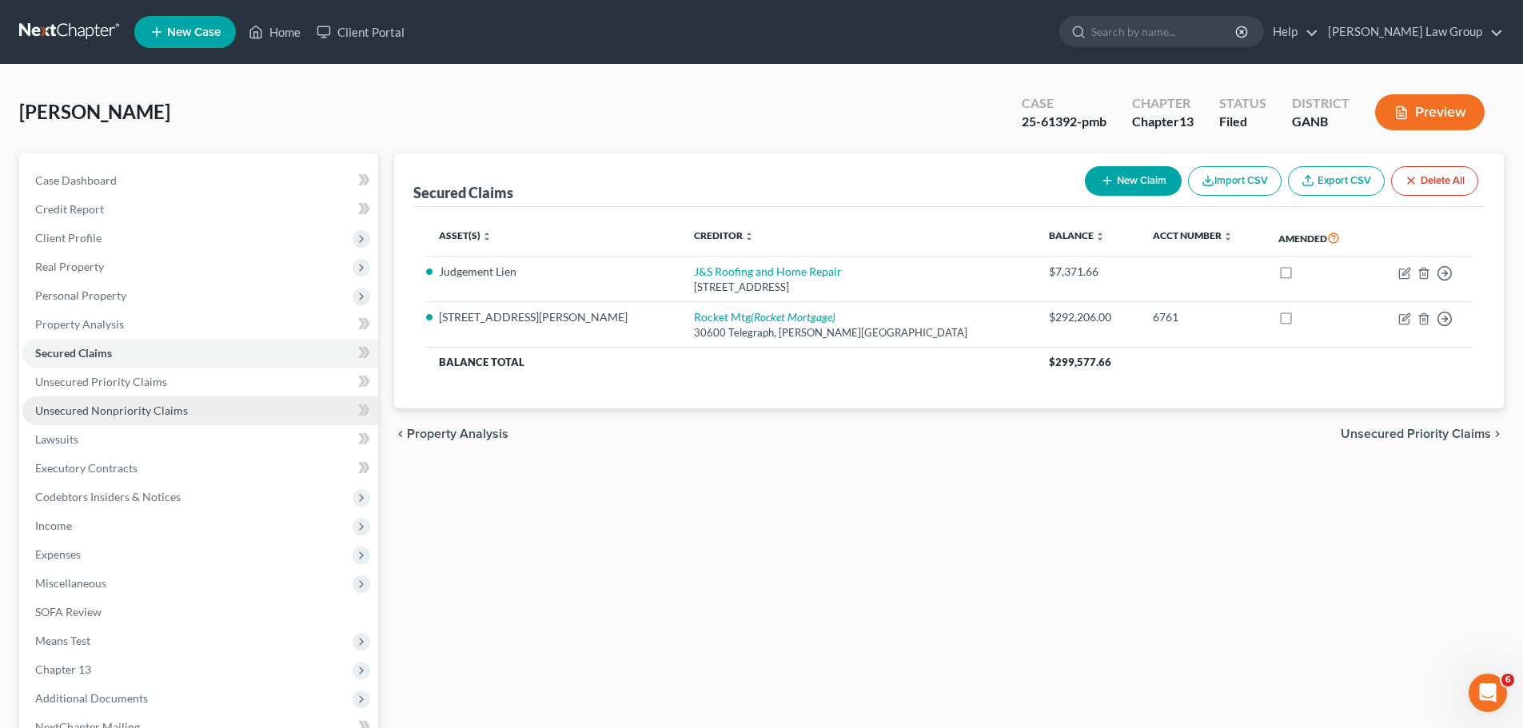
click at [173, 397] on link "Unsecured Nonpriority Claims" at bounding box center [200, 410] width 356 height 29
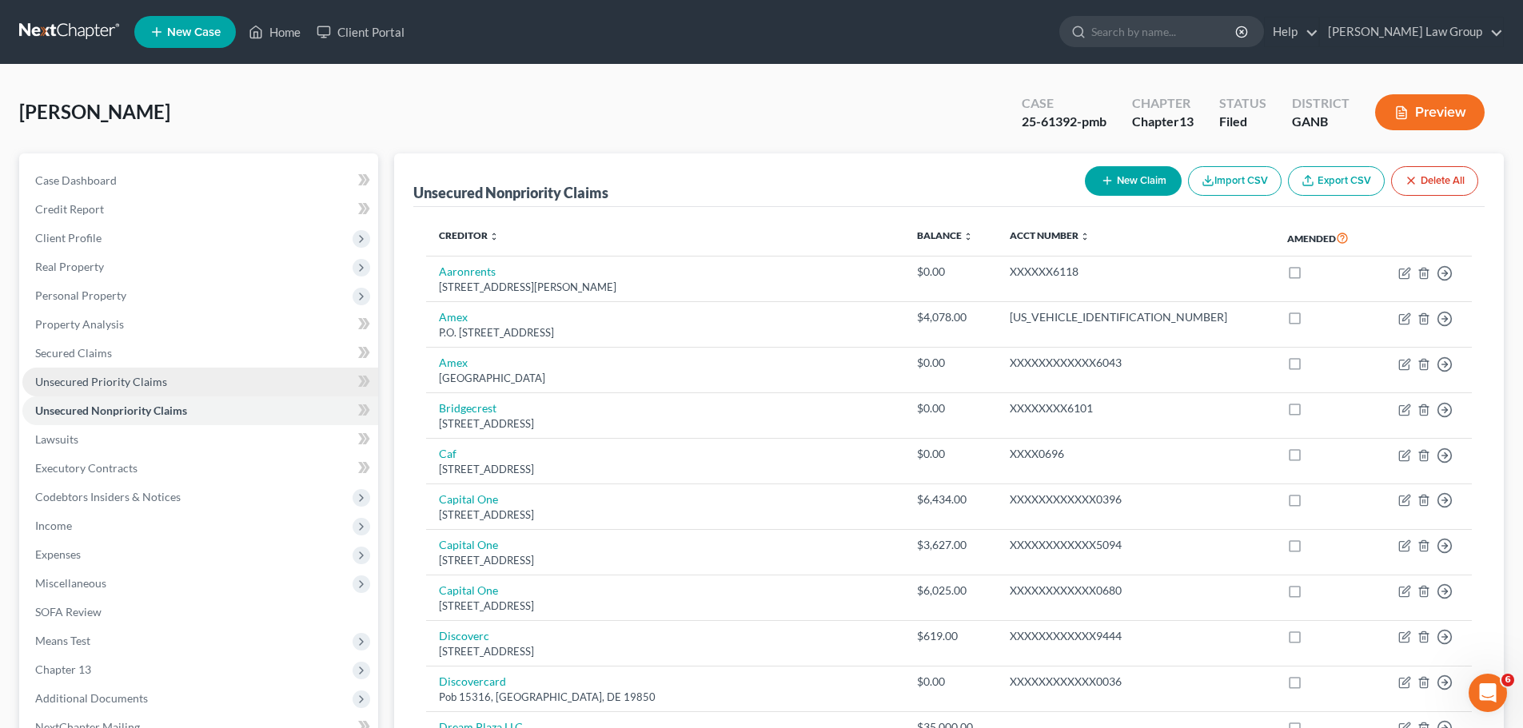
click at [189, 375] on link "Unsecured Priority Claims" at bounding box center [200, 382] width 356 height 29
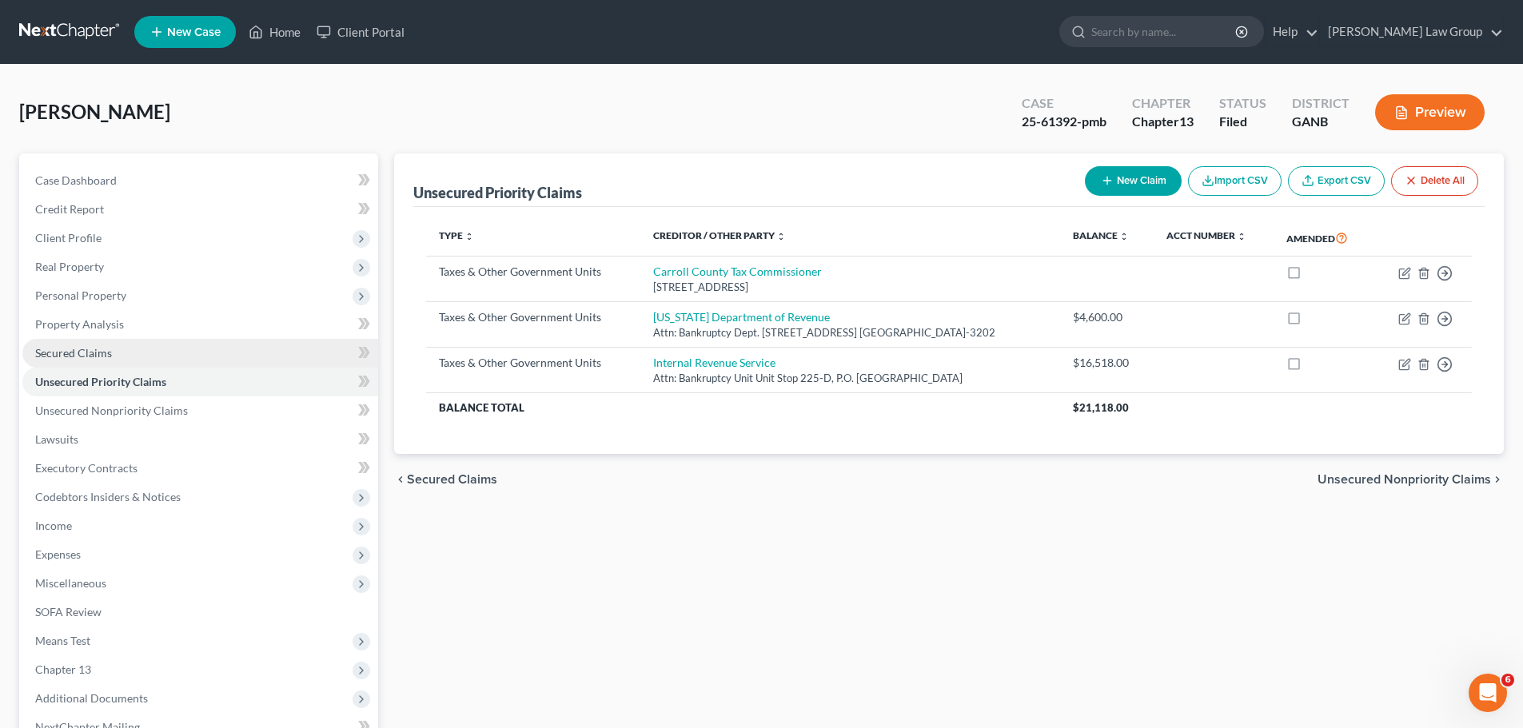
click at [133, 357] on link "Secured Claims" at bounding box center [200, 353] width 356 height 29
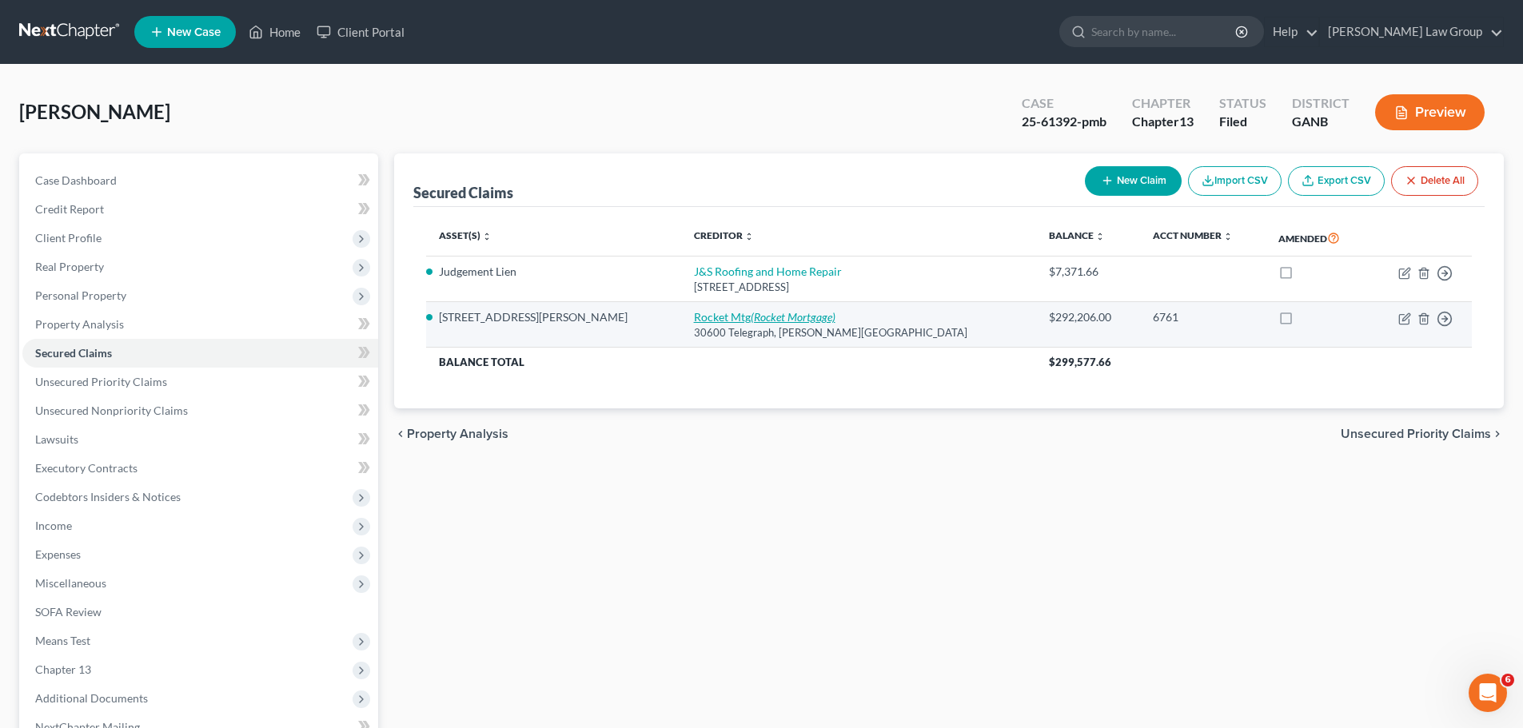
click at [694, 321] on link "Rocket Mtg (Rocket Mortgage)" at bounding box center [764, 317] width 141 height 14
select select "23"
select select "2"
select select "0"
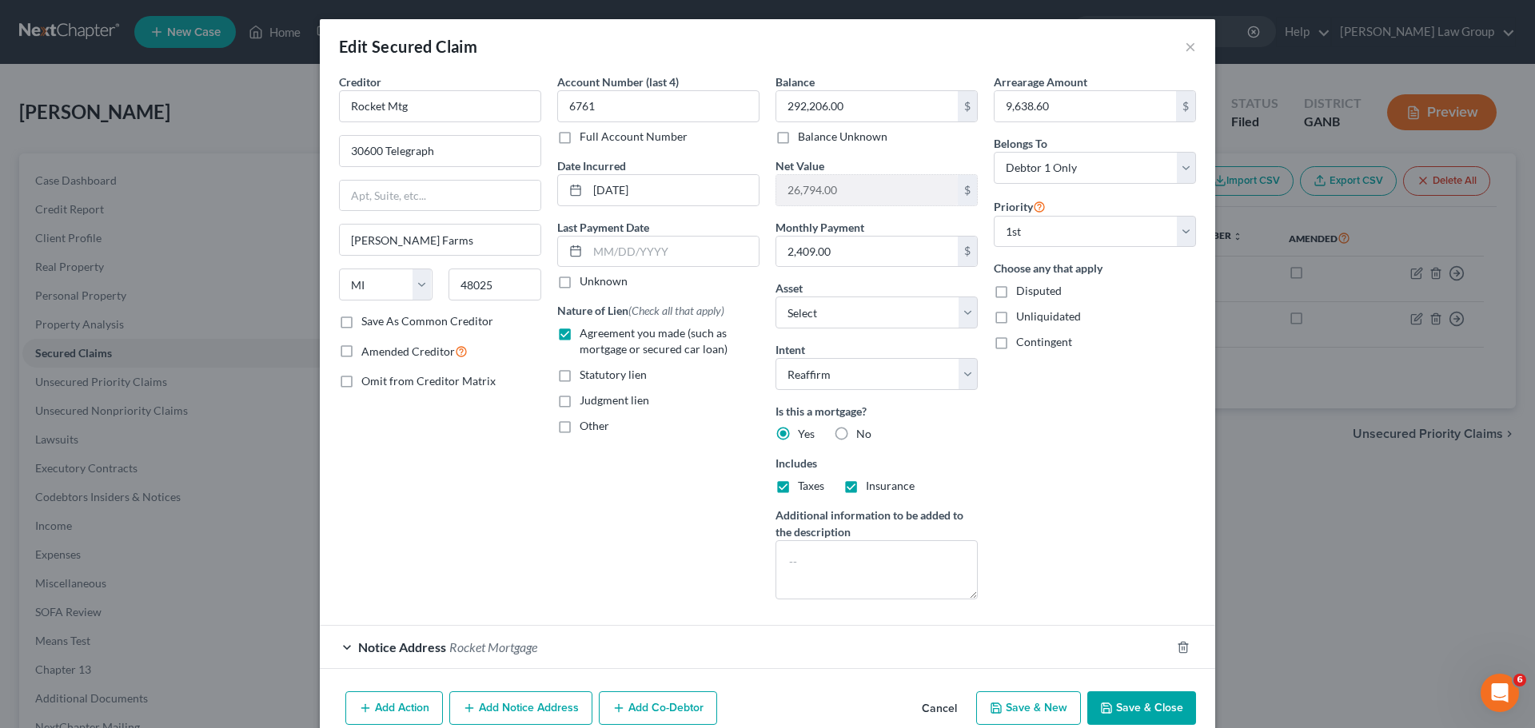
click at [1113, 710] on button "Save & Close" at bounding box center [1141, 708] width 109 height 34
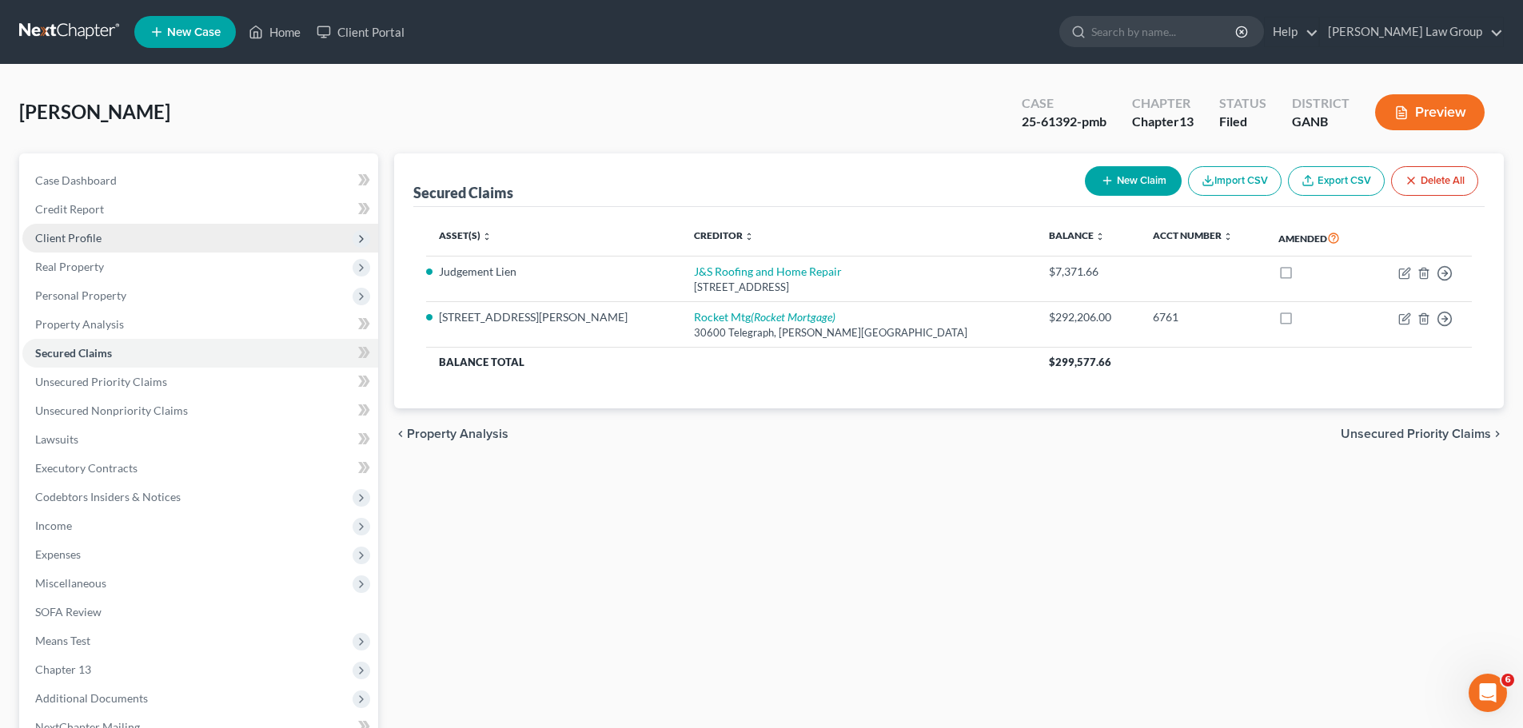
click at [140, 243] on span "Client Profile" at bounding box center [200, 238] width 356 height 29
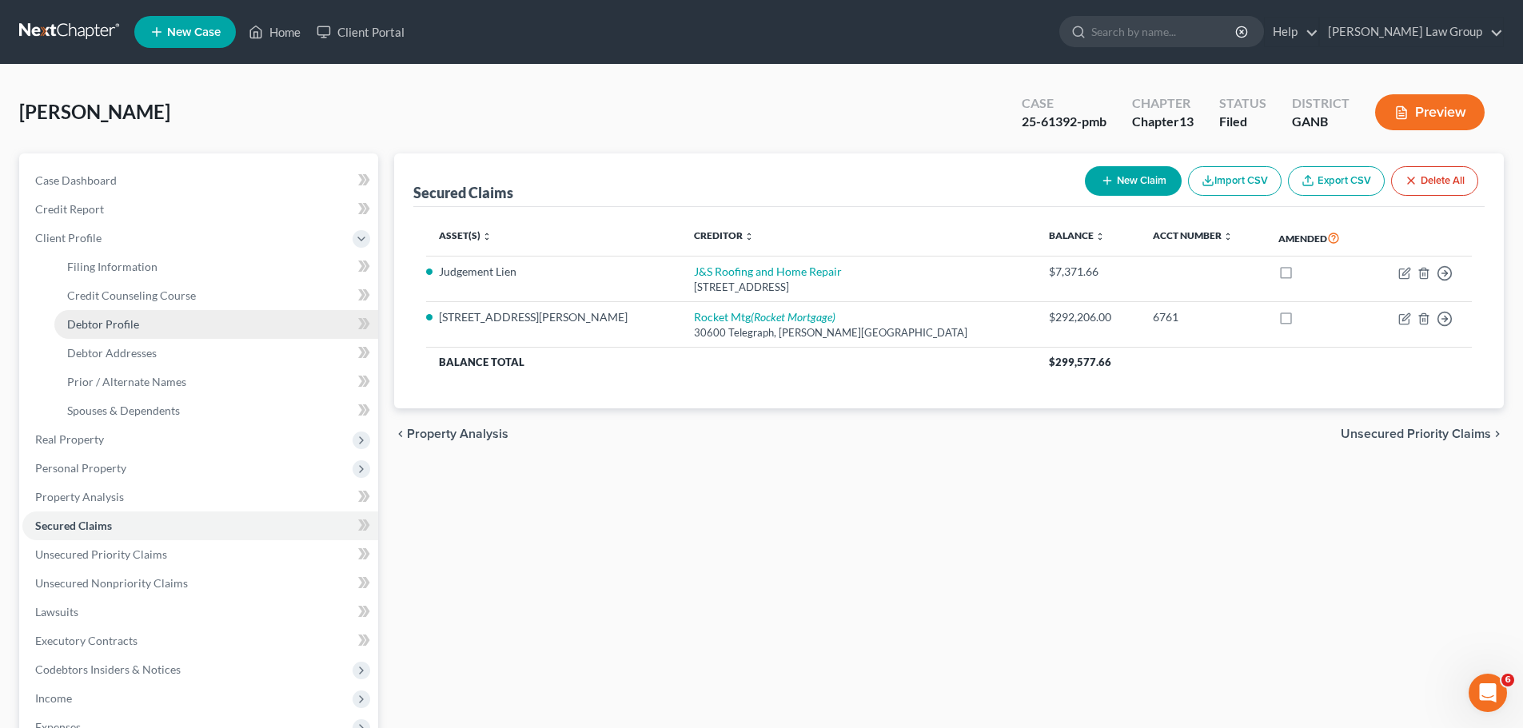
click at [122, 329] on span "Debtor Profile" at bounding box center [103, 324] width 72 height 14
select select "0"
select select "2"
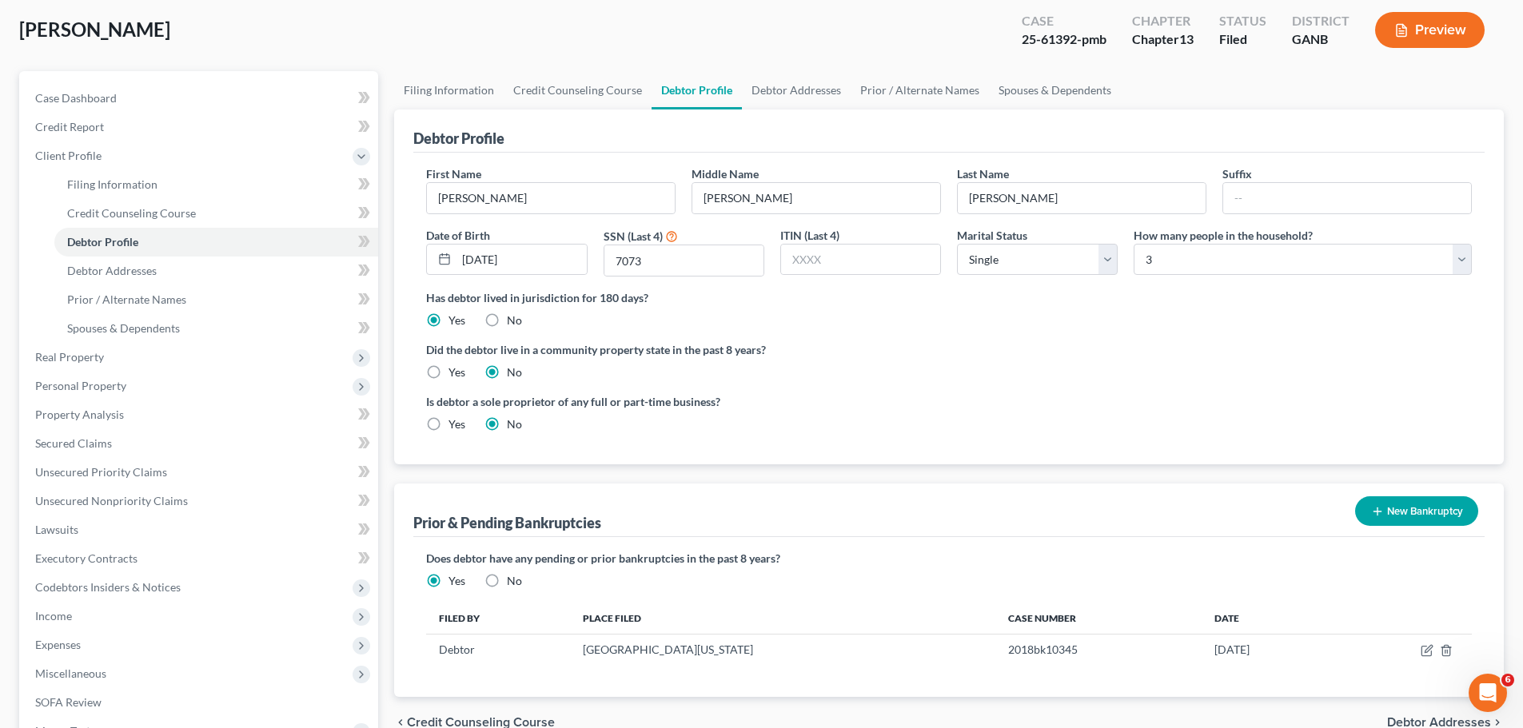
scroll to position [160, 0]
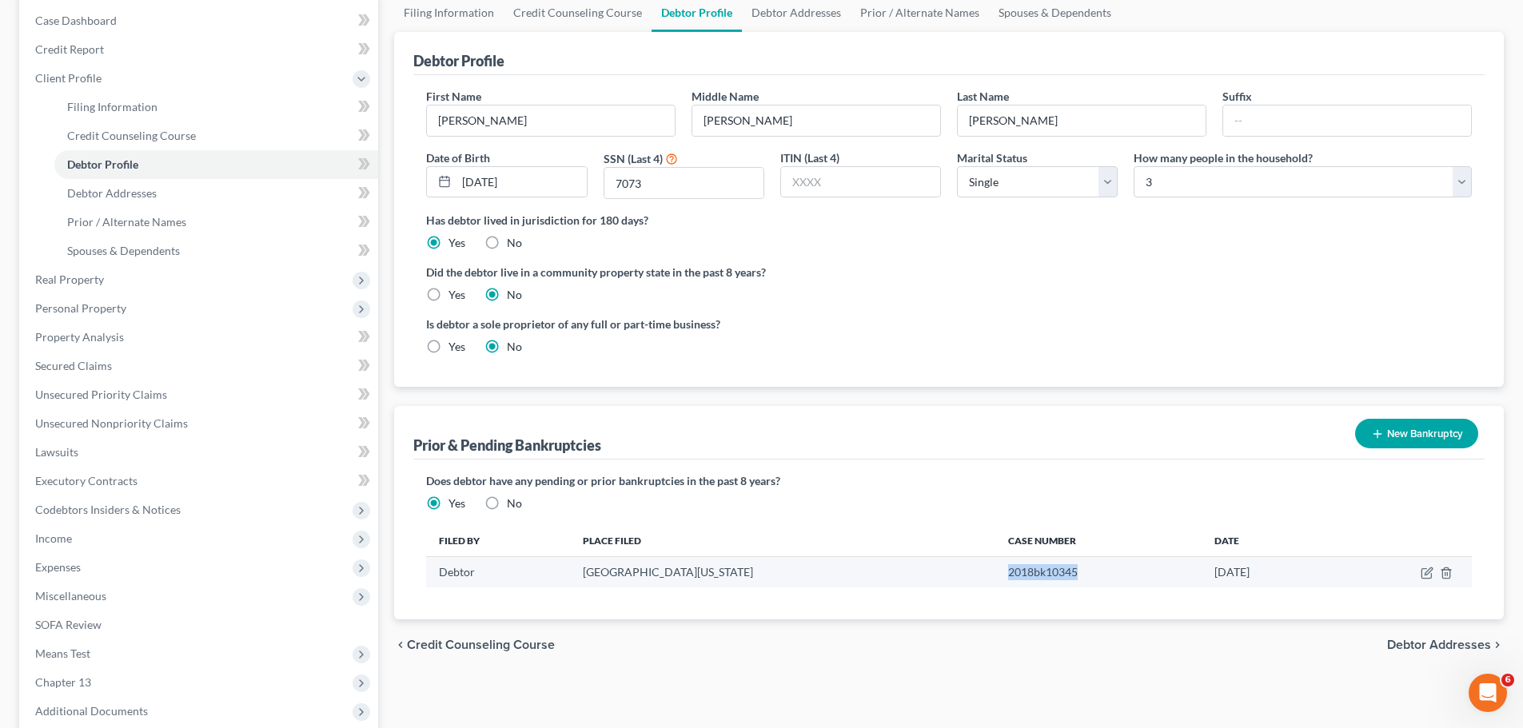
drag, startPoint x: 1018, startPoint y: 572, endPoint x: 935, endPoint y: 572, distance: 83.1
click at [995, 572] on td "2018bk10345" at bounding box center [1098, 572] width 206 height 30
copy td "2018bk10345"
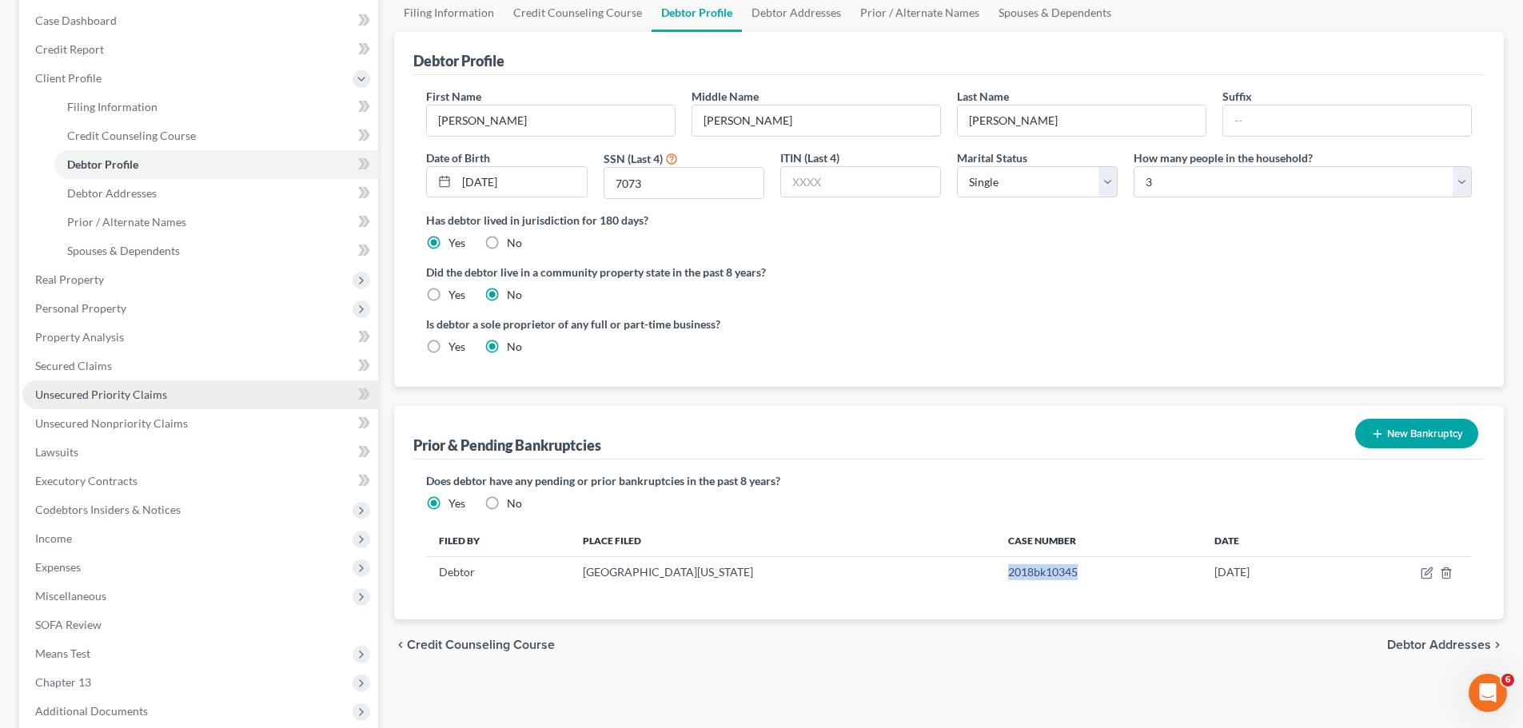
click at [145, 406] on link "Unsecured Priority Claims" at bounding box center [200, 394] width 356 height 29
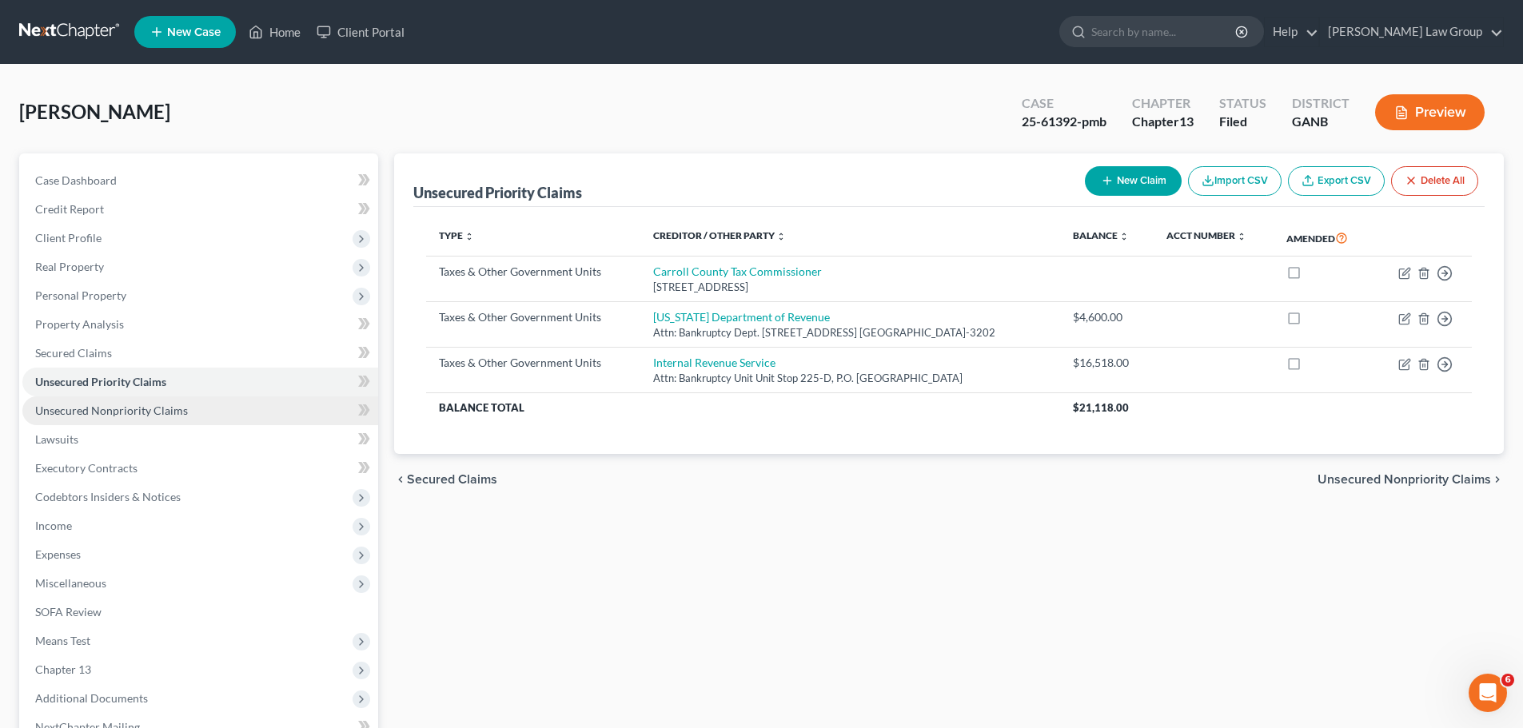
click at [119, 406] on span "Unsecured Nonpriority Claims" at bounding box center [111, 411] width 153 height 14
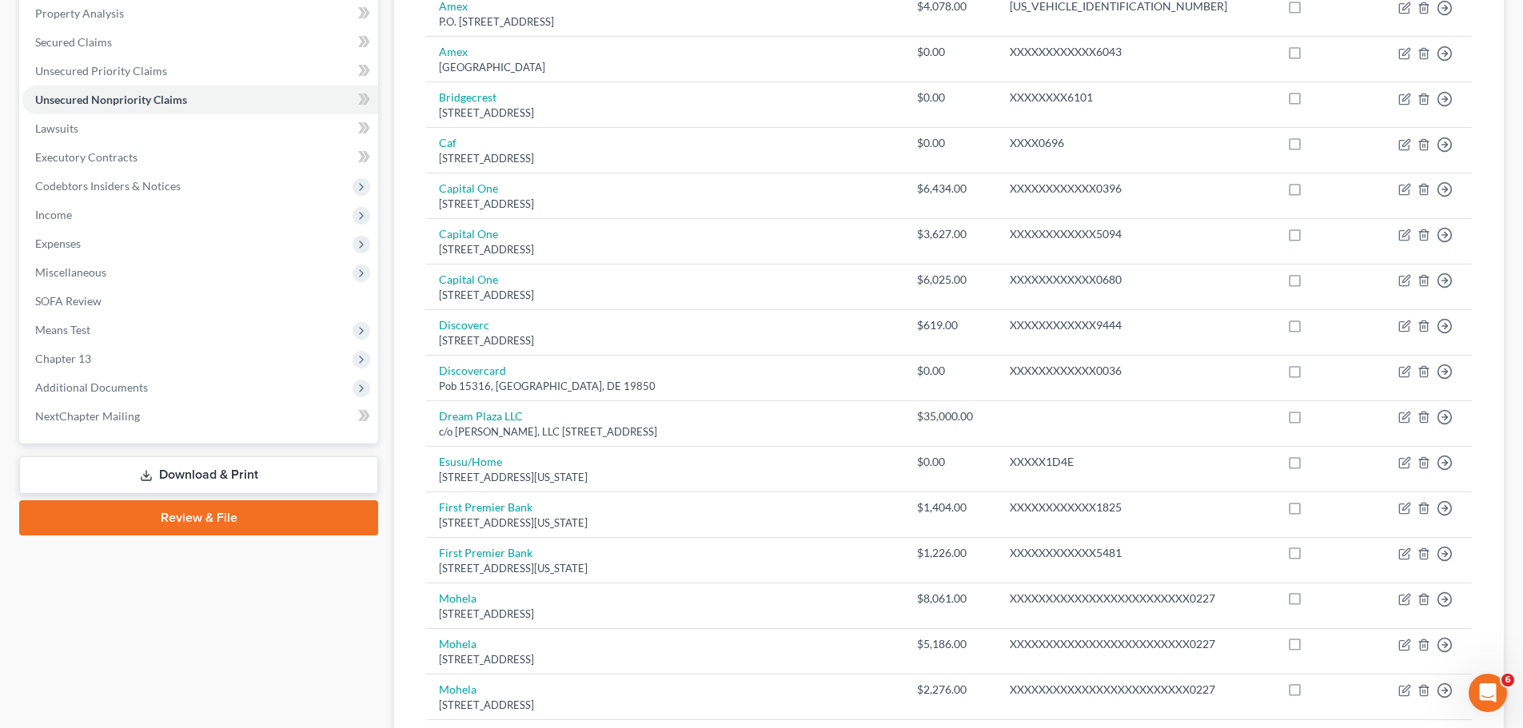
scroll to position [304, 0]
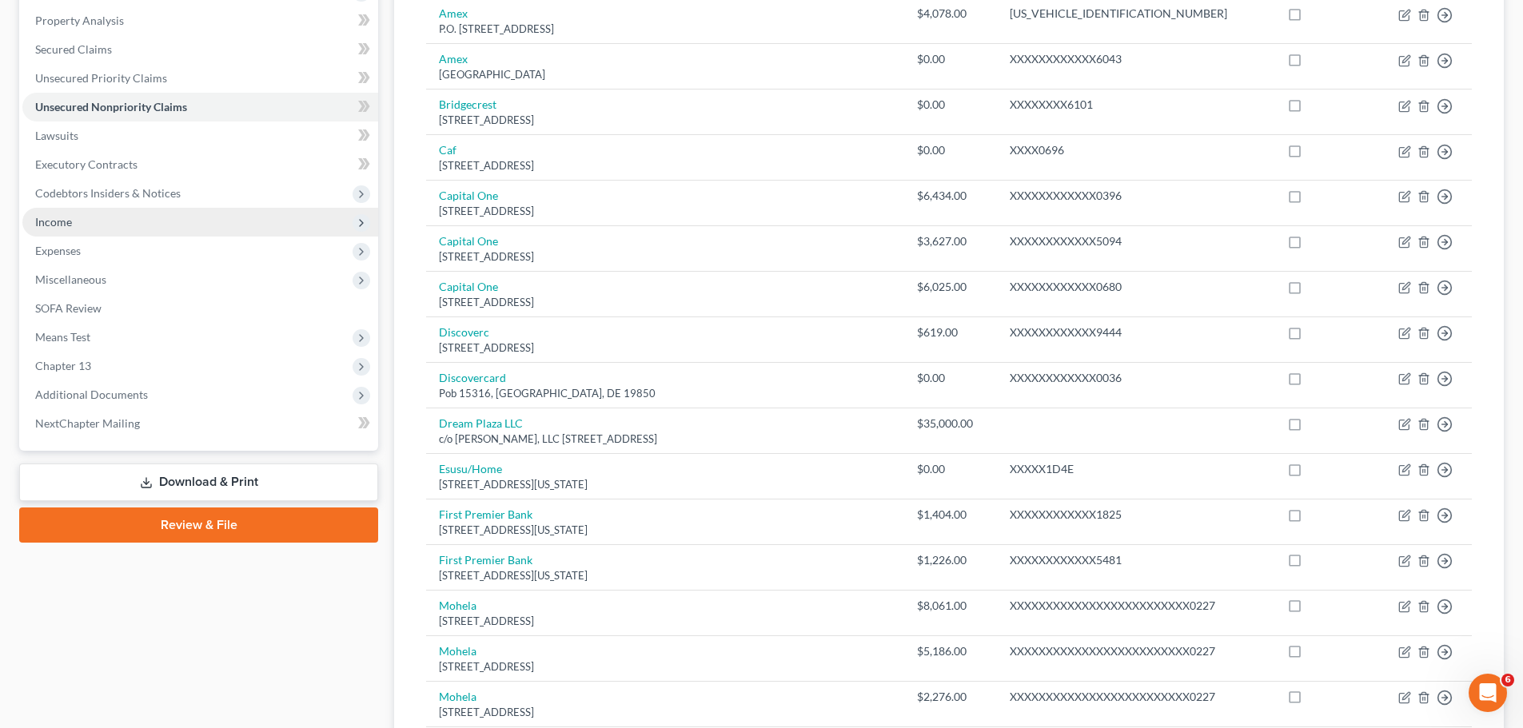
click at [81, 220] on span "Income" at bounding box center [200, 222] width 356 height 29
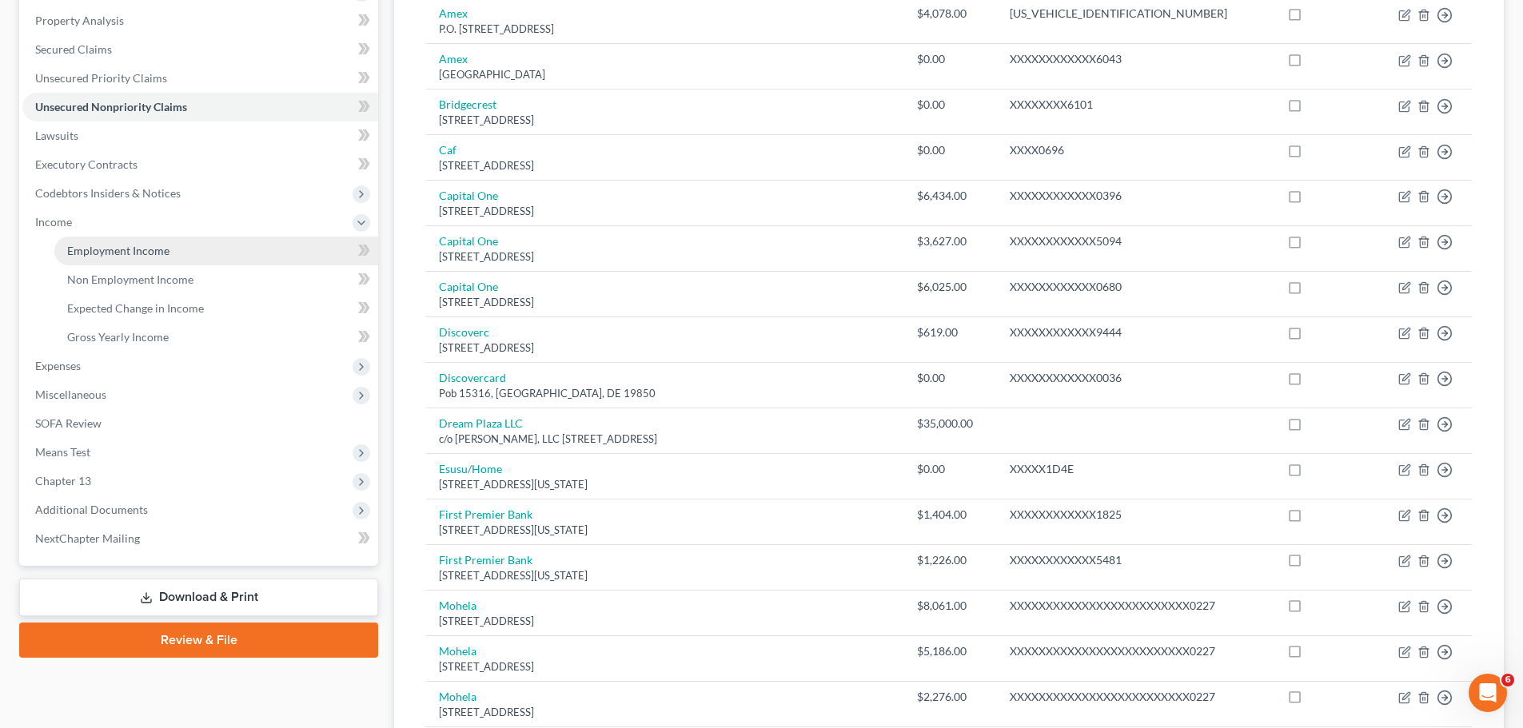
click at [118, 249] on span "Employment Income" at bounding box center [118, 251] width 102 height 14
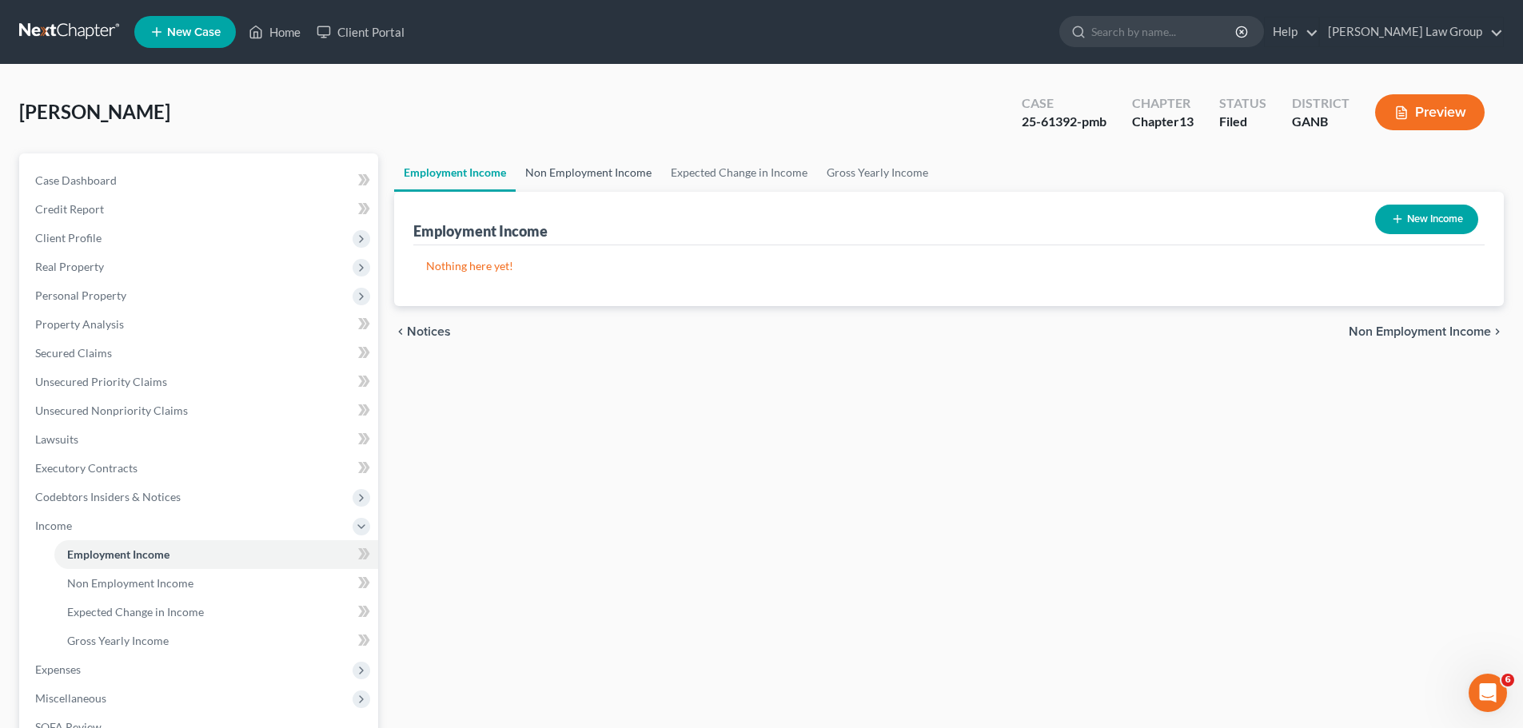
click at [586, 169] on link "Non Employment Income" at bounding box center [588, 172] width 145 height 38
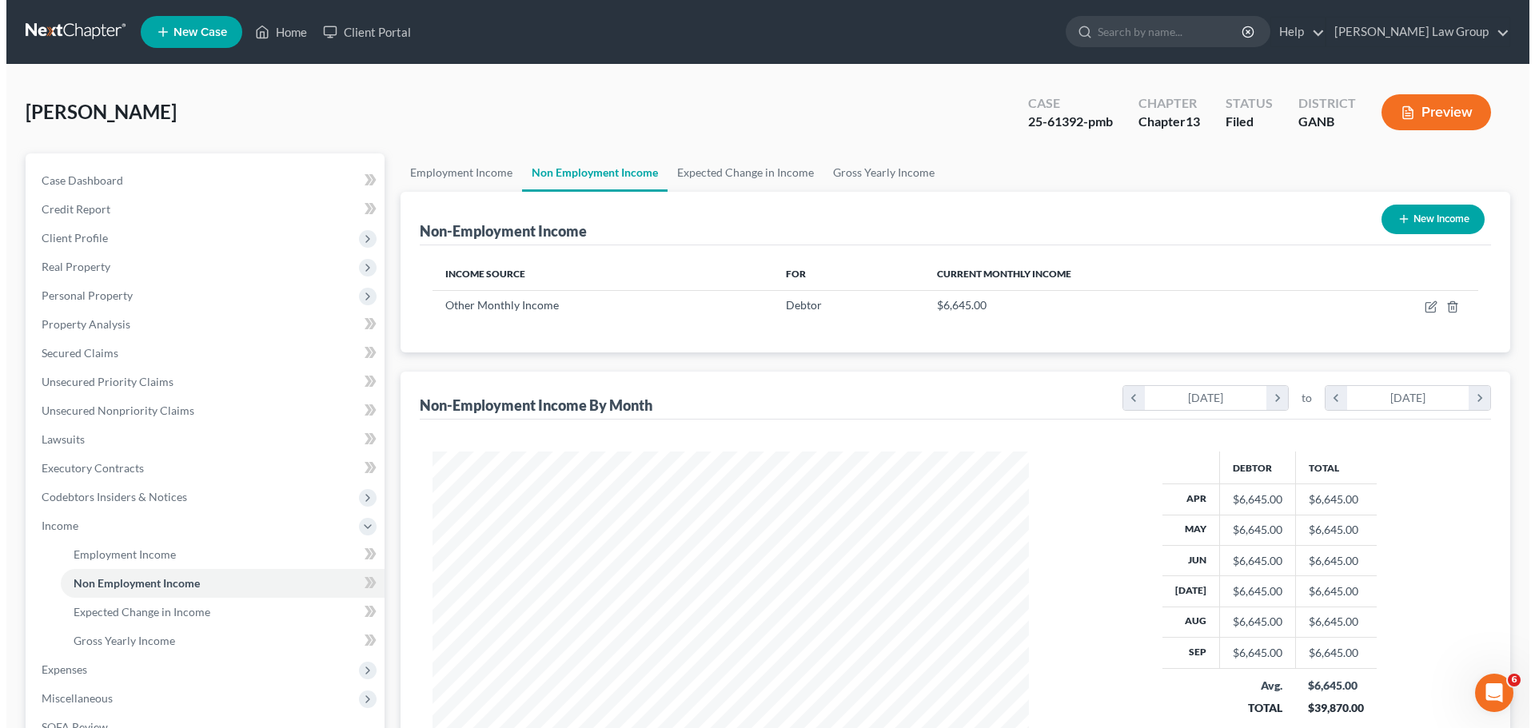
scroll to position [298, 628]
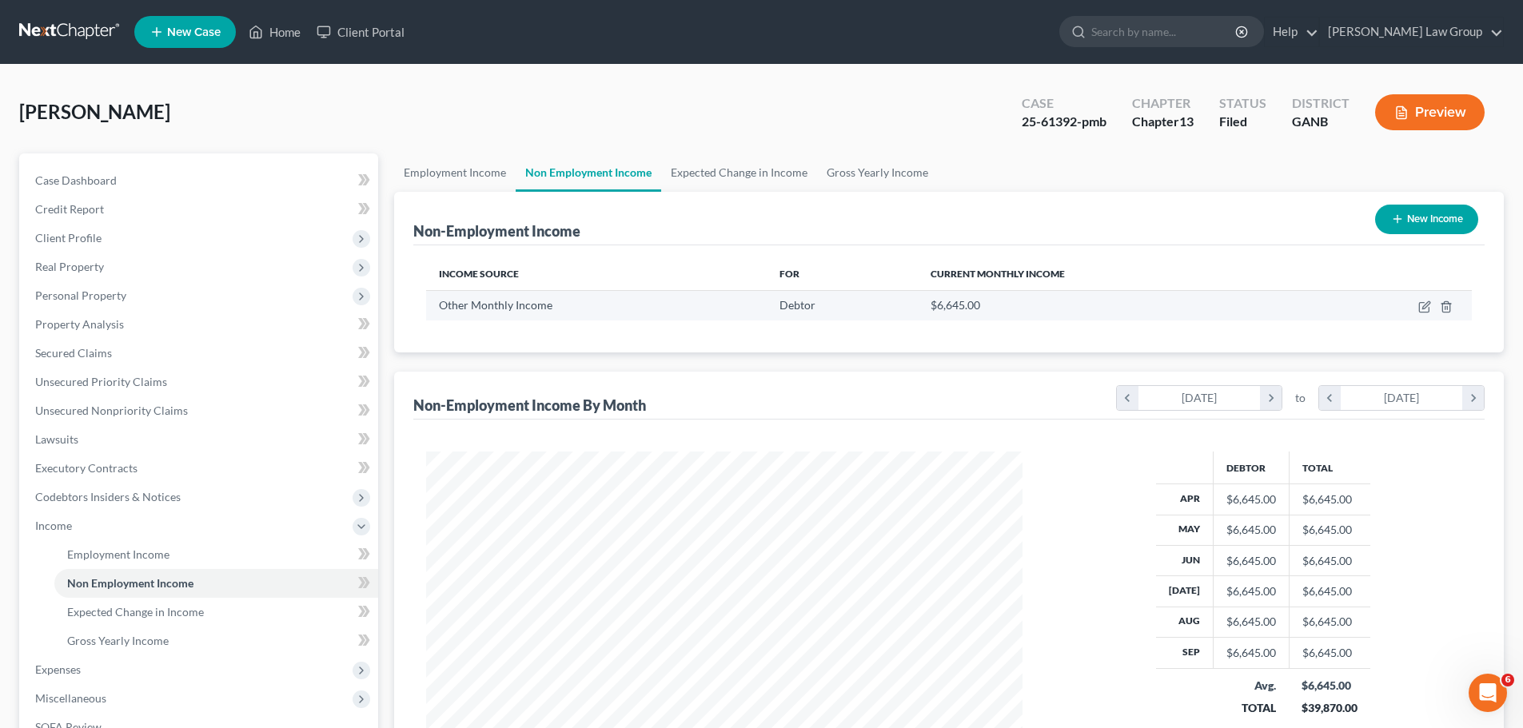
drag, startPoint x: 1417, startPoint y: 303, endPoint x: 1424, endPoint y: 299, distance: 8.2
click at [1420, 301] on td at bounding box center [1390, 305] width 162 height 30
click at [1424, 299] on td at bounding box center [1390, 305] width 162 height 30
click at [1423, 304] on icon "button" at bounding box center [1424, 307] width 13 height 13
select select "13"
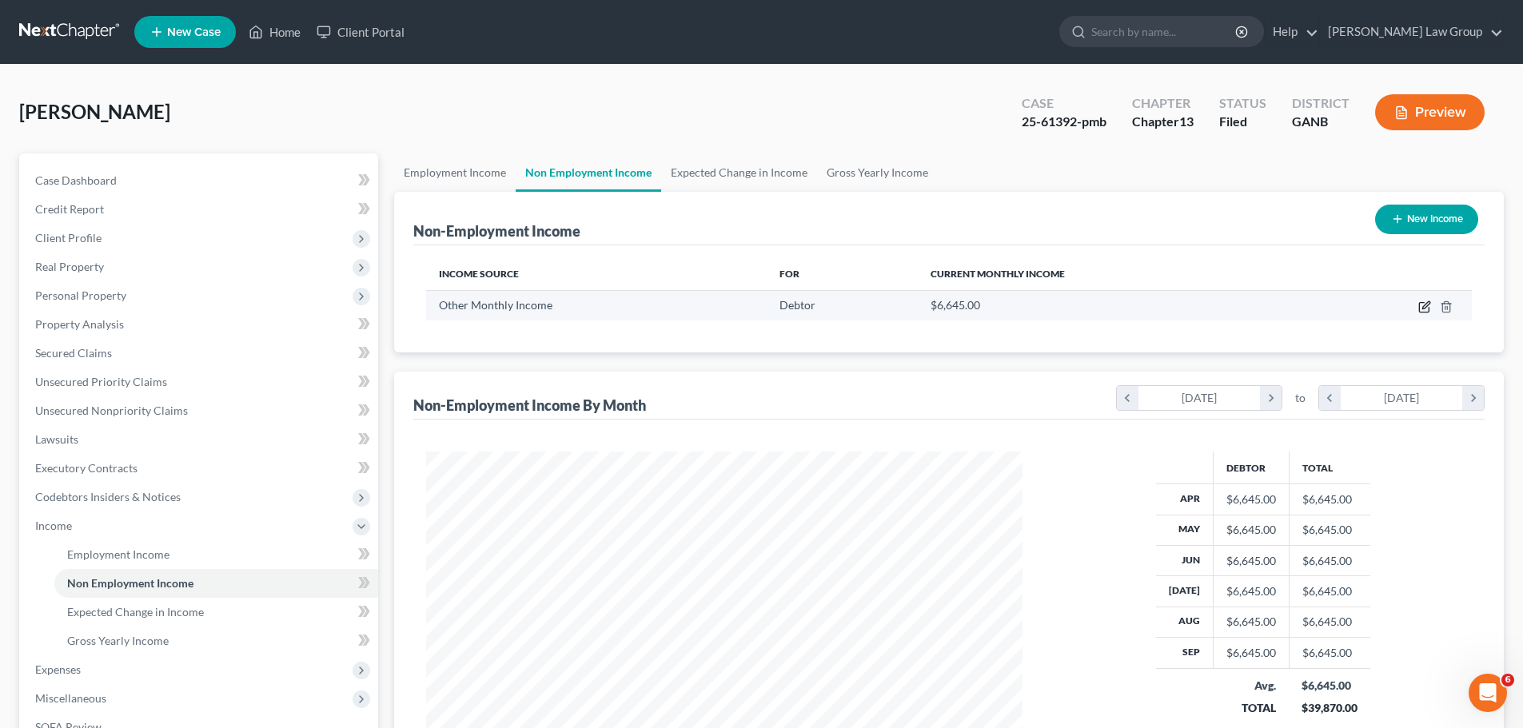
select select "0"
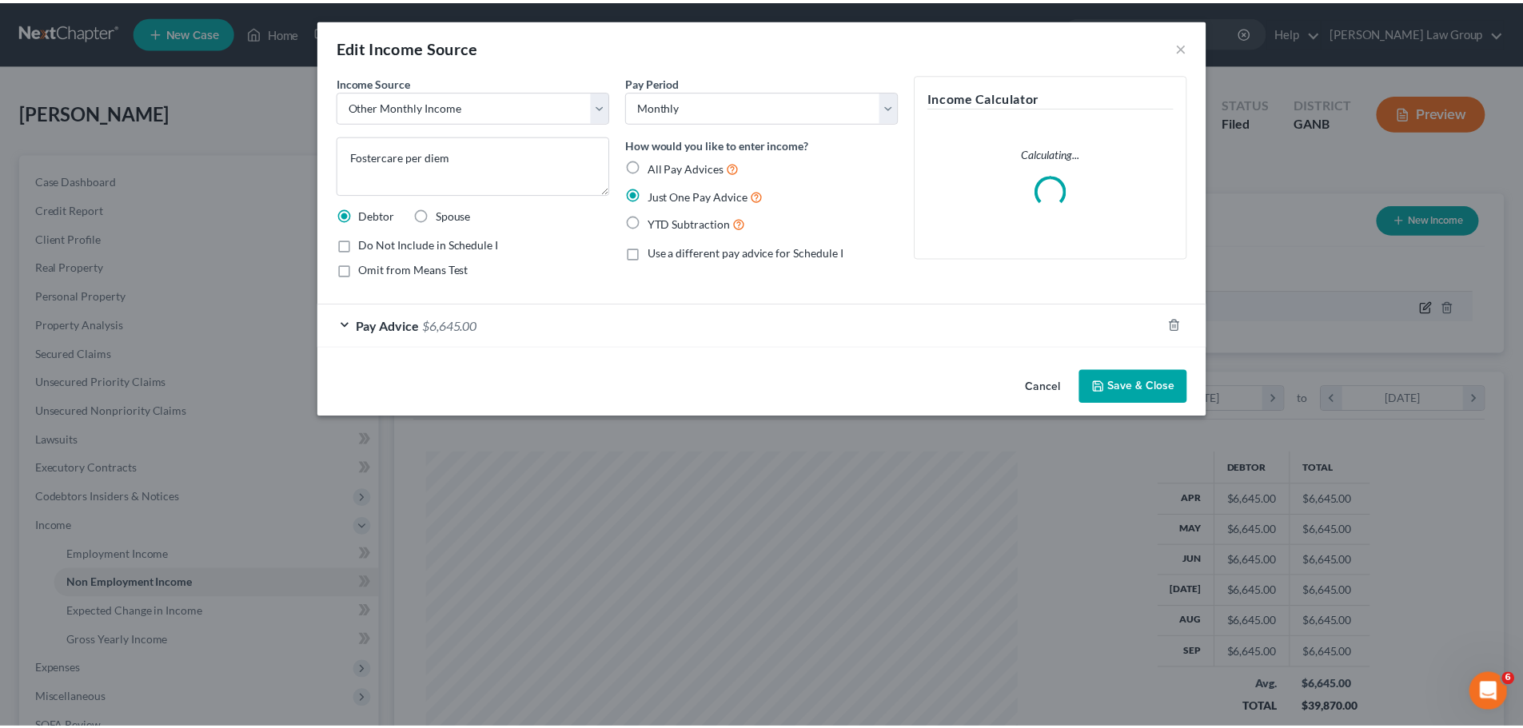
scroll to position [301, 634]
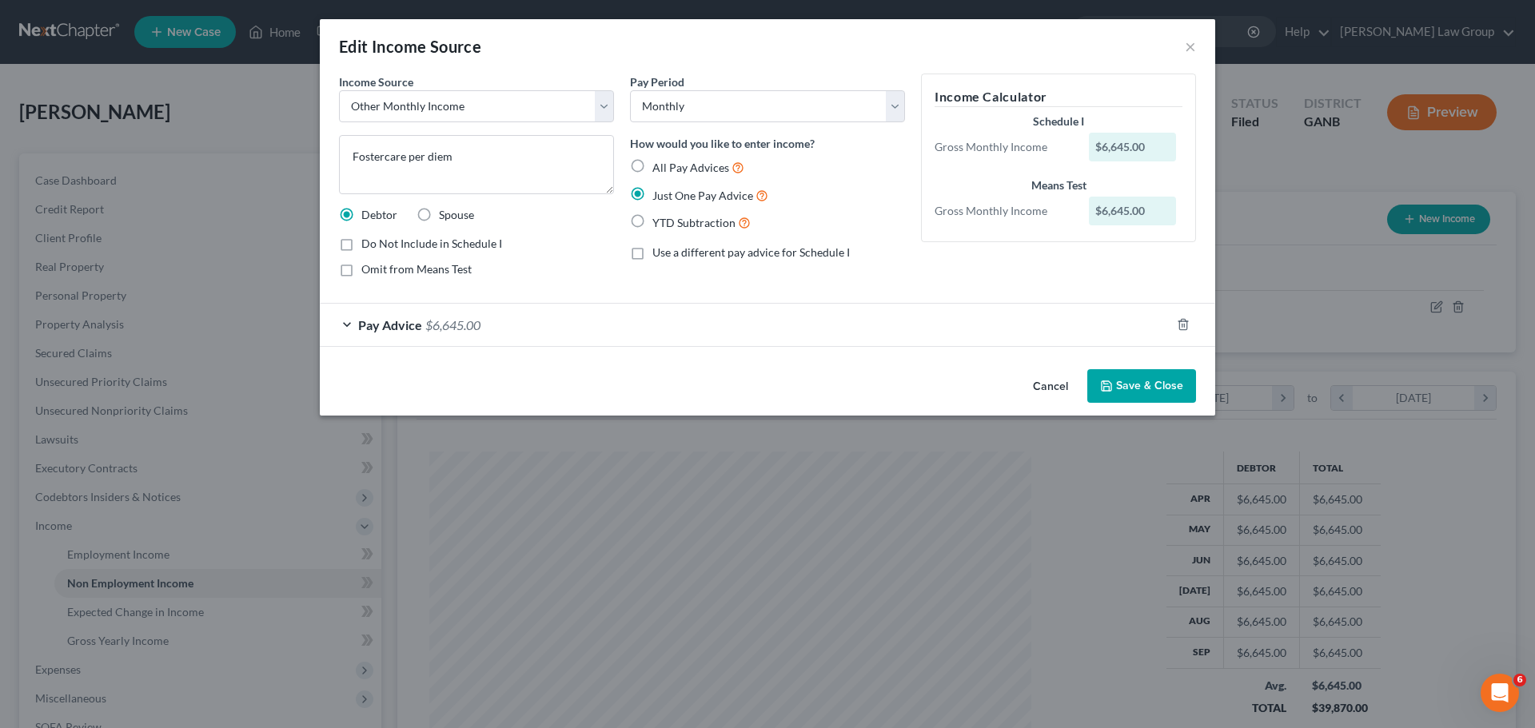
click at [1141, 388] on button "Save & Close" at bounding box center [1141, 386] width 109 height 34
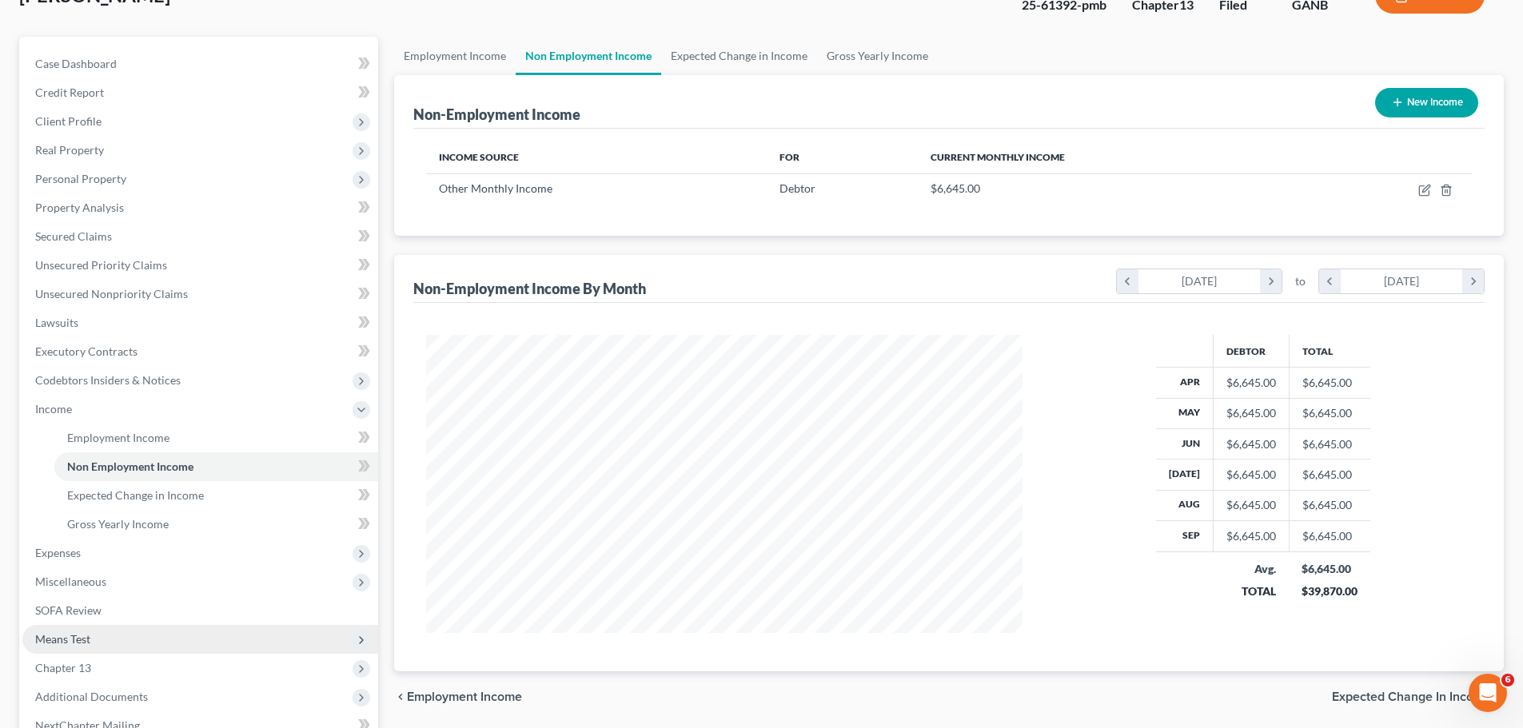
scroll to position [240, 0]
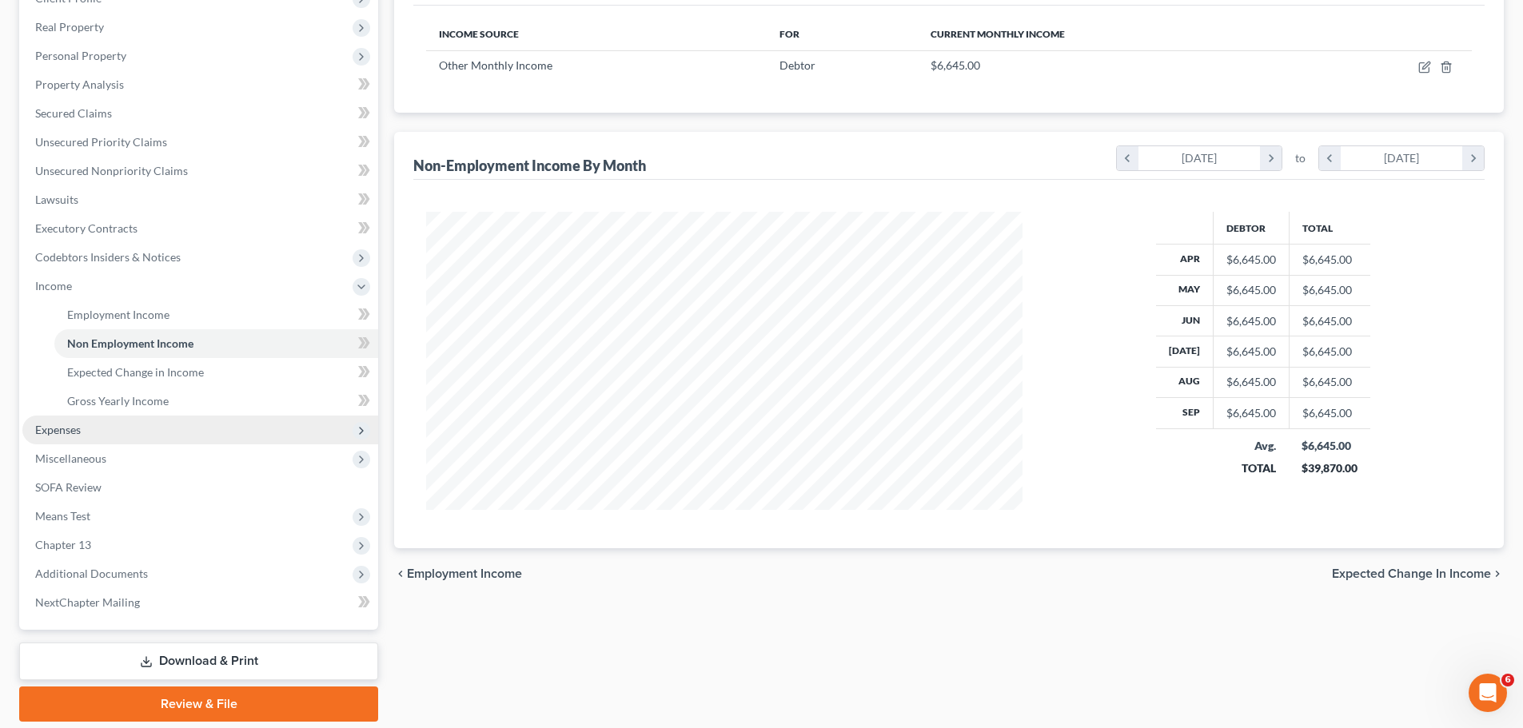
click at [145, 432] on span "Expenses" at bounding box center [200, 430] width 356 height 29
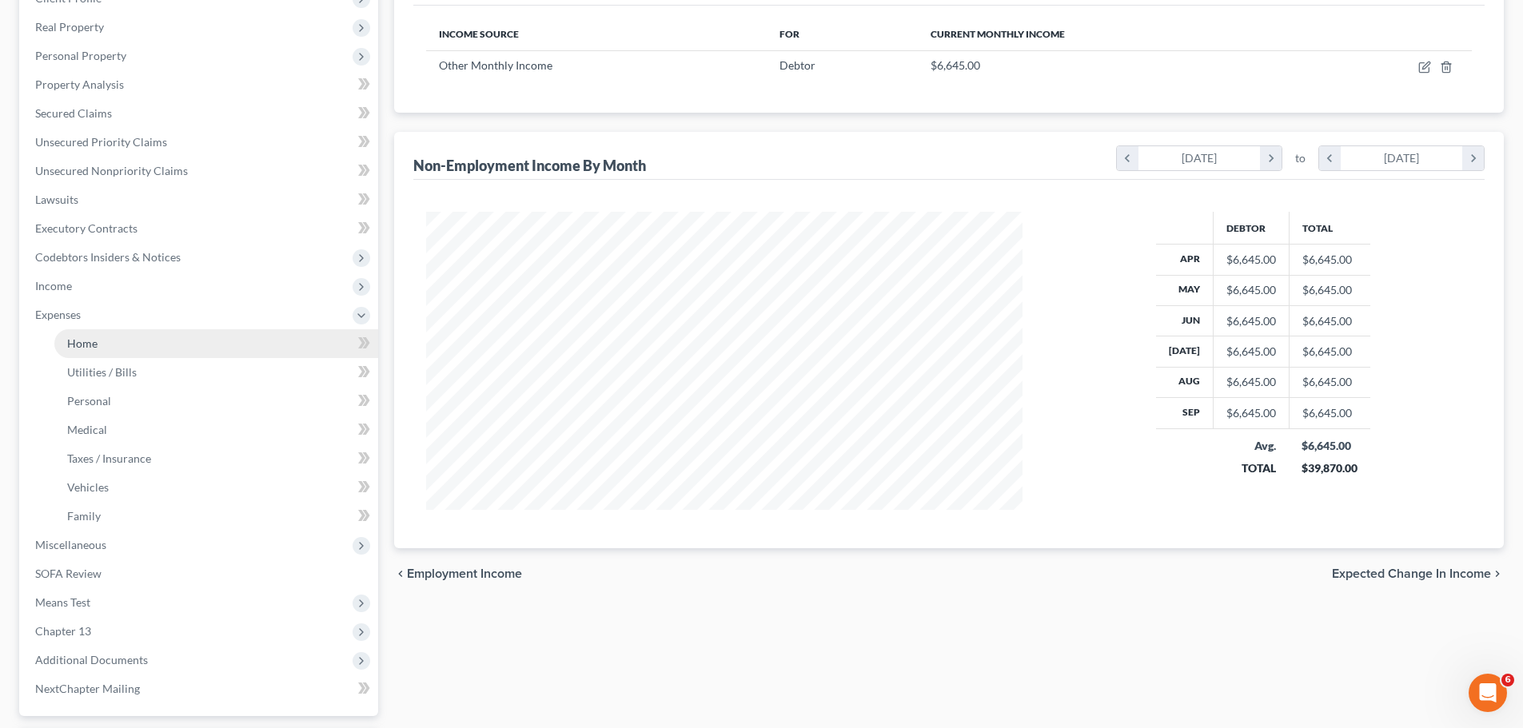
click at [157, 337] on link "Home" at bounding box center [216, 343] width 324 height 29
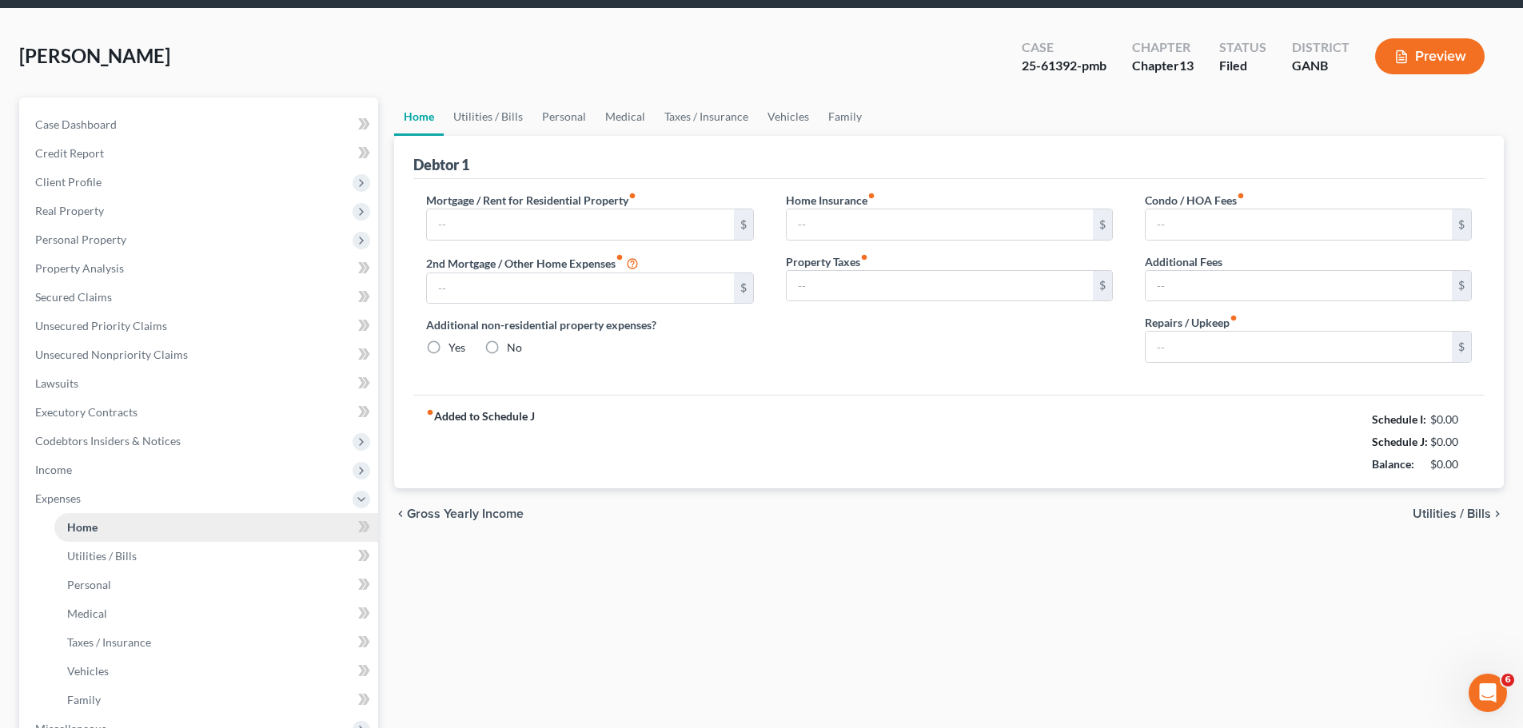
type input "2,800.00"
type input "0.00"
radio input "true"
type input "0.00"
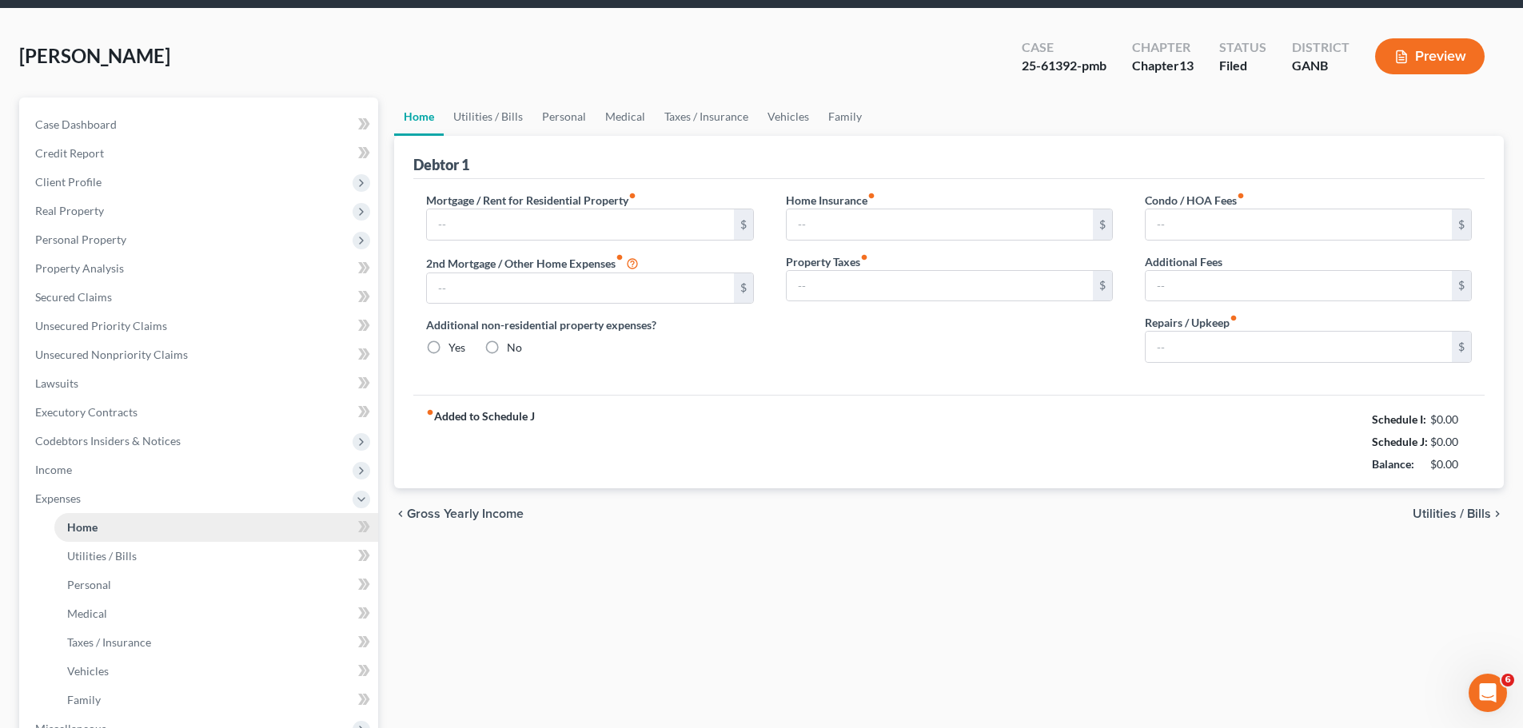
type input "0.00"
type input "60.00"
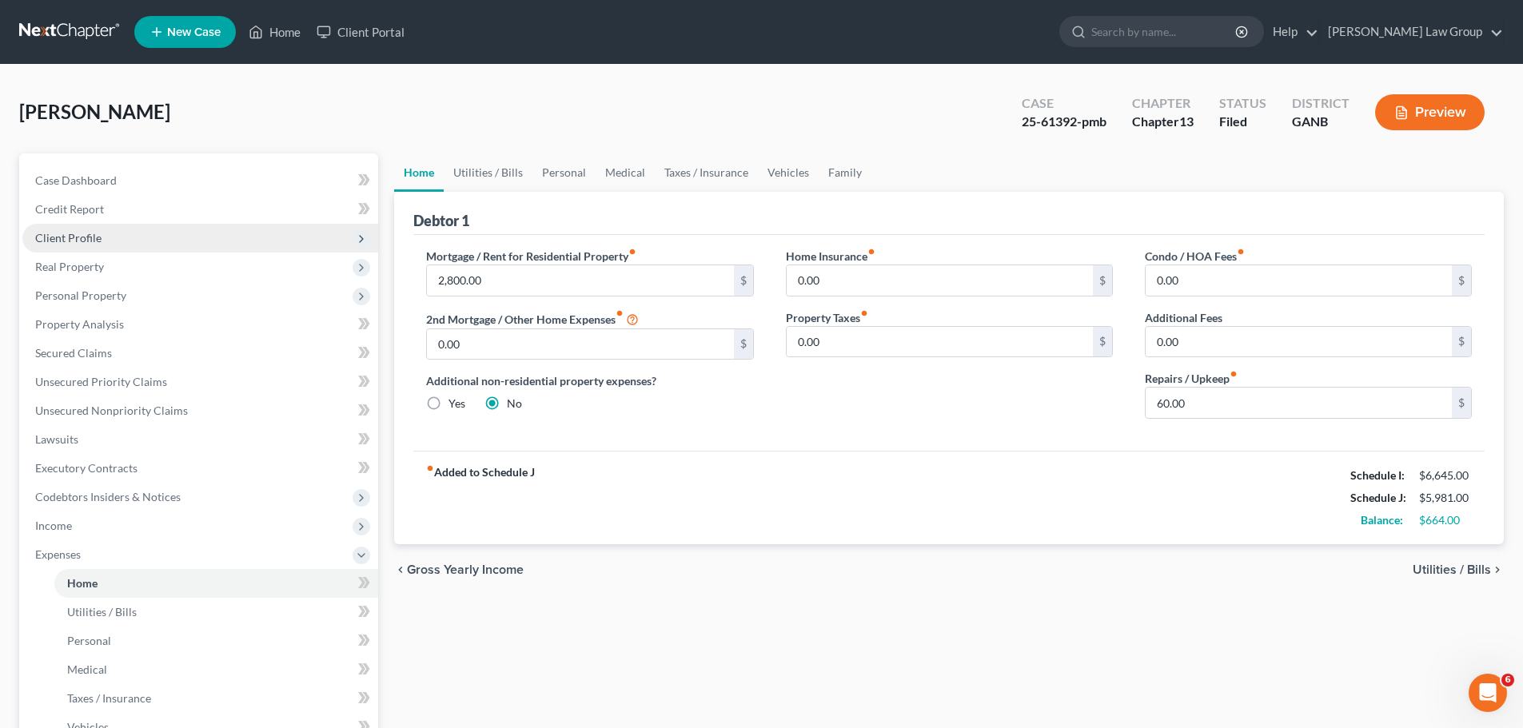
click at [141, 230] on span "Client Profile" at bounding box center [200, 238] width 356 height 29
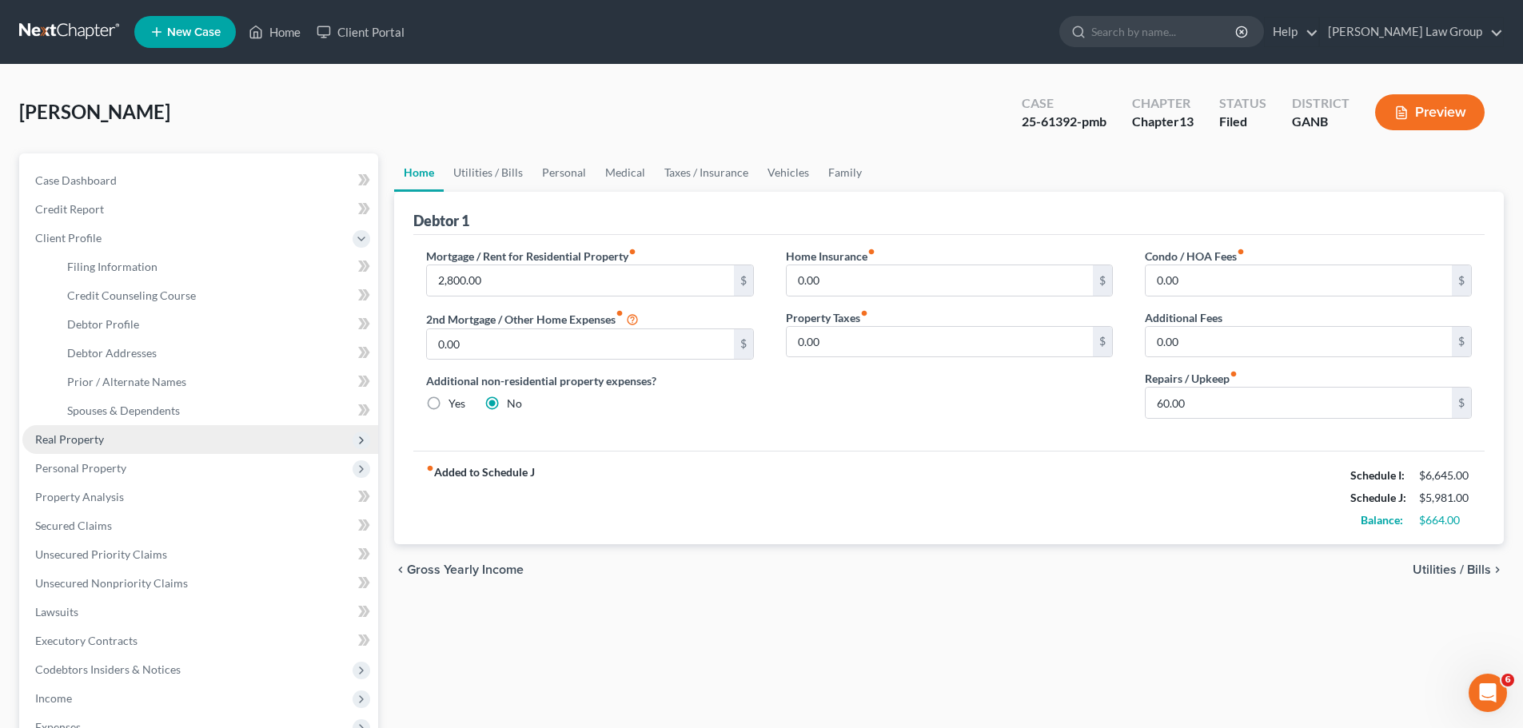
click at [148, 428] on span "Real Property" at bounding box center [200, 439] width 356 height 29
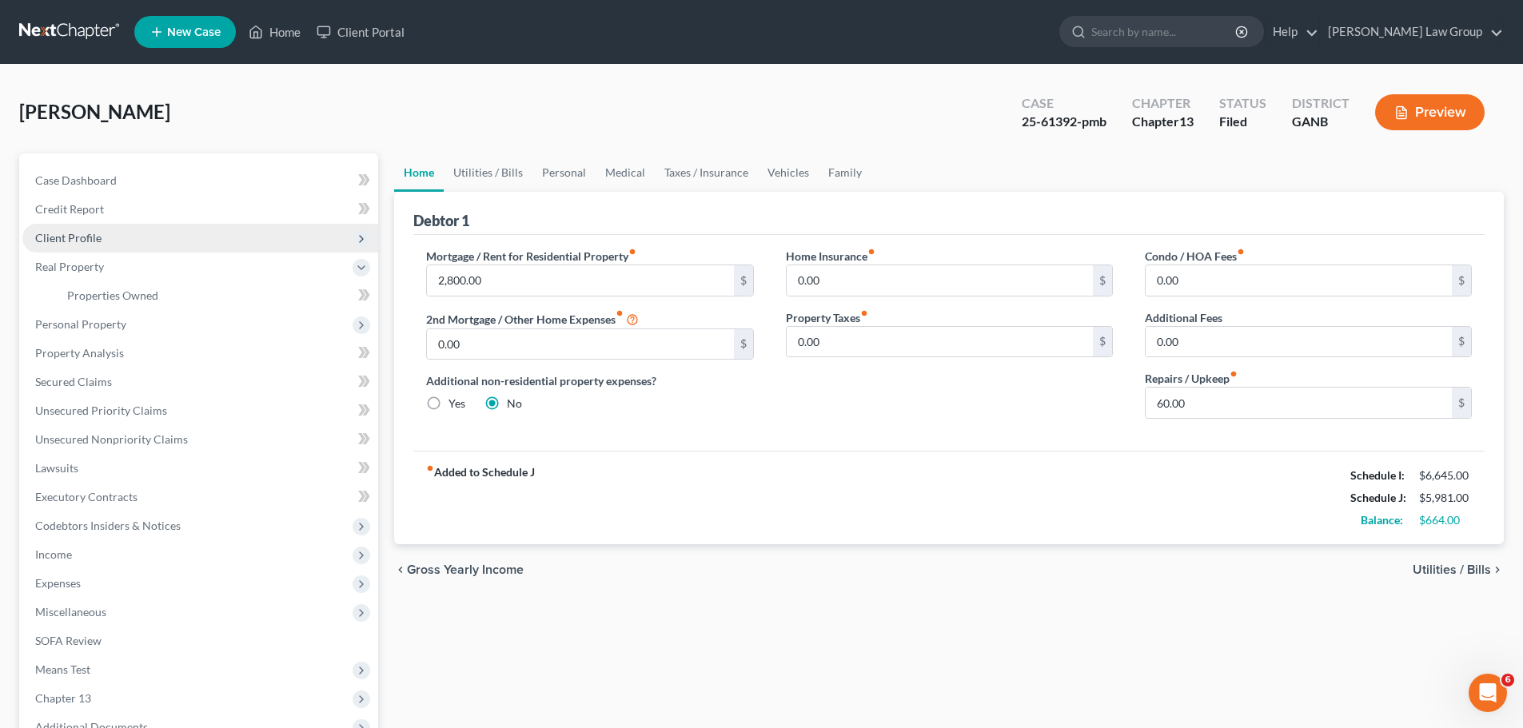
click at [74, 231] on span "Client Profile" at bounding box center [68, 238] width 66 height 14
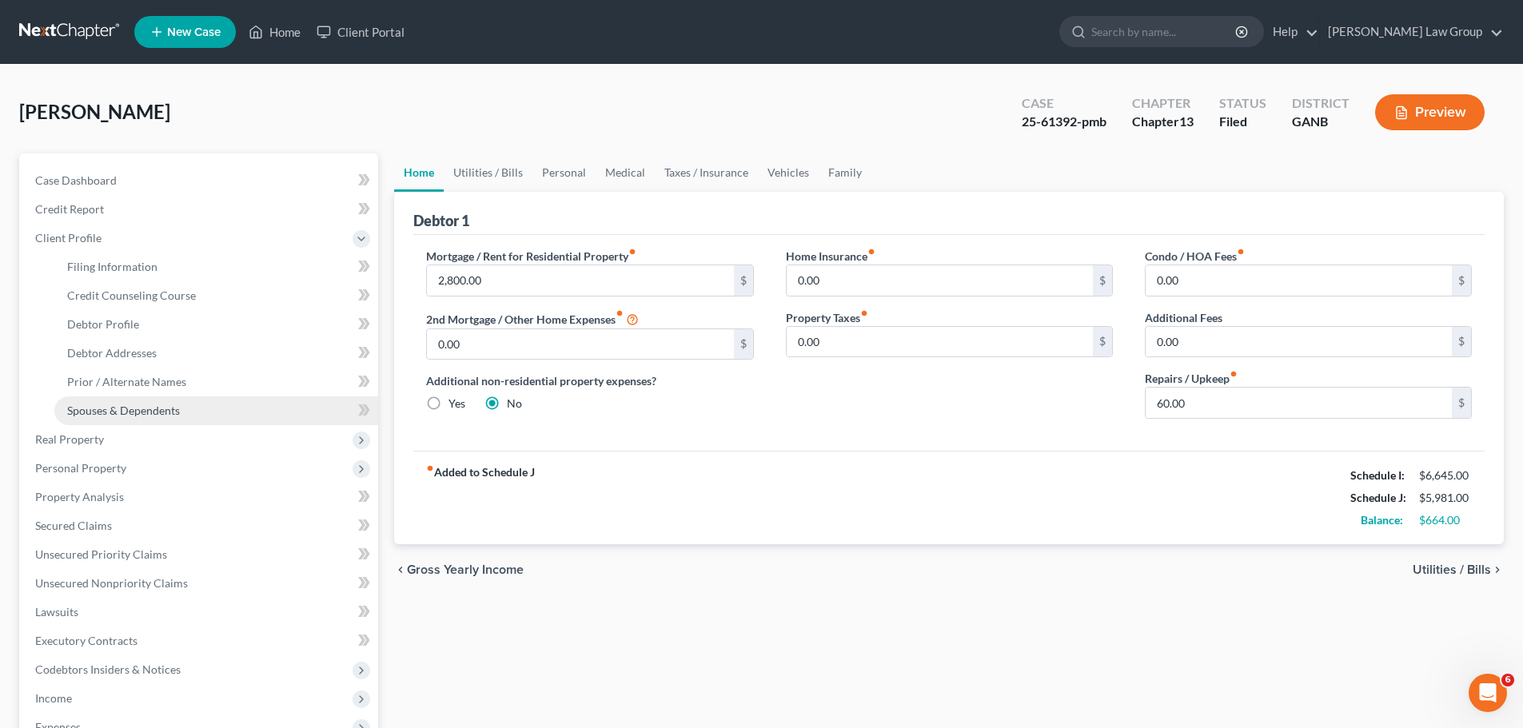
click at [113, 408] on span "Spouses & Dependents" at bounding box center [123, 411] width 113 height 14
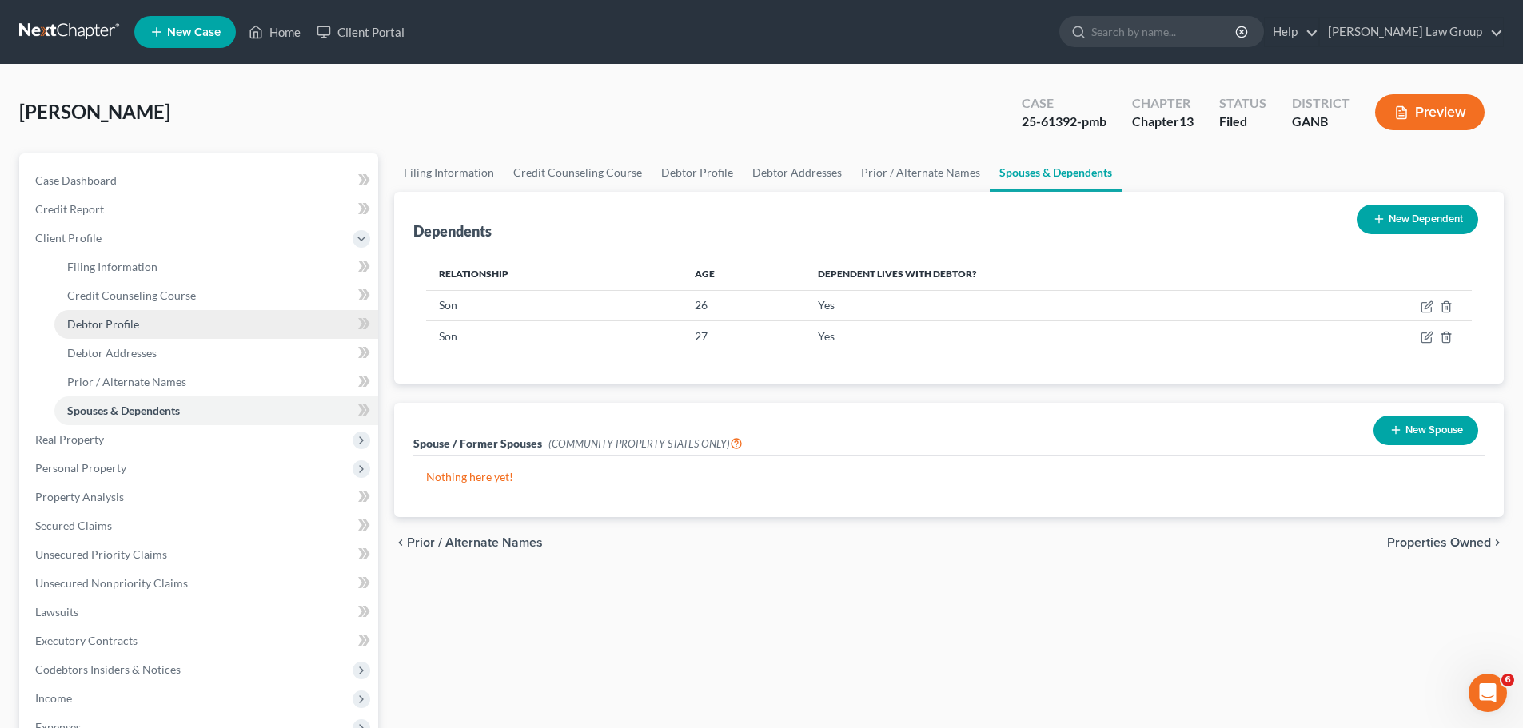
click at [164, 323] on link "Debtor Profile" at bounding box center [216, 324] width 324 height 29
select select "0"
select select "2"
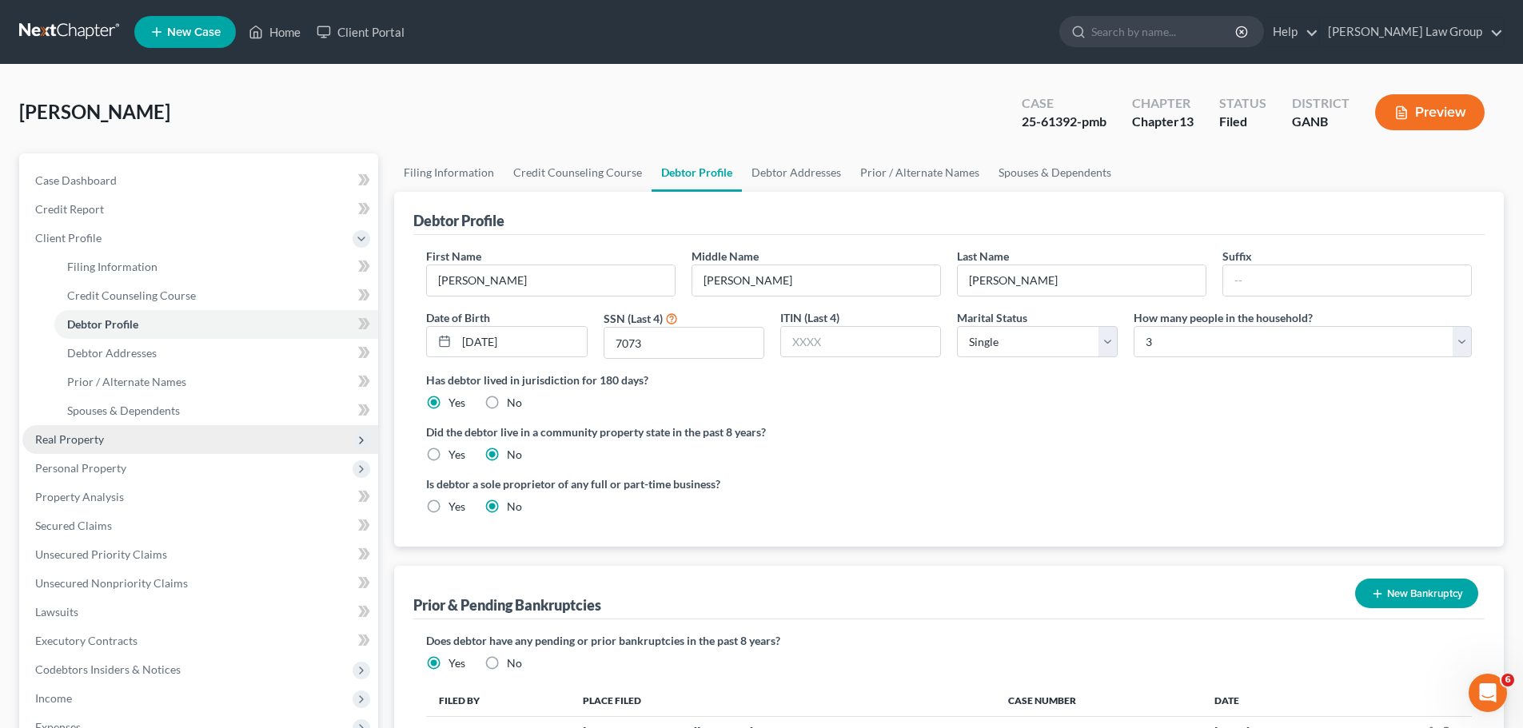
click at [83, 440] on span "Real Property" at bounding box center [69, 439] width 69 height 14
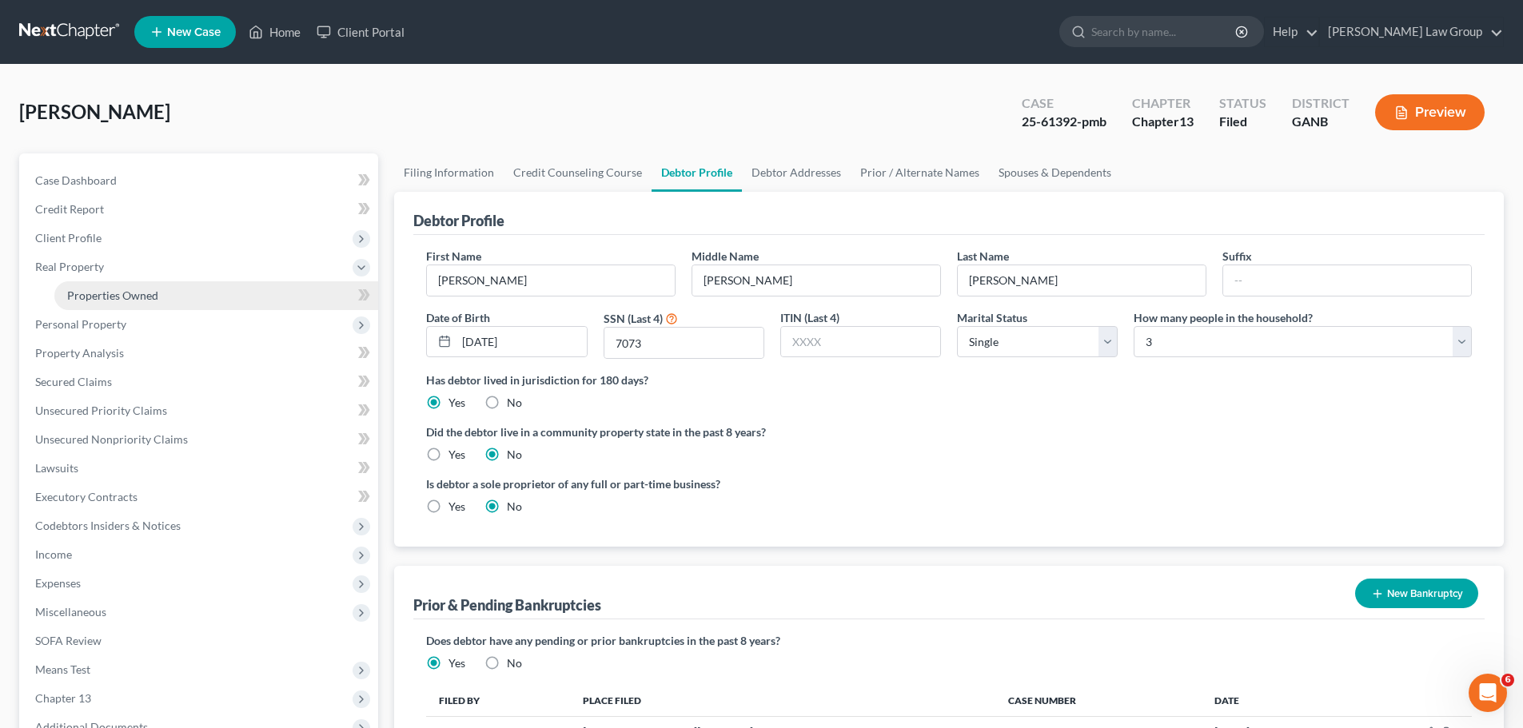
click at [193, 292] on link "Properties Owned" at bounding box center [216, 295] width 324 height 29
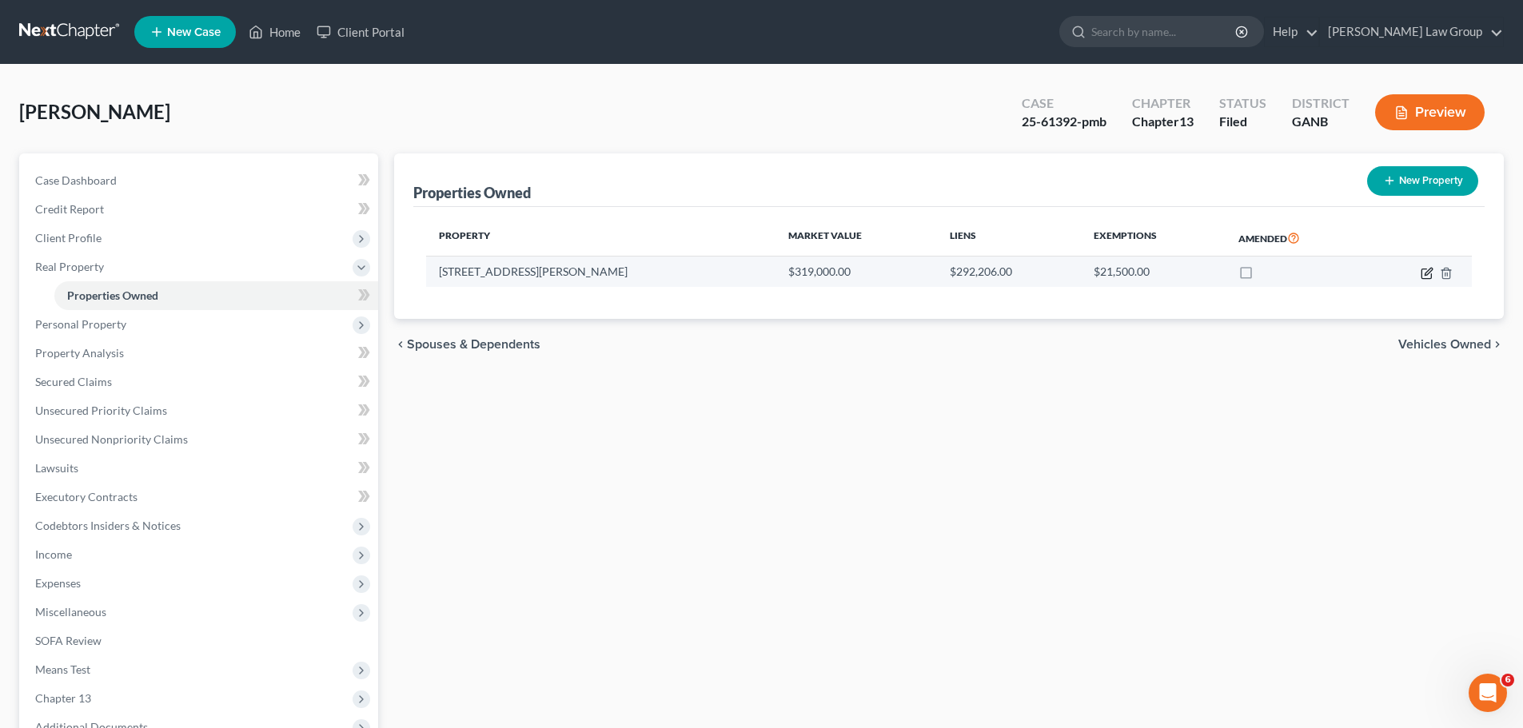
click at [1422, 273] on icon "button" at bounding box center [1426, 274] width 10 height 10
select select "10"
select select "47"
select select "0"
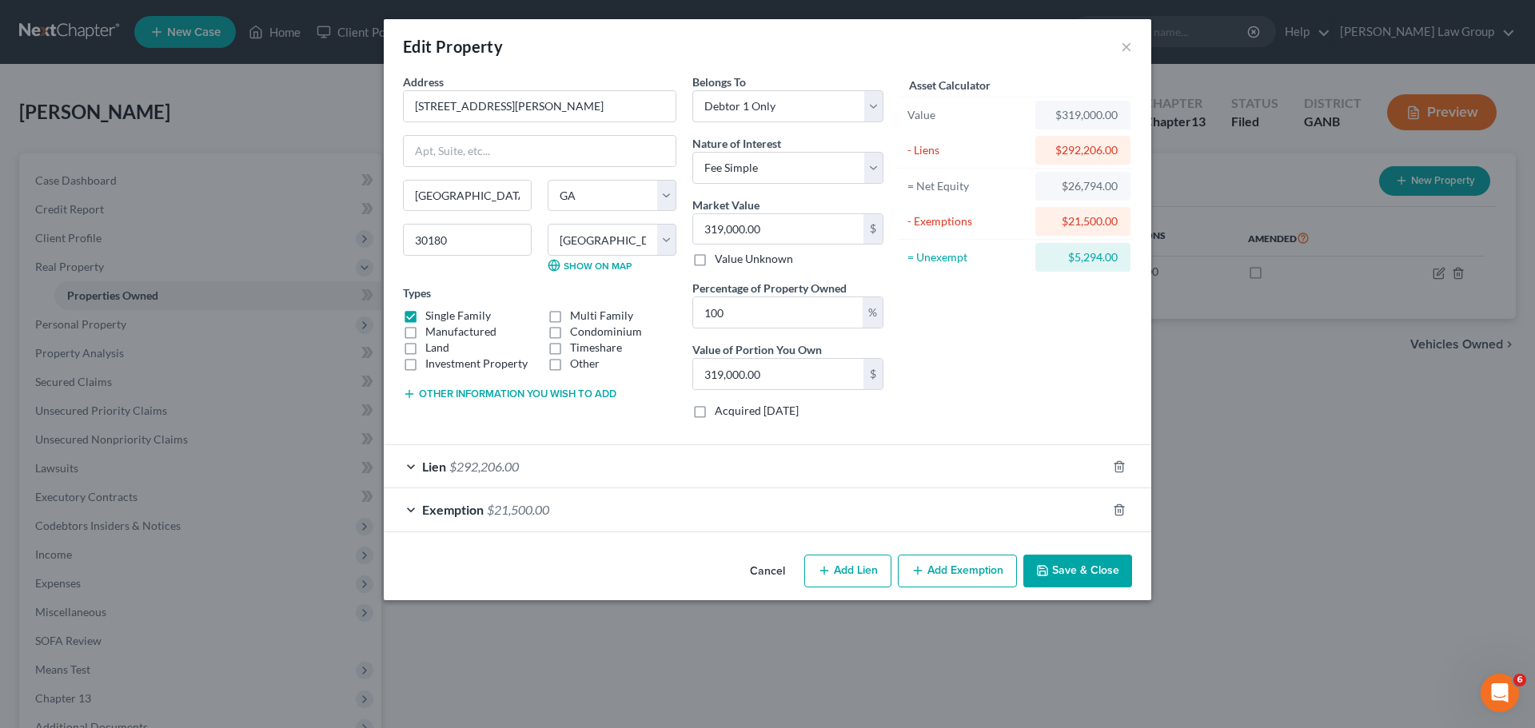
click at [1080, 558] on button "Save & Close" at bounding box center [1077, 572] width 109 height 34
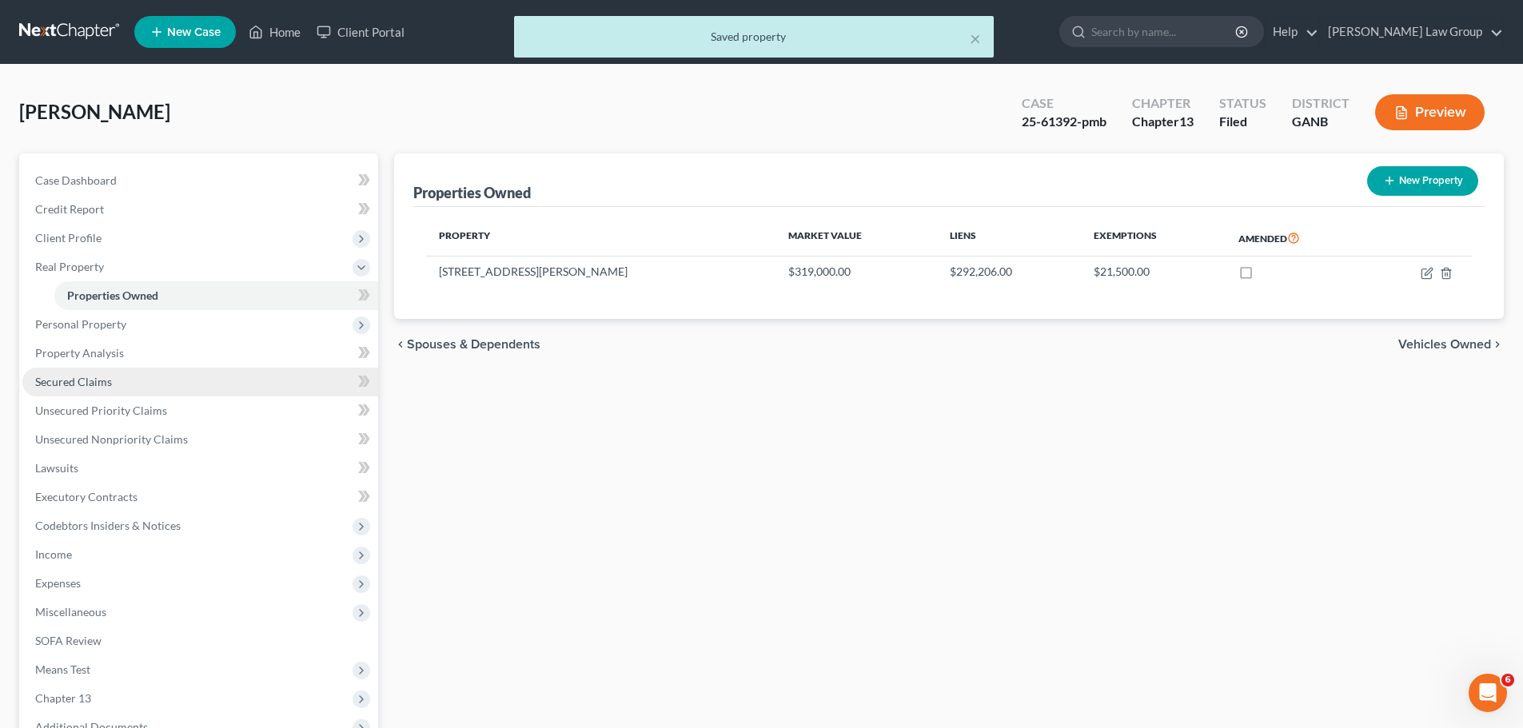
click at [183, 380] on link "Secured Claims" at bounding box center [200, 382] width 356 height 29
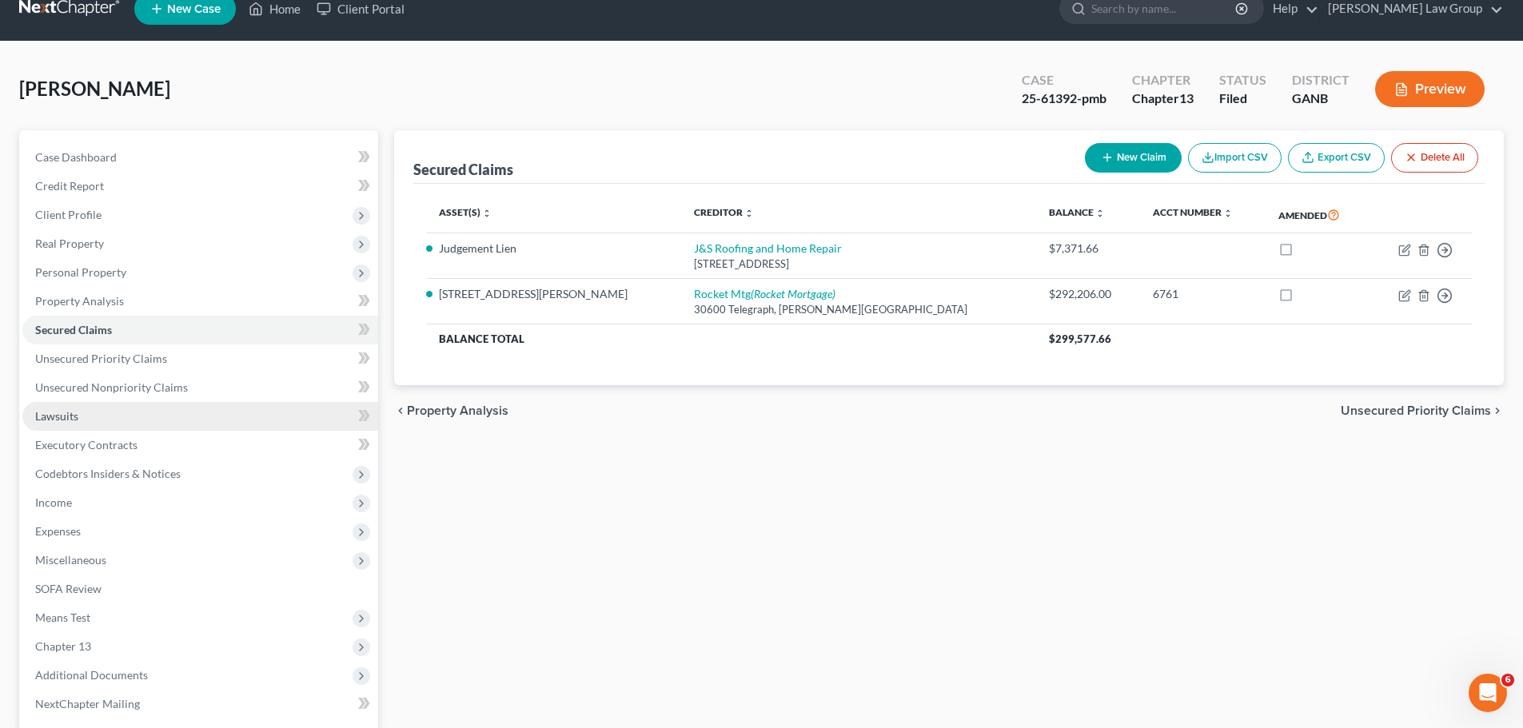
scroll to position [19, 0]
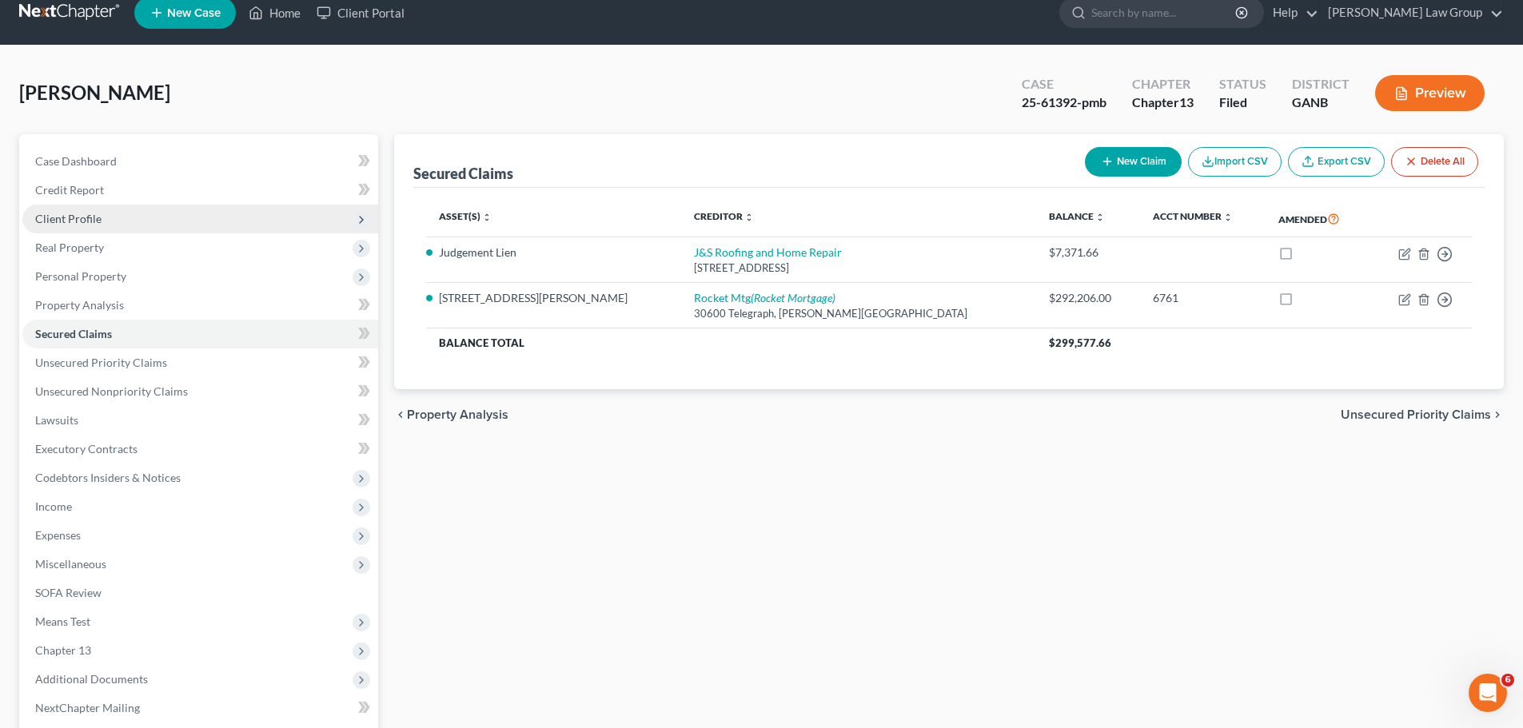
click at [128, 214] on span "Client Profile" at bounding box center [200, 219] width 356 height 29
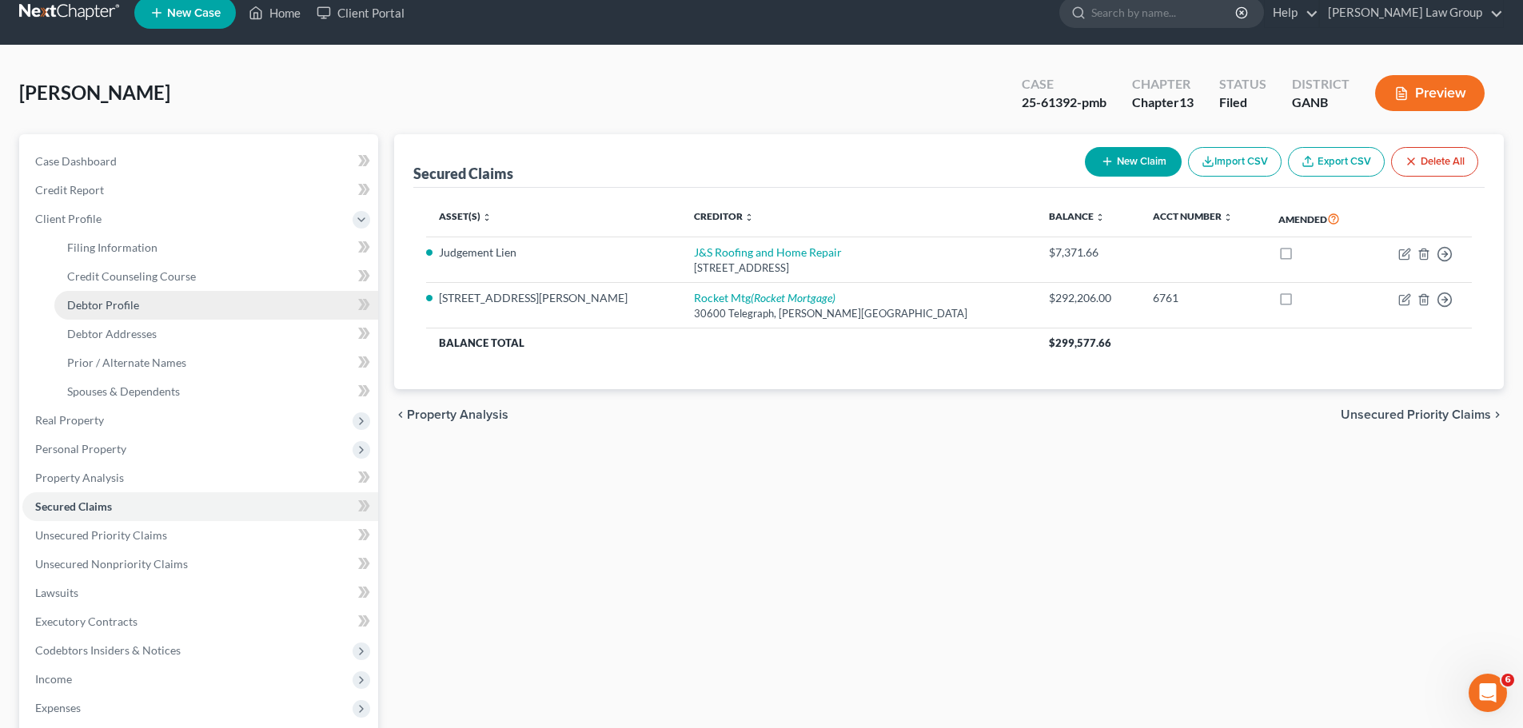
click at [163, 301] on link "Debtor Profile" at bounding box center [216, 305] width 324 height 29
select select "0"
select select "2"
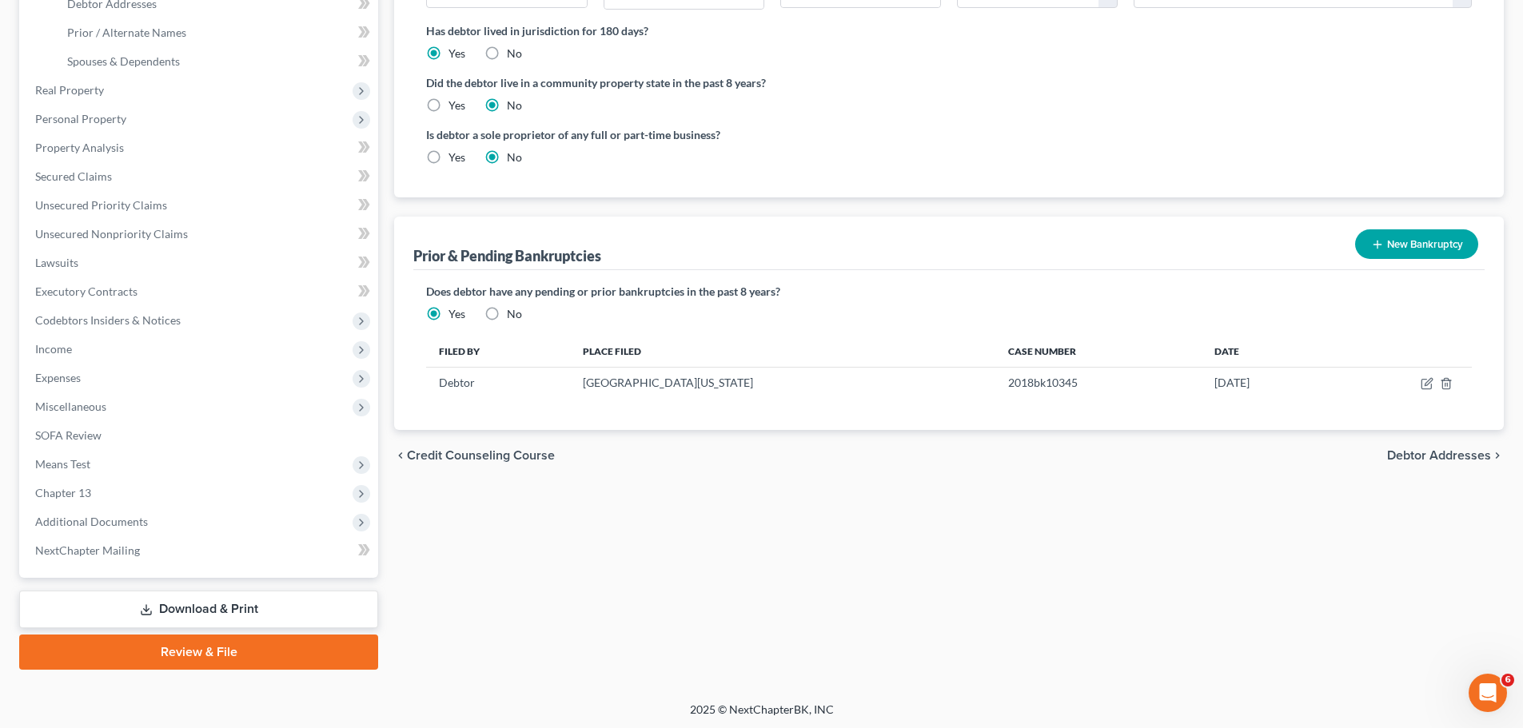
scroll to position [352, 0]
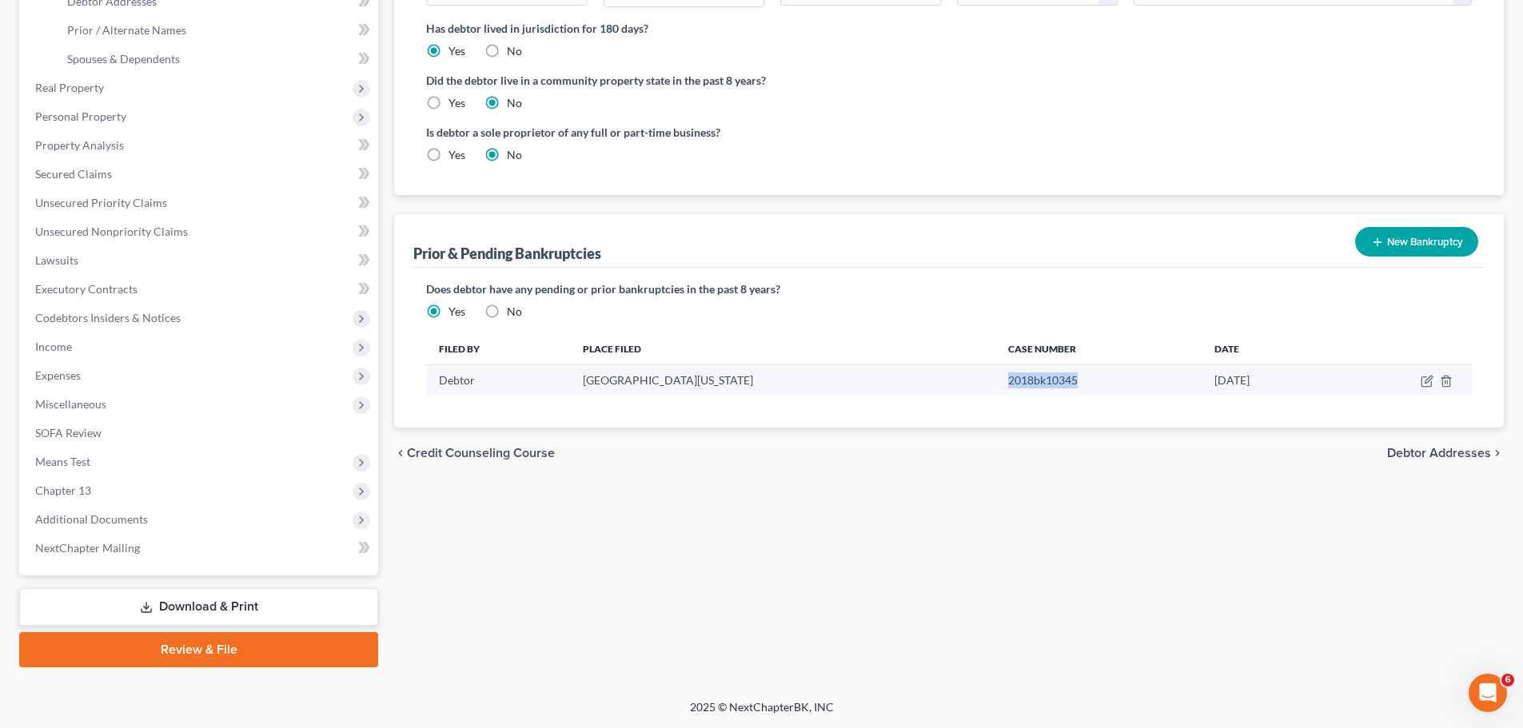
drag, startPoint x: 1020, startPoint y: 382, endPoint x: 942, endPoint y: 383, distance: 78.3
click at [995, 383] on td "2018bk10345" at bounding box center [1098, 380] width 206 height 30
copy td "2018bk10345"
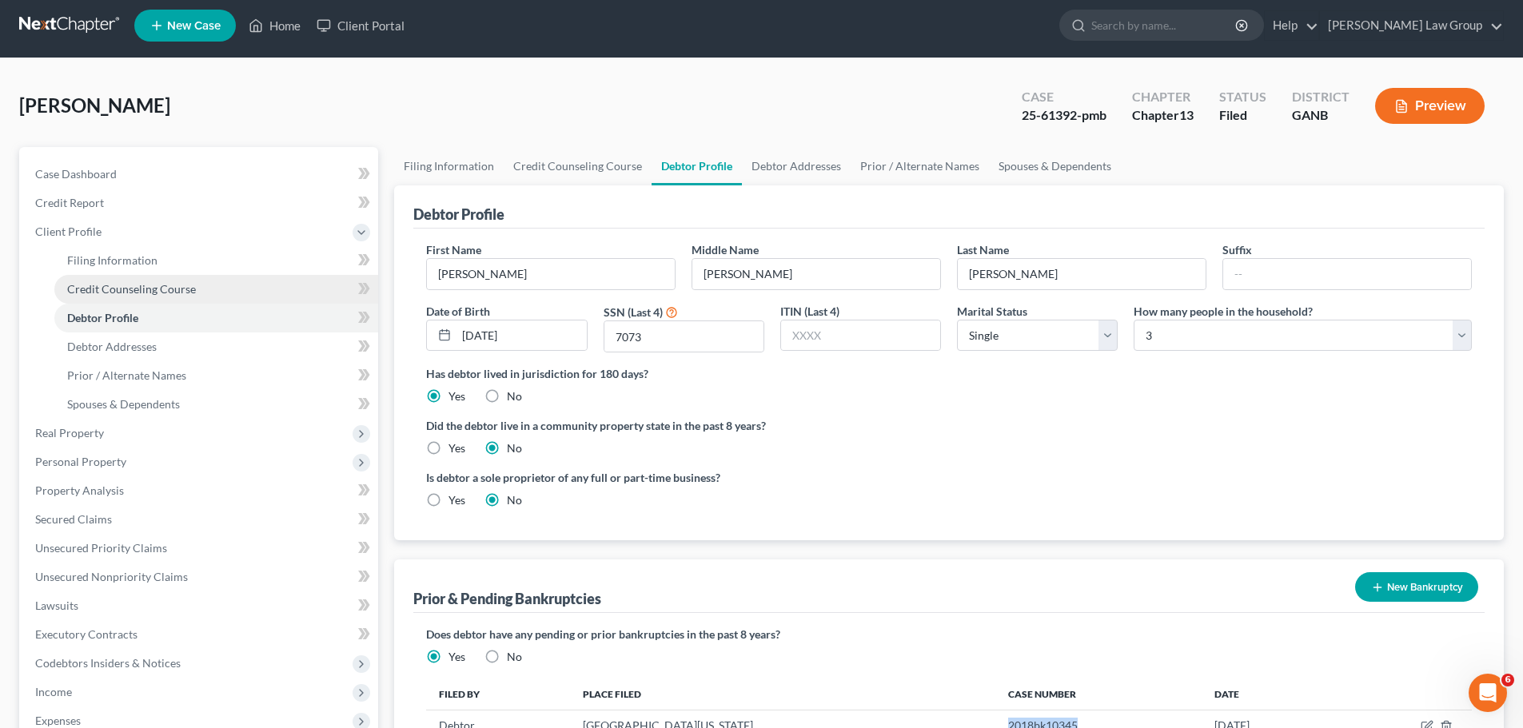
scroll to position [0, 0]
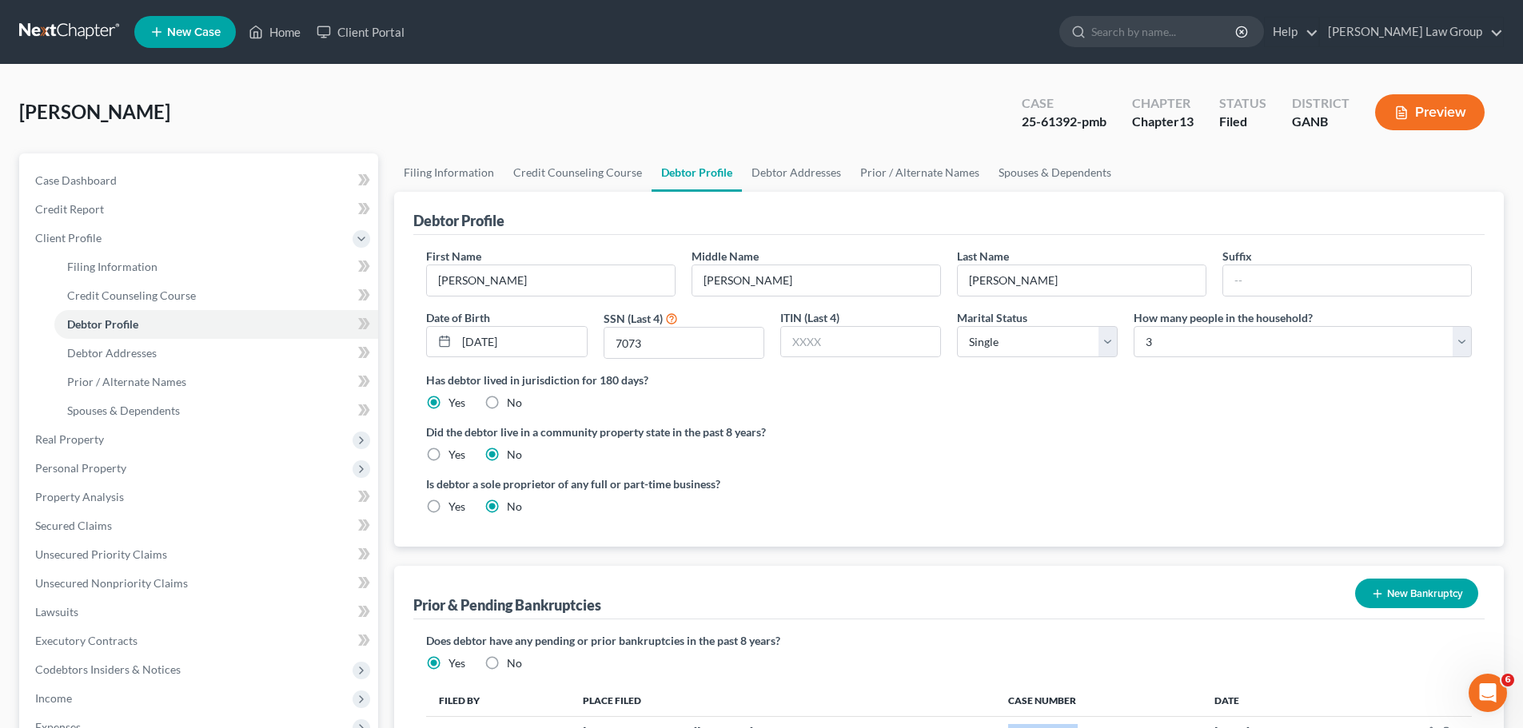
drag, startPoint x: 185, startPoint y: 115, endPoint x: 20, endPoint y: 118, distance: 164.7
click at [20, 118] on div "[PERSON_NAME] Upgraded Case 25-61392-pmb Chapter Chapter 13 Status Filed Distri…" at bounding box center [761, 119] width 1484 height 70
copy span "[PERSON_NAME]"
